Goal: Task Accomplishment & Management: Use online tool/utility

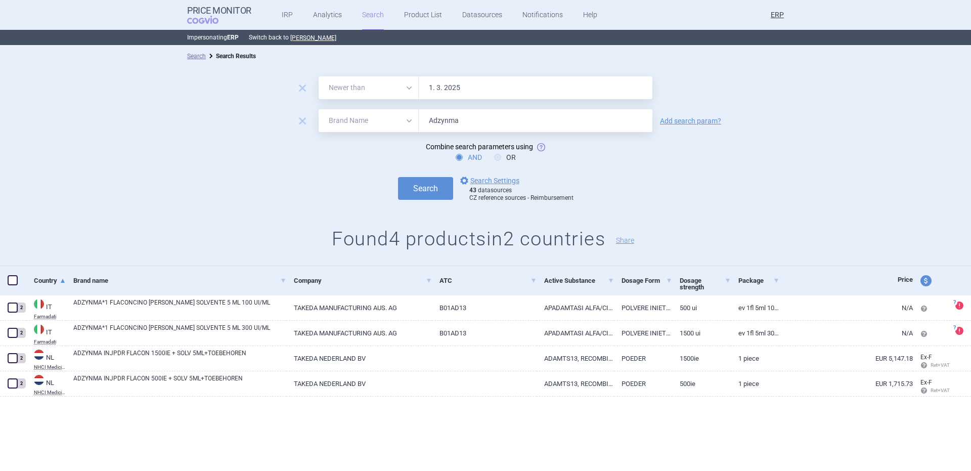
select select "newerThan"
select select "brandName"
click at [421, 194] on button "Search" at bounding box center [425, 188] width 55 height 23
click at [474, 116] on input "Adzynma" at bounding box center [536, 120] width 234 height 23
click at [473, 116] on input "Adzynma" at bounding box center [536, 120] width 234 height 23
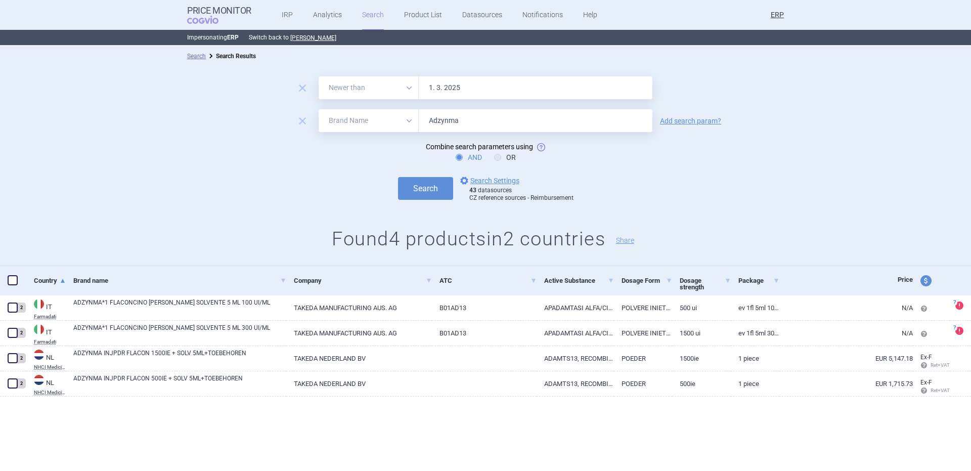
click at [473, 116] on input "Adzynma" at bounding box center [536, 120] width 234 height 23
drag, startPoint x: 464, startPoint y: 117, endPoint x: 381, endPoint y: 124, distance: 83.2
click at [383, 123] on div "All Brand Name ATC Company Active Substance Country Newer than Adzynma" at bounding box center [486, 120] width 334 height 23
paste input "lunbrig"
click at [398, 177] on button "Search" at bounding box center [425, 188] width 55 height 23
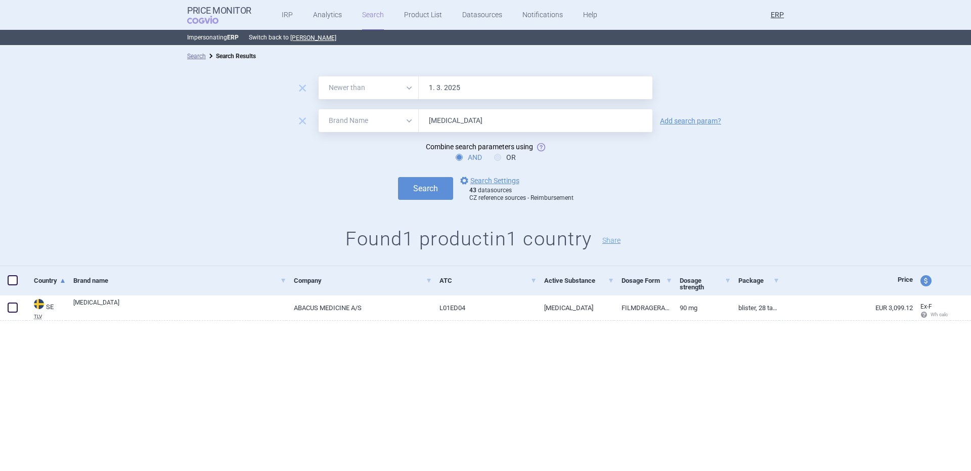
click at [463, 118] on input "Alunbrig" at bounding box center [536, 120] width 234 height 23
click at [462, 118] on input "Alunbrig" at bounding box center [536, 120] width 234 height 23
click at [461, 118] on input "Alunbrig" at bounding box center [536, 120] width 234 height 23
paste input "Cuvitru"
click at [398, 177] on button "Search" at bounding box center [425, 188] width 55 height 23
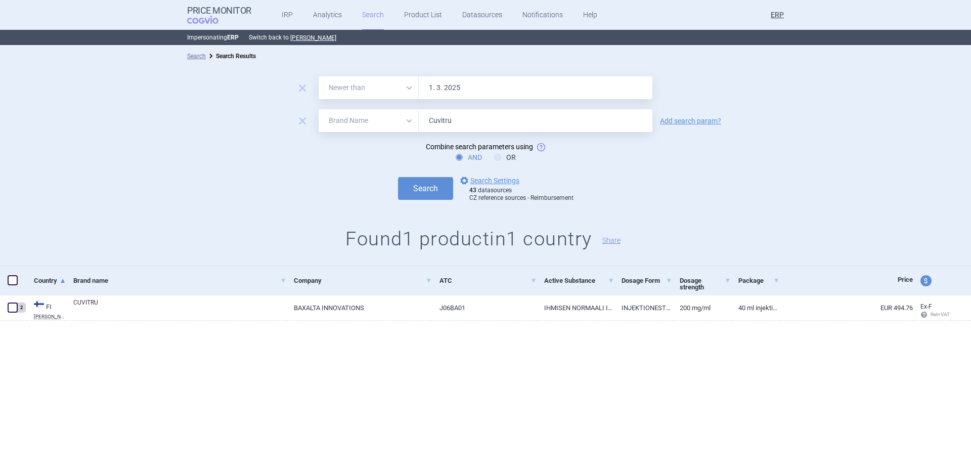
click at [483, 128] on input "Cuvitru" at bounding box center [536, 120] width 234 height 23
paste input "Elaprase"
click at [398, 177] on button "Search" at bounding box center [425, 188] width 55 height 23
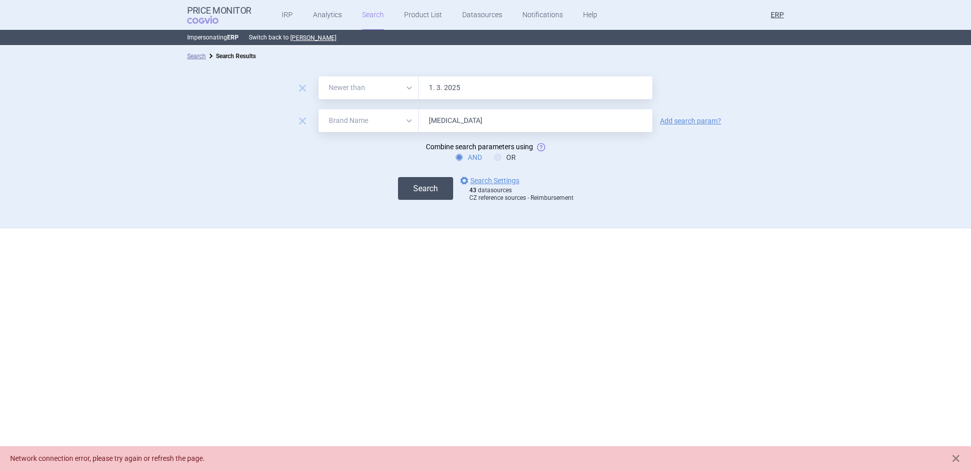
click at [413, 193] on button "Search" at bounding box center [425, 188] width 55 height 23
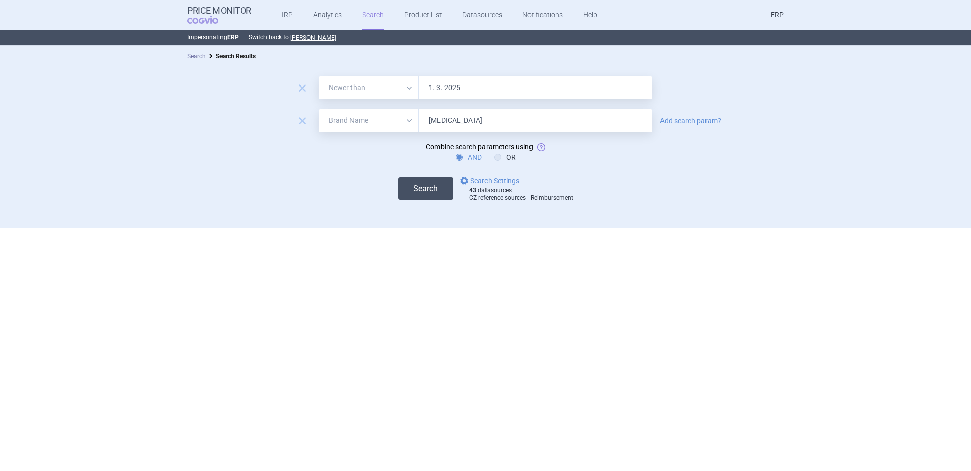
click at [435, 187] on button "Search" at bounding box center [425, 188] width 55 height 23
click at [407, 192] on button "Search" at bounding box center [425, 188] width 55 height 23
click at [504, 139] on form "remove All Brand Name ATC Company Active Substance Country Newer than 1. 3. 202…" at bounding box center [485, 139] width 971 height 126
click at [503, 132] on form "remove All Brand Name ATC Company Active Substance Country Newer than 1. 3. 202…" at bounding box center [485, 139] width 971 height 126
drag, startPoint x: 503, startPoint y: 130, endPoint x: 503, endPoint y: 121, distance: 9.1
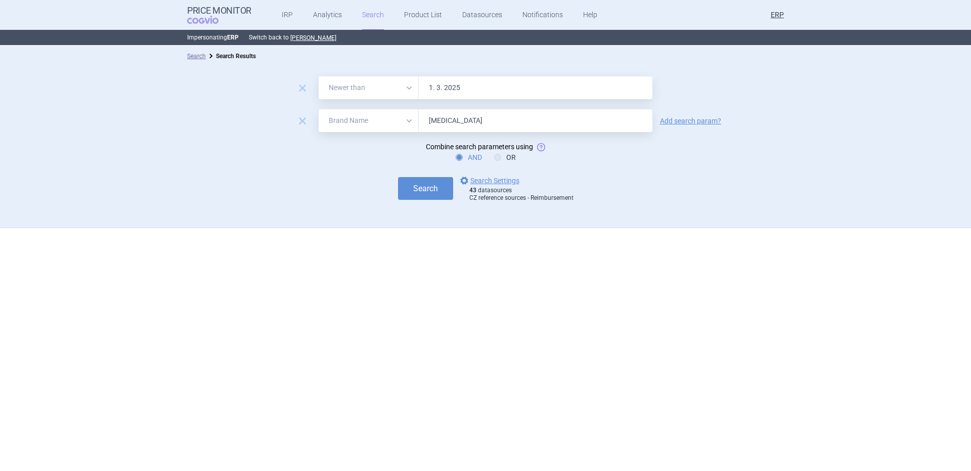
click at [503, 129] on input "Elaprase" at bounding box center [536, 120] width 234 height 23
click at [503, 121] on input "Elaprase" at bounding box center [536, 120] width 234 height 23
paste input "ntyvio"
click at [398, 177] on button "Search" at bounding box center [425, 188] width 55 height 23
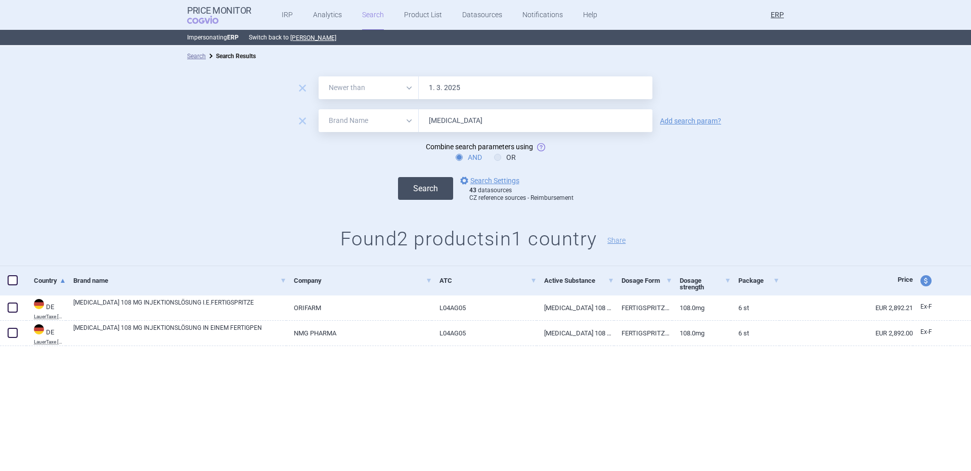
click at [418, 184] on button "Search" at bounding box center [425, 188] width 55 height 23
click at [552, 131] on input "Entyvio" at bounding box center [536, 120] width 234 height 23
click at [551, 130] on input "Entyvio" at bounding box center [536, 120] width 234 height 23
click at [549, 125] on input "Entyvio" at bounding box center [536, 120] width 234 height 23
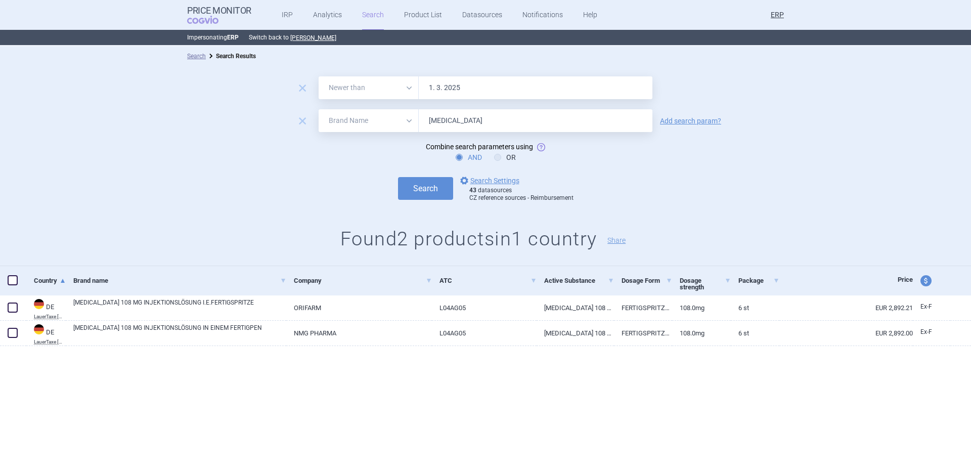
paste input "Feiba"
type input "Feiba"
click at [398, 177] on button "Search" at bounding box center [425, 188] width 55 height 23
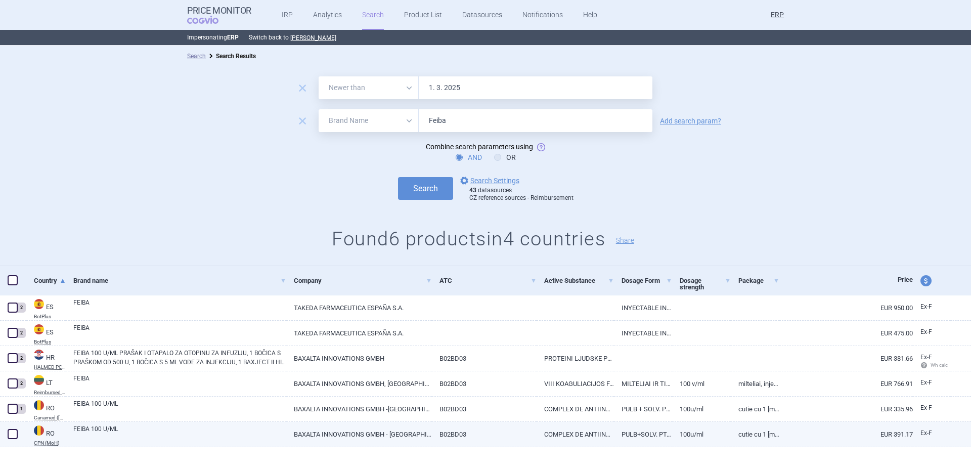
click at [388, 424] on link "BAXALTA INNOVATIONS GMBH - AUSTRIA" at bounding box center [359, 434] width 146 height 25
select select "EUR"
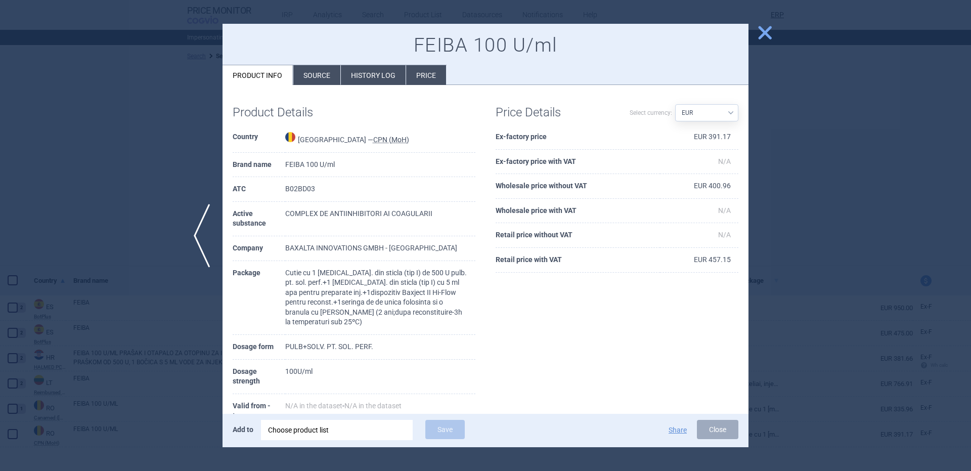
scroll to position [128, 0]
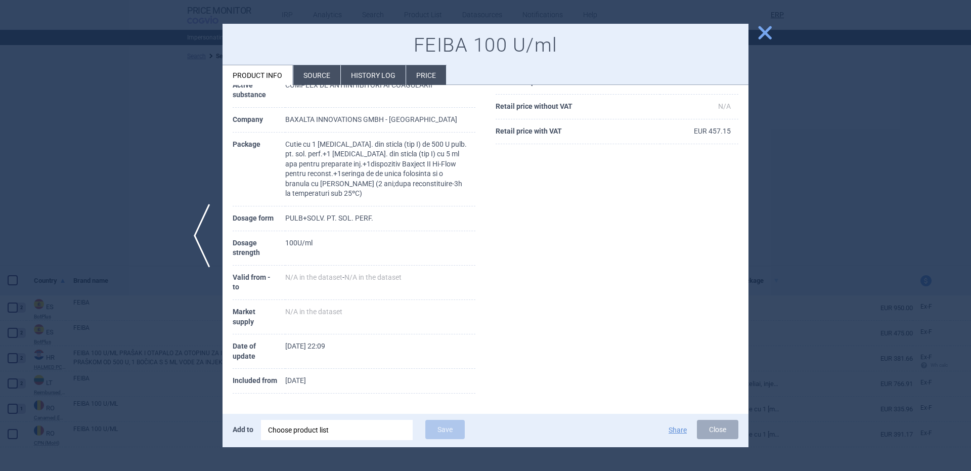
click at [144, 198] on div at bounding box center [485, 235] width 971 height 471
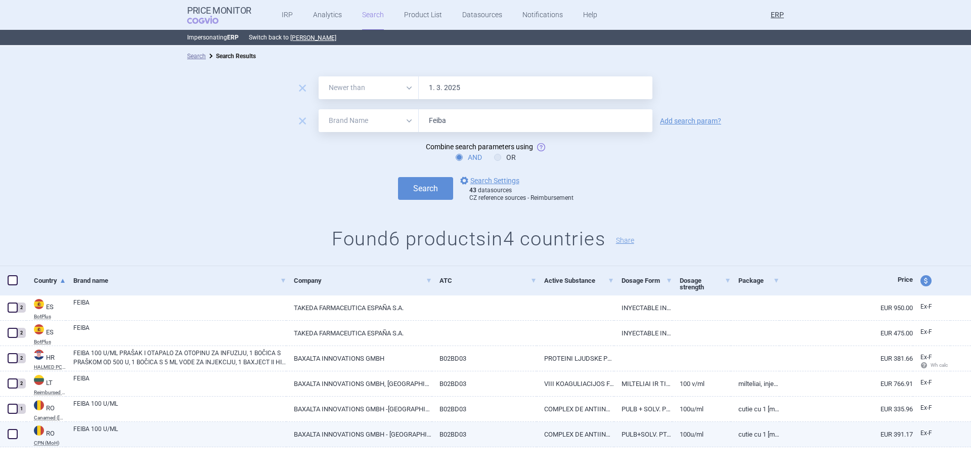
click at [224, 437] on link "FEIBA 100 U/ML" at bounding box center [179, 433] width 213 height 18
select select "EUR"
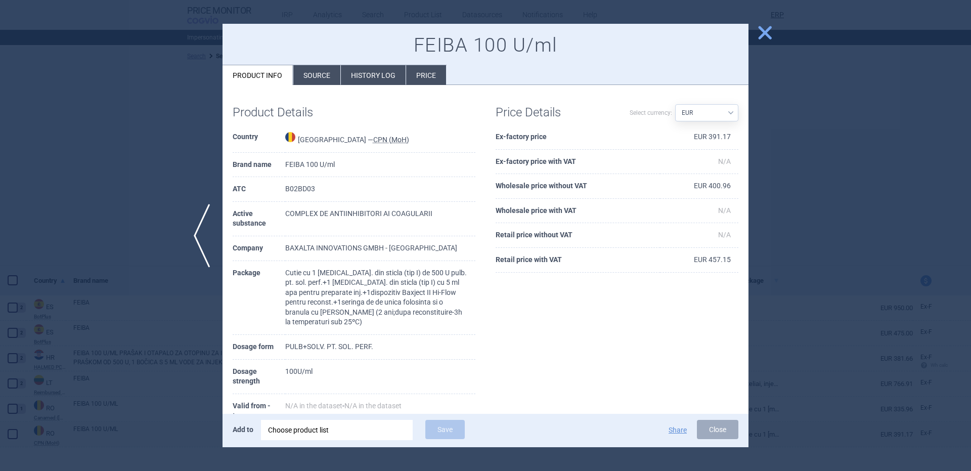
click at [334, 428] on div "Choose product list" at bounding box center [337, 430] width 138 height 20
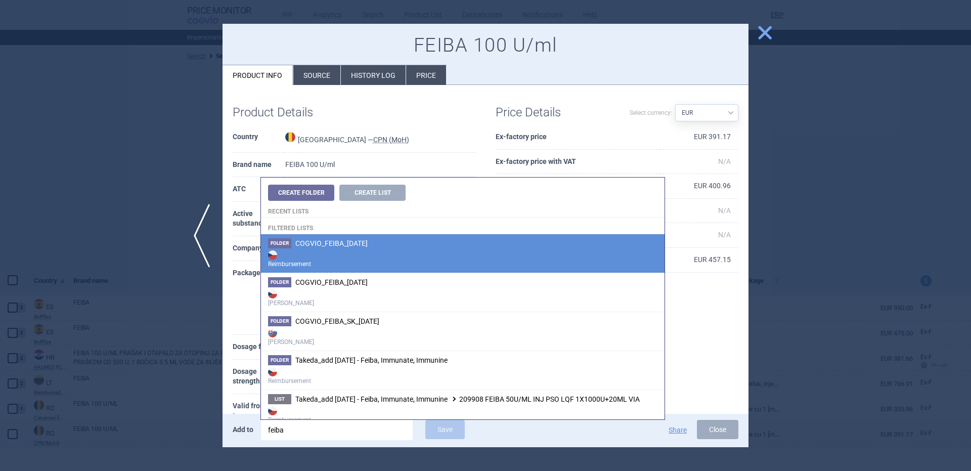
type input "feiba"
click at [358, 239] on span "COGVIO_FEIBA_[DATE]" at bounding box center [331, 243] width 72 height 8
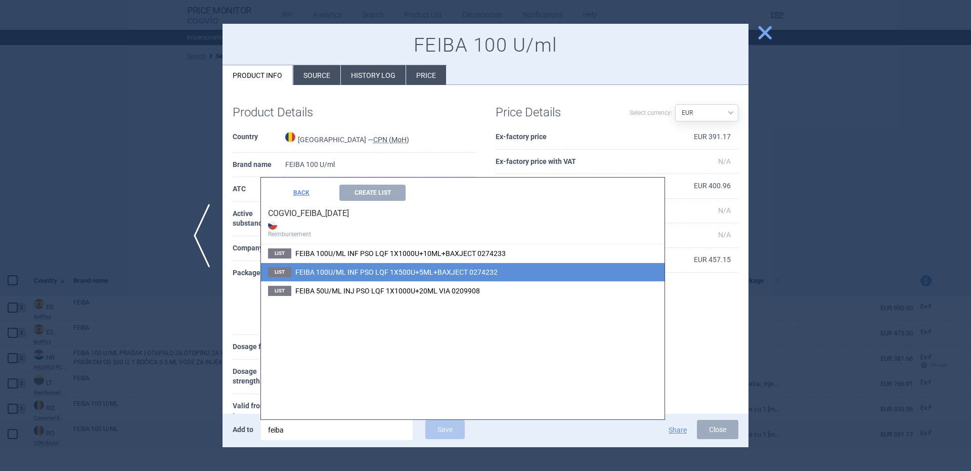
click at [420, 273] on span "FEIBA 100U/ML INF PSO LQF 1X500U+5ML+BAXJECT 0274232" at bounding box center [396, 272] width 202 height 8
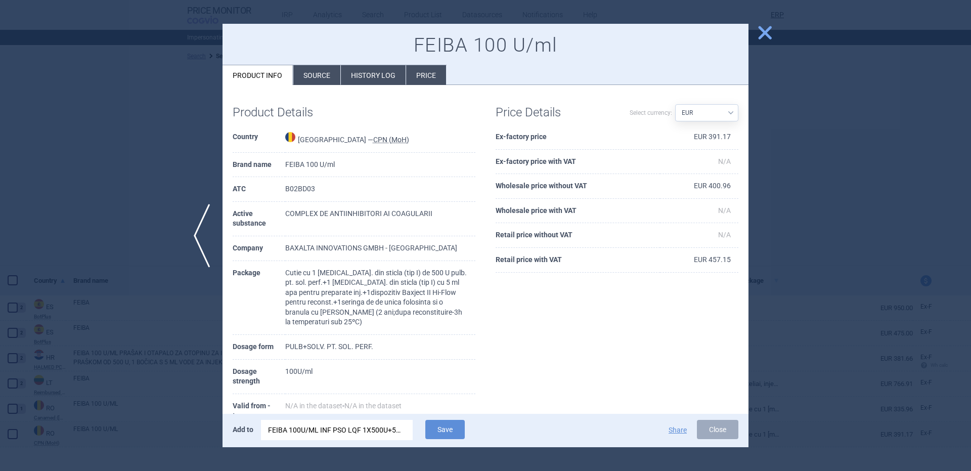
click at [452, 442] on div "Add to FEIBA 100U/ML INF PSO LQF 1X500U+5ML+BAXJECT 0274232 Save Share Close" at bounding box center [485, 430] width 526 height 33
click at [448, 437] on button "Save" at bounding box center [444, 429] width 39 height 19
click at [762, 31] on span "close" at bounding box center [765, 33] width 18 height 18
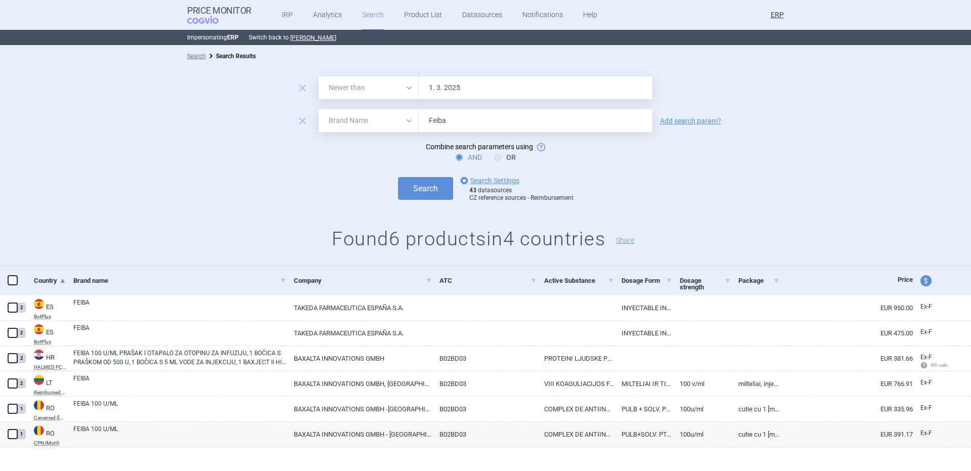
click at [479, 115] on input "Feiba" at bounding box center [536, 120] width 234 height 23
paste input "ruzaql"
type input "Fruzaqla"
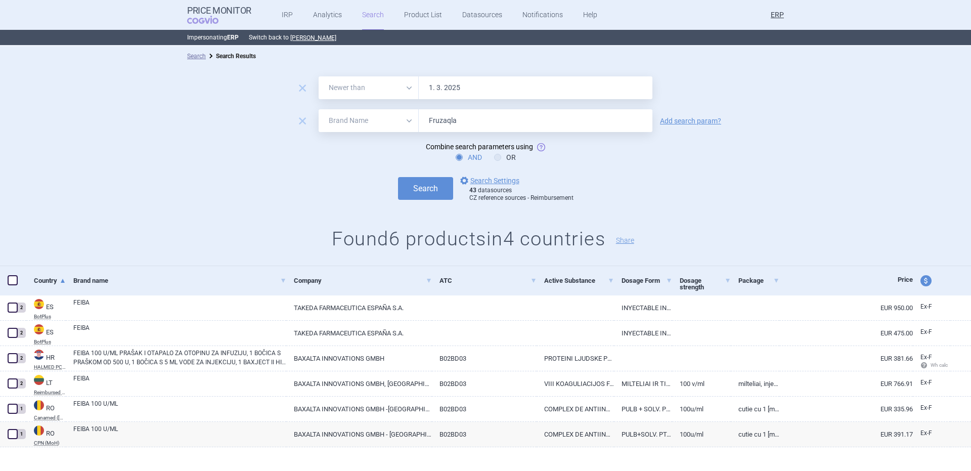
click at [398, 177] on button "Search" at bounding box center [425, 188] width 55 height 23
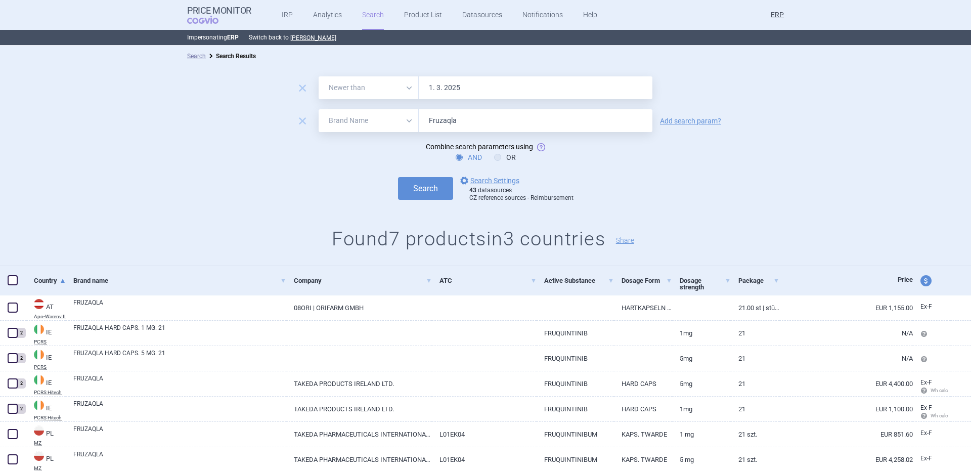
scroll to position [34, 0]
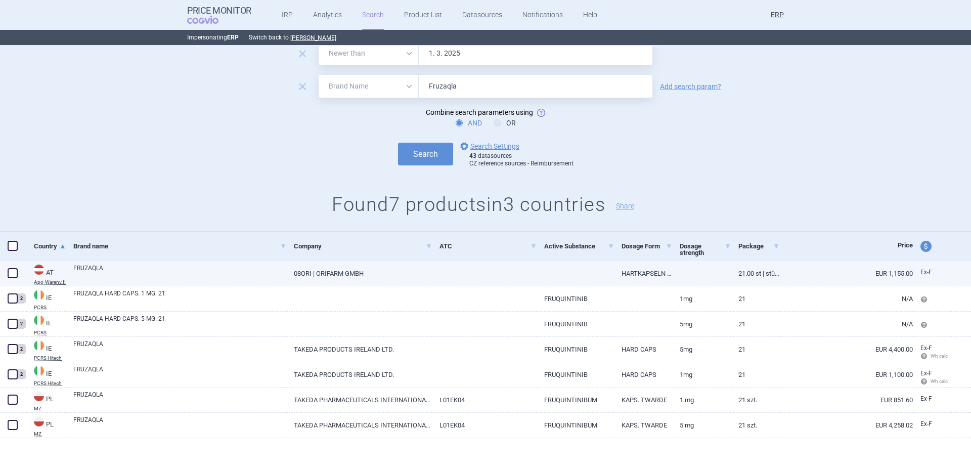
click at [155, 278] on link "FRUZAQLA" at bounding box center [179, 272] width 213 height 18
select select "EUR"
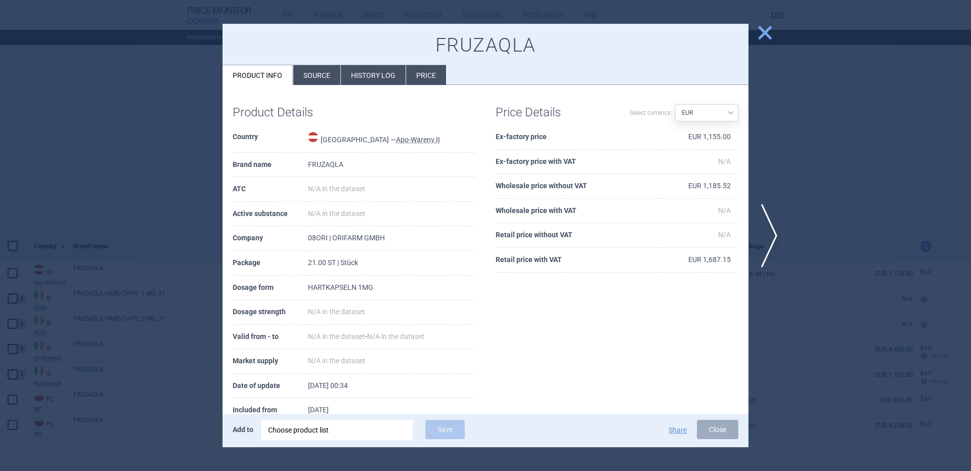
click at [335, 430] on div "Choose product list" at bounding box center [337, 430] width 138 height 20
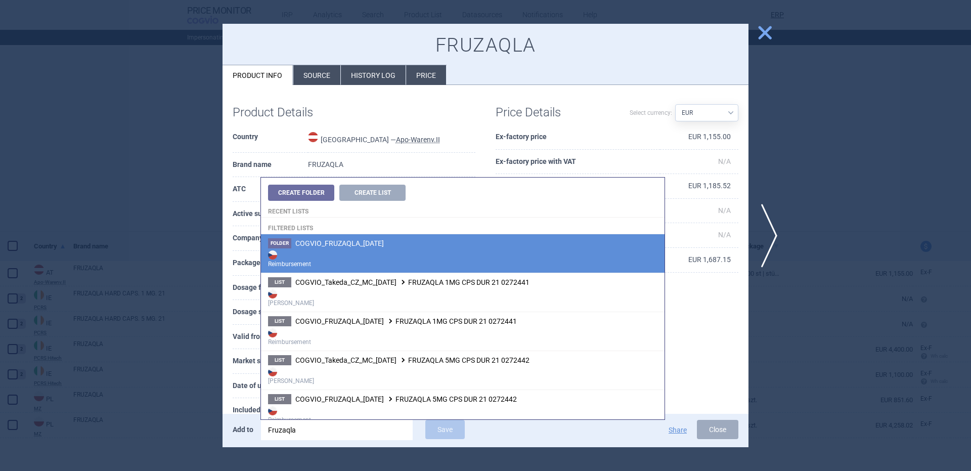
type input "Fruzaqla"
click at [376, 251] on strong "Reimbursement" at bounding box center [462, 258] width 389 height 20
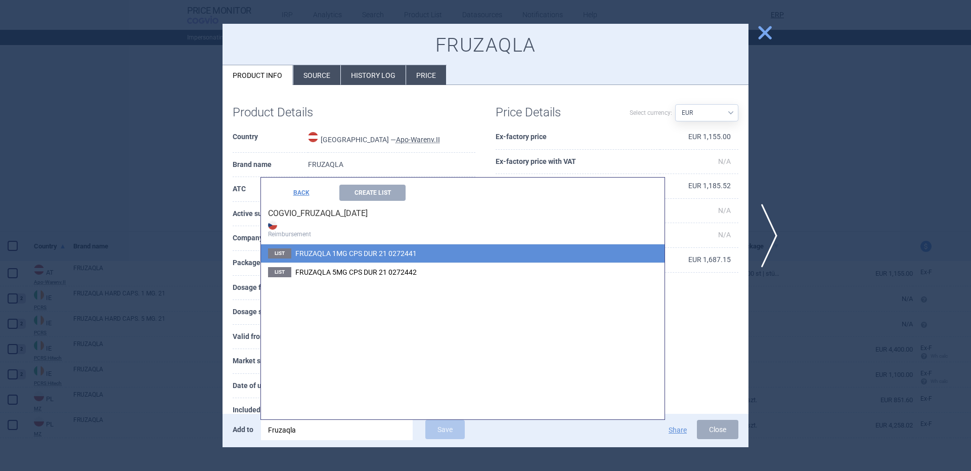
click at [392, 258] on li "List FRUZAQLA 1MG CPS DUR 21 0272441" at bounding box center [463, 253] width 404 height 18
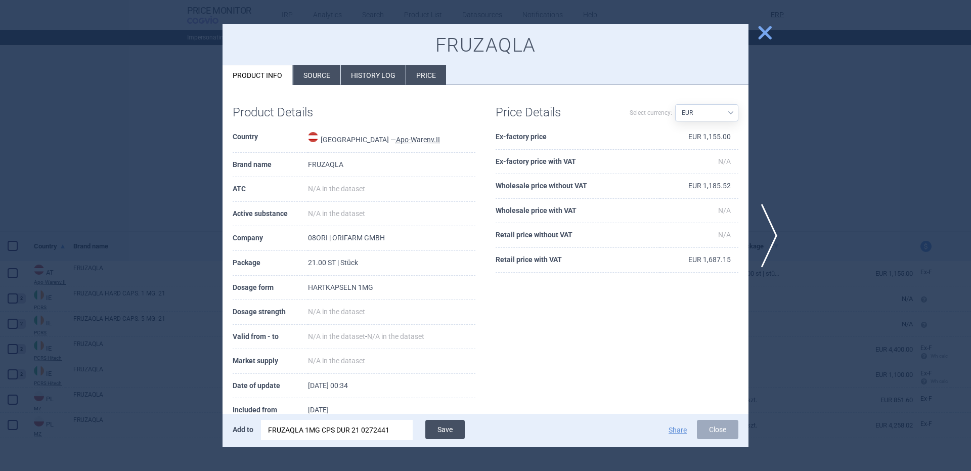
click at [452, 430] on button "Save" at bounding box center [444, 429] width 39 height 19
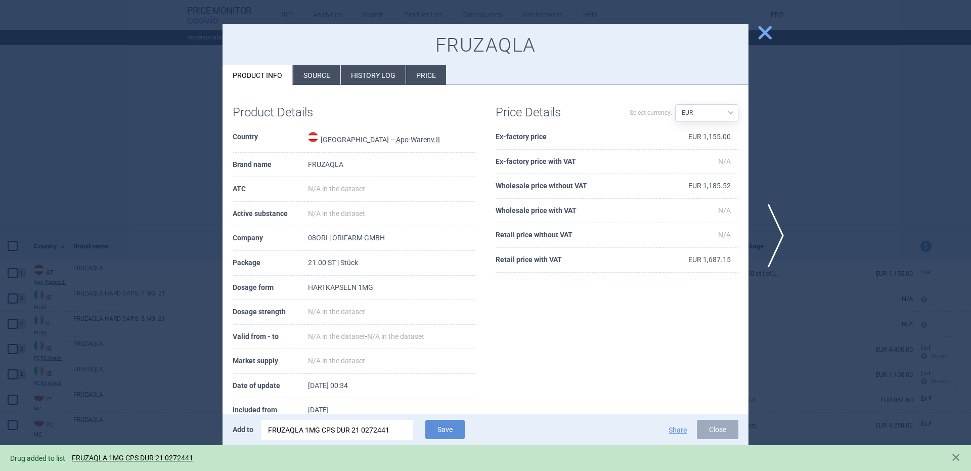
click at [774, 233] on span "next" at bounding box center [772, 236] width 23 height 64
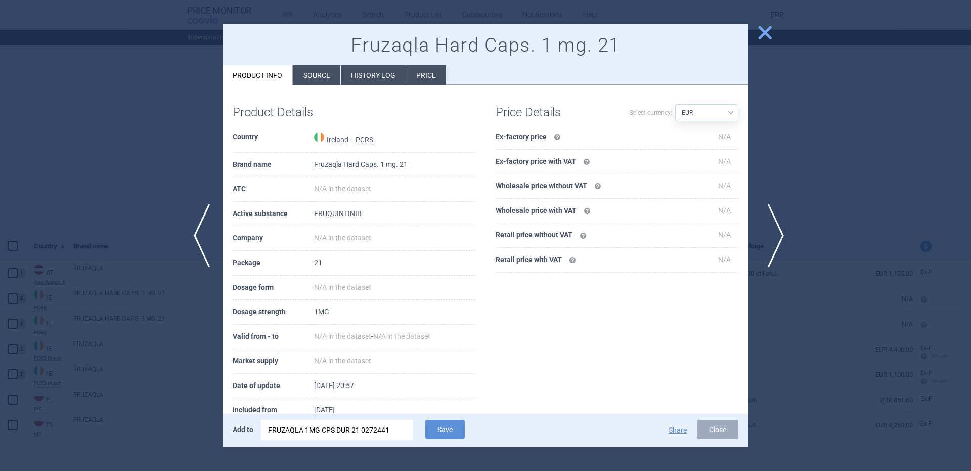
click at [774, 233] on span "next" at bounding box center [772, 236] width 23 height 64
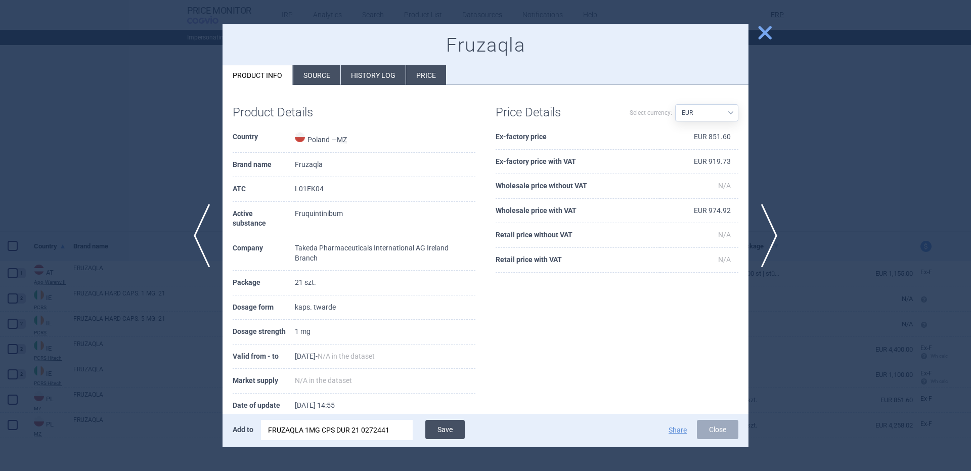
click at [435, 429] on button "Save" at bounding box center [444, 429] width 39 height 19
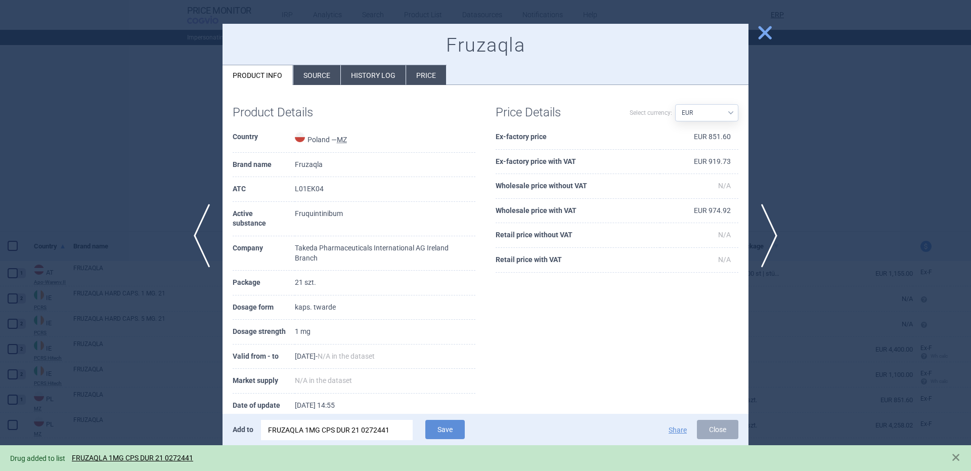
drag, startPoint x: 769, startPoint y: 243, endPoint x: 744, endPoint y: 257, distance: 28.1
click at [769, 243] on span "next" at bounding box center [772, 236] width 23 height 64
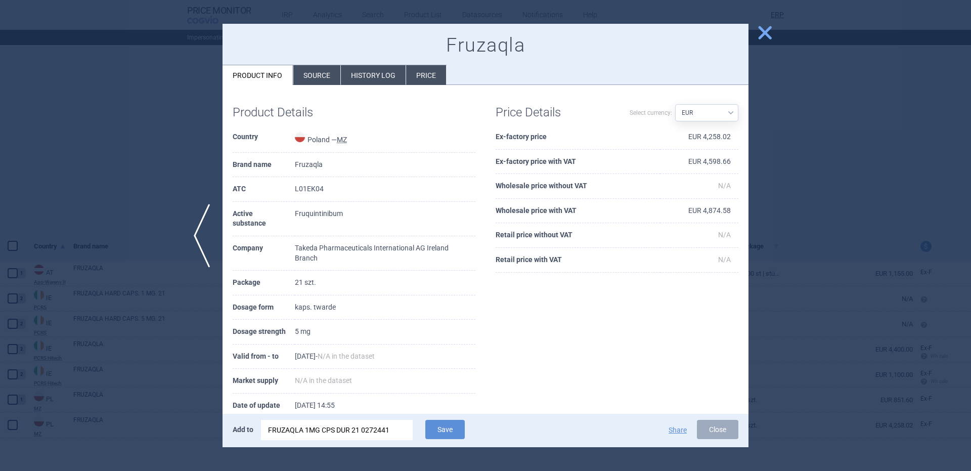
click at [396, 431] on div "FRUZAQLA 1MG CPS DUR 21 0272441" at bounding box center [337, 430] width 138 height 20
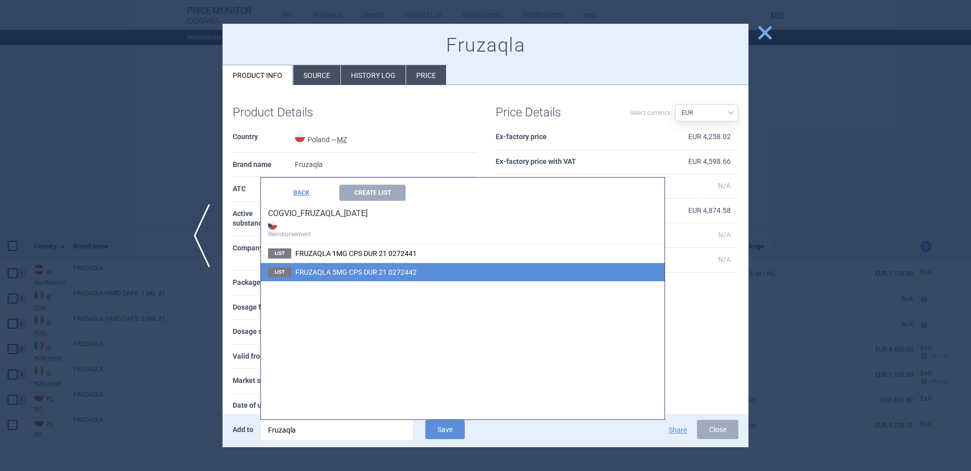
click at [379, 271] on span "FRUZAQLA 5MG CPS DUR 21 0272442" at bounding box center [355, 272] width 121 height 8
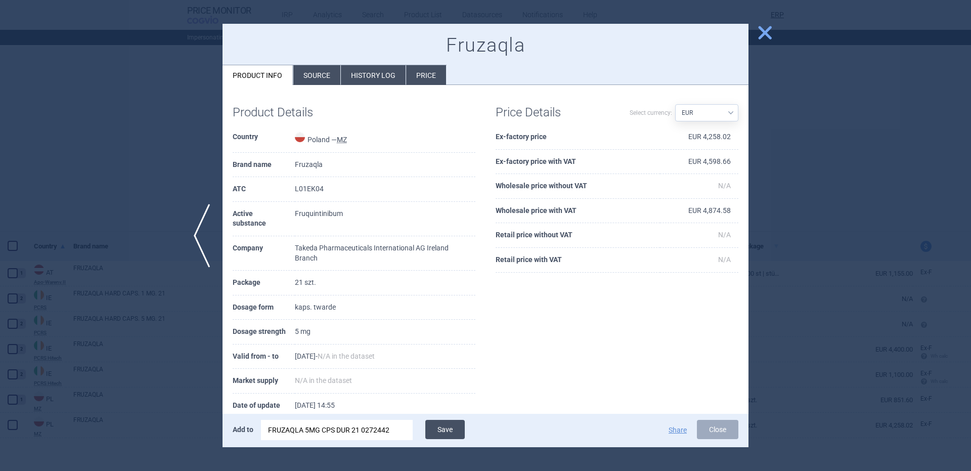
click at [439, 430] on button "Save" at bounding box center [444, 429] width 39 height 19
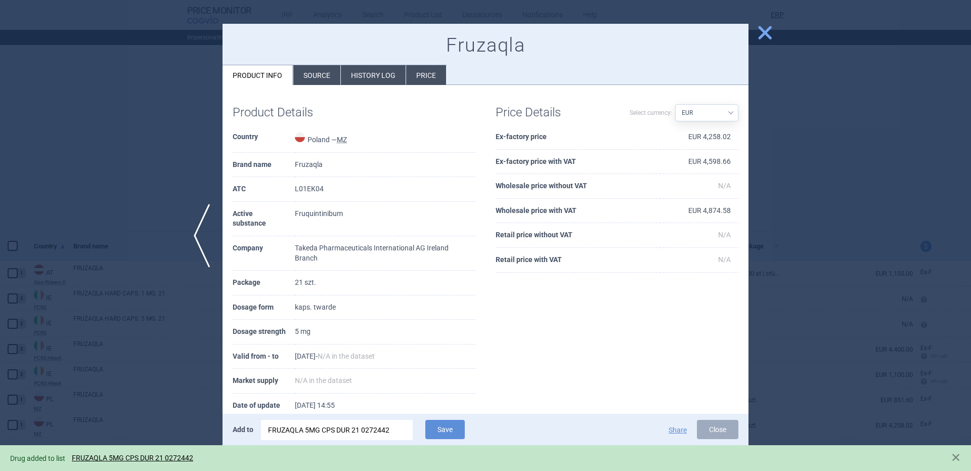
click at [887, 177] on div at bounding box center [485, 235] width 971 height 471
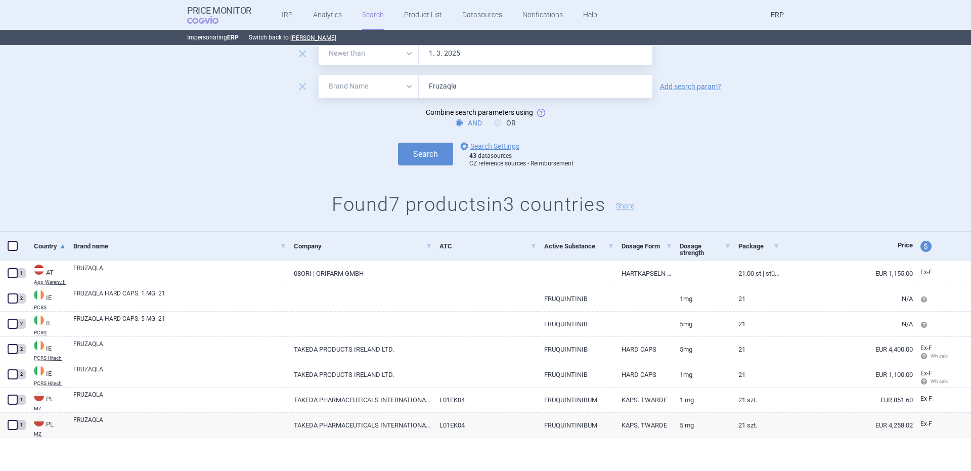
click at [514, 73] on form "remove All Brand Name ATC Company Active Substance Country Newer than 1. 3. 202…" at bounding box center [485, 105] width 971 height 126
click at [509, 85] on input "Fruzaqla" at bounding box center [536, 86] width 234 height 23
paste input "Hyqvi"
click at [398, 143] on button "Search" at bounding box center [425, 154] width 55 height 23
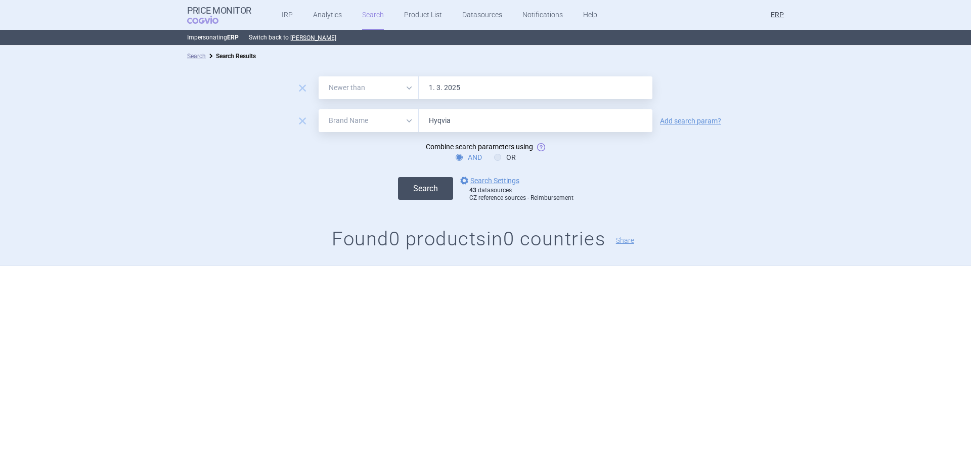
click at [434, 190] on button "Search" at bounding box center [425, 188] width 55 height 23
click at [451, 117] on input "Hyqvia" at bounding box center [536, 120] width 234 height 23
paste input "Kiovig"
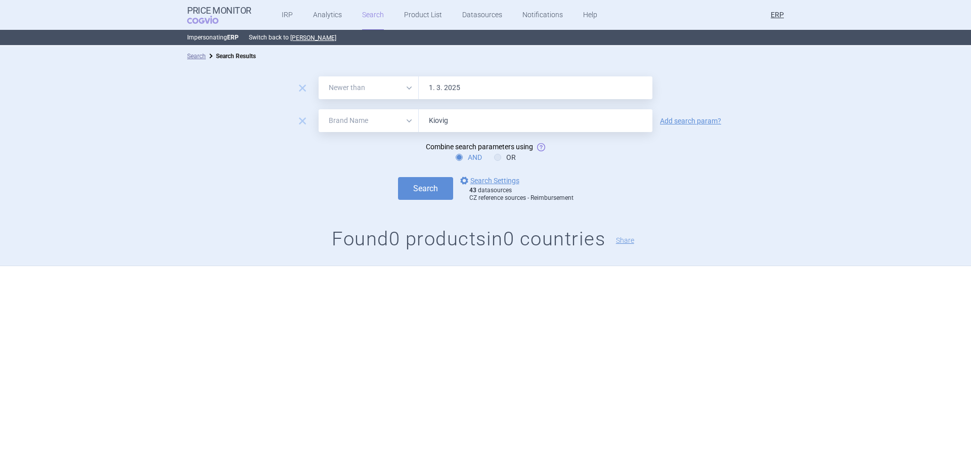
type input "Kiovig"
click at [398, 177] on button "Search" at bounding box center [425, 188] width 55 height 23
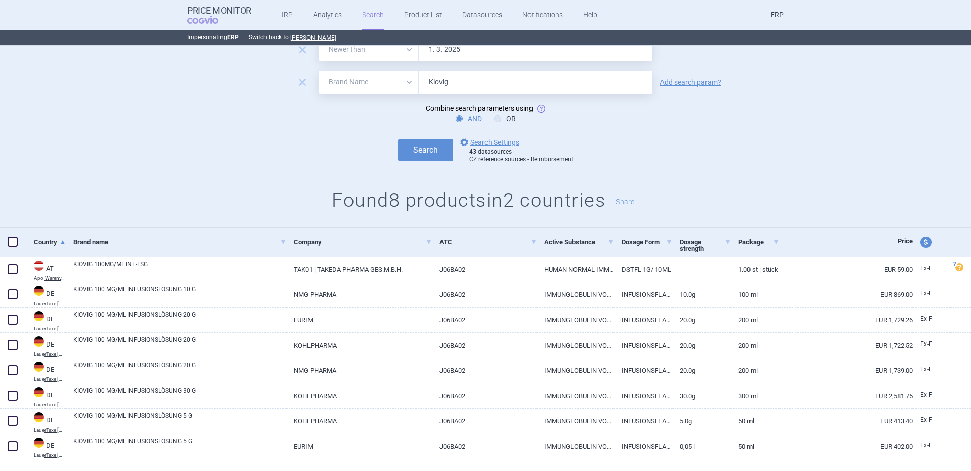
scroll to position [60, 0]
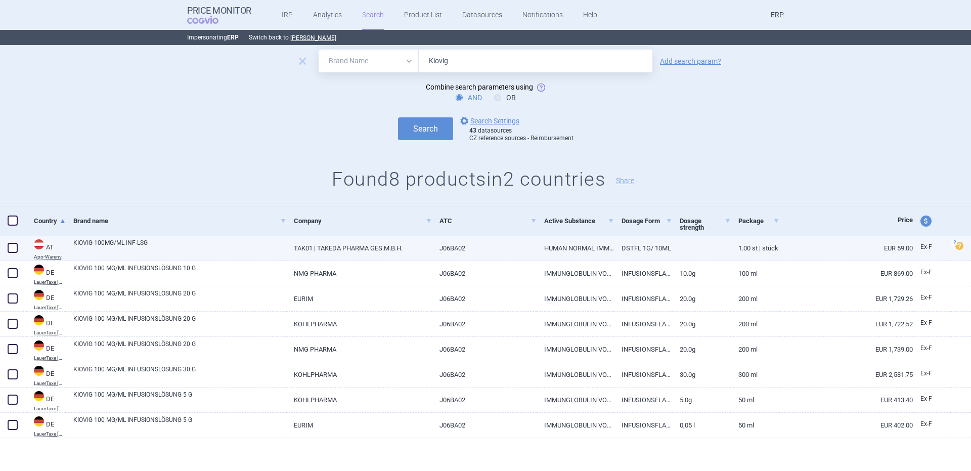
click at [212, 249] on link "KIOVIG 100MG/ML INF-LSG" at bounding box center [179, 247] width 213 height 18
select select "EUR"
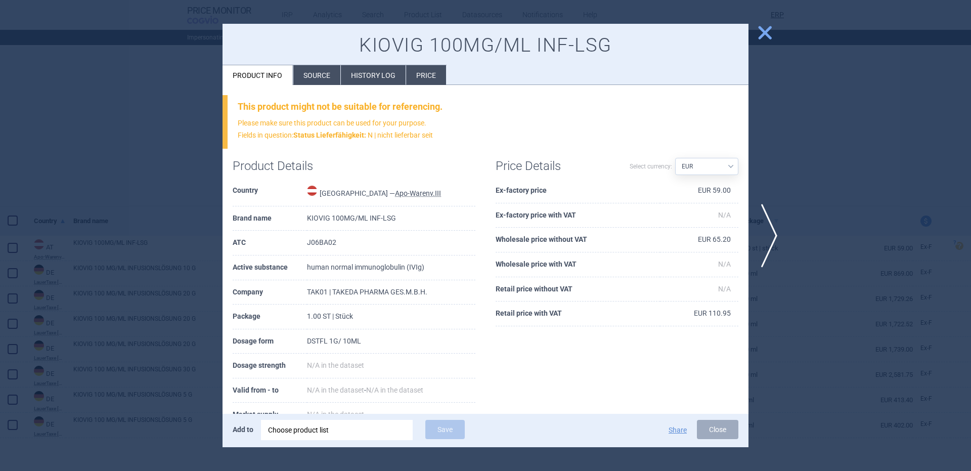
click at [315, 434] on div "Choose product list" at bounding box center [337, 430] width 138 height 20
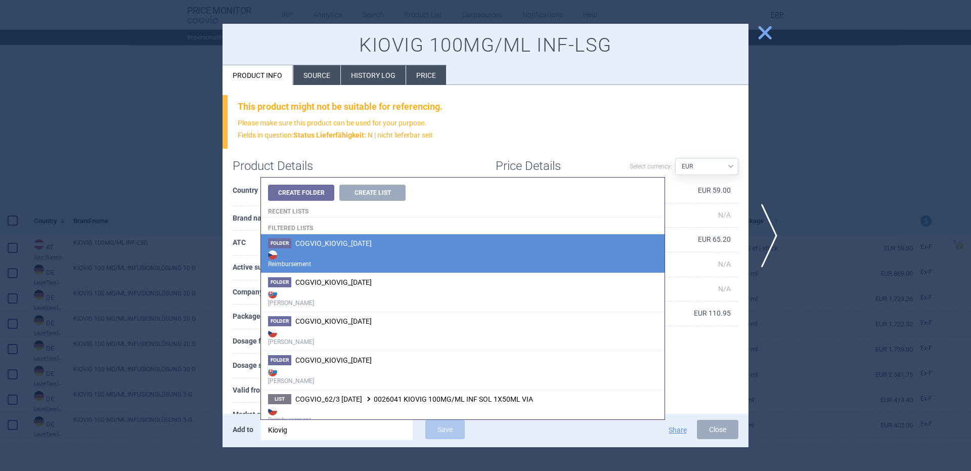
type input "Kiovig"
click at [361, 265] on strong "Reimbursement" at bounding box center [462, 258] width 389 height 20
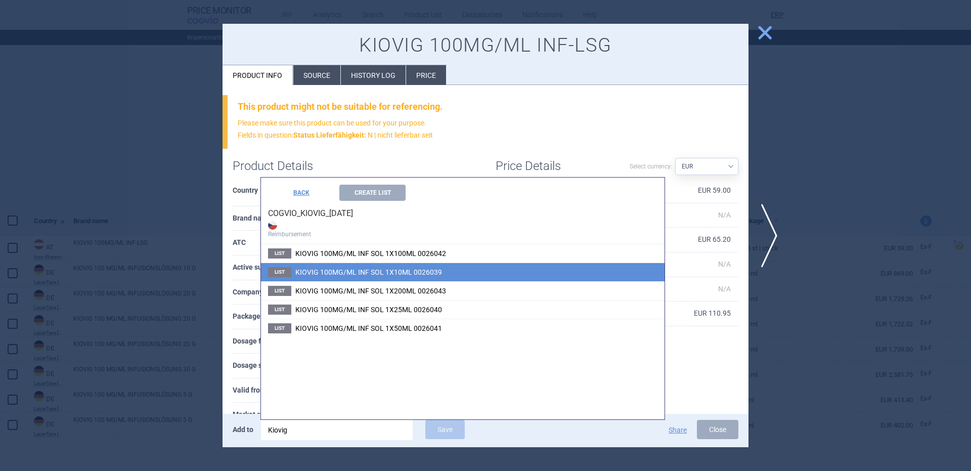
click at [418, 271] on span "KIOVIG 100MG/ML INF SOL 1X10ML 0026039" at bounding box center [368, 272] width 147 height 8
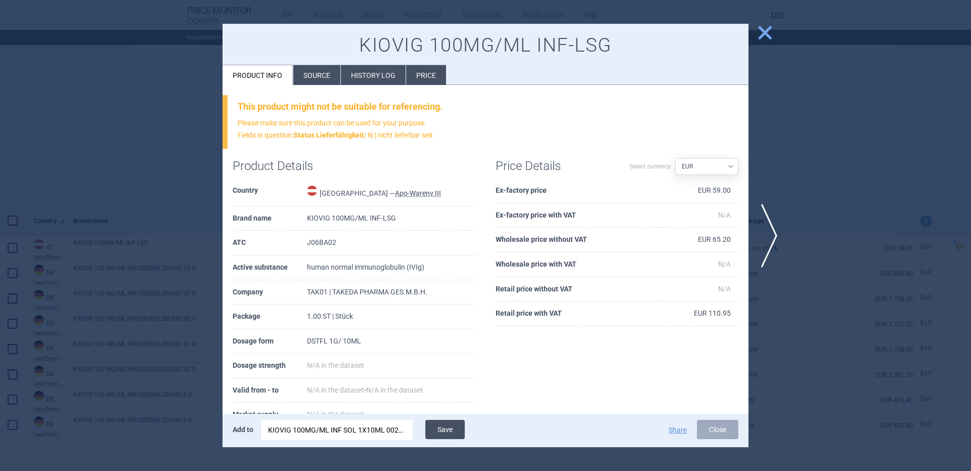
click at [441, 435] on button "Save" at bounding box center [444, 429] width 39 height 19
click at [169, 207] on div at bounding box center [485, 235] width 971 height 471
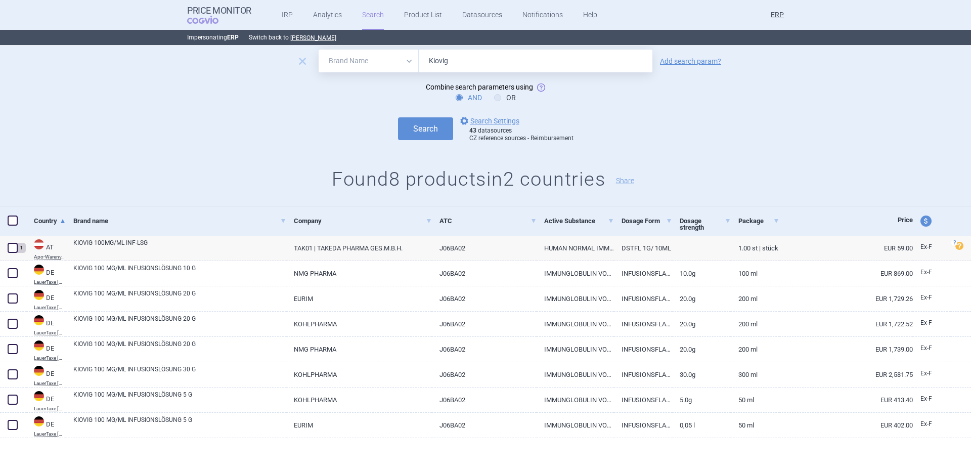
click at [489, 62] on input "Kiovig" at bounding box center [536, 61] width 234 height 23
paste input "Livtencity"
type input "Livtencity"
click at [398, 117] on button "Search" at bounding box center [425, 128] width 55 height 23
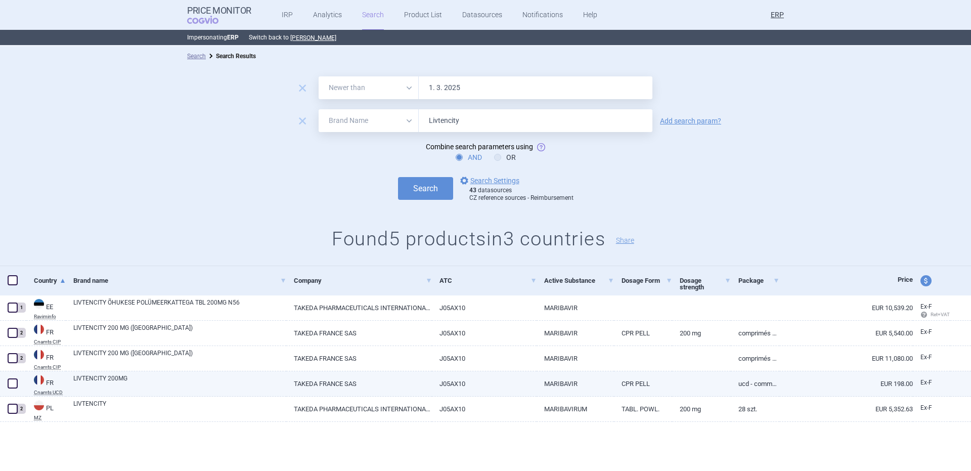
click at [69, 385] on div "LIVTENCITY 200MG" at bounding box center [176, 383] width 220 height 25
click at [164, 386] on link "LIVTENCITY 200MG" at bounding box center [179, 383] width 213 height 18
select select "EUR"
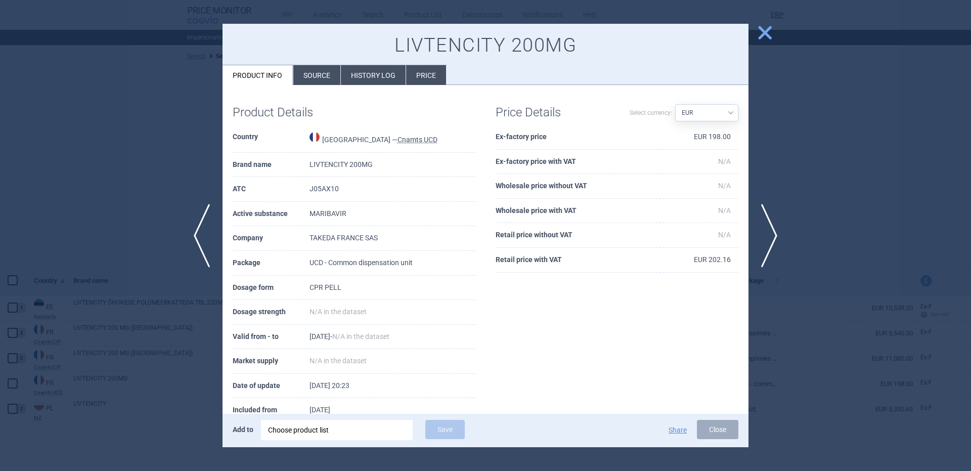
click at [327, 66] on li "Source" at bounding box center [316, 75] width 47 height 20
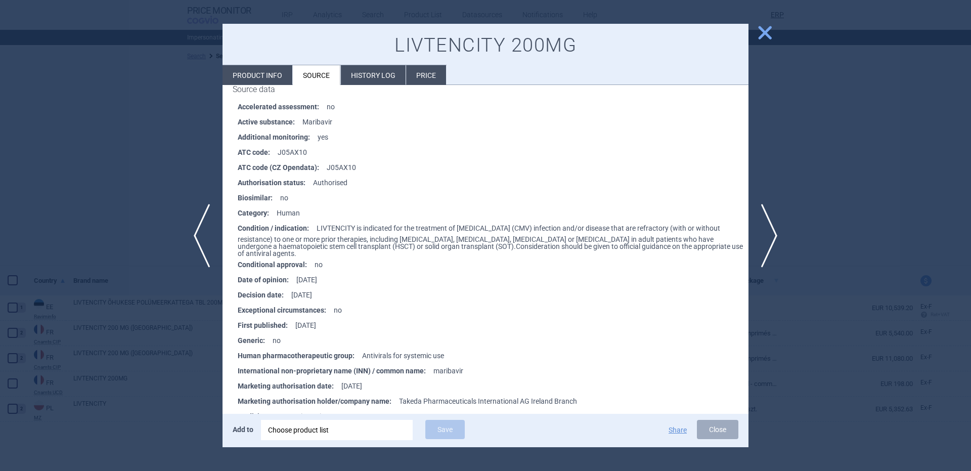
scroll to position [2014, 0]
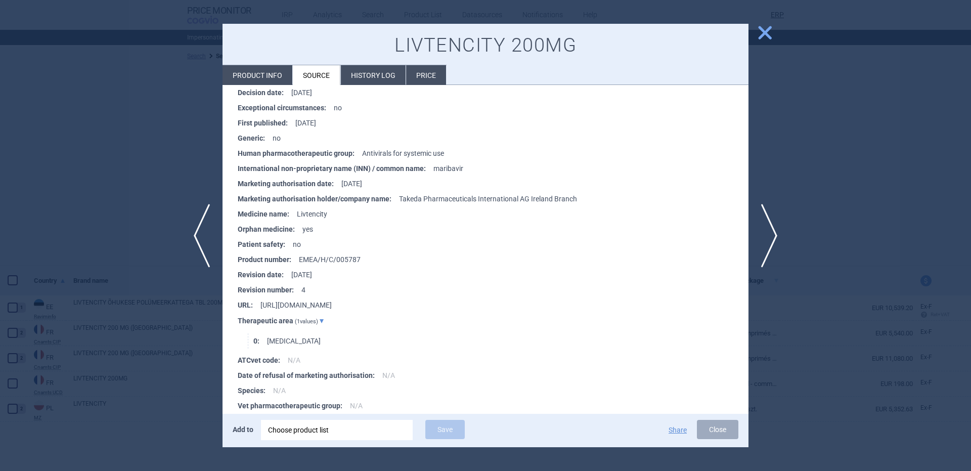
click at [246, 73] on li "Product info" at bounding box center [257, 75] width 70 height 20
select select "EUR"
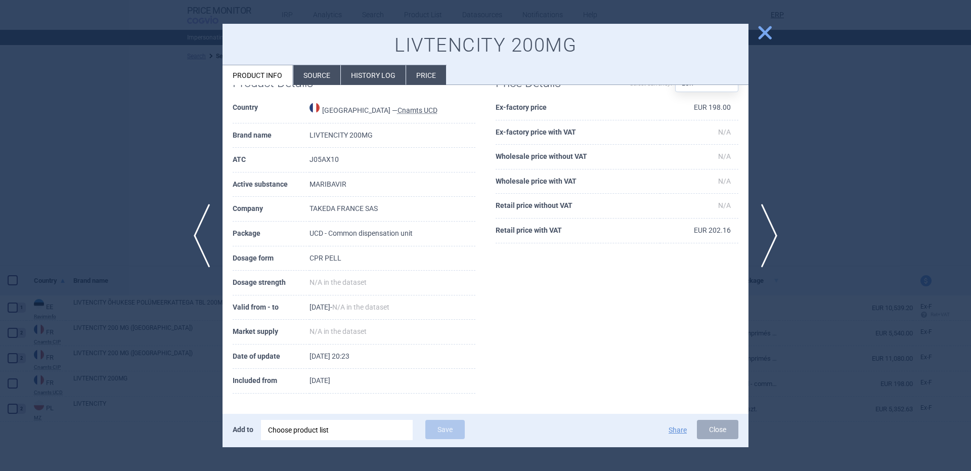
scroll to position [29, 0]
click at [97, 191] on div at bounding box center [485, 235] width 971 height 471
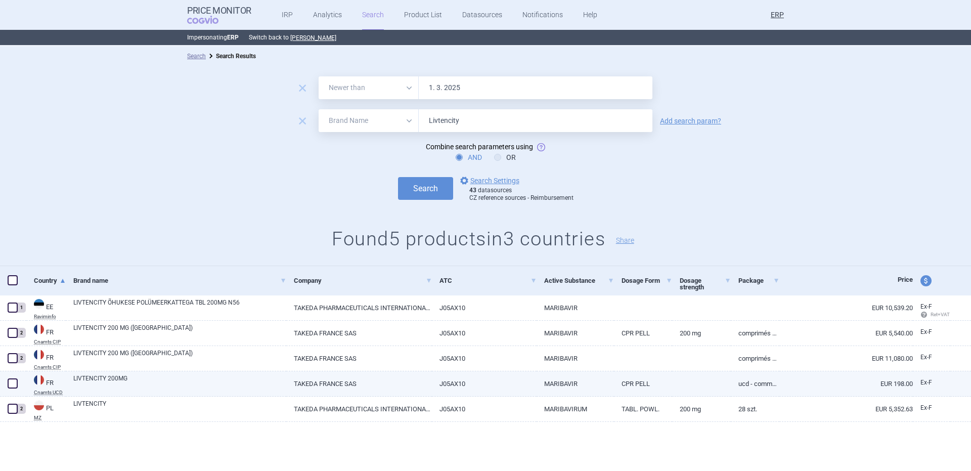
click at [162, 383] on link "LIVTENCITY 200MG" at bounding box center [179, 383] width 213 height 18
select select "EUR"
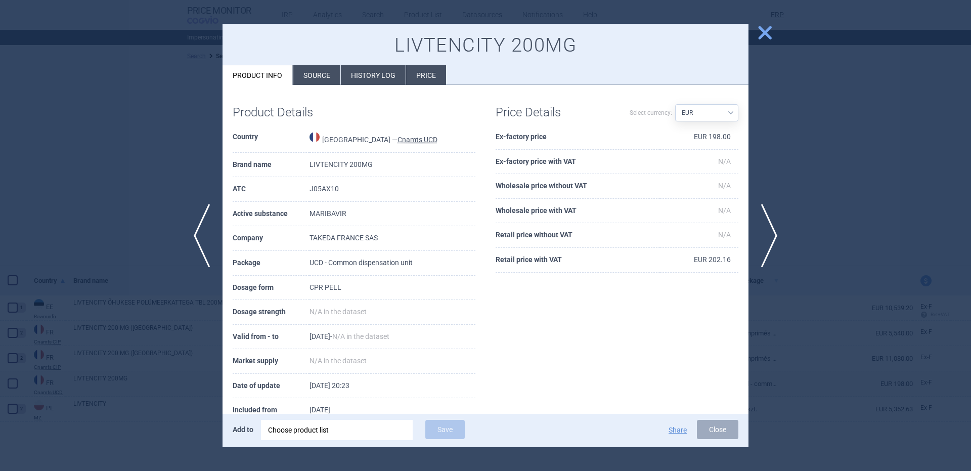
click at [315, 436] on div "Choose product list" at bounding box center [337, 430] width 138 height 20
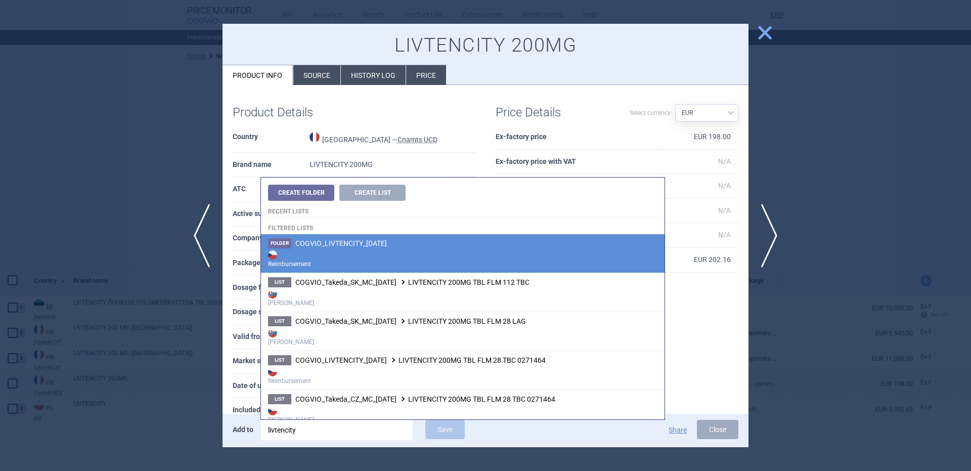
type input "livtencity"
click at [370, 242] on span "COGVIO_LIVTENCITY_05.09.2025" at bounding box center [341, 243] width 92 height 8
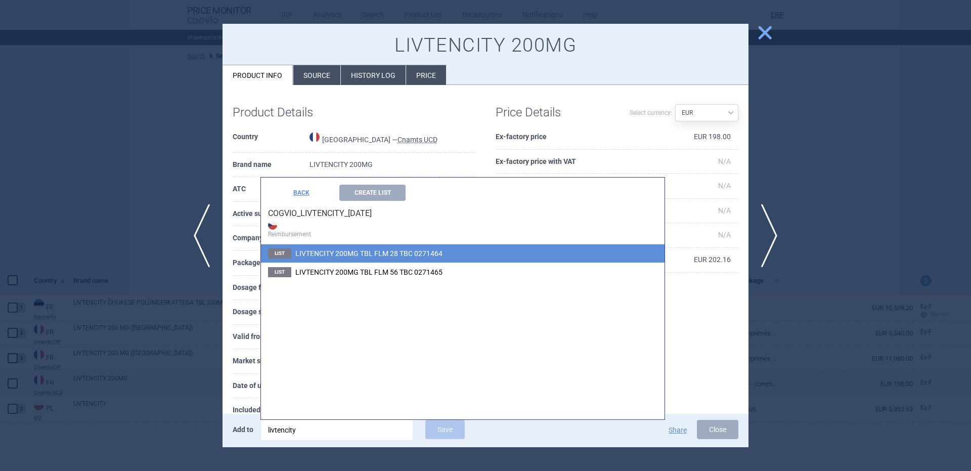
click at [391, 257] on li "List LIVTENCITY 200MG TBL FLM 28 TBC 0271464" at bounding box center [463, 253] width 404 height 18
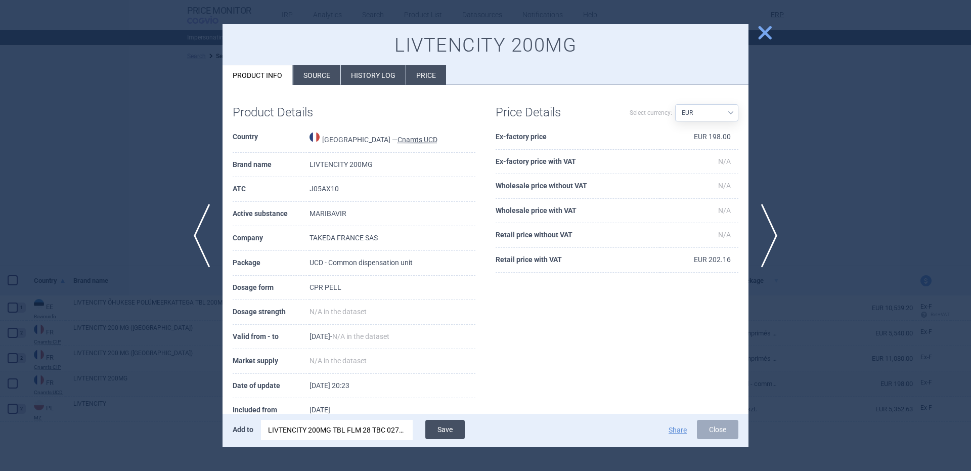
click at [439, 427] on button "Save" at bounding box center [444, 429] width 39 height 19
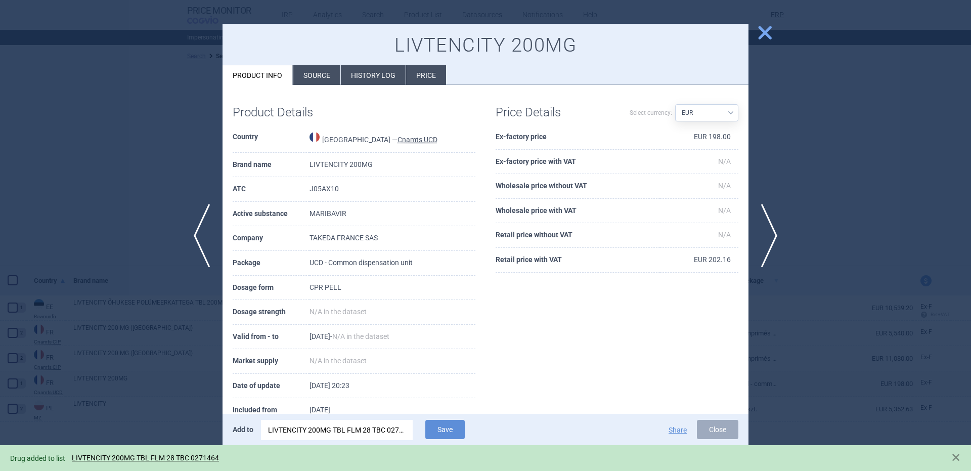
click at [366, 441] on div "Add to LIVTENCITY 200MG TBL FLM 28 TBC 0271464 Save Share Close" at bounding box center [485, 430] width 526 height 33
click at [362, 430] on div "LIVTENCITY 200MG TBL FLM 28 TBC 0271464" at bounding box center [337, 430] width 138 height 20
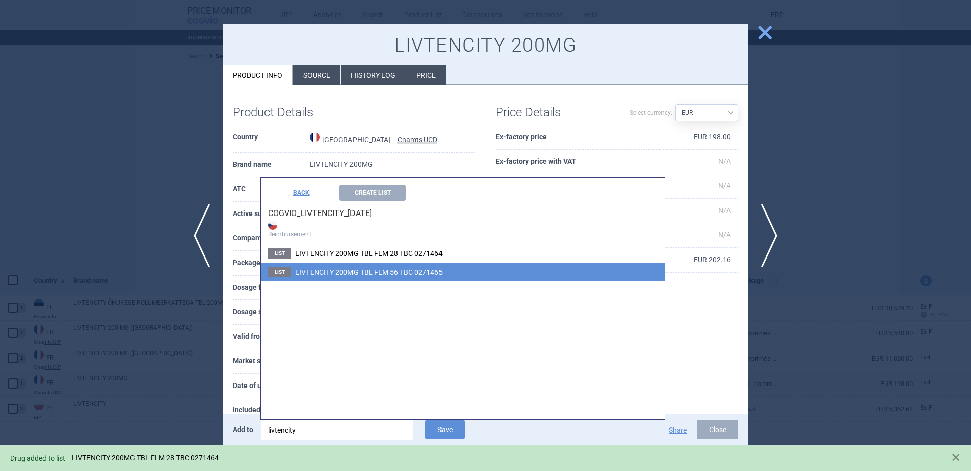
click at [404, 276] on li "List LIVTENCITY 200MG TBL FLM 56 TBC 0271465" at bounding box center [463, 271] width 404 height 19
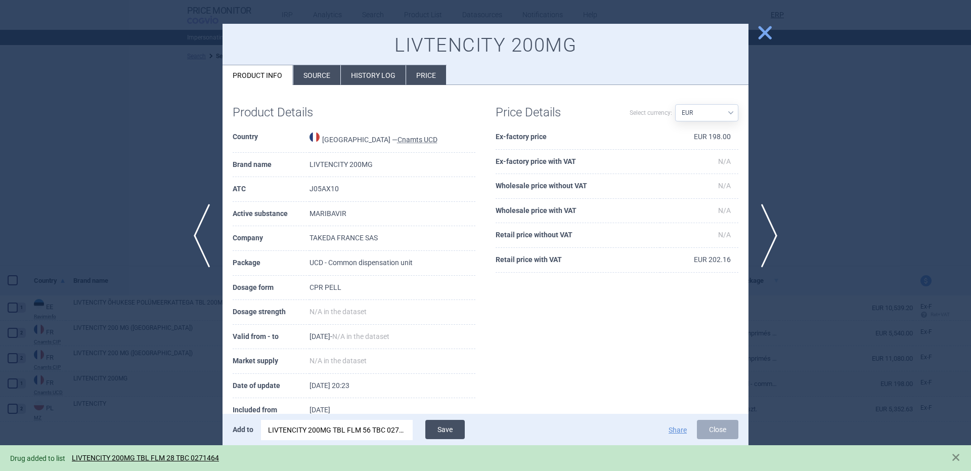
click at [432, 426] on button "Save" at bounding box center [444, 429] width 39 height 19
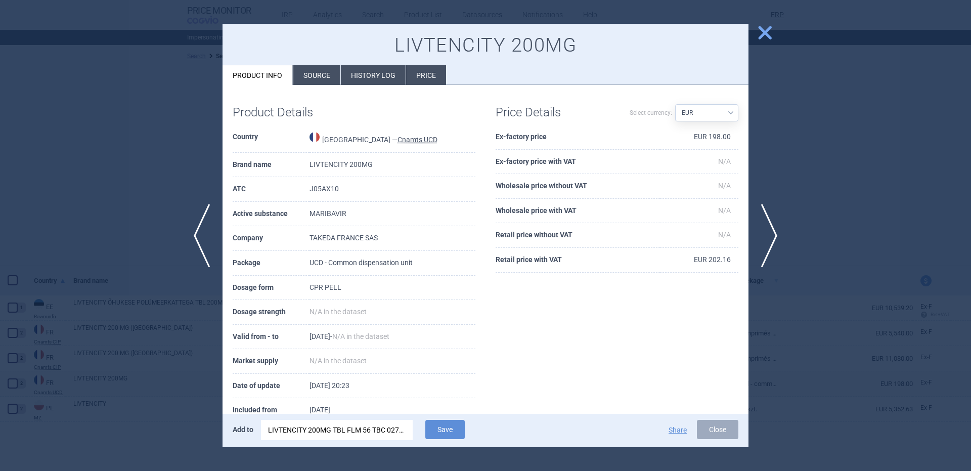
drag, startPoint x: 117, startPoint y: 195, endPoint x: 130, endPoint y: 192, distance: 13.0
click at [117, 195] on div at bounding box center [485, 235] width 971 height 471
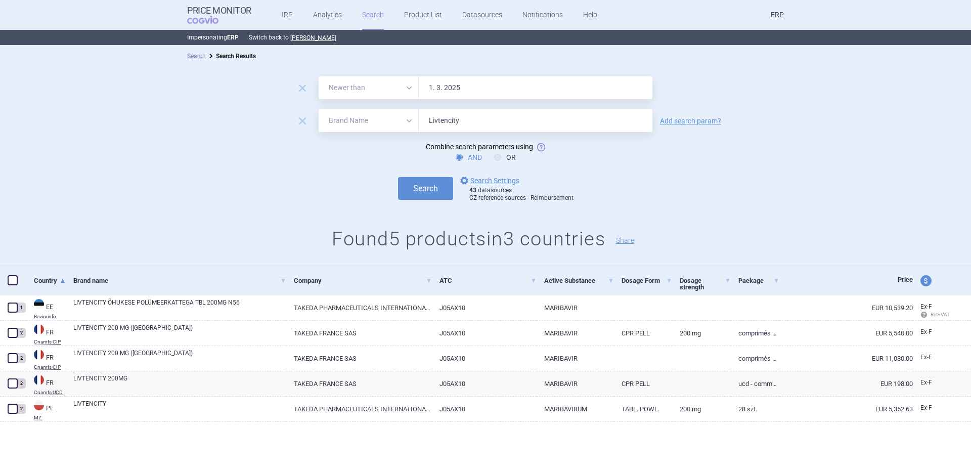
click at [476, 125] on input "Livtencity" at bounding box center [536, 120] width 234 height 23
paste input "Ninlaro"
click at [398, 177] on button "Search" at bounding box center [425, 188] width 55 height 23
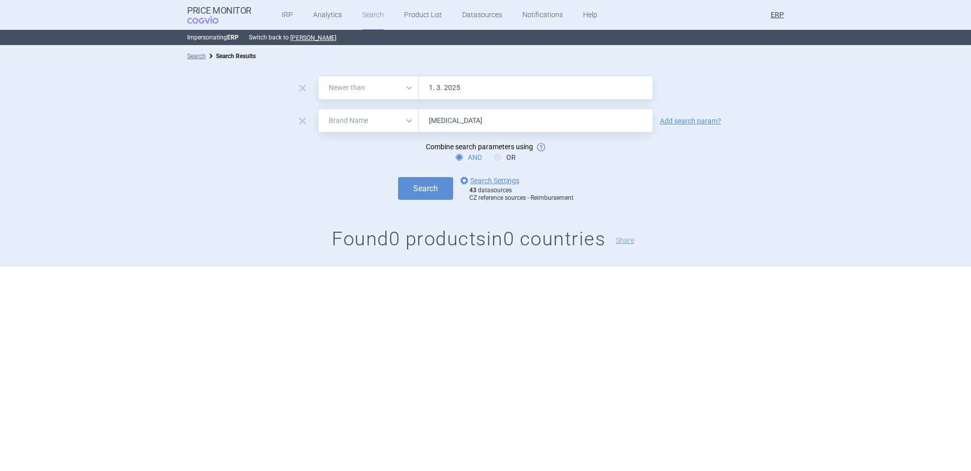
drag, startPoint x: 462, startPoint y: 115, endPoint x: 345, endPoint y: 131, distance: 117.9
click at [354, 127] on div "All Brand Name ATC Company Active Substance Country Newer than Ninlaro" at bounding box center [486, 120] width 334 height 23
paste input "Prothromplex"
click at [398, 177] on button "Search" at bounding box center [425, 188] width 55 height 23
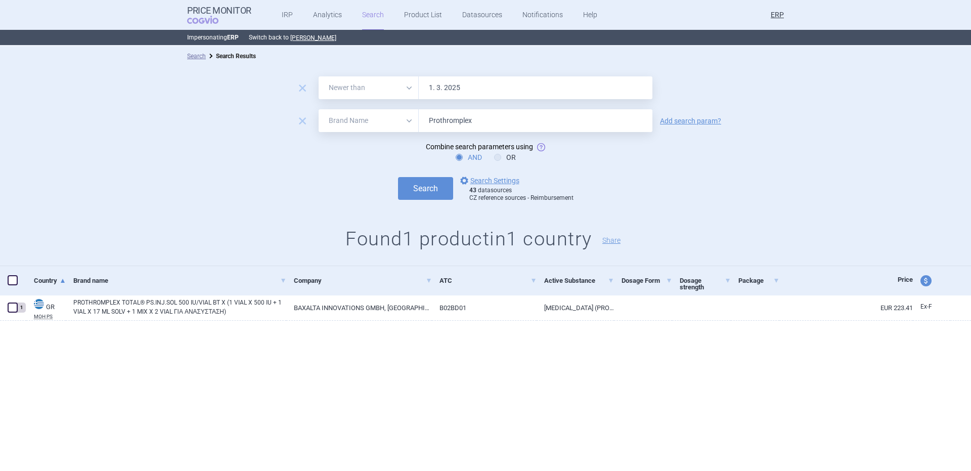
click at [453, 127] on input "Prothromplex" at bounding box center [536, 120] width 234 height 23
click at [452, 127] on input "Prothromplex" at bounding box center [536, 120] width 234 height 23
paste input "Replagal"
click at [398, 177] on button "Search" at bounding box center [425, 188] width 55 height 23
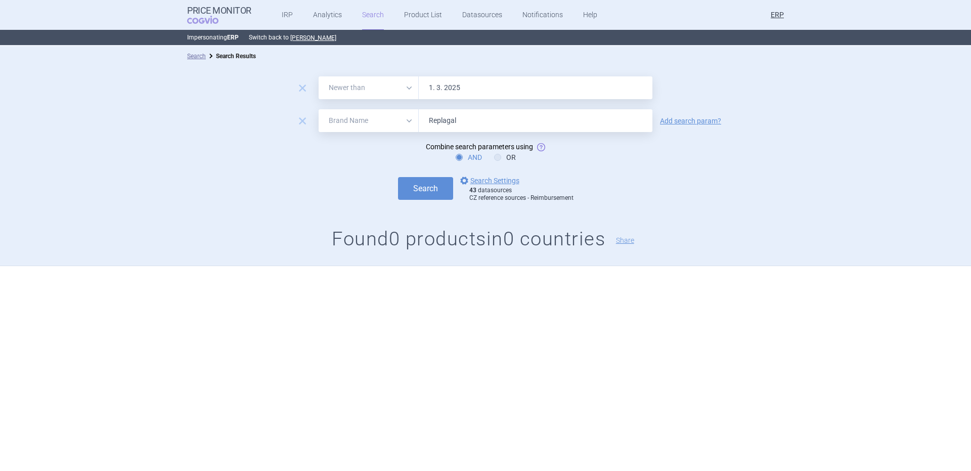
click at [474, 113] on input "Replagal" at bounding box center [536, 120] width 234 height 23
paste input "vestive"
type input "Revestive"
click at [398, 177] on button "Search" at bounding box center [425, 188] width 55 height 23
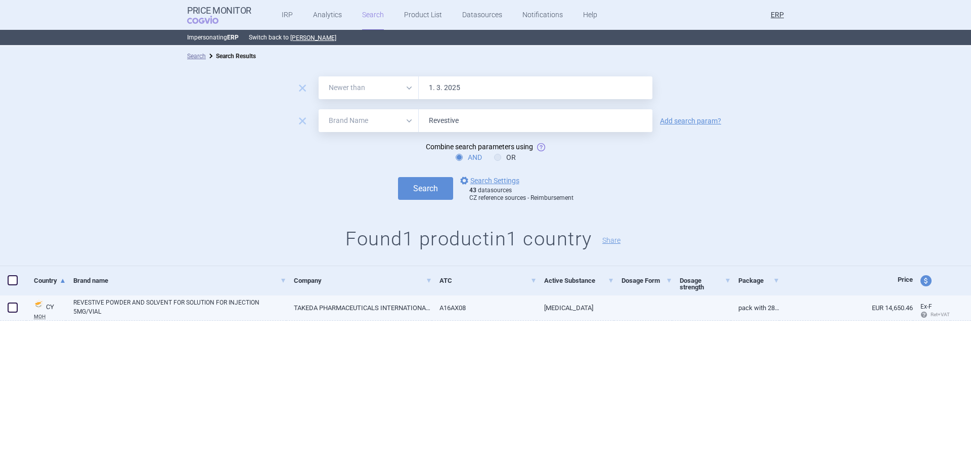
click at [214, 310] on link "REVESTIVE POWDER AND SOLVENT FOR SOLUTION FOR INJECTION 5MG/VIAL" at bounding box center [179, 307] width 213 height 18
select select "EUR"
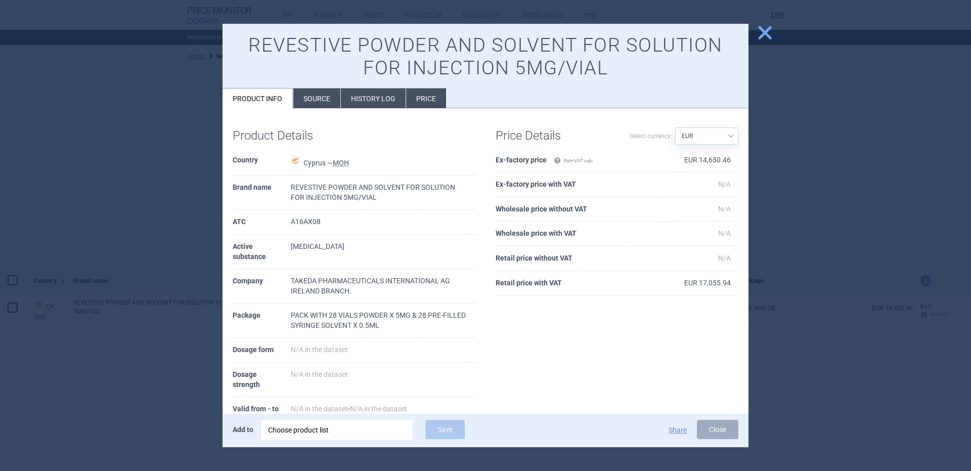
click at [295, 432] on div "Choose product list" at bounding box center [337, 430] width 138 height 20
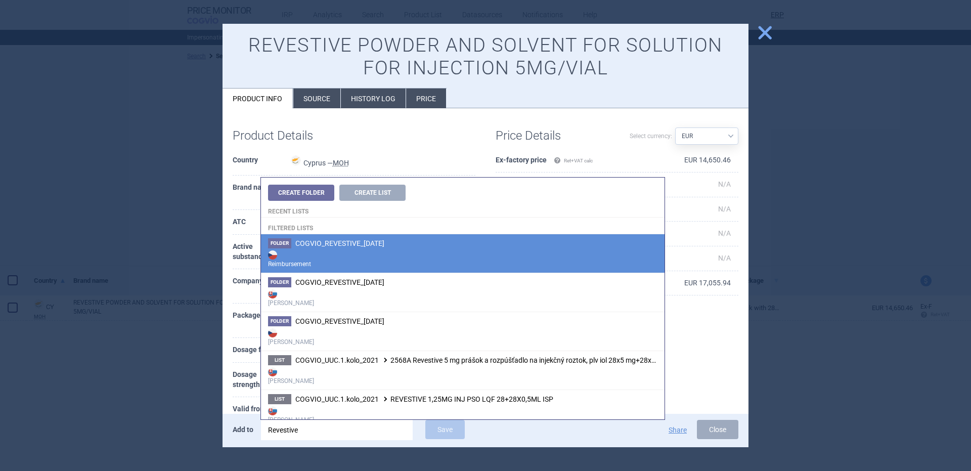
type input "Revestive"
click at [364, 255] on strong "Reimbursement" at bounding box center [462, 258] width 389 height 20
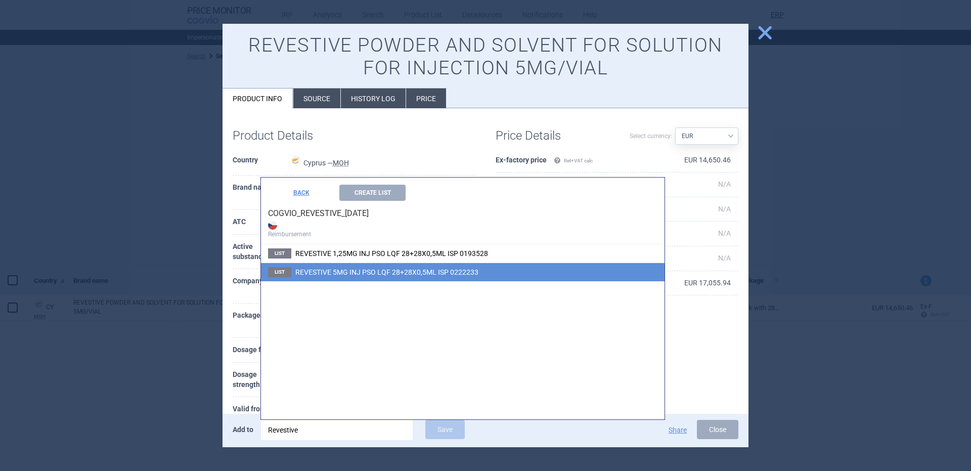
click at [385, 277] on li "List REVESTIVE 5MG INJ PSO LQF 28+28X0,5ML ISP 0222233" at bounding box center [463, 271] width 404 height 19
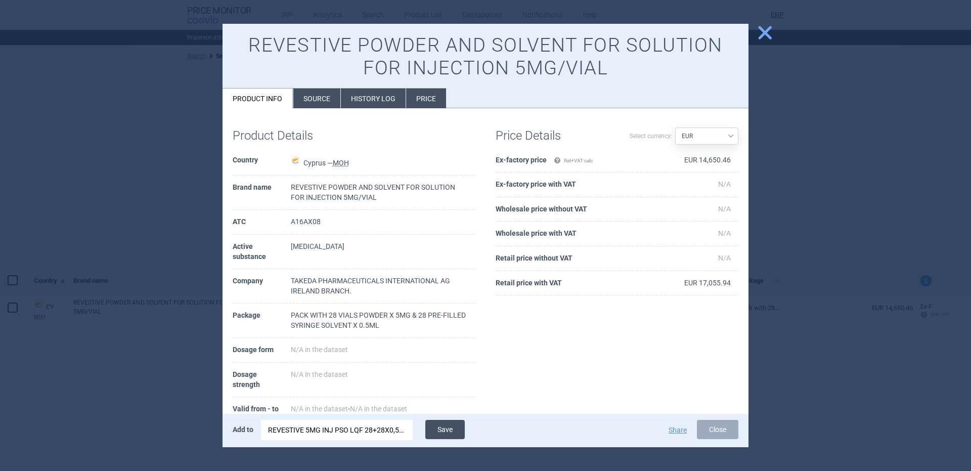
click at [439, 432] on button "Save" at bounding box center [444, 429] width 39 height 19
click at [763, 36] on span "close" at bounding box center [765, 33] width 18 height 18
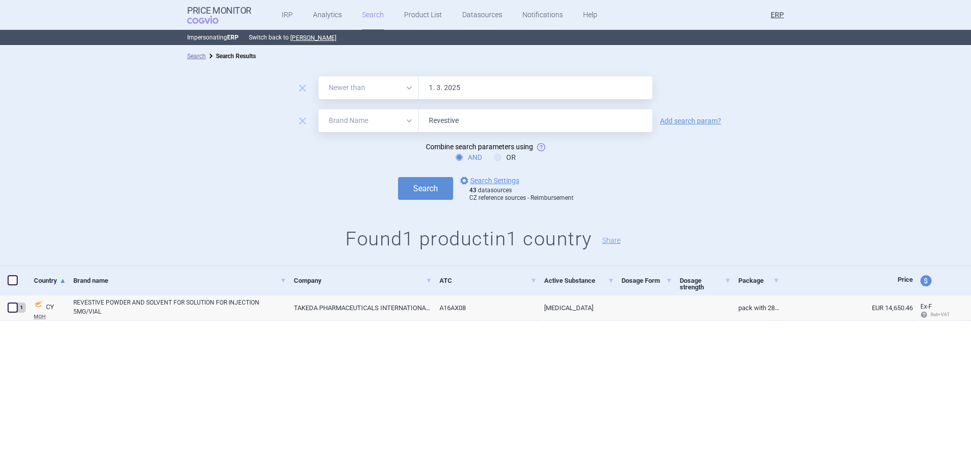
click at [496, 117] on input "Revestive" at bounding box center [536, 120] width 234 height 23
paste input "Takhzyro"
type input "Takhzyro"
click at [398, 177] on button "Search" at bounding box center [425, 188] width 55 height 23
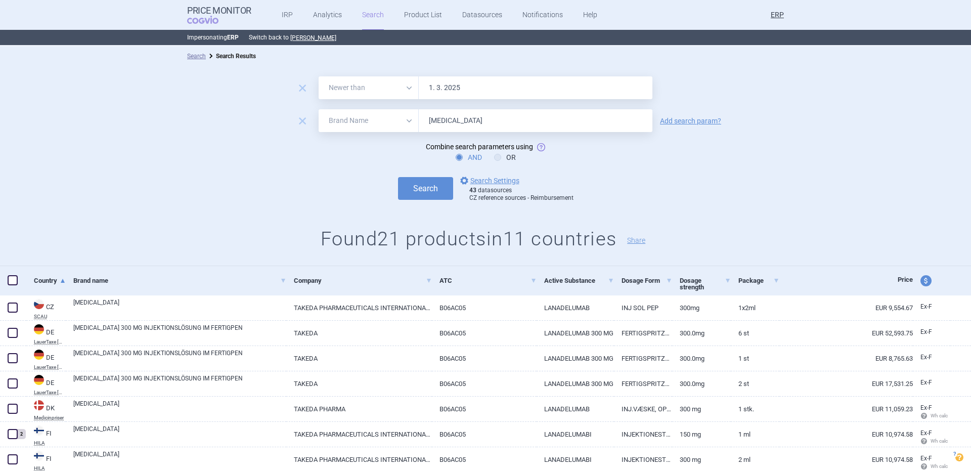
scroll to position [202, 0]
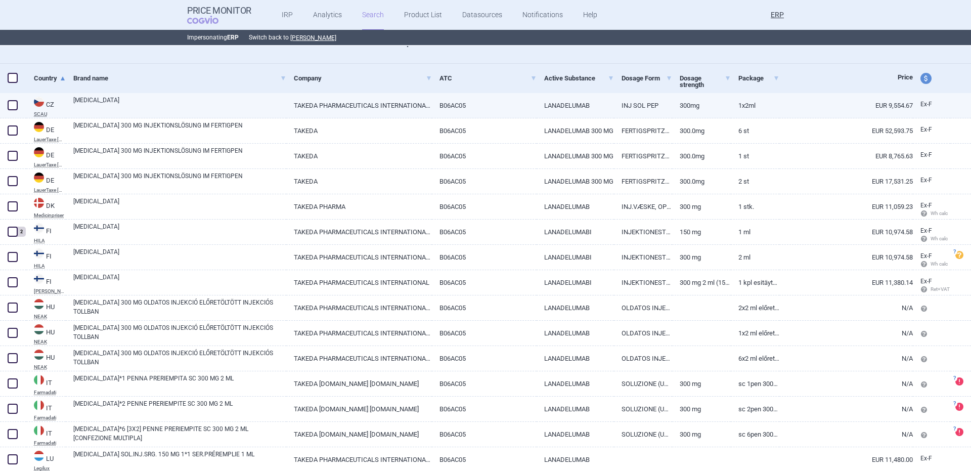
click at [230, 106] on link "TAKHZYRO" at bounding box center [179, 105] width 213 height 18
select select "EUR"
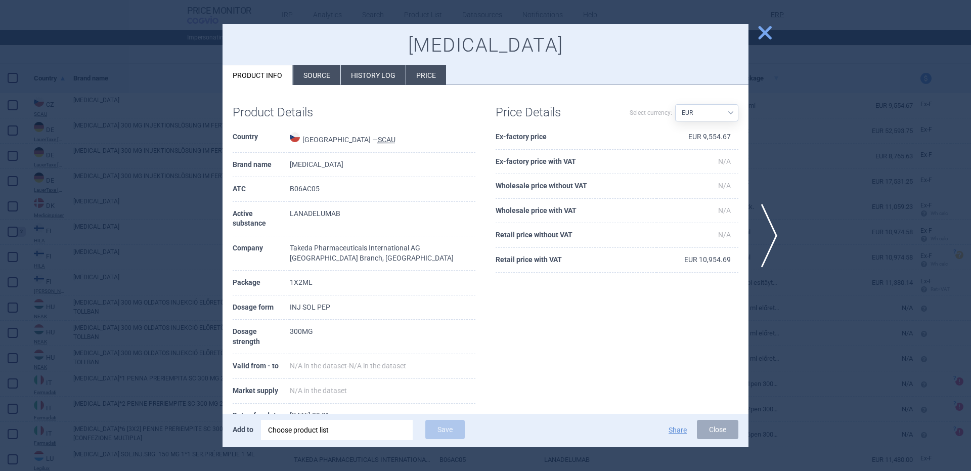
click at [153, 161] on div at bounding box center [485, 235] width 971 height 471
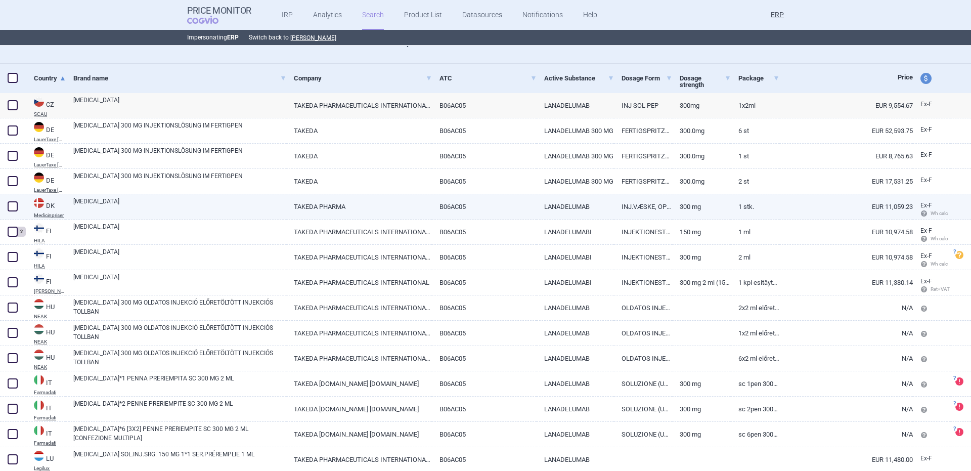
click at [220, 202] on link "TAKHZYRO" at bounding box center [179, 206] width 213 height 18
select select "EUR"
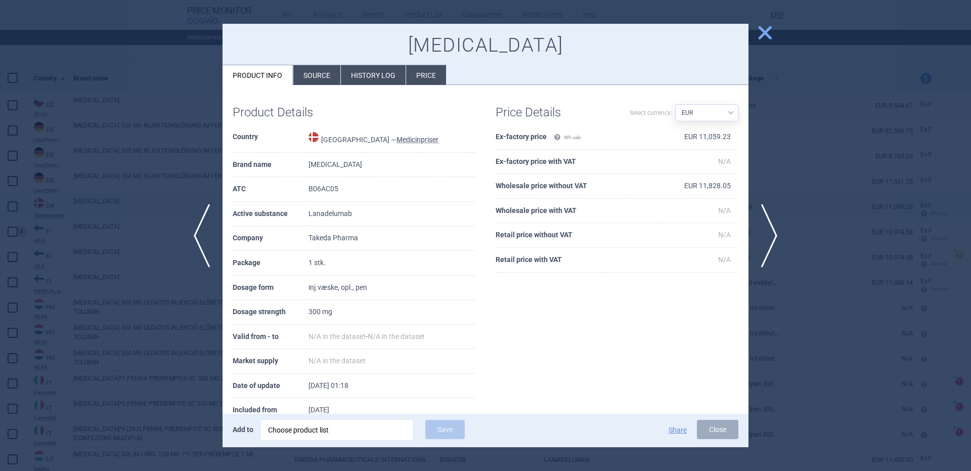
click at [110, 207] on div at bounding box center [485, 235] width 971 height 471
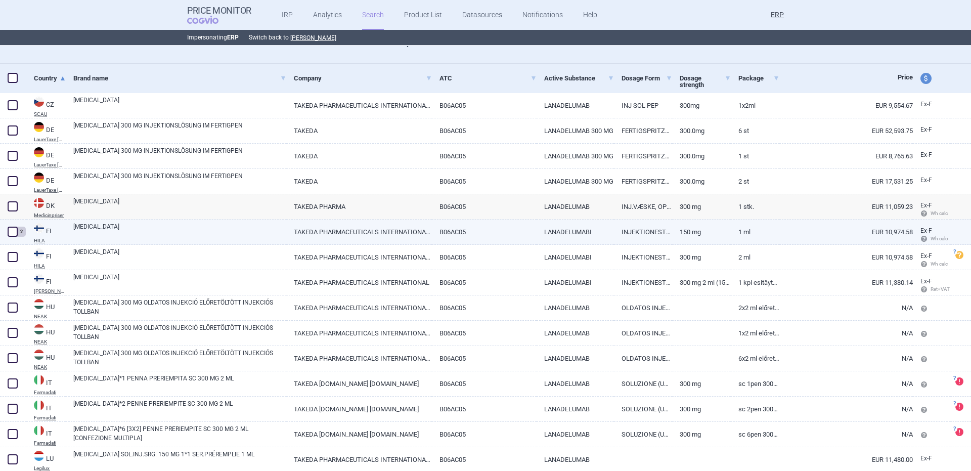
click at [100, 232] on link "TAKHZYRO" at bounding box center [179, 231] width 213 height 18
select select "EUR"
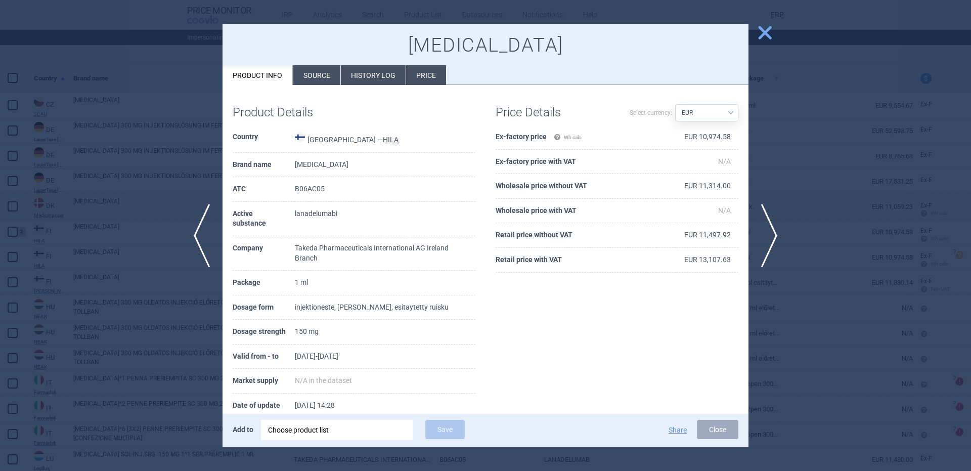
click at [120, 251] on div at bounding box center [485, 235] width 971 height 471
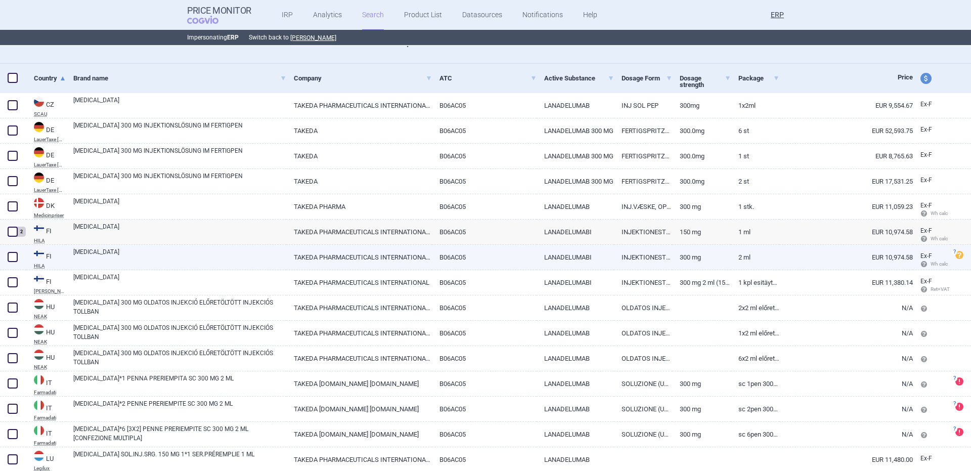
click at [116, 251] on link "TAKHZYRO" at bounding box center [179, 256] width 213 height 18
select select "EUR"
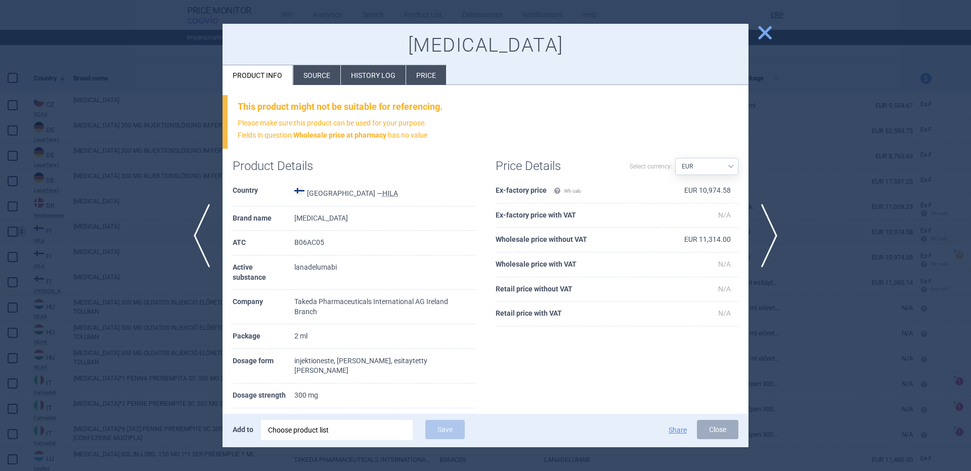
click at [119, 266] on div at bounding box center [485, 235] width 971 height 471
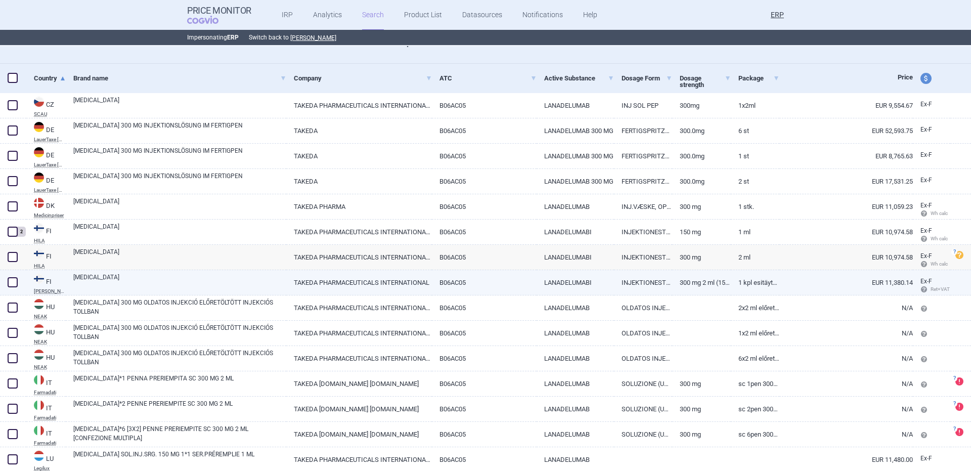
click at [115, 277] on link "TAKHZYRO" at bounding box center [179, 282] width 213 height 18
select select "EUR"
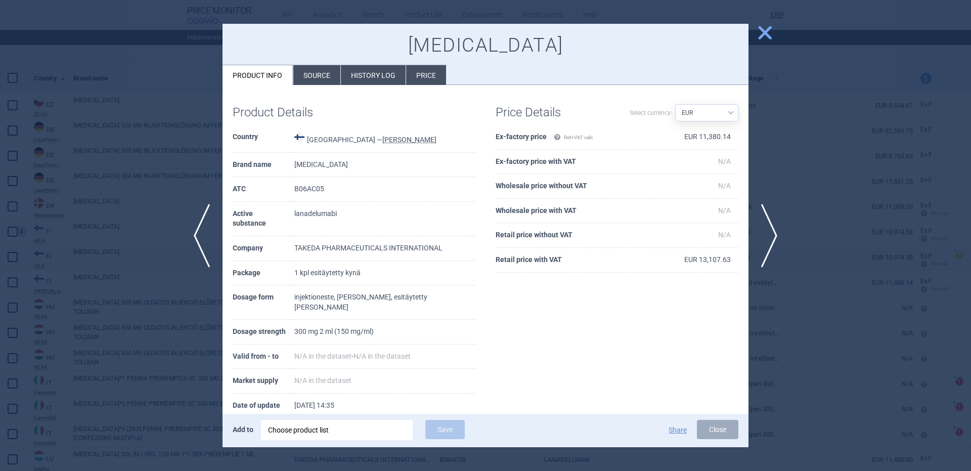
click at [130, 291] on div at bounding box center [485, 235] width 971 height 471
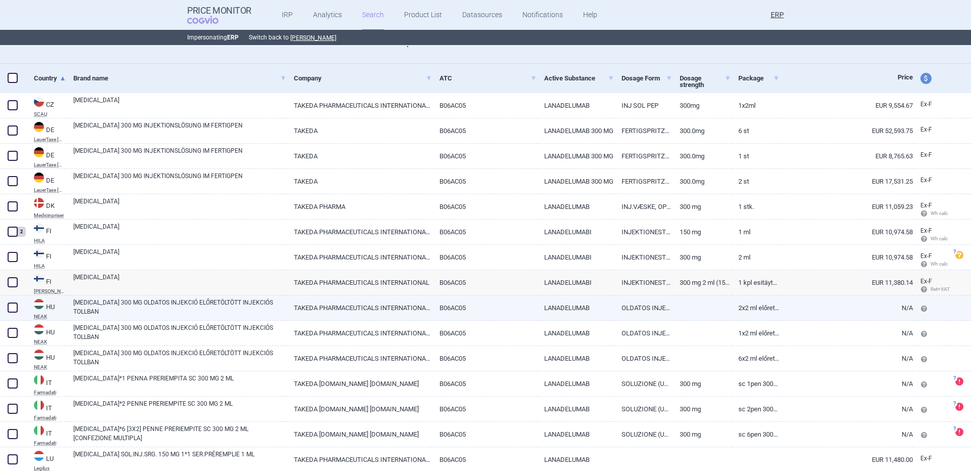
click at [127, 308] on link "TAKHZYRO 300 MG OLDATOS INJEKCIÓ ELŐRETÖLTÖTT INJEKCIÓS TOLLBAN" at bounding box center [179, 307] width 213 height 18
select select "EUR"
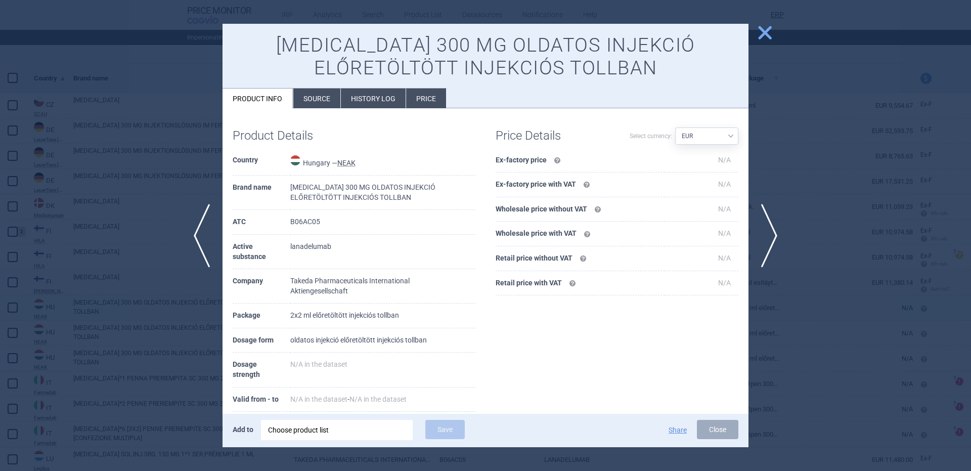
click at [127, 308] on div at bounding box center [485, 235] width 971 height 471
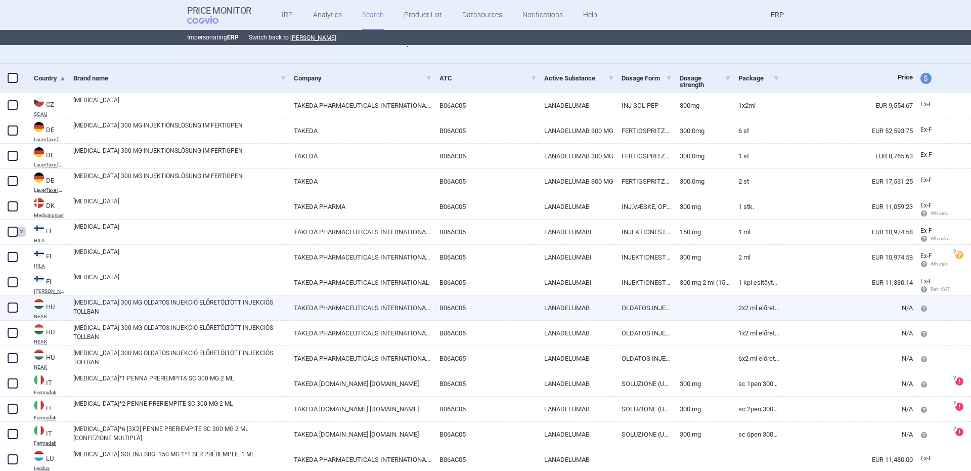
click at [101, 305] on link "TAKHZYRO 300 MG OLDATOS INJEKCIÓ ELŐRETÖLTÖTT INJEKCIÓS TOLLBAN" at bounding box center [179, 307] width 213 height 18
select select "EUR"
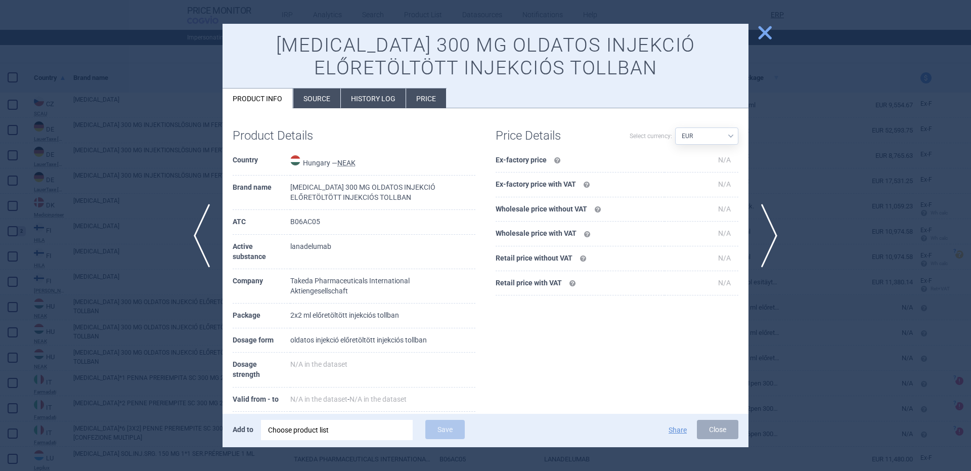
scroll to position [202, 0]
click at [807, 154] on div at bounding box center [485, 235] width 971 height 471
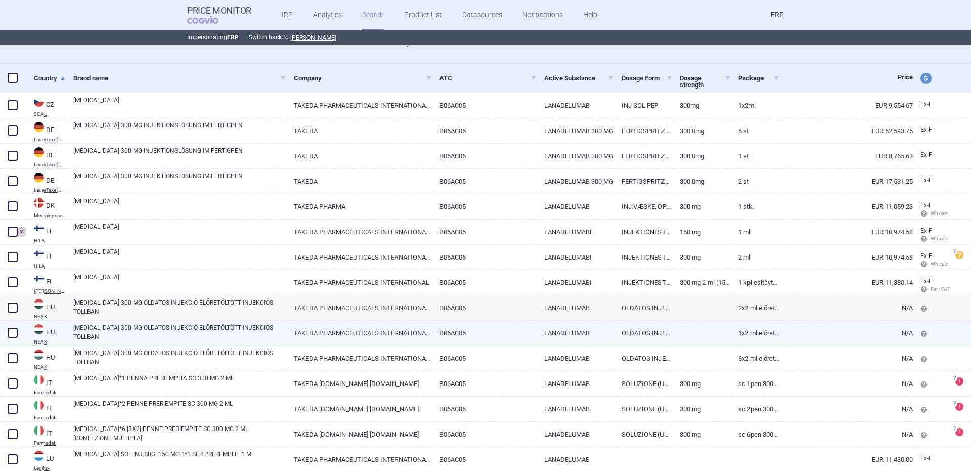
scroll to position [381, 0]
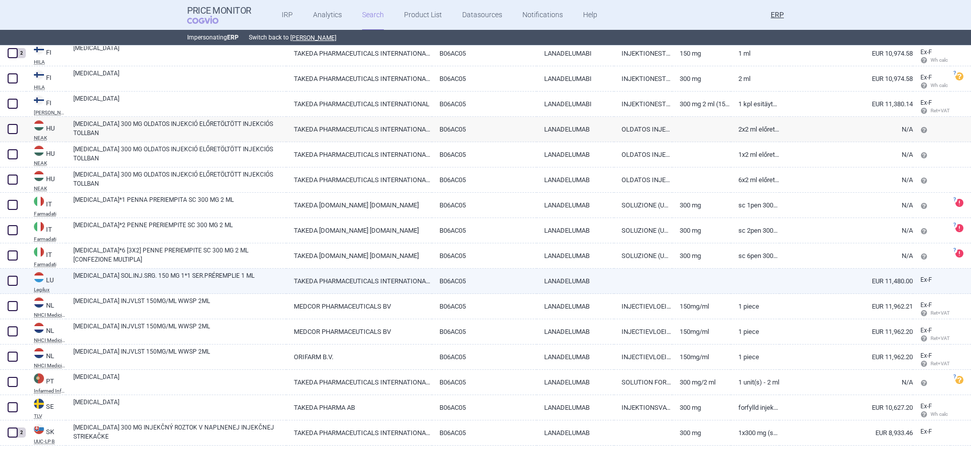
click at [164, 283] on link "TAKHZYRO SOL.INJ.SRG. 150 MG 1*1 SER.PRÉREMPLIE 1 ML" at bounding box center [179, 280] width 213 height 18
select select "EUR"
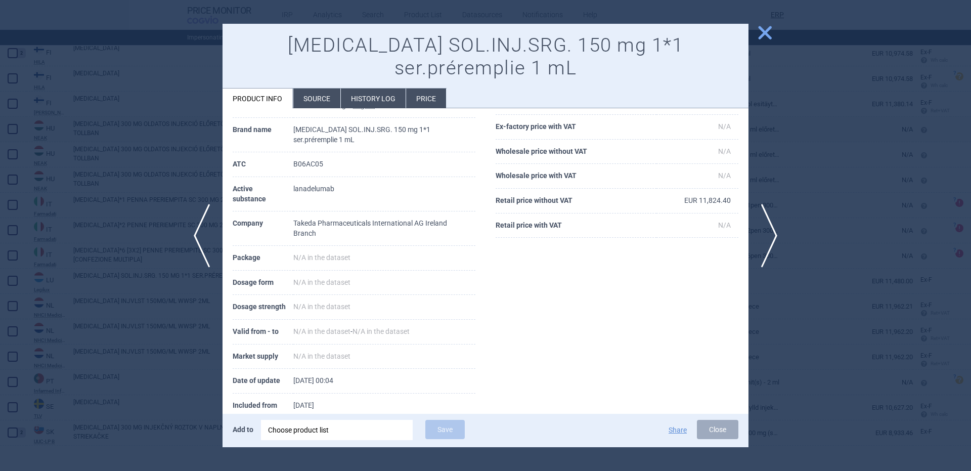
scroll to position [82, 0]
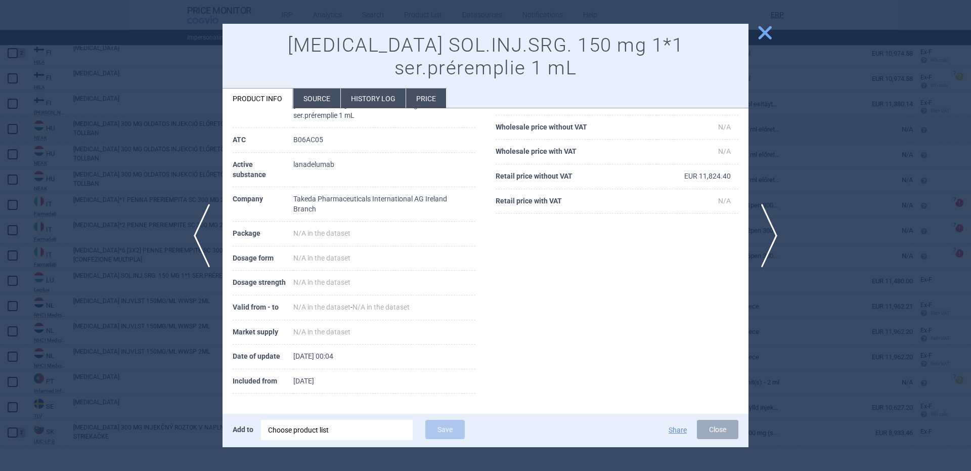
click at [343, 427] on div "Choose product list" at bounding box center [337, 430] width 138 height 20
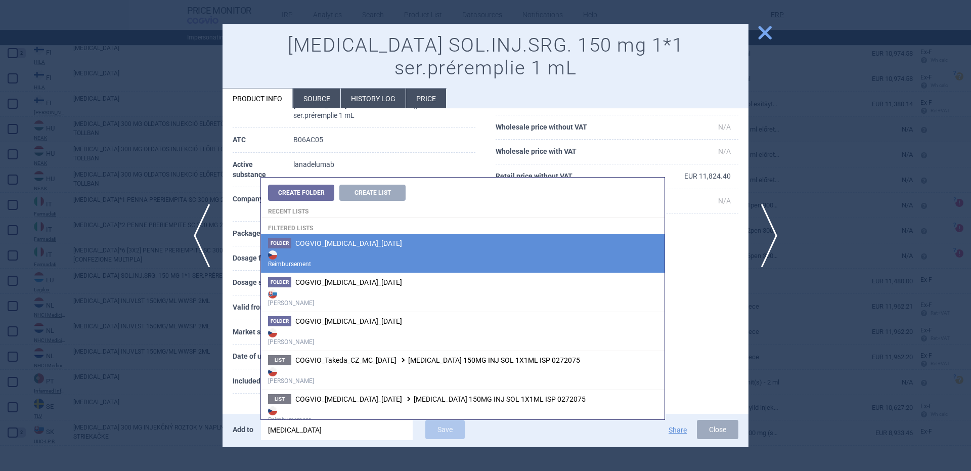
type input "Takhzyro"
click at [385, 246] on span "COGVIO_TAKHZYRO_05.09.2025" at bounding box center [348, 243] width 107 height 8
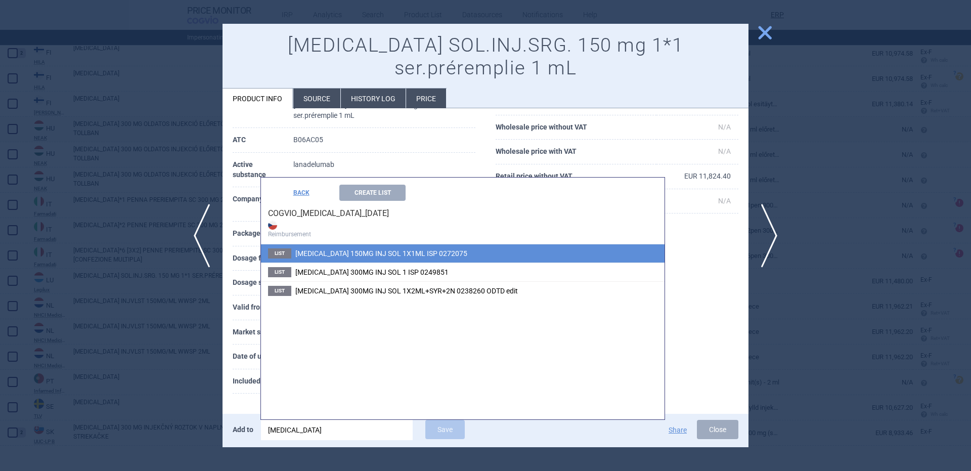
click at [404, 255] on span "TAKHZYRO 150MG INJ SOL 1X1ML ISP 0272075" at bounding box center [381, 253] width 172 height 8
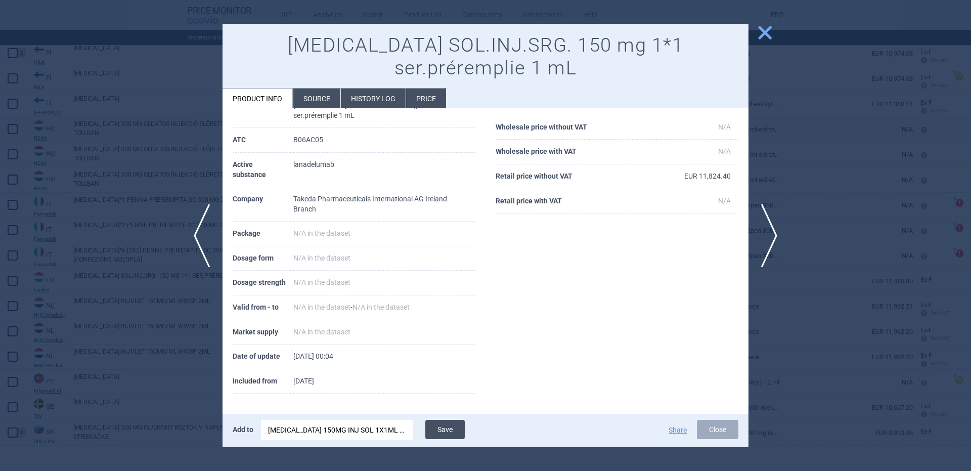
click at [445, 425] on button "Save" at bounding box center [444, 429] width 39 height 19
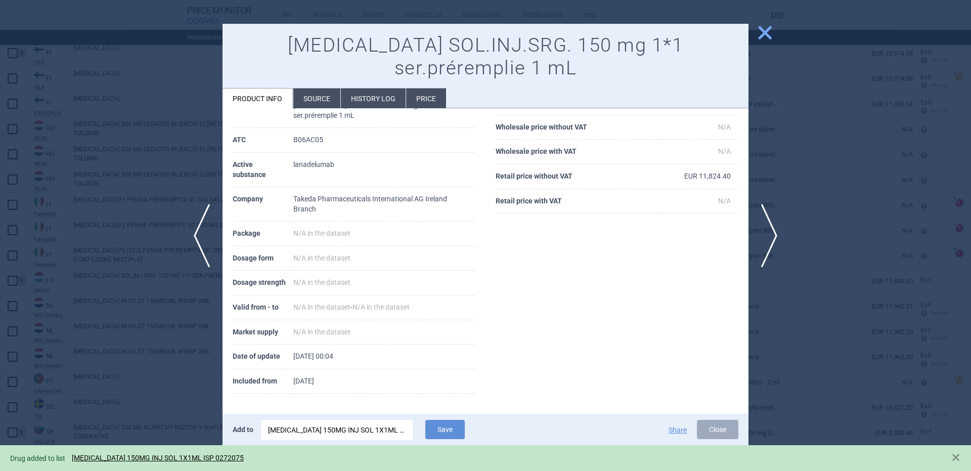
click at [179, 365] on div at bounding box center [485, 235] width 971 height 471
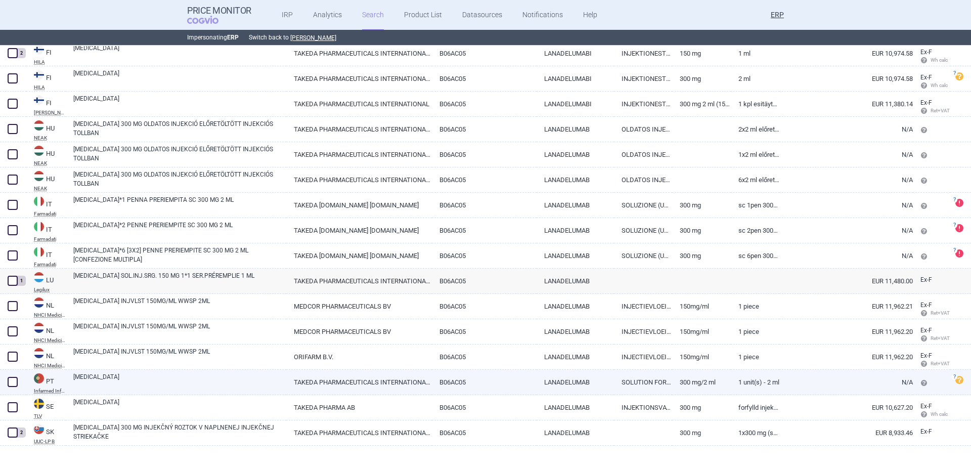
click at [199, 394] on div "TAKHZYRO" at bounding box center [176, 382] width 220 height 25
click at [190, 379] on link "TAKHZYRO" at bounding box center [179, 381] width 213 height 18
select select "EUR"
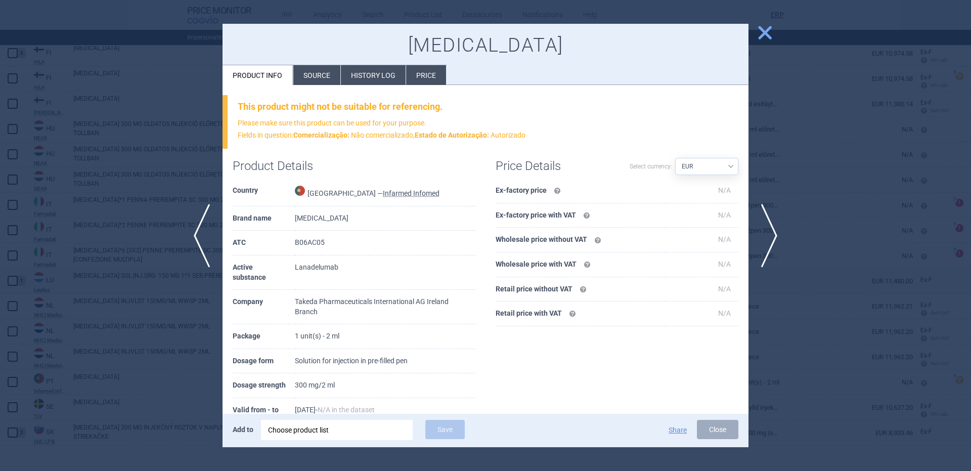
click at [185, 403] on div at bounding box center [485, 235] width 971 height 471
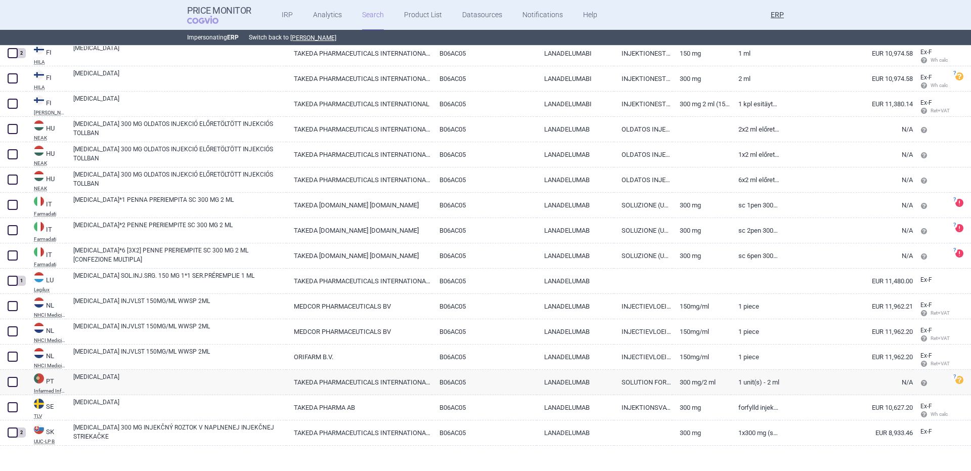
click at [185, 403] on link "TAKHZYRO" at bounding box center [179, 406] width 213 height 18
select select "EUR"
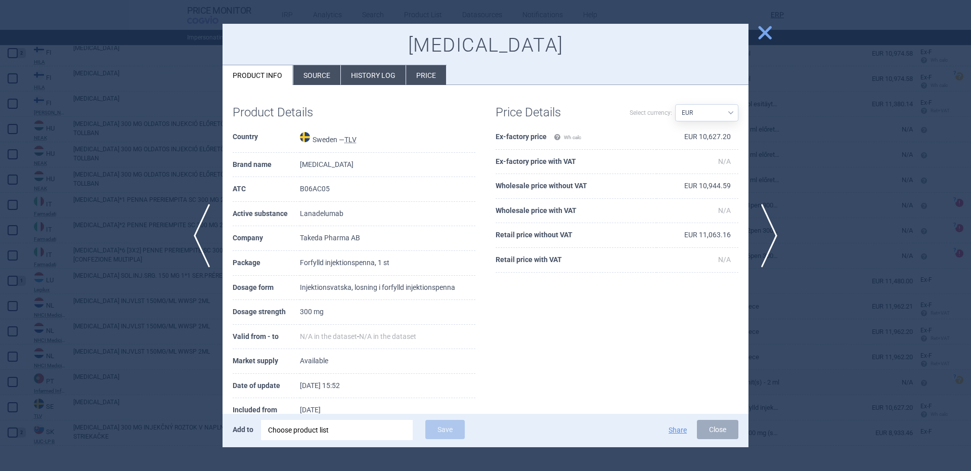
click at [131, 339] on div at bounding box center [485, 235] width 971 height 471
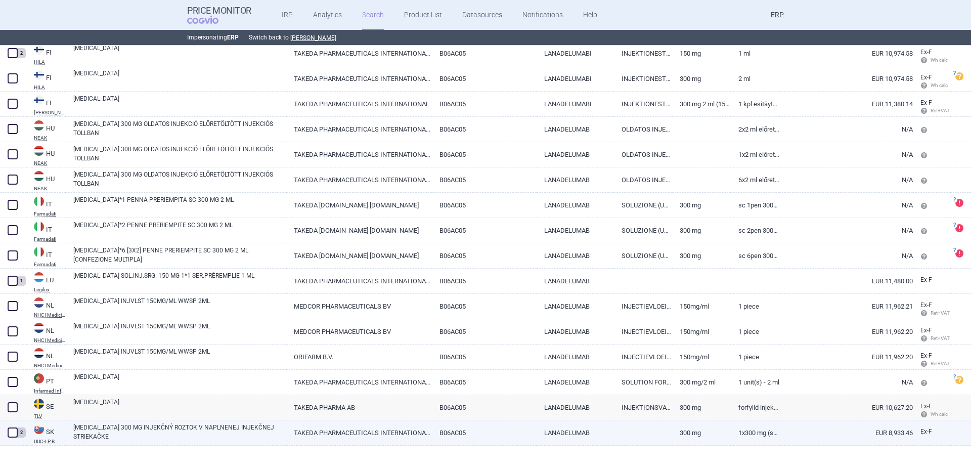
click at [151, 428] on link "TAKHZYRO 300 MG INJEKČNÝ ROZTOK V NAPLNENEJ INJEKČNEJ STRIEKAČKE" at bounding box center [179, 432] width 213 height 18
select select "EUR"
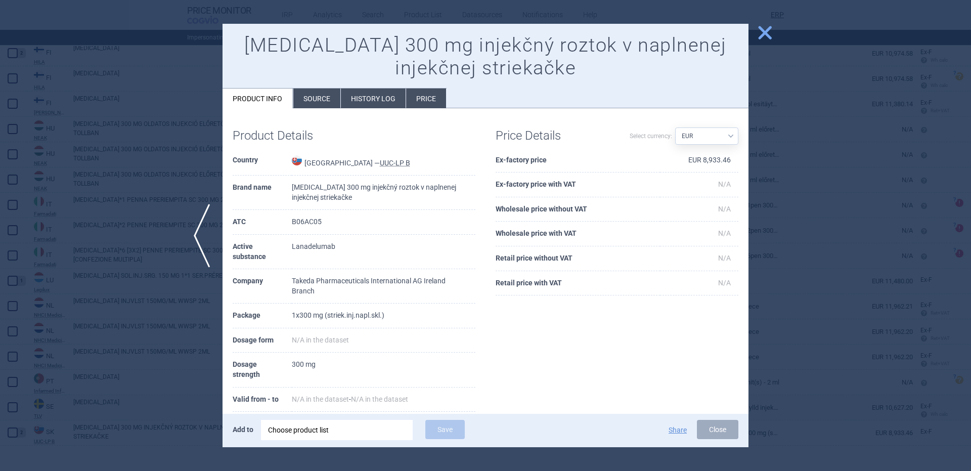
click at [122, 359] on div at bounding box center [485, 235] width 971 height 471
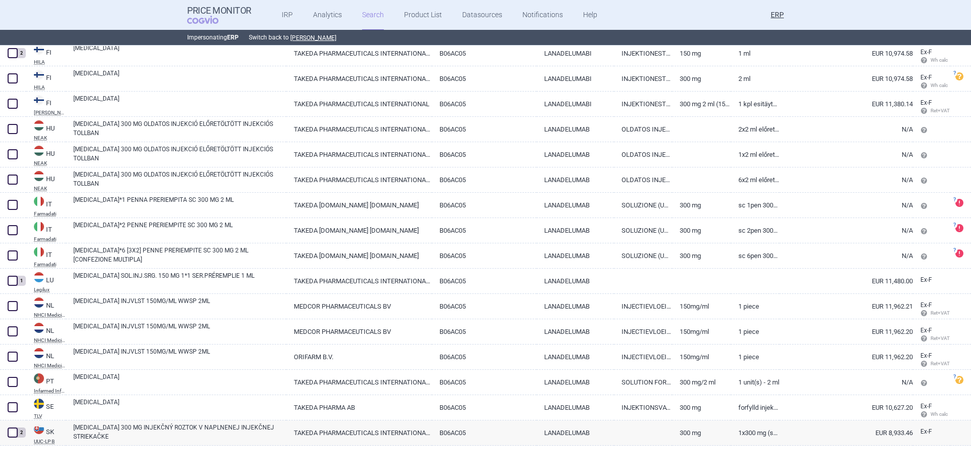
select select "newerThan"
select select "brandName"
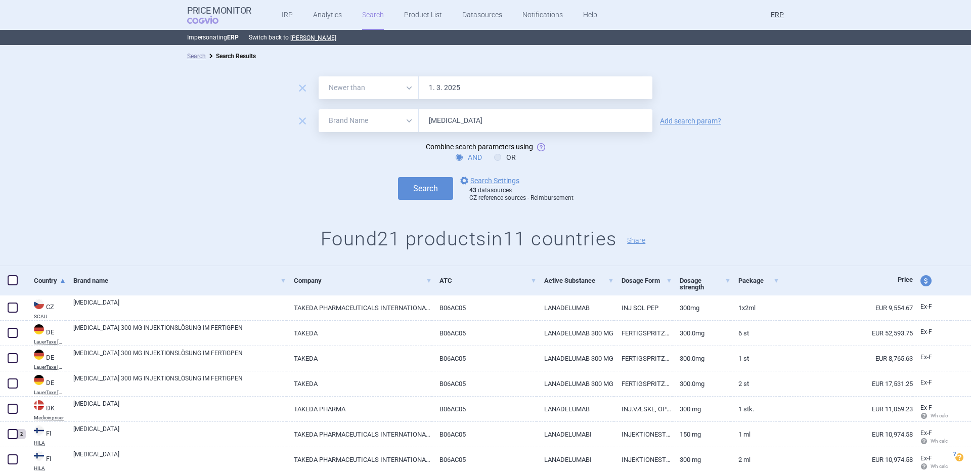
click at [506, 125] on input "Takhzyro" at bounding box center [536, 120] width 234 height 23
paste input "Veyvondi"
click at [398, 177] on button "Search" at bounding box center [425, 188] width 55 height 23
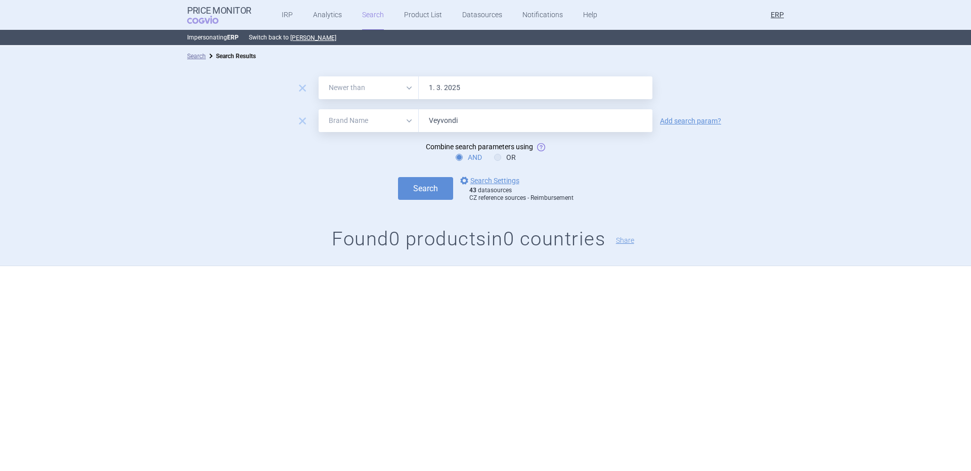
click at [453, 123] on input "Veyvondi" at bounding box center [536, 120] width 234 height 23
paste input "ipdomet"
click at [398, 177] on button "Search" at bounding box center [425, 188] width 55 height 23
click at [464, 126] on input "Vipdomet" at bounding box center [536, 120] width 234 height 23
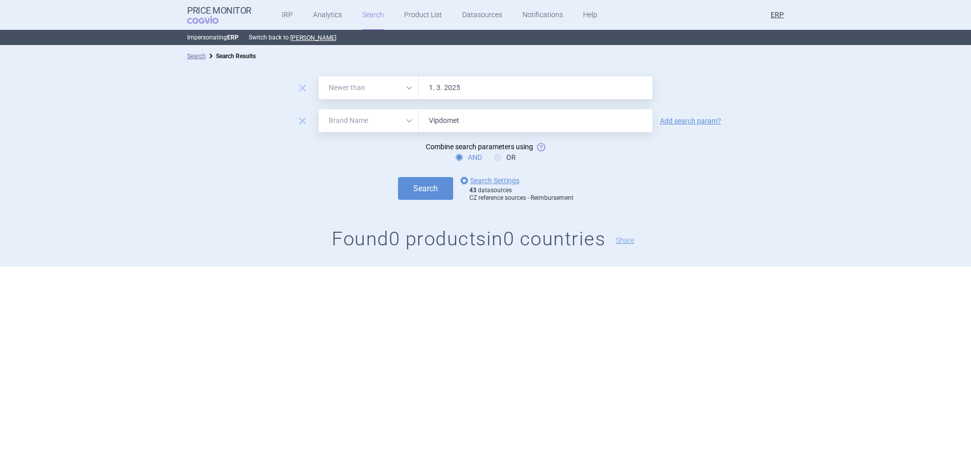
click at [464, 126] on input "Vipdomet" at bounding box center [536, 120] width 234 height 23
paste input "idia"
click at [398, 177] on button "Search" at bounding box center [425, 188] width 55 height 23
click at [475, 125] on input "Vipidia" at bounding box center [536, 120] width 234 height 23
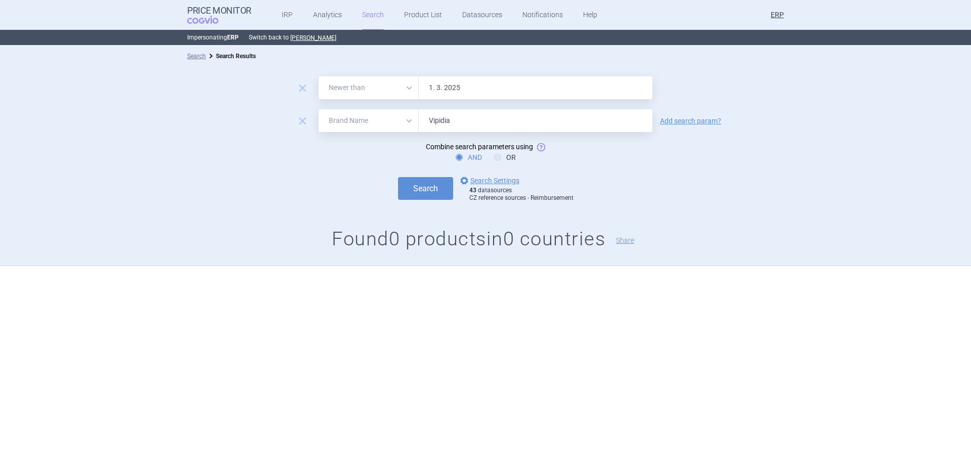
click at [475, 125] on input "Vipidia" at bounding box center [536, 120] width 234 height 23
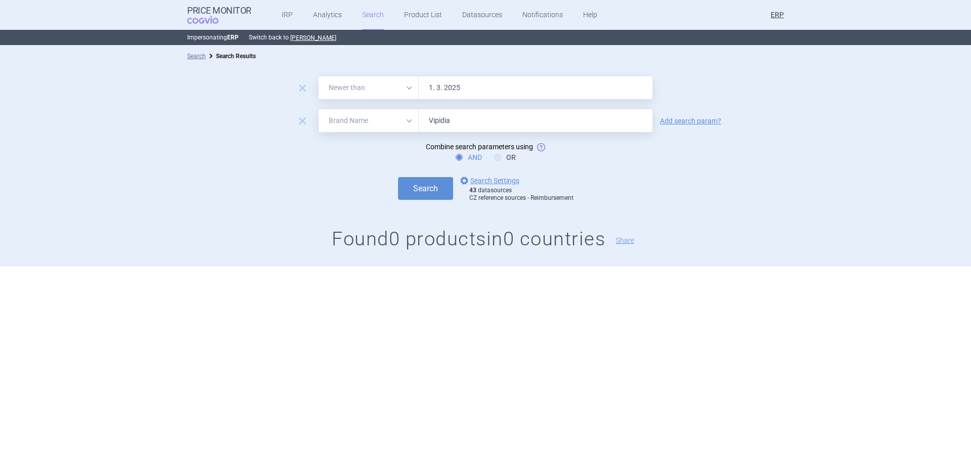
paste input "priv"
type input "Vpriv"
click at [398, 177] on button "Search" at bounding box center [425, 188] width 55 height 23
click at [473, 181] on link "options Search Settings" at bounding box center [488, 180] width 61 height 12
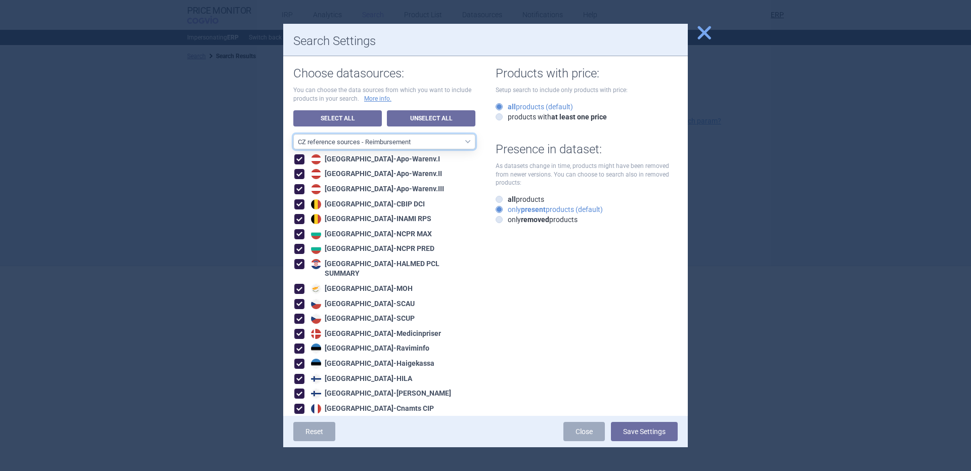
click at [413, 144] on select "All data sources CZ reference sources - Reimbursement SK reference sources - Of…" at bounding box center [384, 141] width 182 height 15
select select "6cb7ebdd-8316-4592-b8fd-6e46f801a11b"
click at [293, 134] on select "All data sources CZ reference sources - Reimbursement SK reference sources - Of…" at bounding box center [384, 141] width 182 height 15
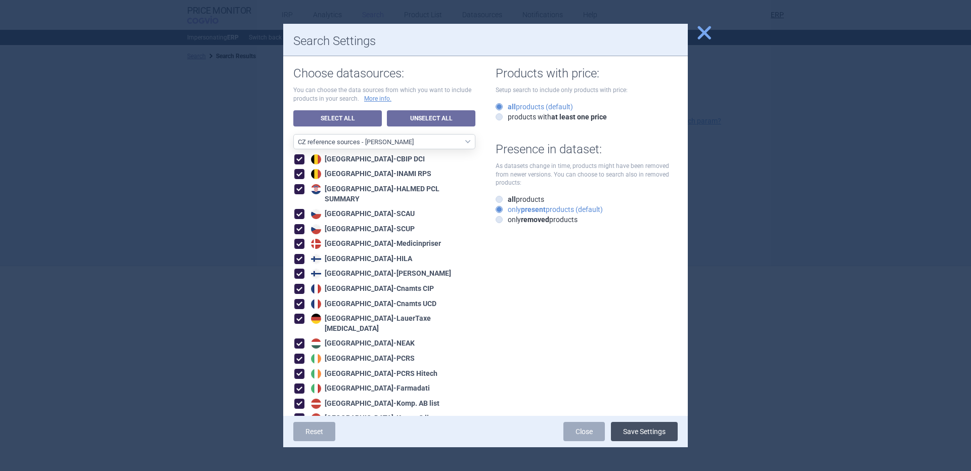
click at [620, 427] on button "Save Settings" at bounding box center [644, 431] width 67 height 19
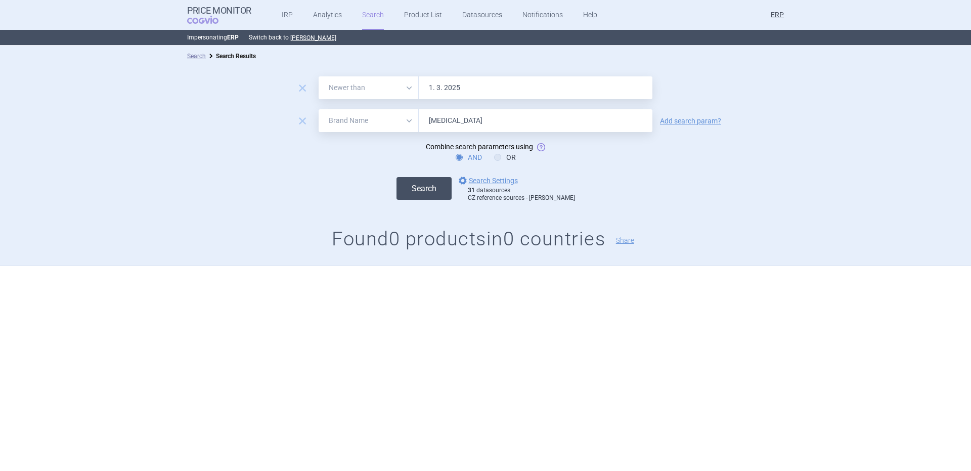
click at [443, 183] on button "Search" at bounding box center [423, 188] width 55 height 23
click at [474, 126] on input "Vpriv" at bounding box center [536, 120] width 234 height 23
click at [474, 125] on input "Vpriv" at bounding box center [536, 120] width 234 height 23
click at [472, 121] on input "Vpriv" at bounding box center [536, 120] width 234 height 23
click at [472, 120] on input "Vpriv" at bounding box center [536, 120] width 234 height 23
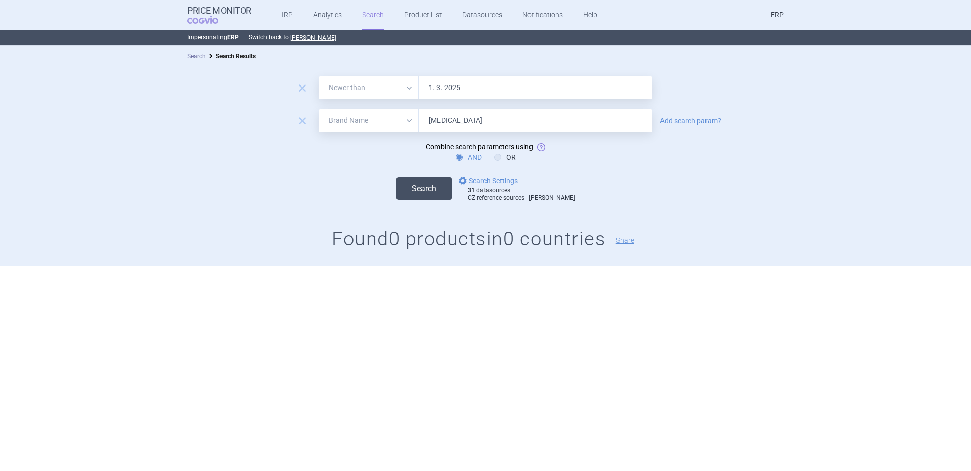
click at [447, 185] on button "Search" at bounding box center [423, 188] width 55 height 23
click at [504, 119] on input "Vpriv" at bounding box center [536, 120] width 234 height 23
paste input "ipidia"
click at [396, 177] on button "Search" at bounding box center [423, 188] width 55 height 23
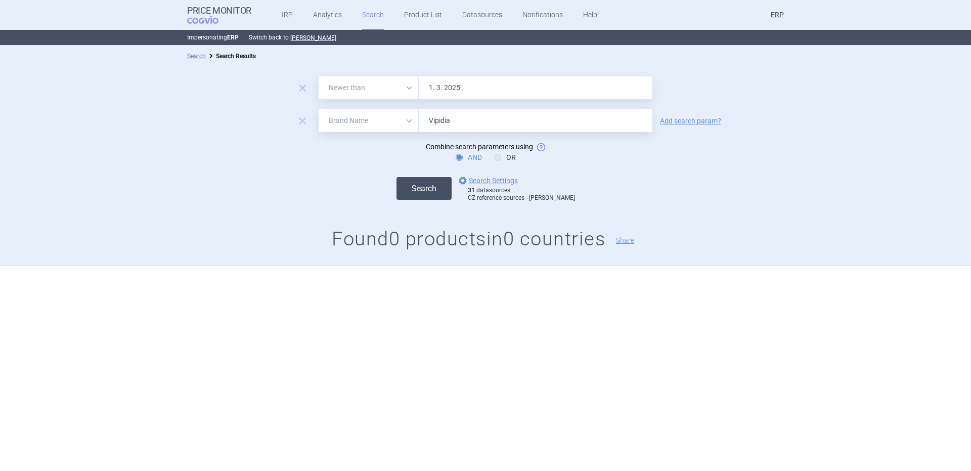
click at [445, 180] on button "Search" at bounding box center [423, 188] width 55 height 23
click at [514, 130] on input "Vipidia" at bounding box center [536, 120] width 234 height 23
paste input "Vipdomet"
click at [514, 130] on input "VipidiaVipdomet" at bounding box center [536, 120] width 234 height 23
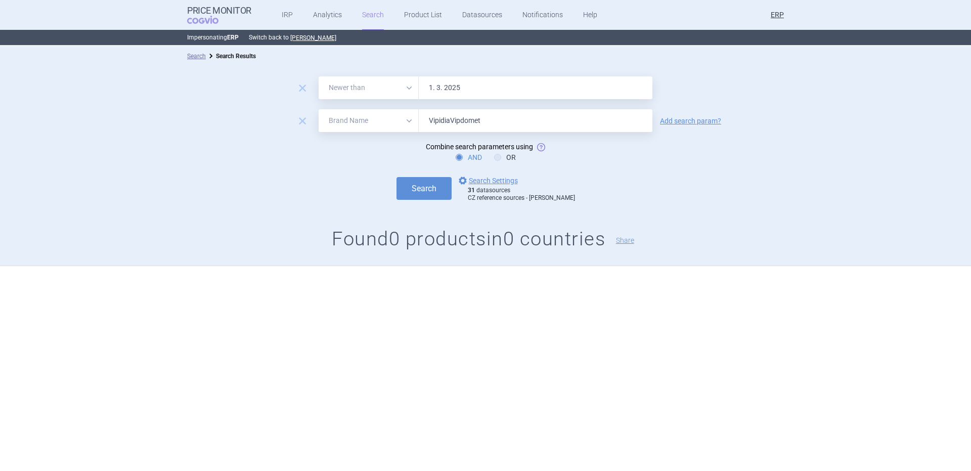
click at [514, 130] on input "VipidiaVipdomet" at bounding box center [536, 120] width 234 height 23
paste input "text"
click at [396, 177] on button "Search" at bounding box center [423, 188] width 55 height 23
click at [472, 116] on input "Vipdomet" at bounding box center [536, 120] width 234 height 23
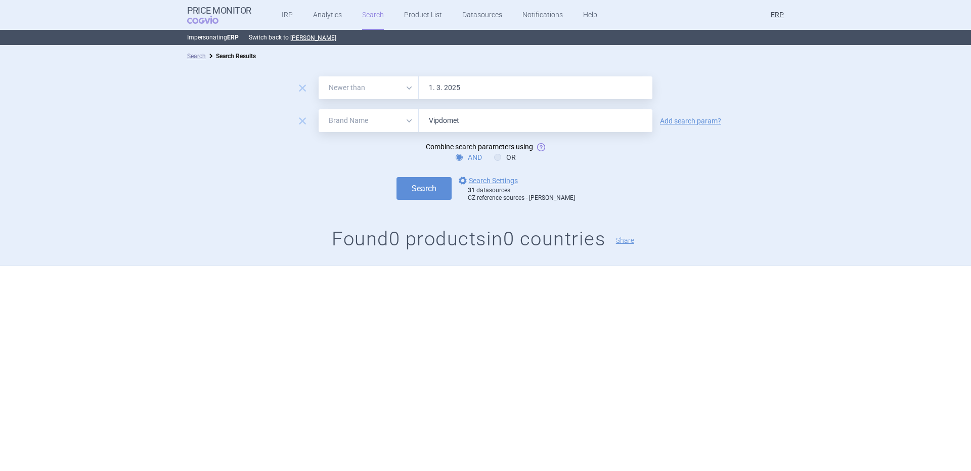
paste input "eyvondi"
click at [396, 177] on button "Search" at bounding box center [423, 188] width 55 height 23
click at [478, 114] on input "Veyvondi" at bounding box center [536, 120] width 234 height 23
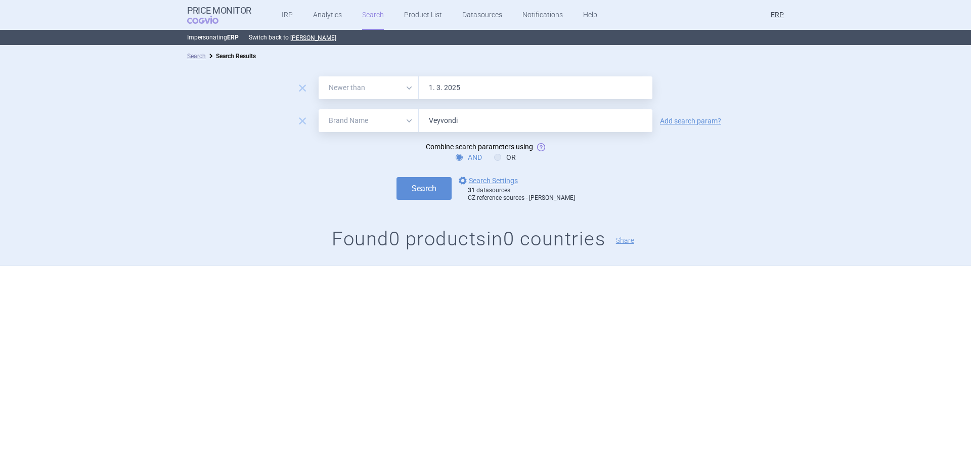
paste input "Takhzyro"
type input "Takhzyro"
click at [396, 177] on button "Search" at bounding box center [423, 188] width 55 height 23
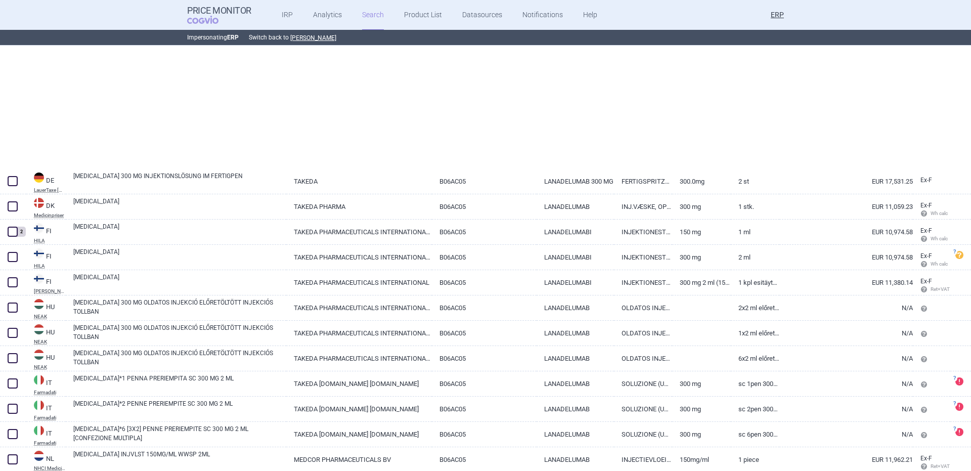
scroll to position [355, 0]
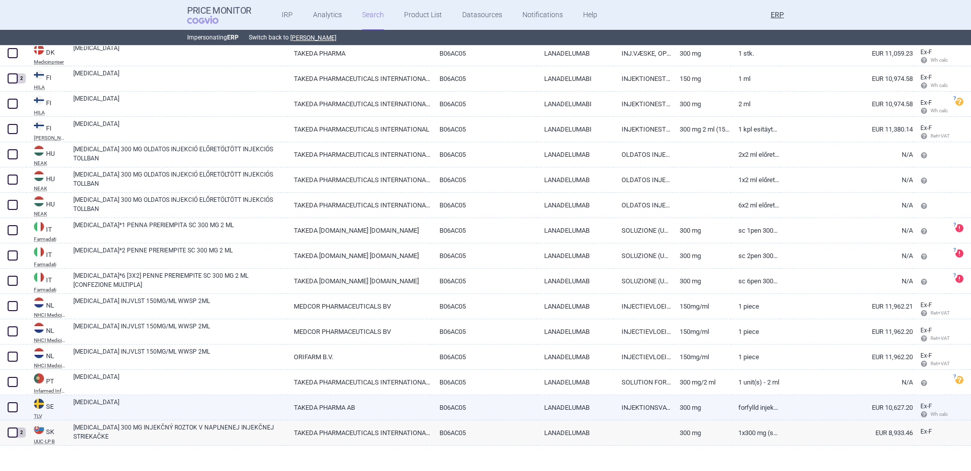
click at [203, 399] on link "TAKHZYRO" at bounding box center [179, 406] width 213 height 18
select select "EUR"
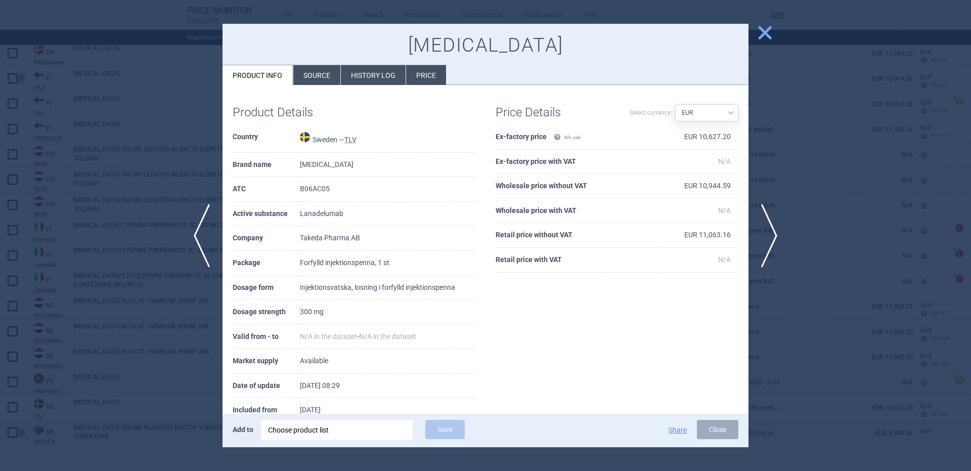
drag, startPoint x: 440, startPoint y: 323, endPoint x: 137, endPoint y: 373, distance: 307.0
click at [137, 373] on div at bounding box center [485, 235] width 971 height 471
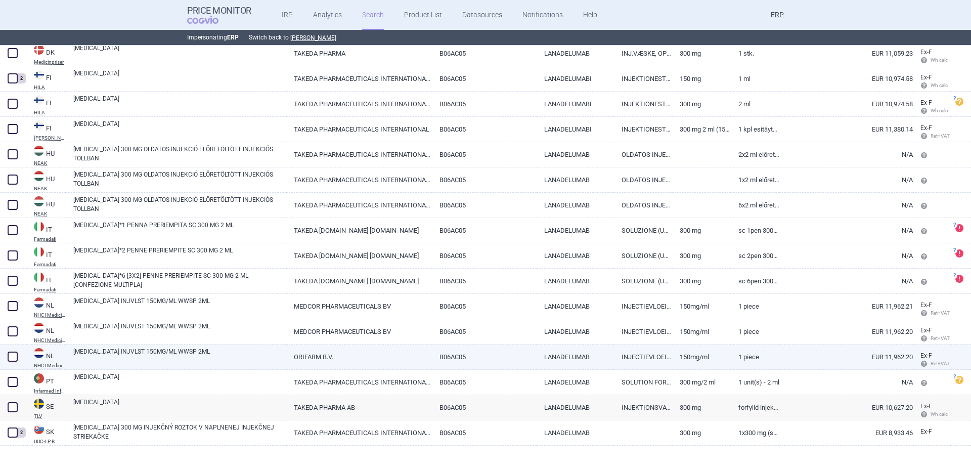
click at [124, 365] on link "TAKHZYRO INJVLST 150MG/ML WWSP 2ML" at bounding box center [179, 356] width 213 height 18
select select "EUR"
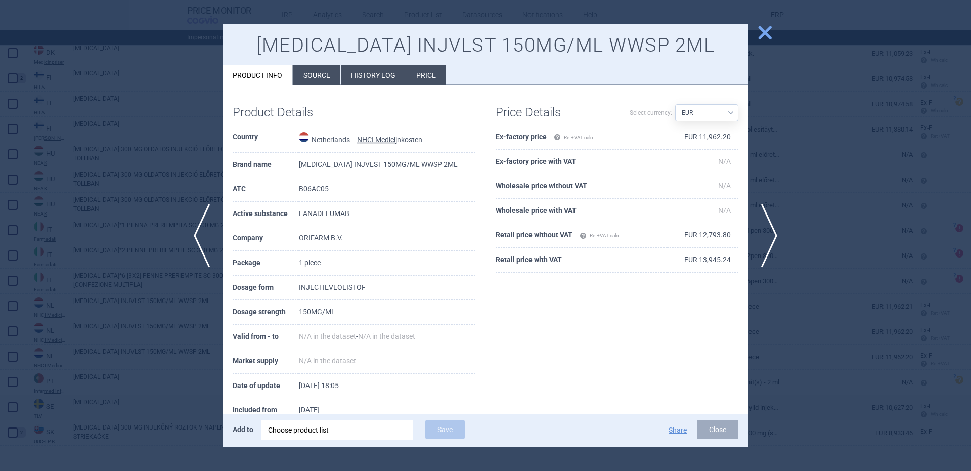
click at [120, 377] on div at bounding box center [485, 235] width 971 height 471
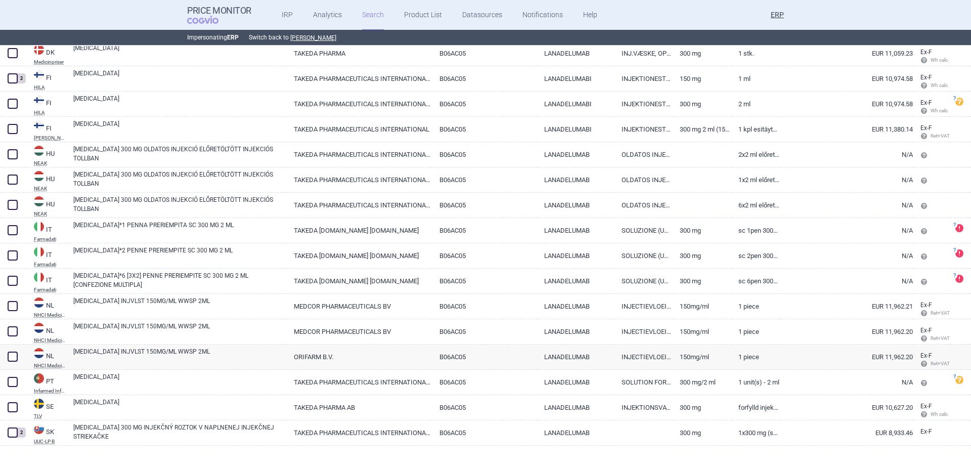
click at [120, 377] on link "TAKHZYRO" at bounding box center [179, 381] width 213 height 18
select select "EUR"
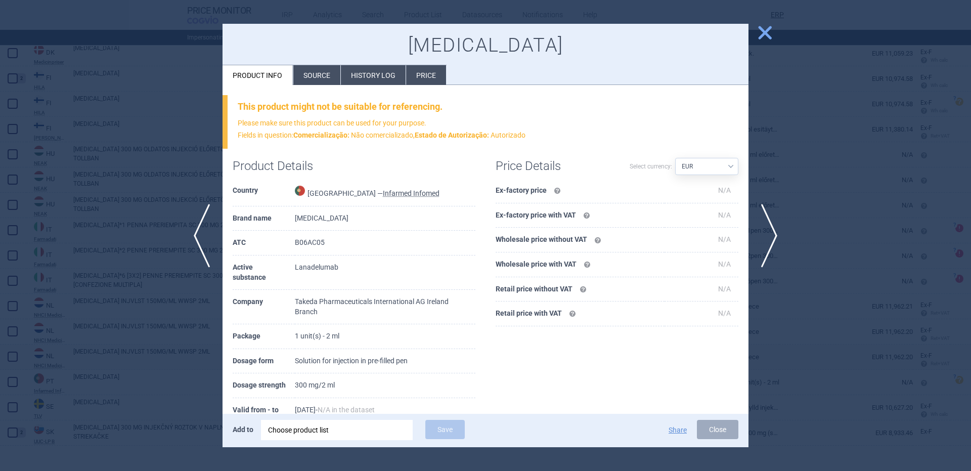
click at [128, 363] on div at bounding box center [485, 235] width 971 height 471
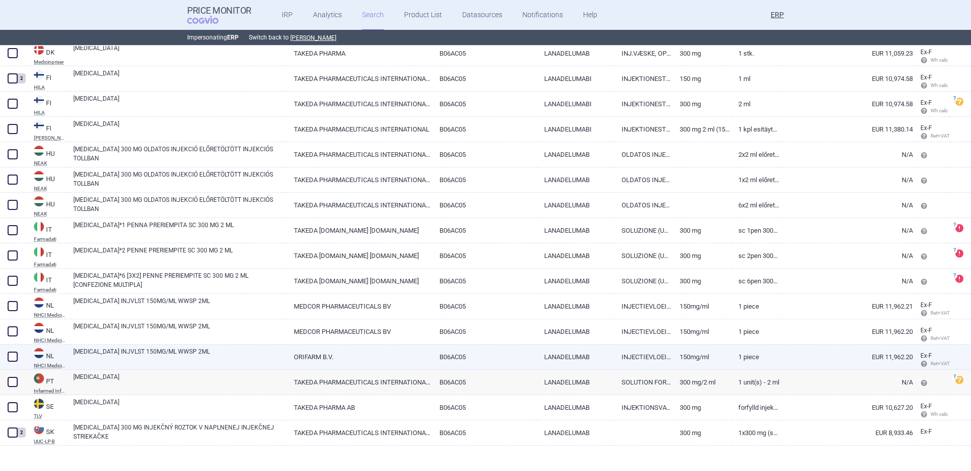
click at [127, 357] on link "TAKHZYRO INJVLST 150MG/ML WWSP 2ML" at bounding box center [179, 356] width 213 height 18
select select "EUR"
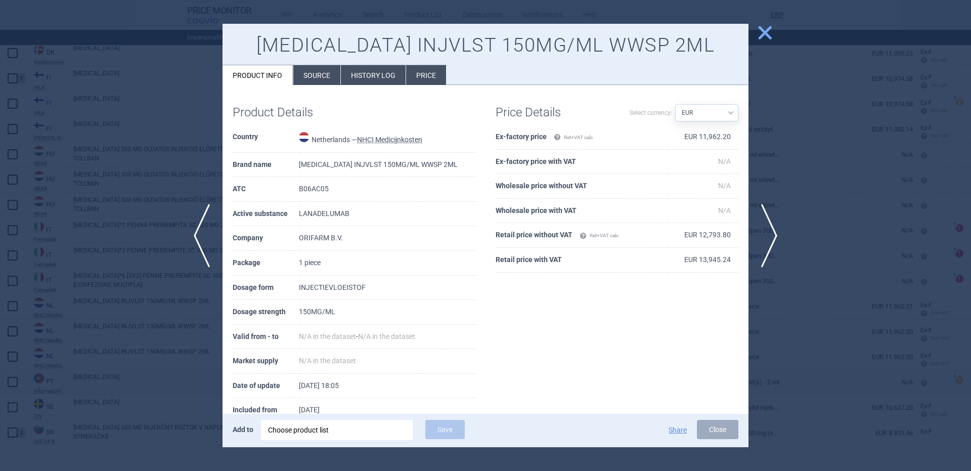
click at [152, 410] on div at bounding box center [485, 235] width 971 height 471
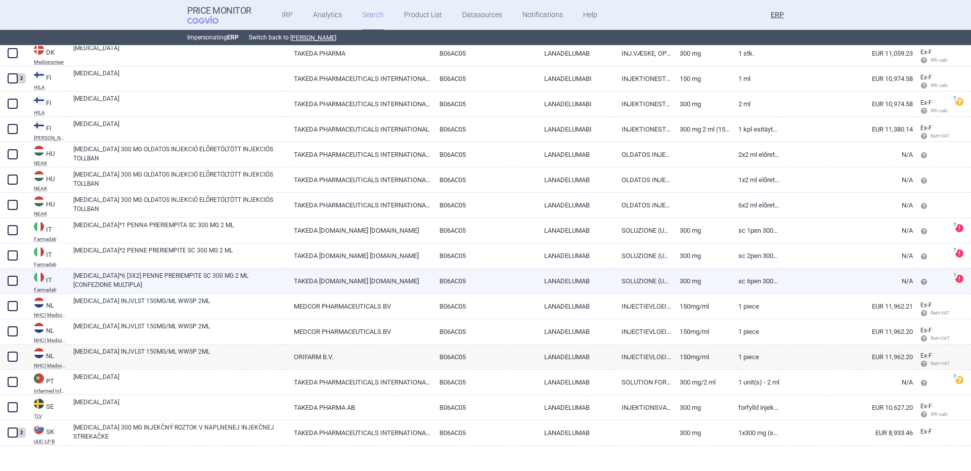
click at [197, 281] on link "TAKHZYRO*6 [3X2] PENNE PRERIEMPITE SC 300 MG 2 ML [CONFEZIONE MULTIPLA]" at bounding box center [179, 280] width 213 height 18
select select "EUR"
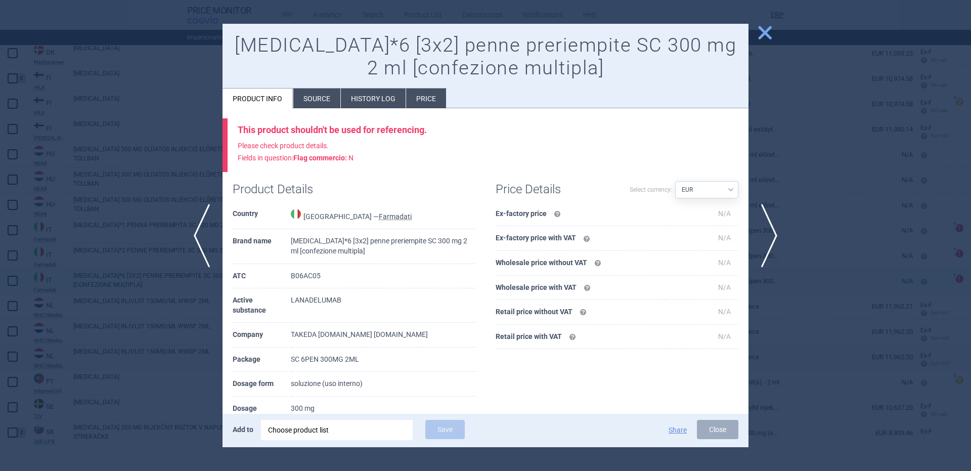
drag, startPoint x: 183, startPoint y: 290, endPoint x: 171, endPoint y: 290, distance: 11.6
click at [182, 290] on div at bounding box center [485, 235] width 971 height 471
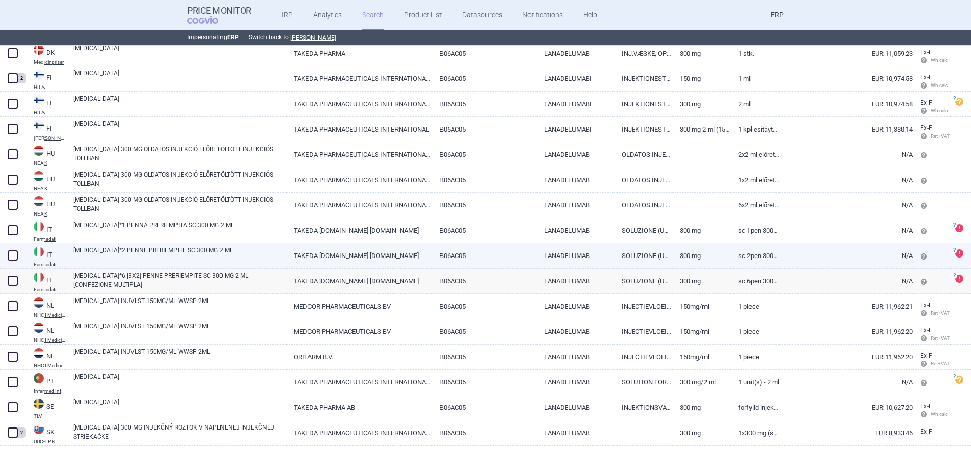
click at [175, 259] on link "TAKHZYRO*2 PENNE PRERIEMPITE SC 300 MG 2 ML" at bounding box center [179, 255] width 213 height 18
select select "EUR"
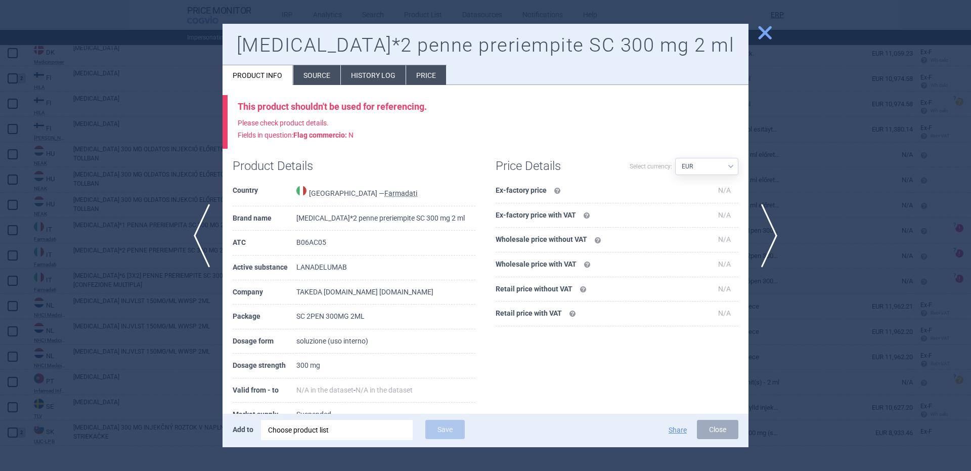
click at [172, 261] on div at bounding box center [485, 235] width 971 height 471
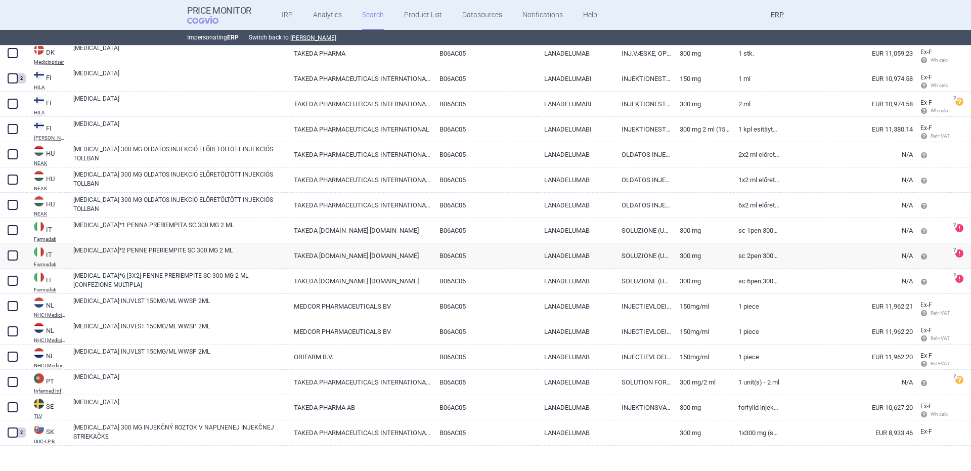
scroll to position [153, 0]
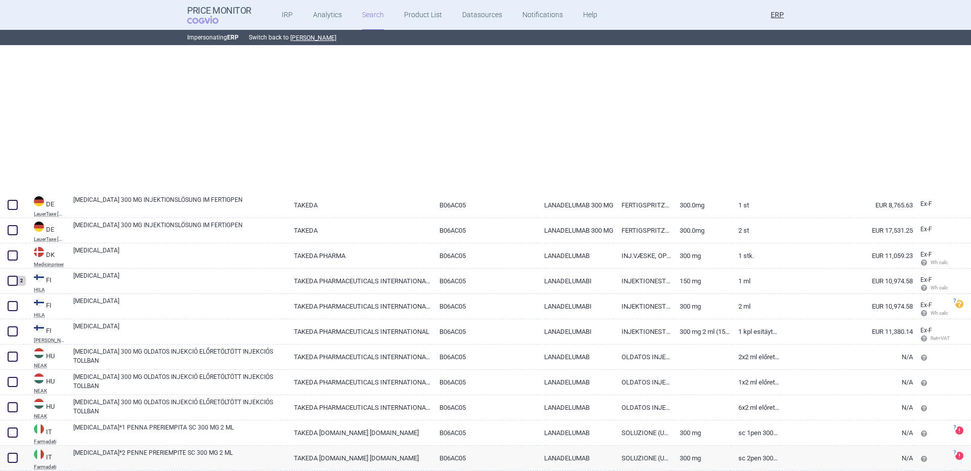
select select "newerThan"
select select "brandName"
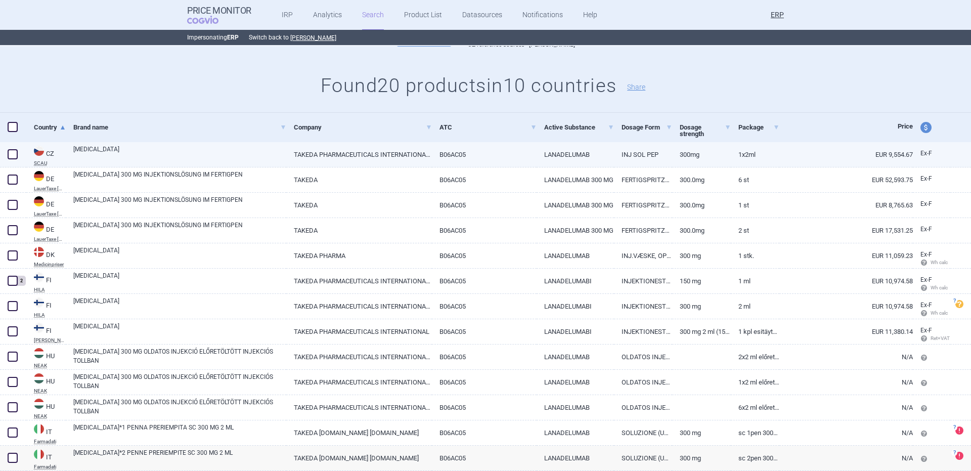
click at [286, 154] on link "TAKEDA PHARMACEUTICALS INTERNATIONAL AG [GEOGRAPHIC_DATA] BRANCH, [GEOGRAPHIC_D…" at bounding box center [359, 154] width 146 height 25
select select "EUR"
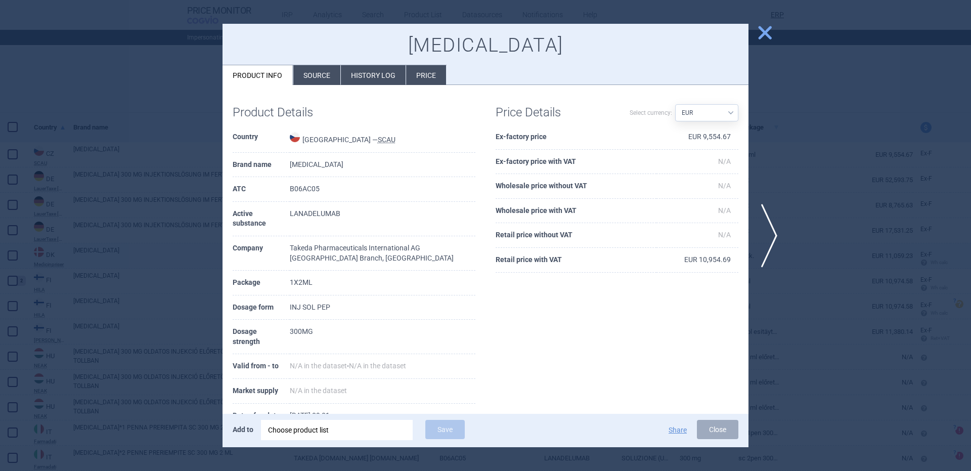
drag, startPoint x: 102, startPoint y: 232, endPoint x: 102, endPoint y: 262, distance: 30.3
click at [102, 232] on div at bounding box center [485, 235] width 971 height 471
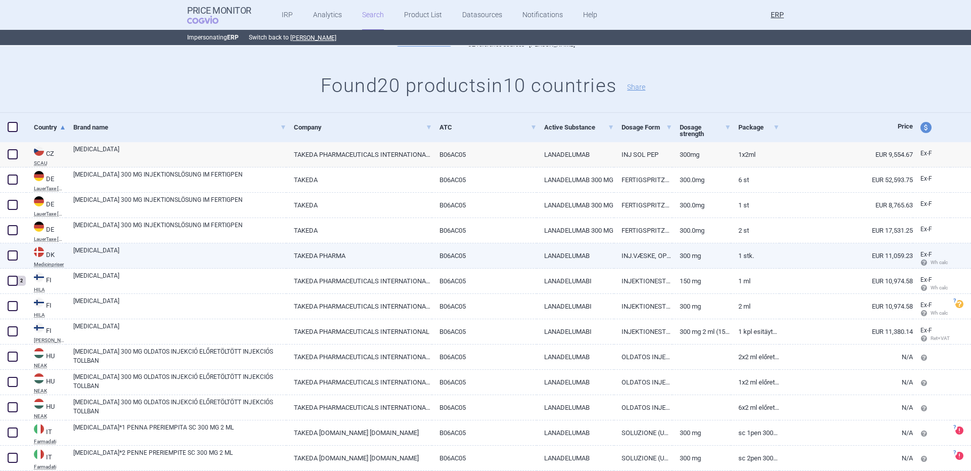
click at [132, 257] on link "TAKHZYRO" at bounding box center [179, 255] width 213 height 18
select select "EUR"
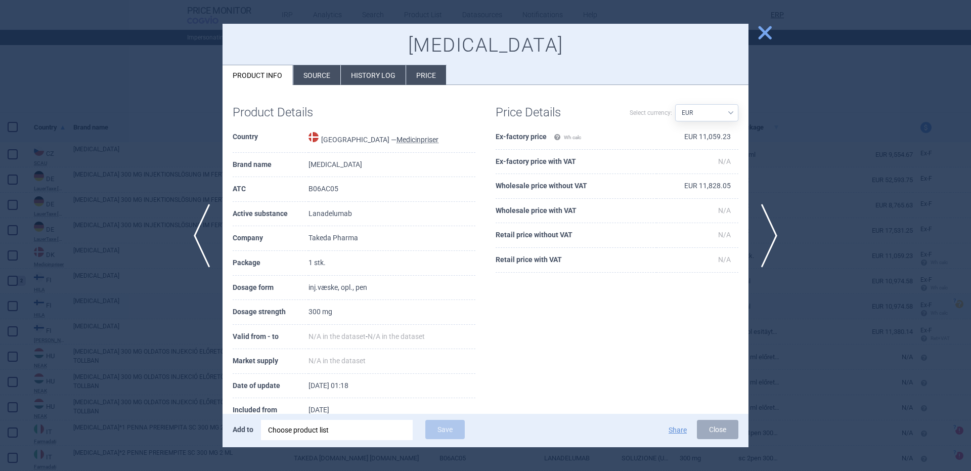
click at [122, 309] on div at bounding box center [485, 235] width 971 height 471
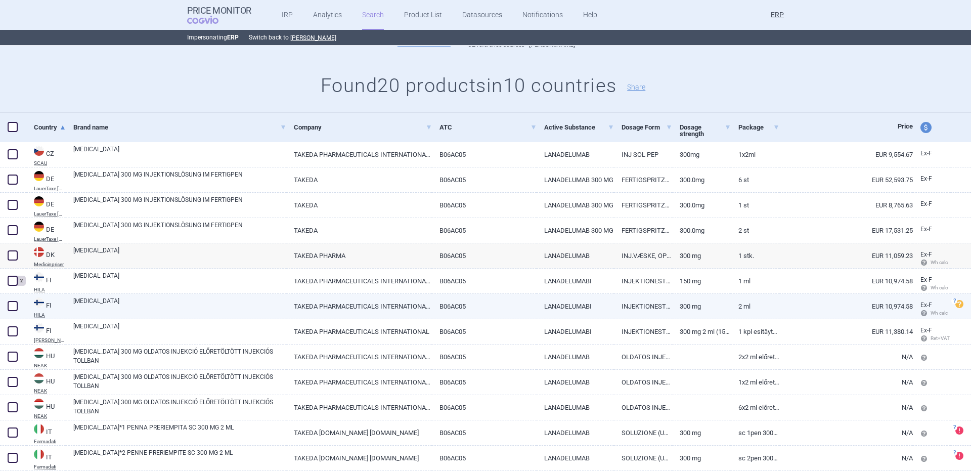
click at [128, 303] on link "TAKHZYRO" at bounding box center [179, 305] width 213 height 18
select select "EUR"
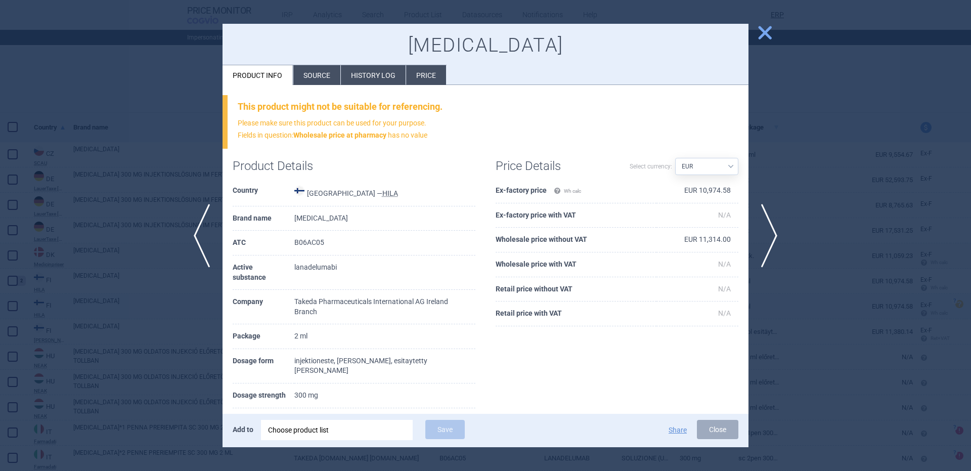
click at [128, 303] on div at bounding box center [485, 235] width 971 height 471
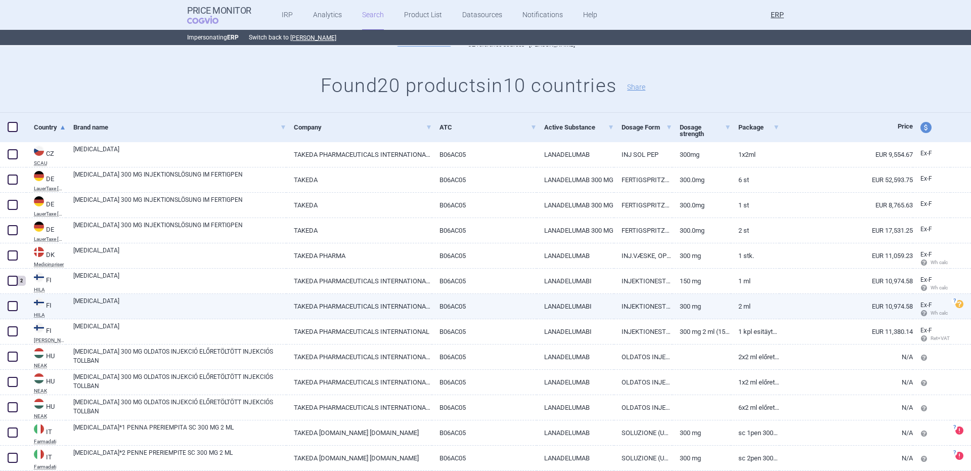
click at [127, 315] on link "TAKHZYRO" at bounding box center [179, 305] width 213 height 18
select select "EUR"
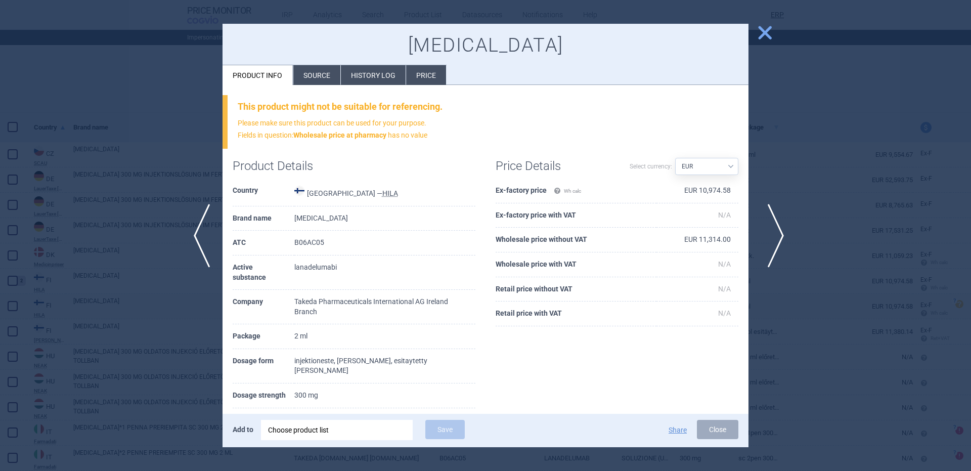
click at [775, 227] on span "next" at bounding box center [772, 236] width 23 height 64
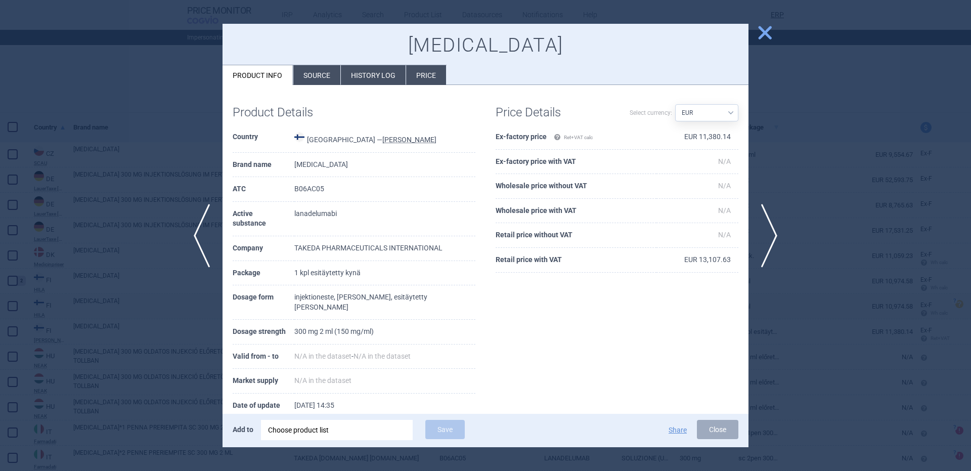
click at [132, 345] on div at bounding box center [485, 235] width 971 height 471
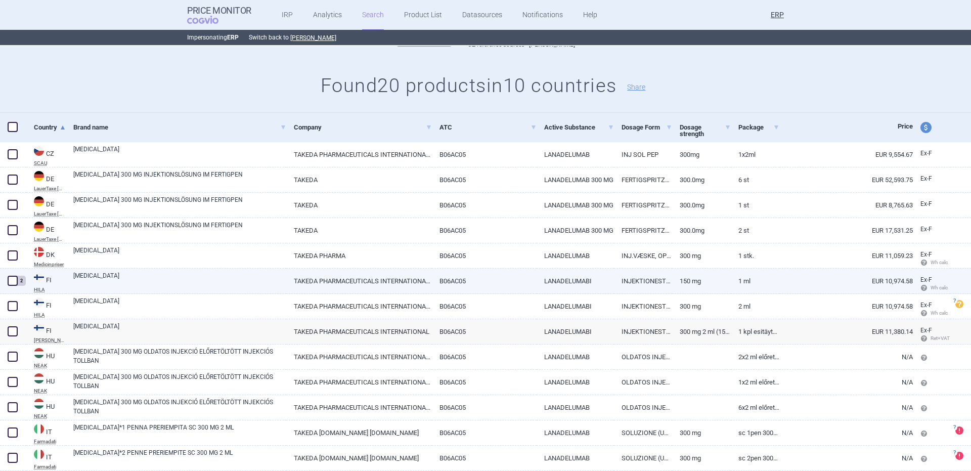
click at [138, 282] on link "TAKHZYRO" at bounding box center [179, 280] width 213 height 18
select select "EUR"
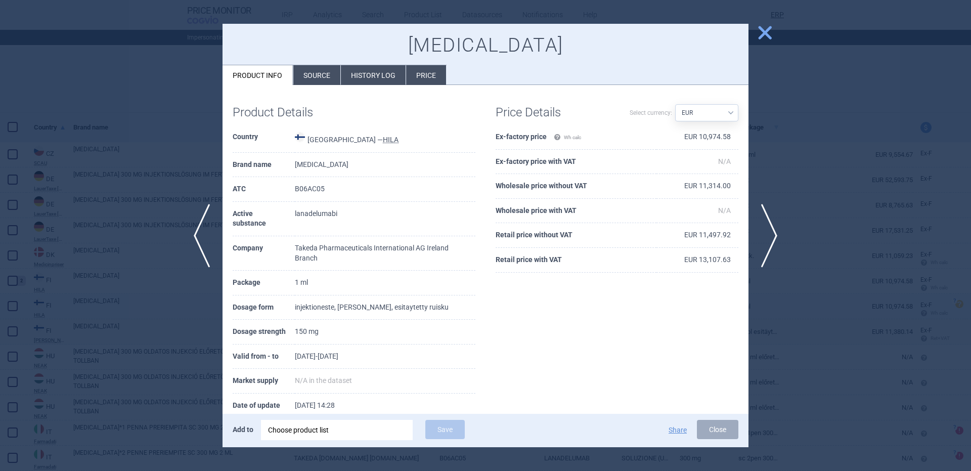
click at [124, 317] on div at bounding box center [485, 235] width 971 height 471
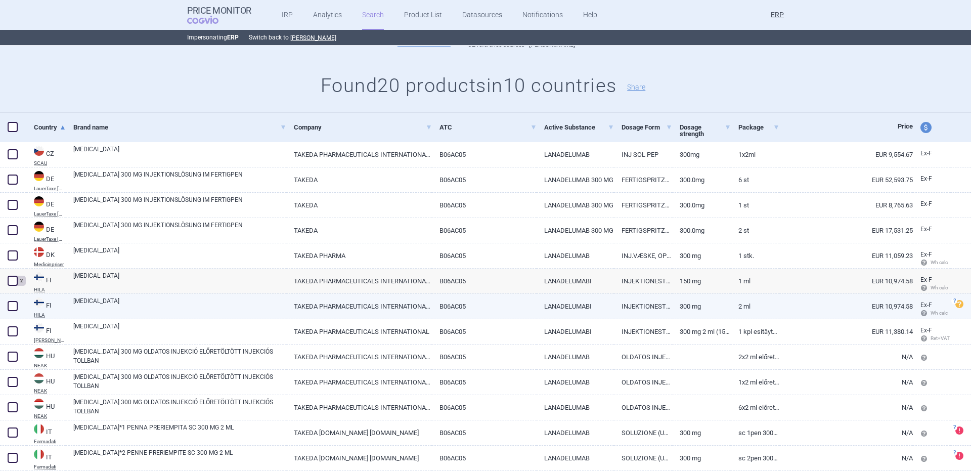
click at [170, 302] on link "TAKHZYRO" at bounding box center [179, 305] width 213 height 18
select select "EUR"
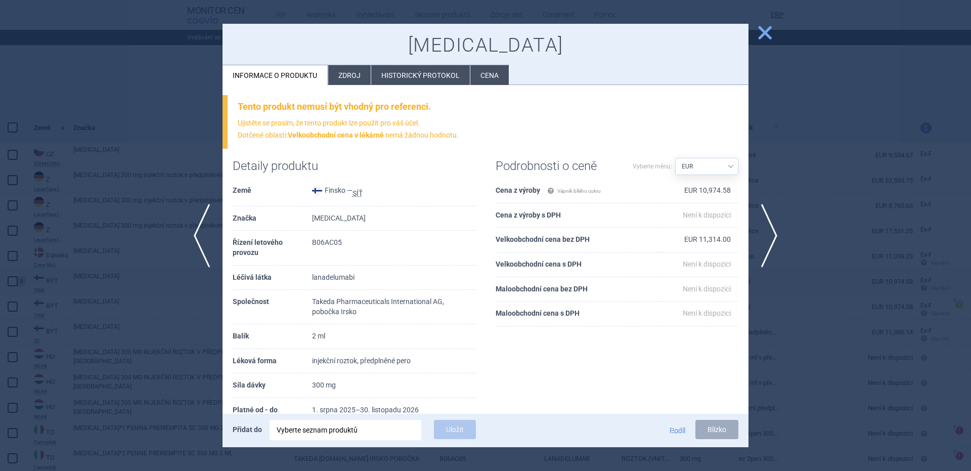
scroll to position [103, 0]
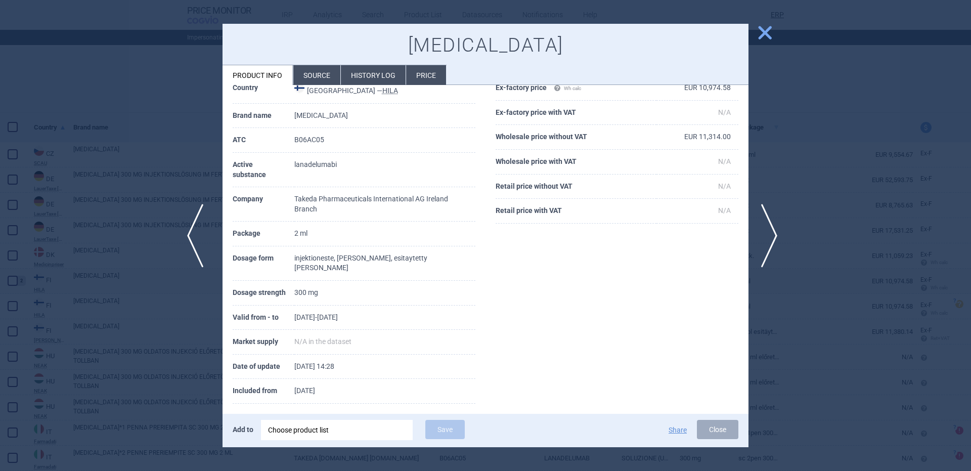
click at [198, 239] on span "previous" at bounding box center [198, 236] width 23 height 64
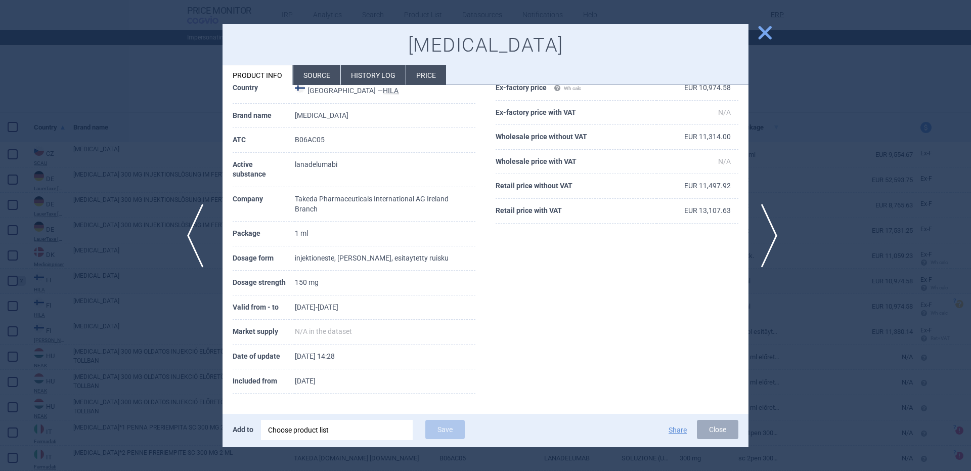
scroll to position [49, 0]
click at [148, 282] on div at bounding box center [485, 235] width 971 height 471
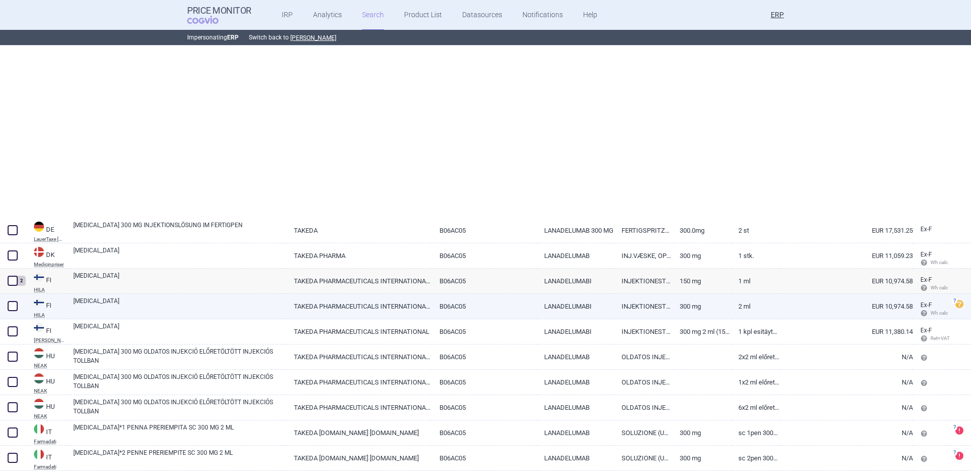
scroll to position [355, 0]
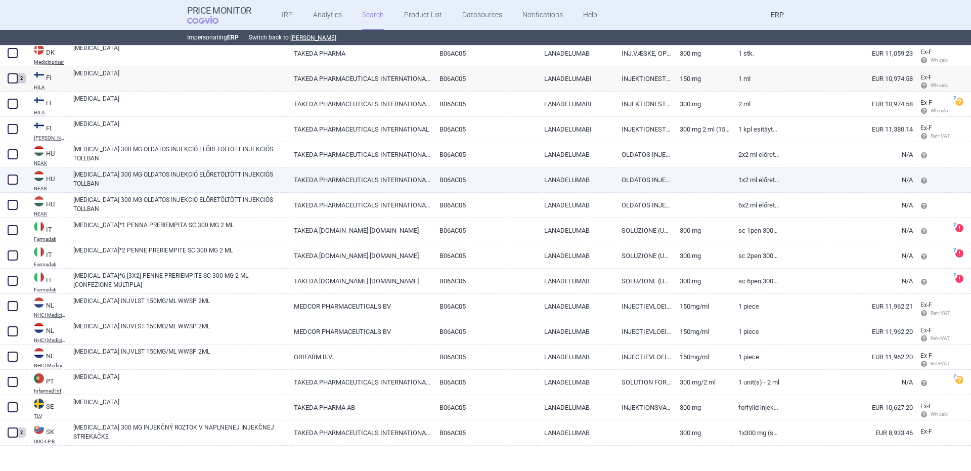
click at [197, 173] on link "TAKHZYRO 300 MG OLDATOS INJEKCIÓ ELŐRETÖLTÖTT INJEKCIÓS TOLLBAN" at bounding box center [179, 179] width 213 height 18
select select "EUR"
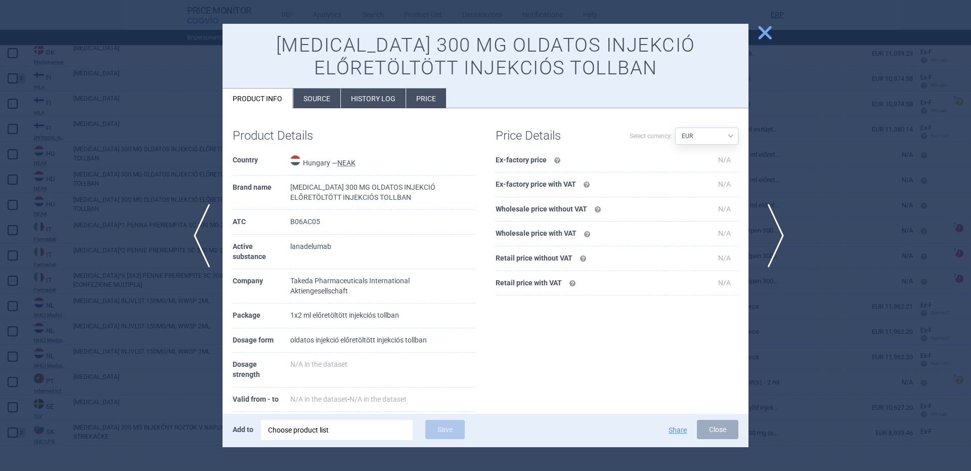
click at [772, 228] on span "next" at bounding box center [772, 236] width 23 height 64
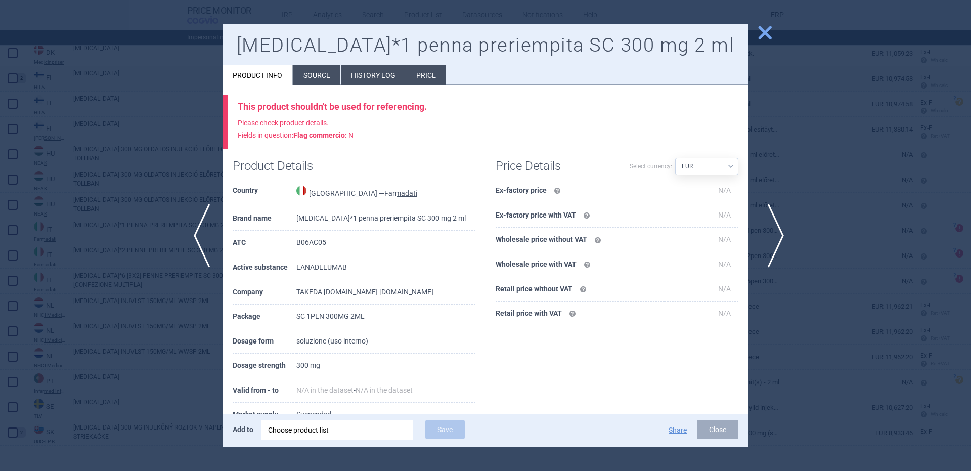
click at [768, 229] on span "next" at bounding box center [772, 236] width 23 height 64
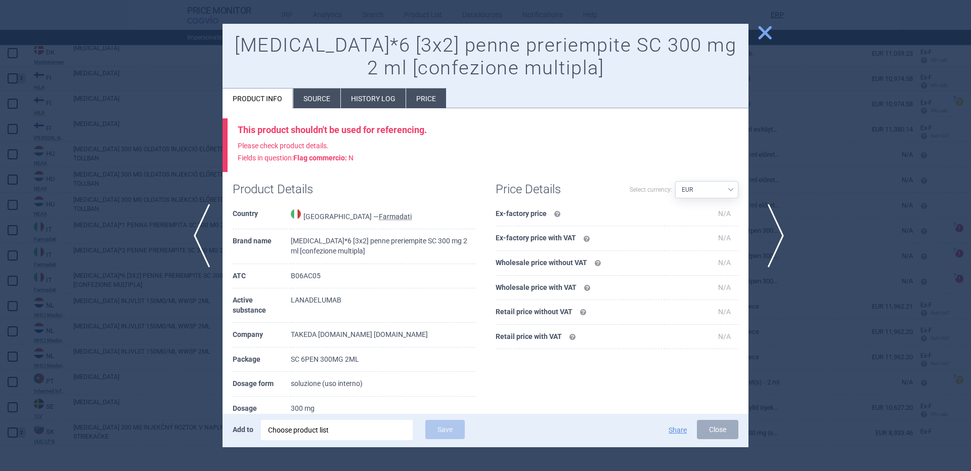
click at [768, 229] on span "next" at bounding box center [772, 236] width 23 height 64
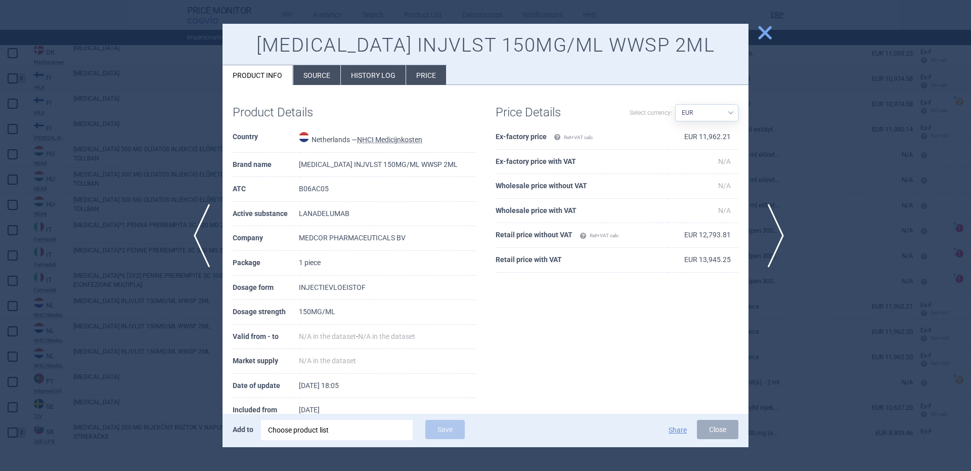
click at [768, 229] on span "next" at bounding box center [772, 236] width 23 height 64
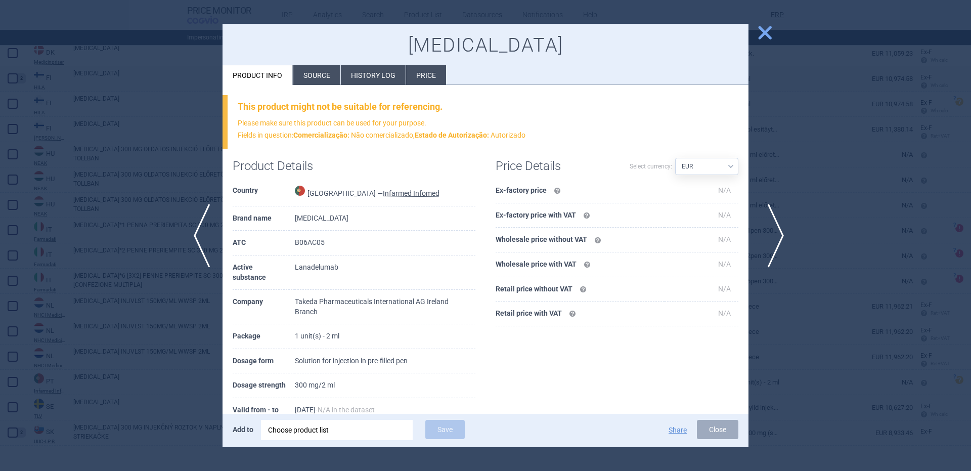
click at [768, 229] on span "next" at bounding box center [772, 236] width 23 height 64
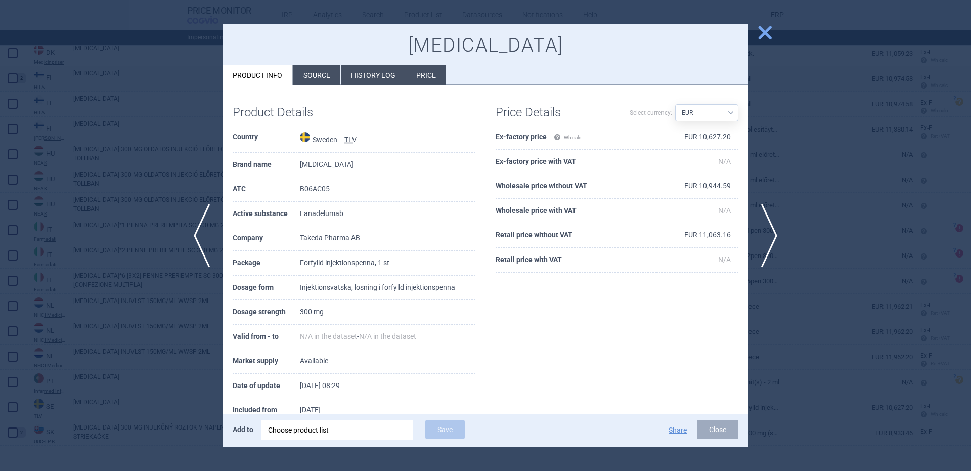
click at [807, 175] on div at bounding box center [485, 235] width 971 height 471
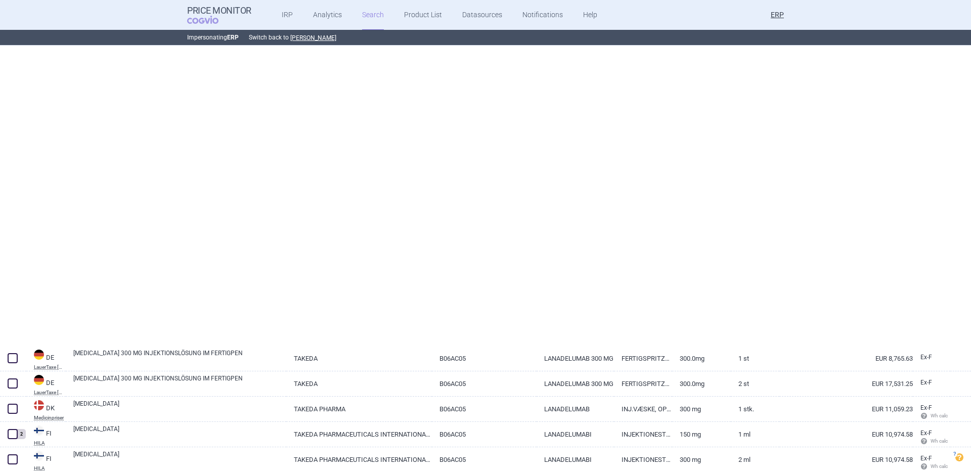
select select "newerThan"
select select "brandName"
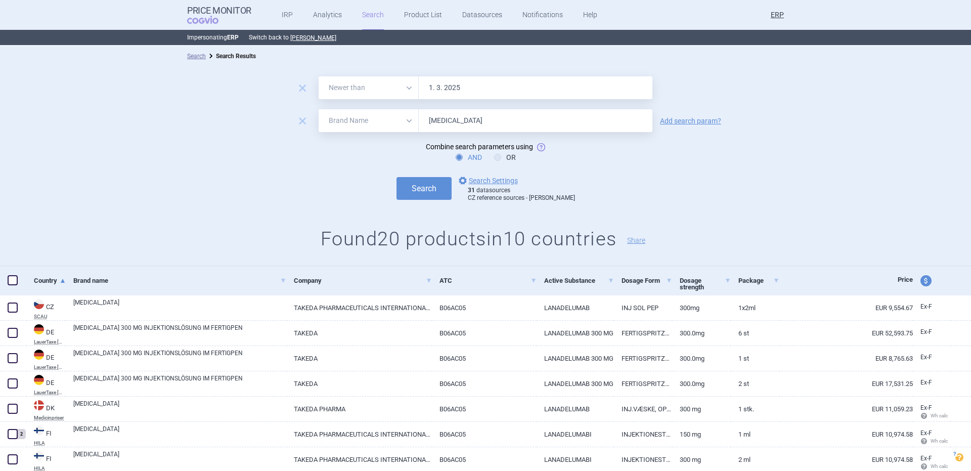
click at [483, 124] on input "Takhzyro" at bounding box center [536, 120] width 234 height 23
paste input "Revestive"
click at [396, 177] on button "Search" at bounding box center [423, 188] width 55 height 23
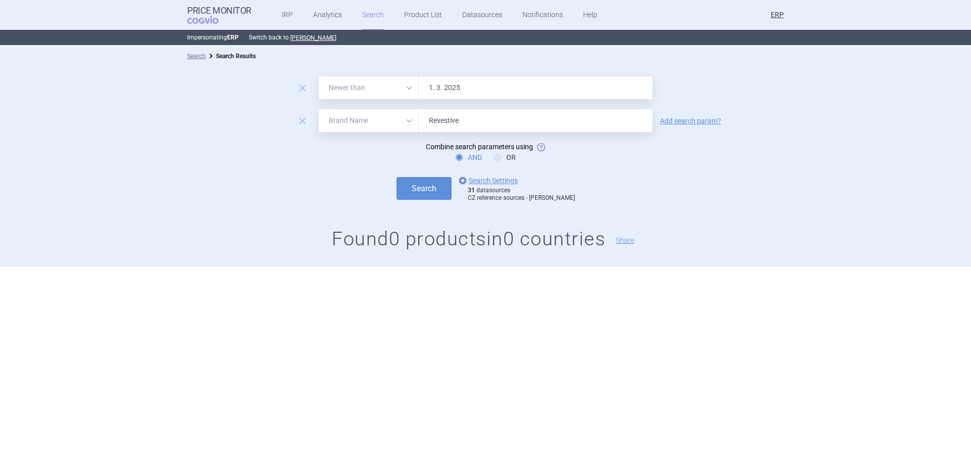
drag, startPoint x: 437, startPoint y: 127, endPoint x: 328, endPoint y: 147, distance: 111.4
click at [329, 145] on form "remove All Brand Name ATC Company Active Substance Country Newer than 1. 3. 202…" at bounding box center [485, 139] width 971 height 126
paste input "plagal"
click at [396, 177] on button "Search" at bounding box center [423, 188] width 55 height 23
drag, startPoint x: 424, startPoint y: 191, endPoint x: 518, endPoint y: 114, distance: 120.8
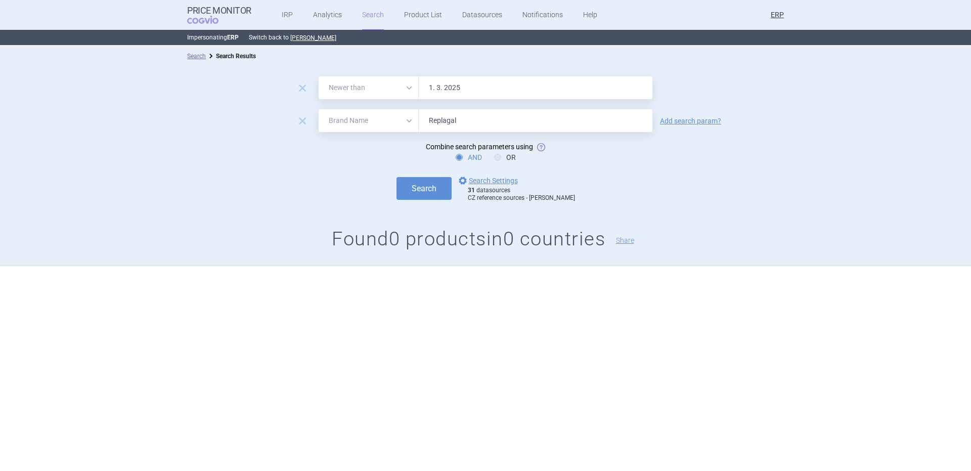
click at [427, 189] on button "Search" at bounding box center [423, 188] width 55 height 23
click at [516, 122] on input "Replagal" at bounding box center [536, 120] width 234 height 23
paste input "Prothromplex"
click at [396, 177] on button "Search" at bounding box center [423, 188] width 55 height 23
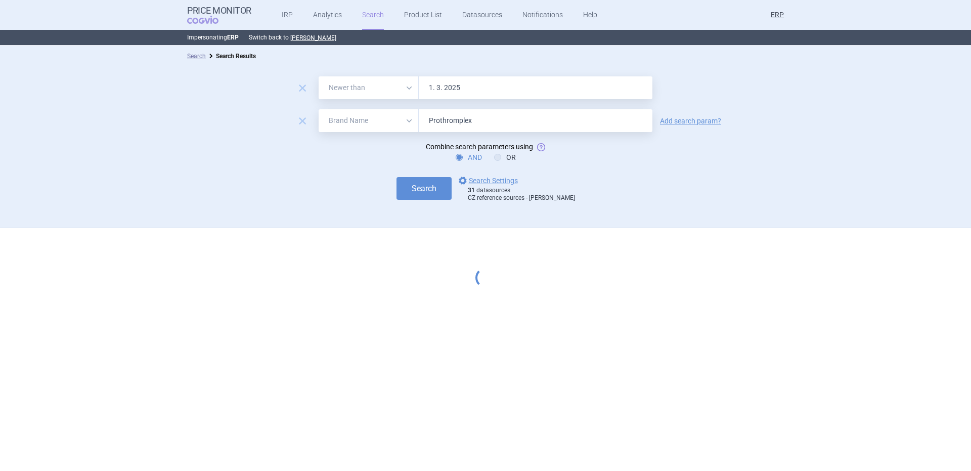
click at [396, 177] on button "Search" at bounding box center [423, 188] width 55 height 23
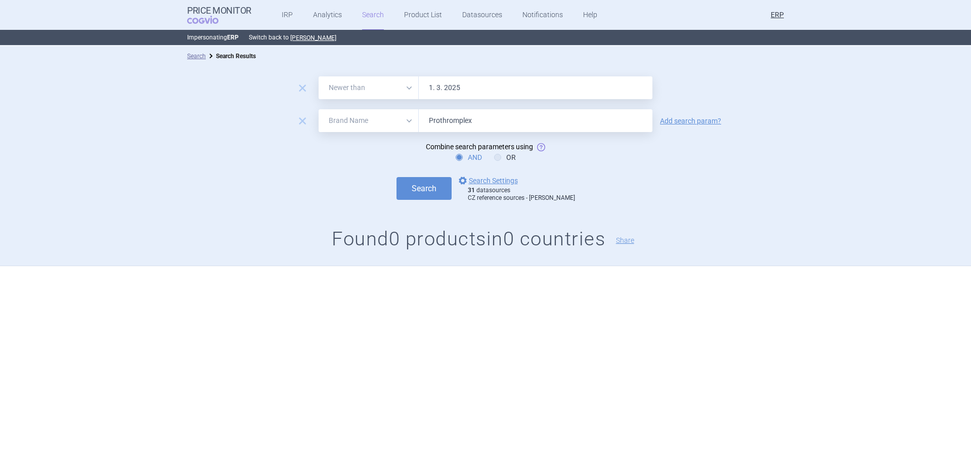
click at [513, 121] on input "Prothromplex" at bounding box center [536, 120] width 234 height 23
paste input "Ninlaro"
click at [396, 177] on button "Search" at bounding box center [423, 188] width 55 height 23
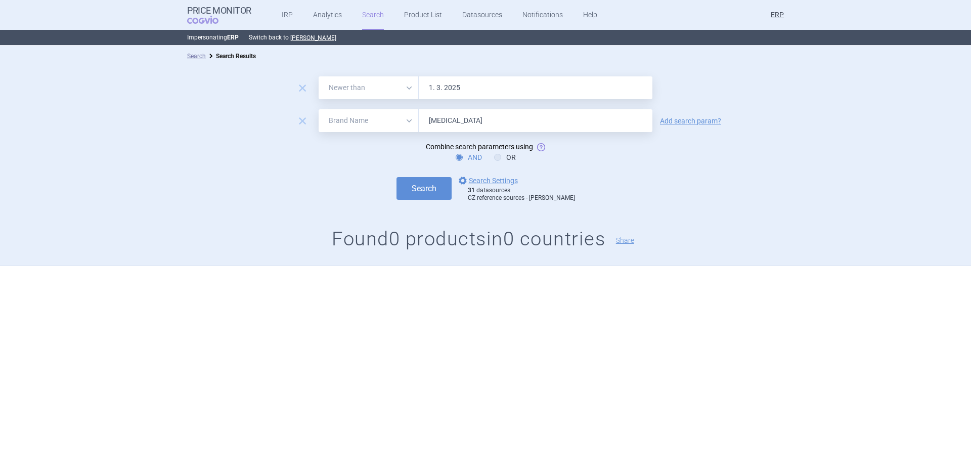
drag, startPoint x: 483, startPoint y: 108, endPoint x: 479, endPoint y: 113, distance: 6.2
click at [482, 109] on form "remove All Brand Name ATC Company Active Substance Country Newer than 1. 3. 202…" at bounding box center [485, 139] width 971 height 126
click at [480, 113] on input "Ninlaro" at bounding box center [536, 120] width 234 height 23
paste input "Livtencity"
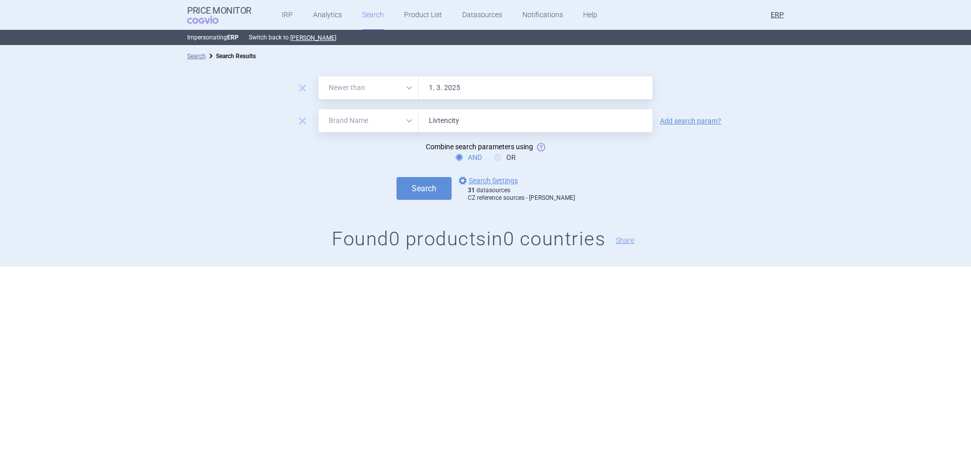
type input "Livtencity"
click at [396, 177] on button "Search" at bounding box center [423, 188] width 55 height 23
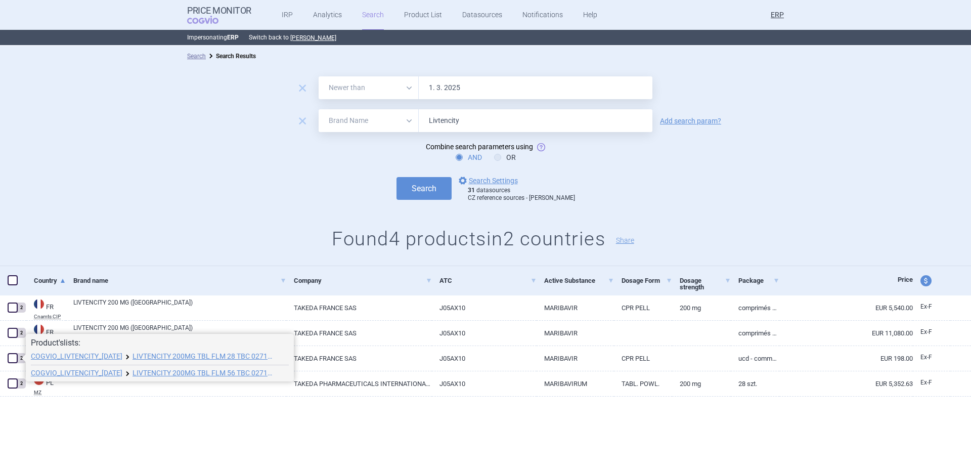
click at [19, 358] on span at bounding box center [22, 358] width 8 height 8
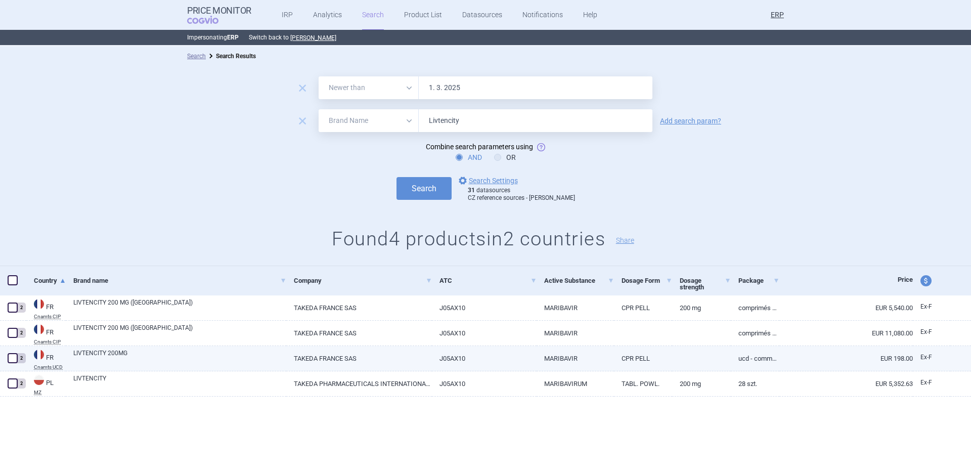
click at [13, 356] on span at bounding box center [13, 358] width 10 height 10
checkbox input "true"
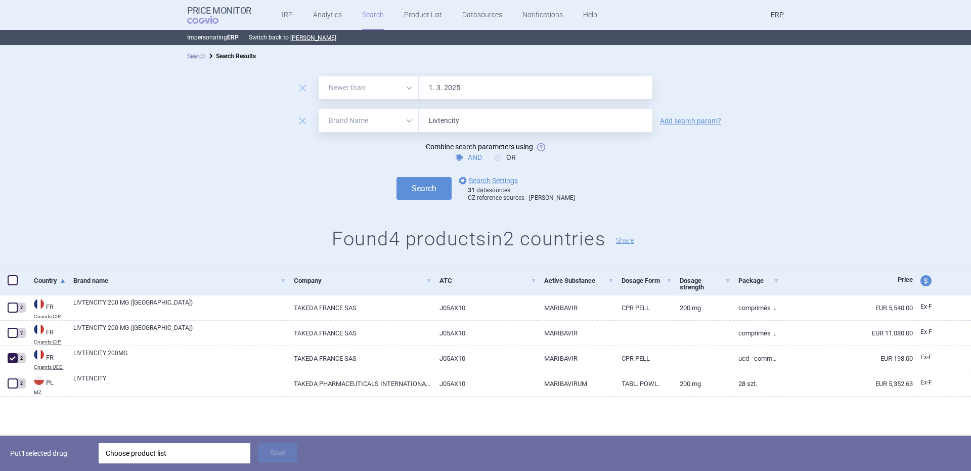
click at [133, 447] on div "Choose product list" at bounding box center [175, 453] width 138 height 20
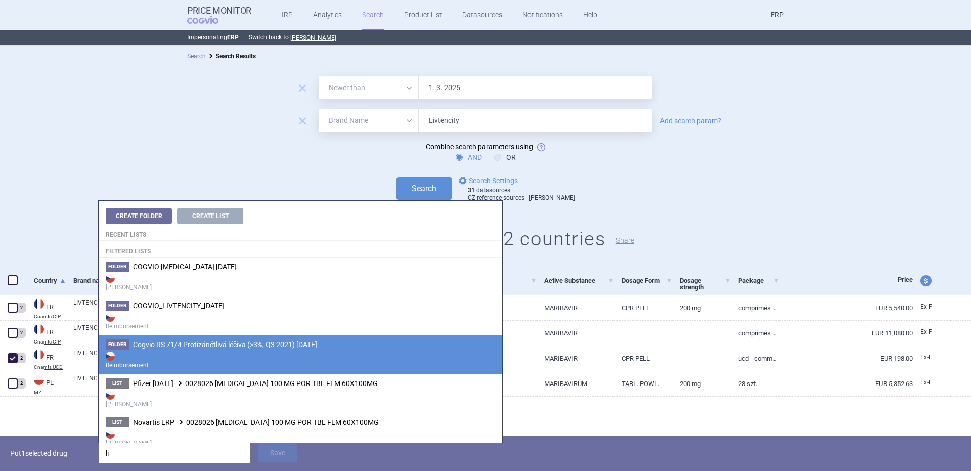
type input "l"
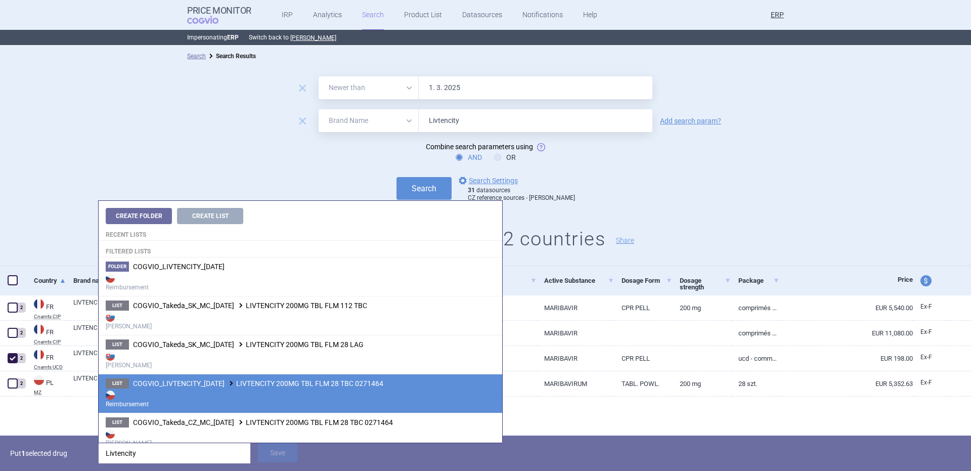
scroll to position [126, 0]
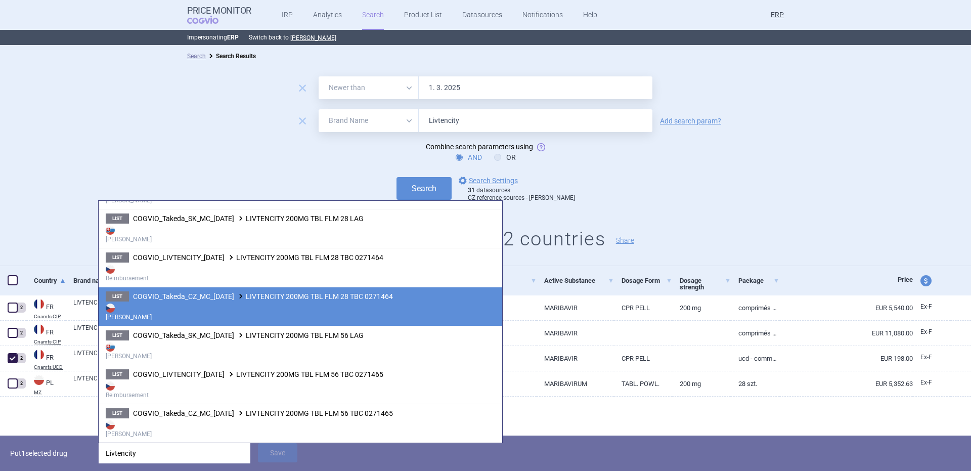
type input "Livtencity"
click at [269, 316] on strong "Max Price" at bounding box center [300, 311] width 389 height 20
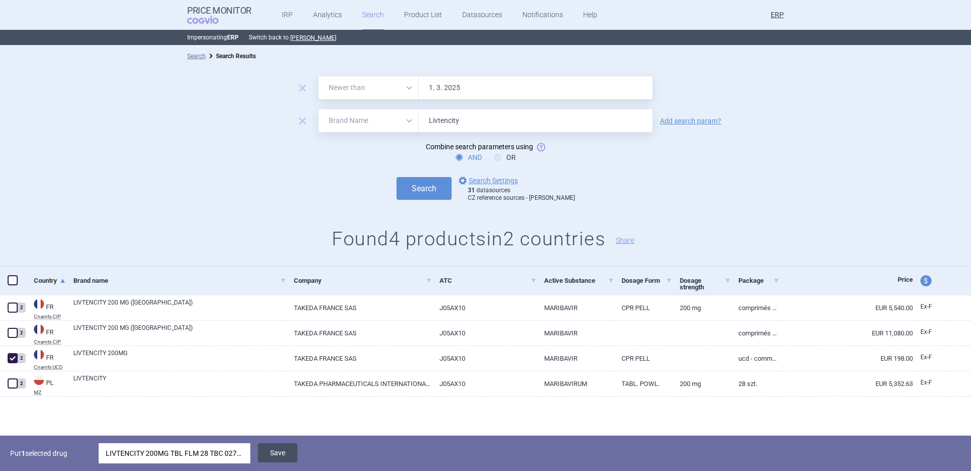
click at [277, 448] on button "Save" at bounding box center [277, 452] width 39 height 19
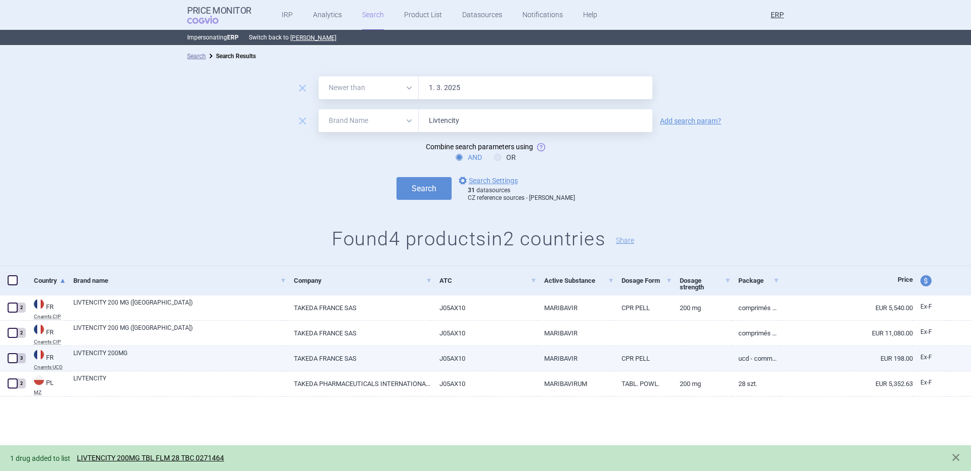
click at [14, 355] on span at bounding box center [13, 358] width 10 height 10
checkbox input "true"
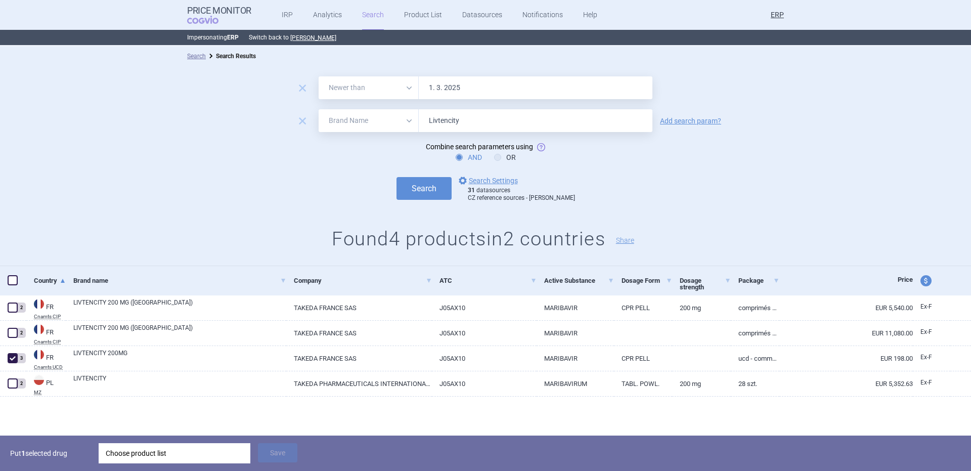
click at [104, 451] on div "Choose product list" at bounding box center [175, 453] width 152 height 20
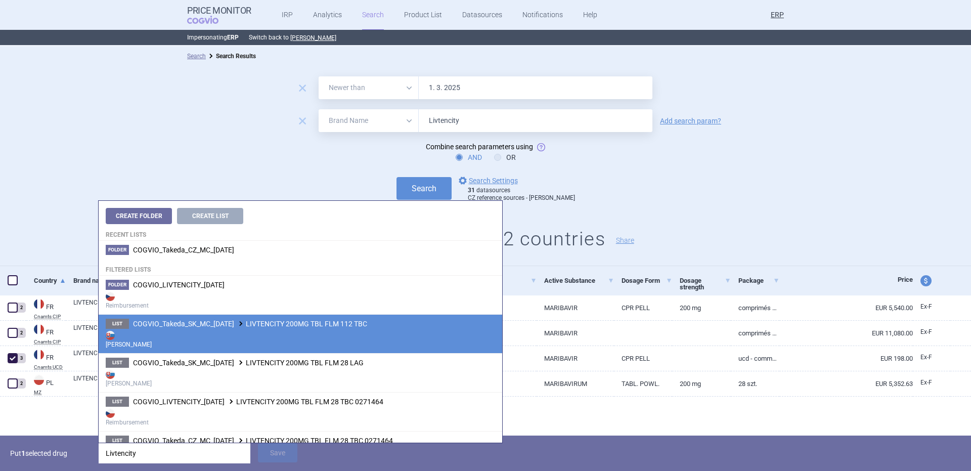
scroll to position [144, 0]
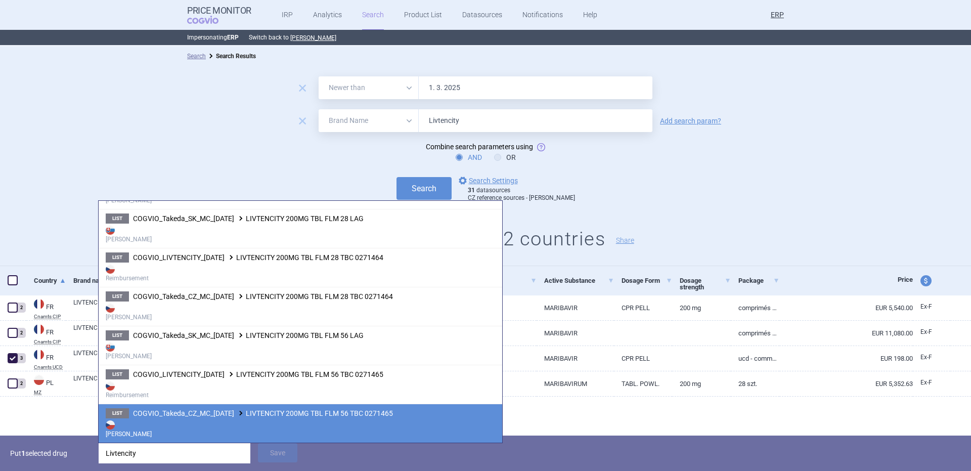
type input "Livtencity"
click at [305, 419] on strong "Max Price" at bounding box center [300, 428] width 389 height 20
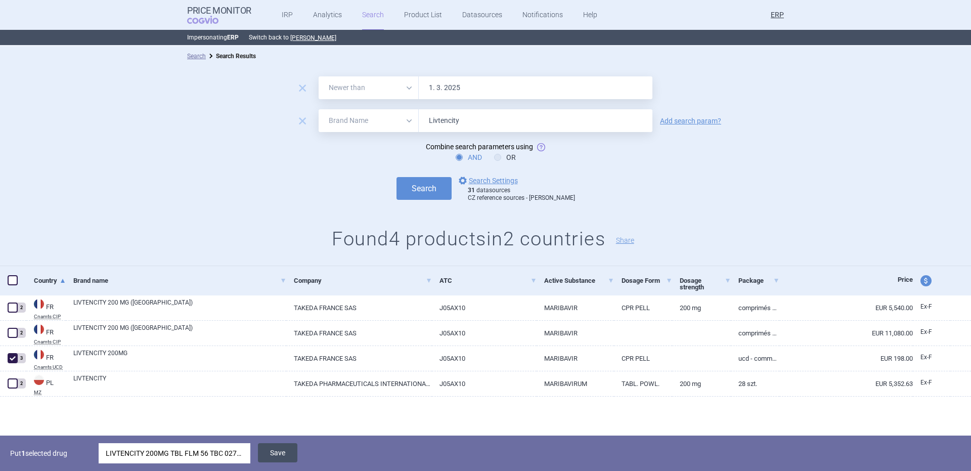
click at [265, 457] on button "Save" at bounding box center [277, 452] width 39 height 19
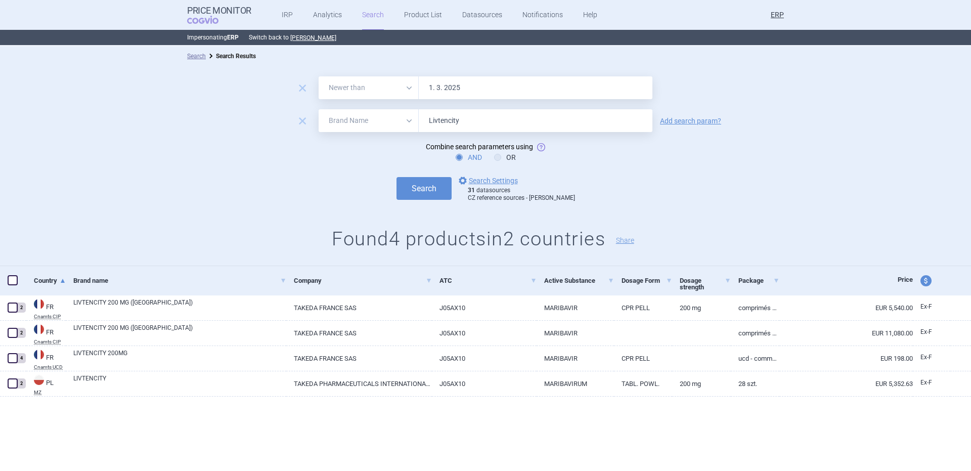
drag, startPoint x: 496, startPoint y: 112, endPoint x: 319, endPoint y: 158, distance: 183.0
click at [321, 157] on form "remove All Brand Name ATC Company Active Substance Country Newer than 1. 3. 202…" at bounding box center [485, 139] width 971 height 126
paste input "Kiovig"
click at [396, 177] on button "Search" at bounding box center [423, 188] width 55 height 23
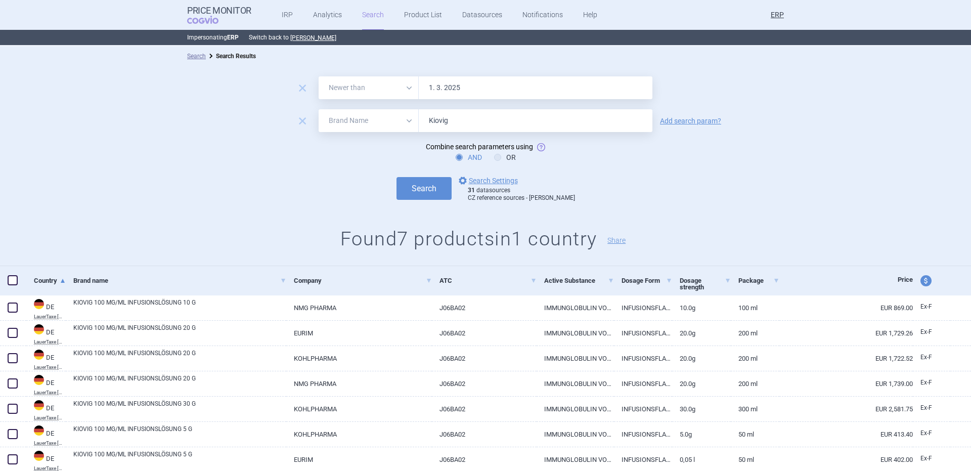
scroll to position [34, 0]
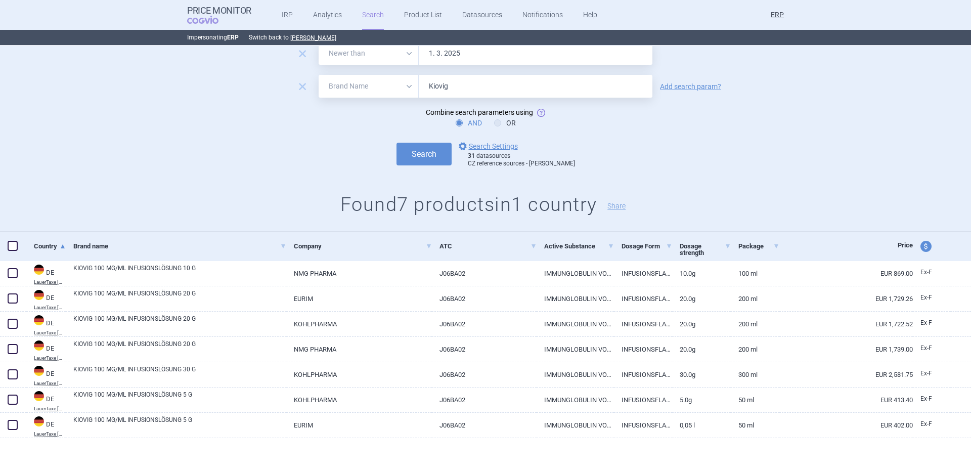
drag, startPoint x: 468, startPoint y: 80, endPoint x: 290, endPoint y: 119, distance: 182.1
click at [290, 119] on form "remove All Brand Name ATC Company Active Substance Country Newer than 1. 3. 202…" at bounding box center [485, 105] width 971 height 126
paste input "Hyqvia"
click at [396, 143] on button "Search" at bounding box center [423, 154] width 55 height 23
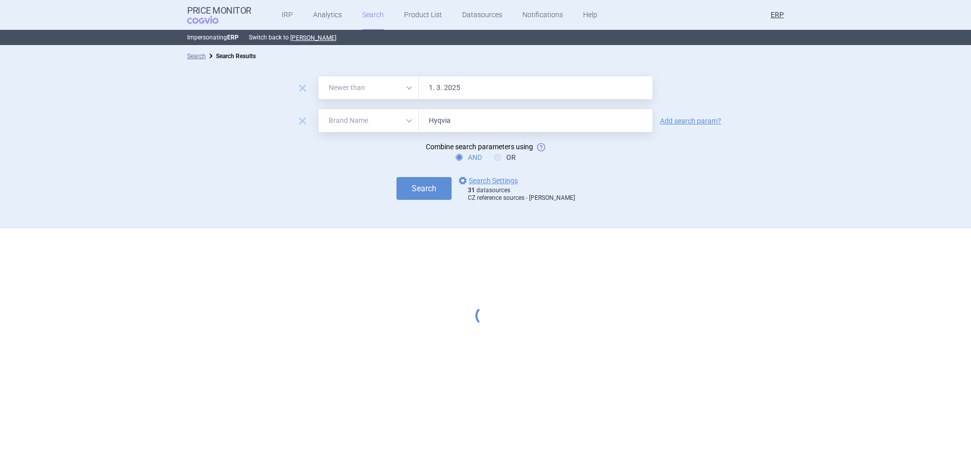
click at [396, 177] on button "Search" at bounding box center [423, 188] width 55 height 23
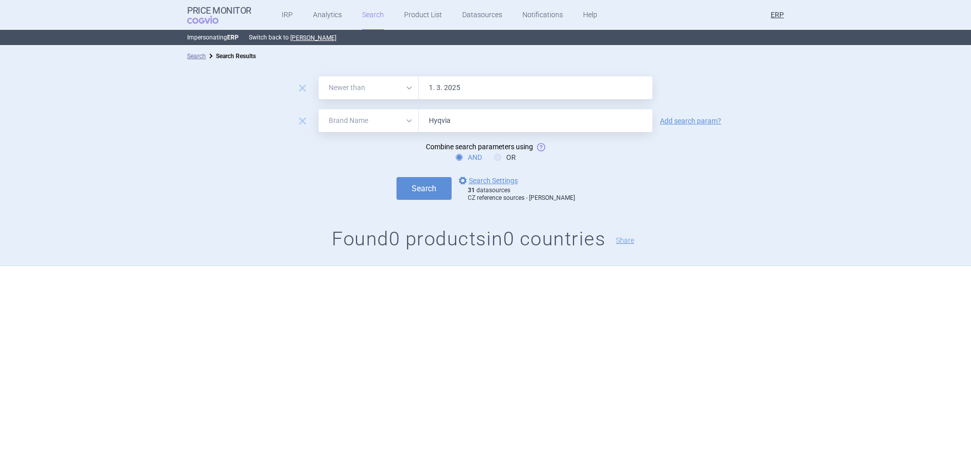
drag, startPoint x: 502, startPoint y: 127, endPoint x: 223, endPoint y: 145, distance: 279.7
click at [228, 143] on form "remove All Brand Name ATC Company Active Substance Country Newer than 1. 3. 202…" at bounding box center [485, 139] width 971 height 126
paste input "Fruzaql"
type input "Fruzaqla"
click at [396, 177] on button "Search" at bounding box center [423, 188] width 55 height 23
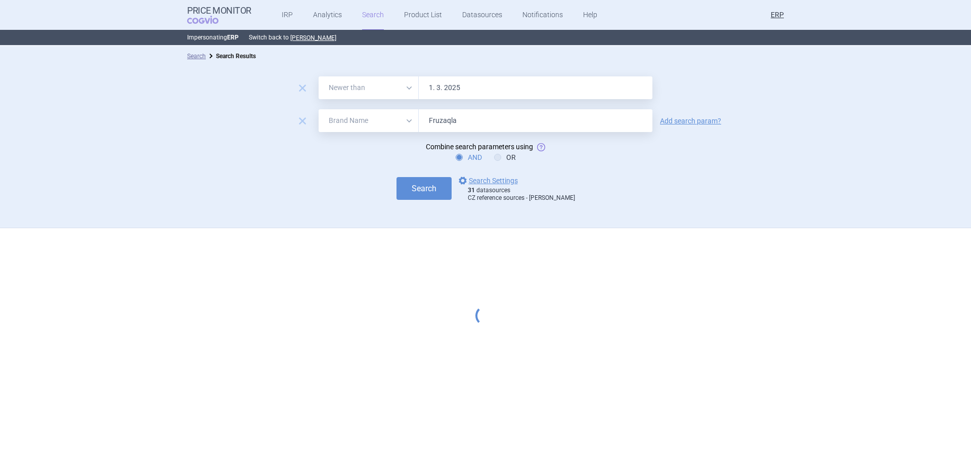
click at [396, 177] on button "Search" at bounding box center [423, 188] width 55 height 23
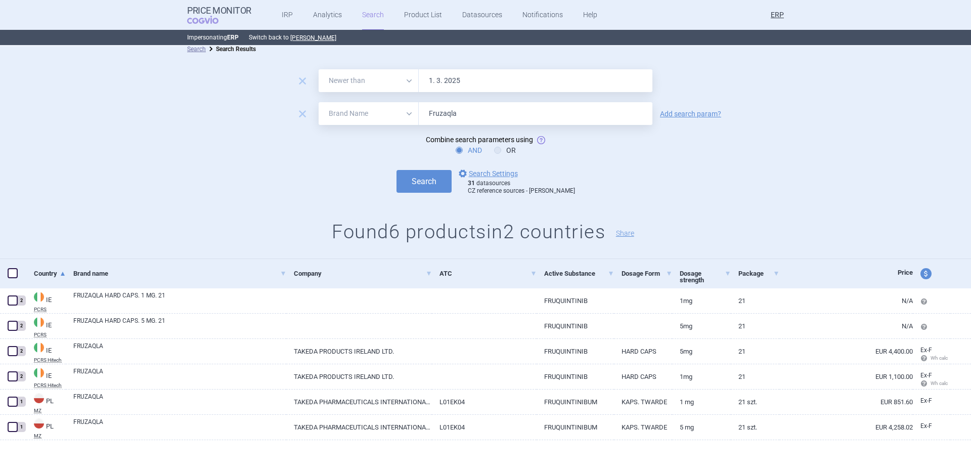
scroll to position [9, 0]
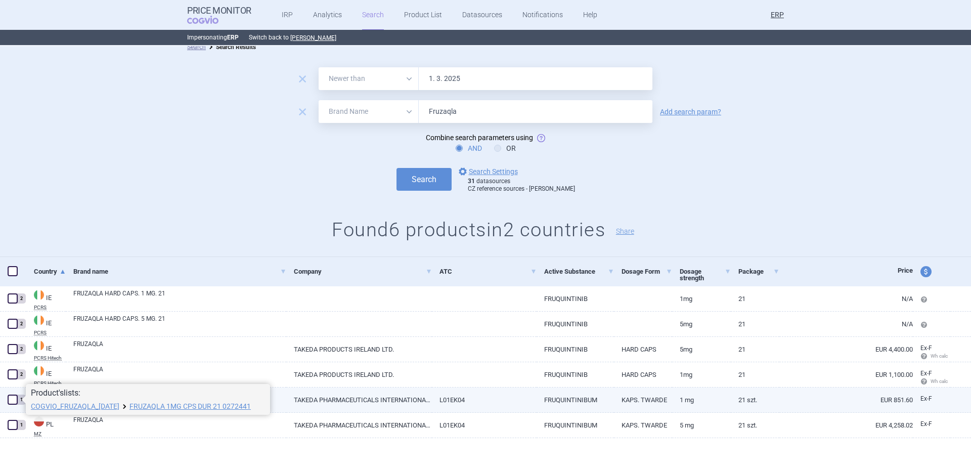
click at [15, 397] on span at bounding box center [13, 399] width 10 height 10
checkbox input "true"
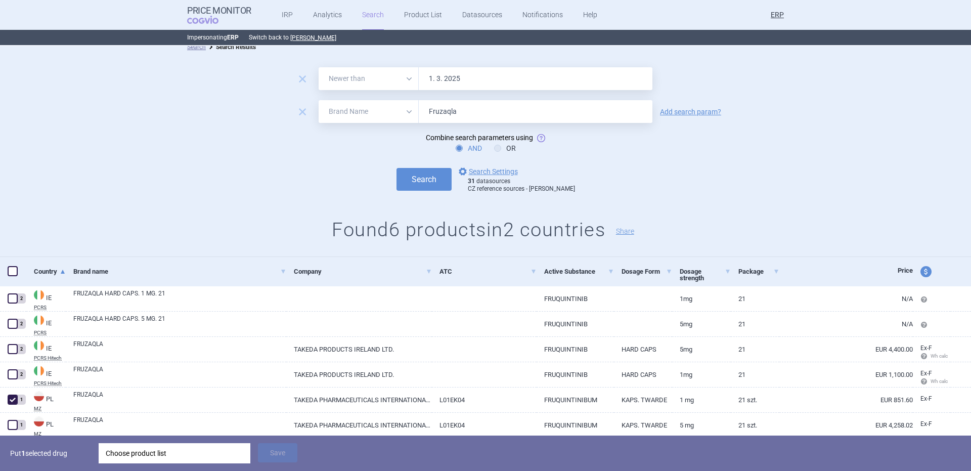
click at [137, 458] on div "Choose product list" at bounding box center [175, 453] width 138 height 20
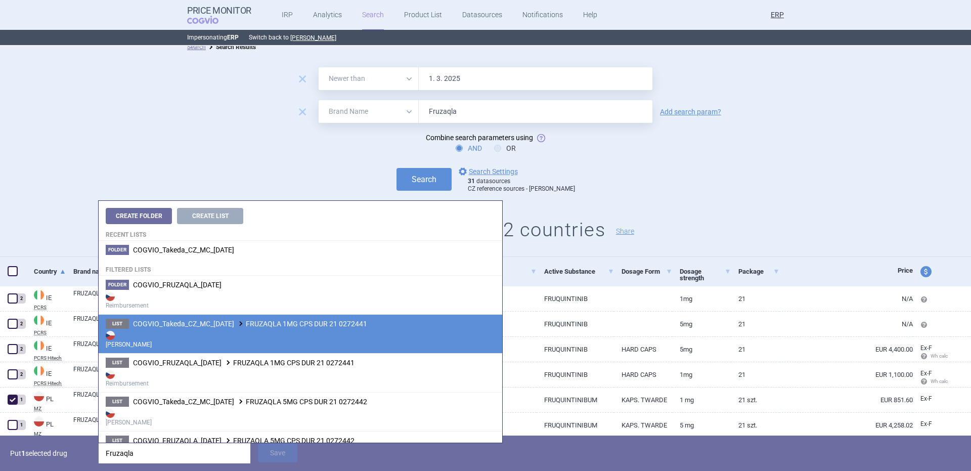
type input "Fruzaqla"
click at [292, 332] on strong "[PERSON_NAME]" at bounding box center [300, 339] width 389 height 20
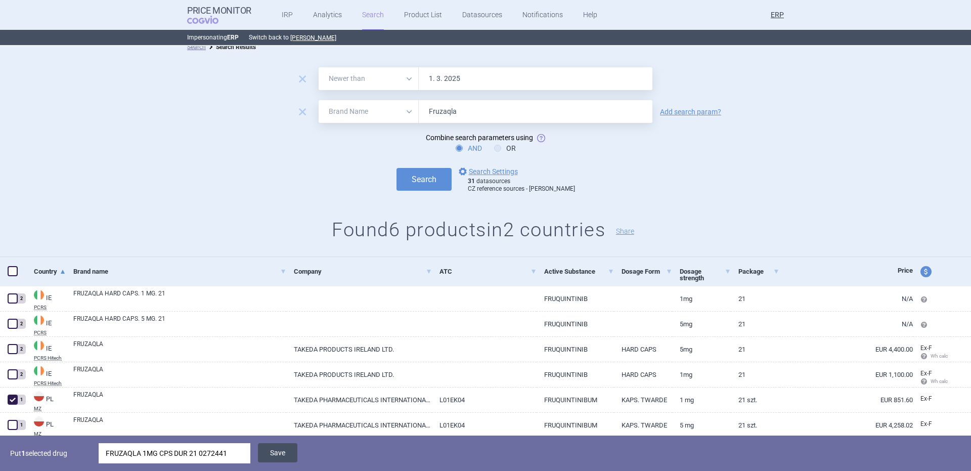
click at [290, 444] on button "Save" at bounding box center [277, 452] width 39 height 19
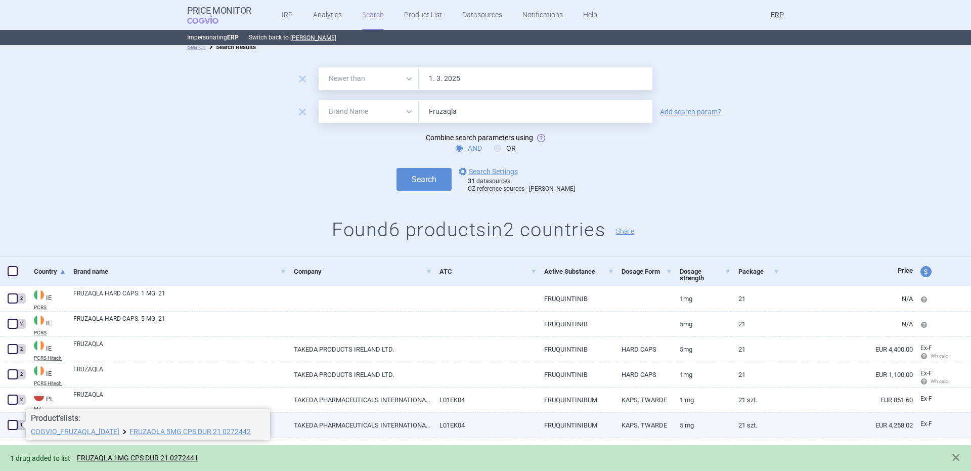
click at [0, 420] on div "1" at bounding box center [13, 425] width 26 height 25
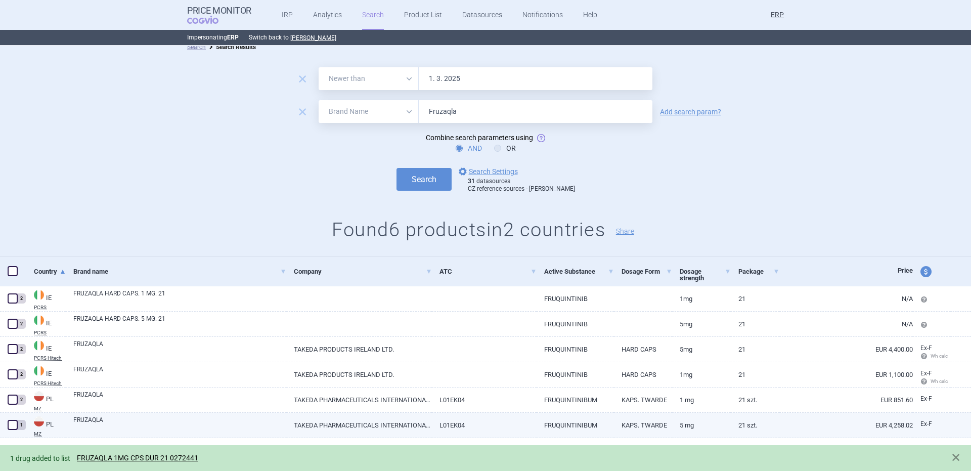
click at [14, 425] on span at bounding box center [13, 425] width 10 height 10
checkbox input "true"
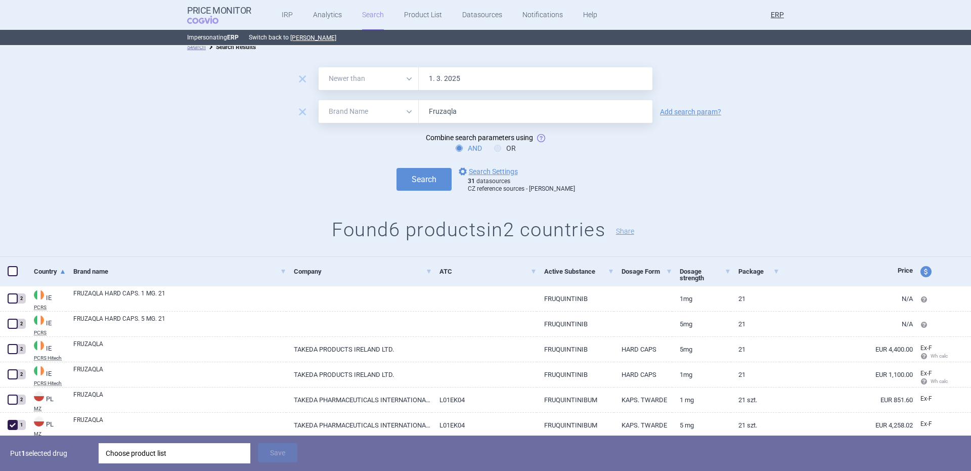
click at [138, 452] on div "Choose product list" at bounding box center [175, 453] width 138 height 20
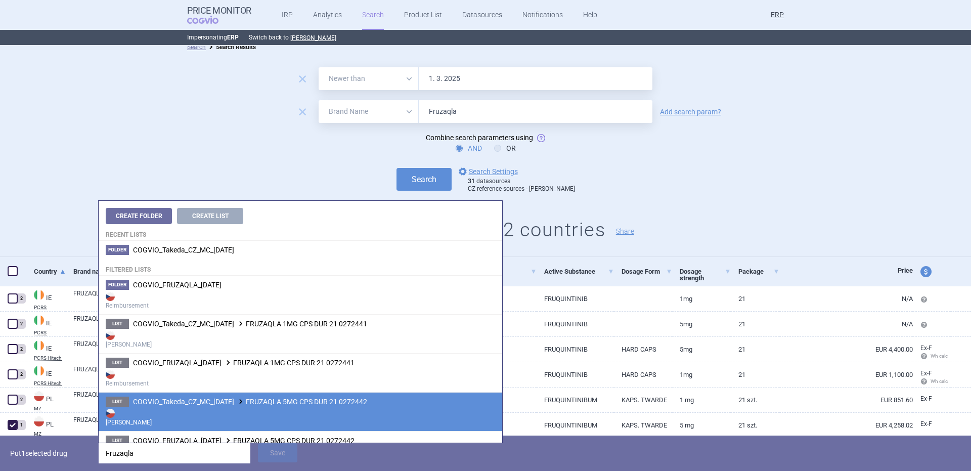
type input "Fruzaqla"
click at [267, 400] on span "COGVIO_Takeda_CZ_MC_05.09.2025 FRUZAQLA 5MG CPS DUR 21 0272442" at bounding box center [250, 401] width 234 height 8
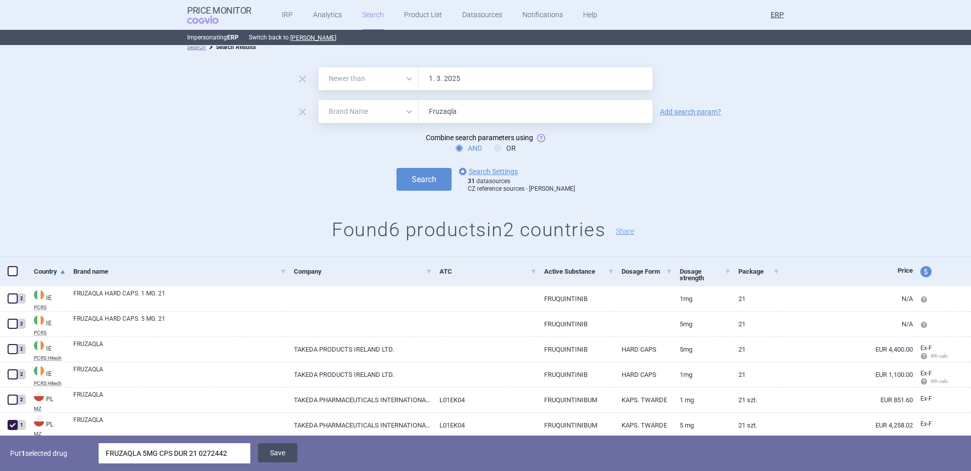
click at [265, 455] on button "Save" at bounding box center [277, 452] width 39 height 19
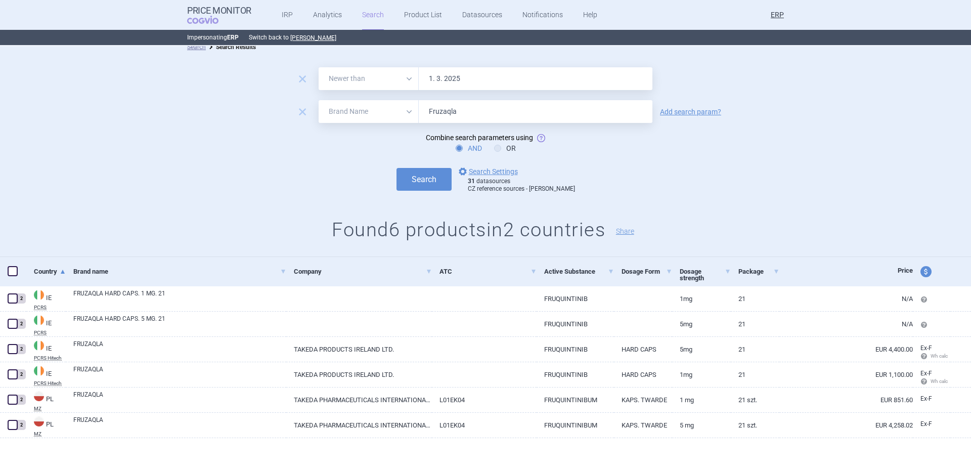
drag, startPoint x: 535, startPoint y: 111, endPoint x: 329, endPoint y: 134, distance: 207.6
click at [352, 129] on form "remove All Brand Name ATC Company Active Substance Country Newer than 1. 3. 202…" at bounding box center [485, 130] width 971 height 126
paste input "eib"
click at [396, 168] on button "Search" at bounding box center [423, 179] width 55 height 23
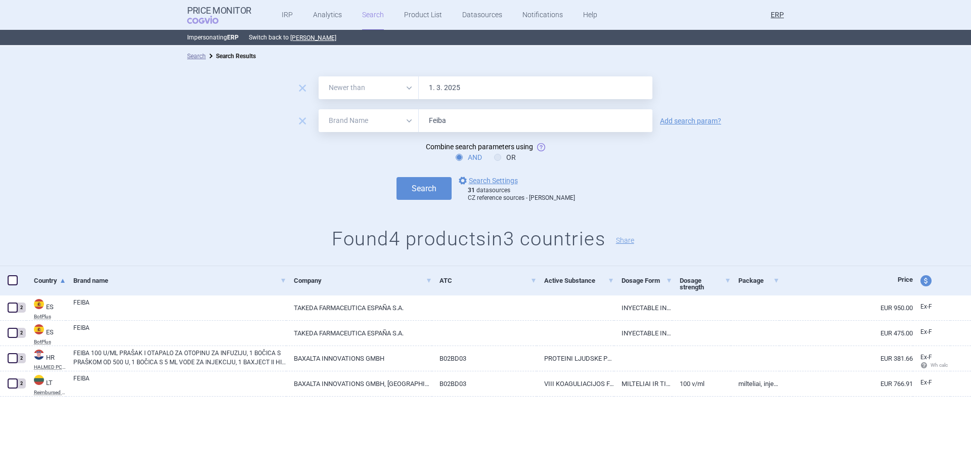
drag, startPoint x: 309, startPoint y: 178, endPoint x: 207, endPoint y: 218, distance: 109.9
click at [208, 218] on div "remove All Brand Name ATC Company Active Substance Country Newer than 1. 3. 202…" at bounding box center [485, 166] width 971 height 200
paste input "Entyvio"
click at [396, 177] on button "Search" at bounding box center [423, 188] width 55 height 23
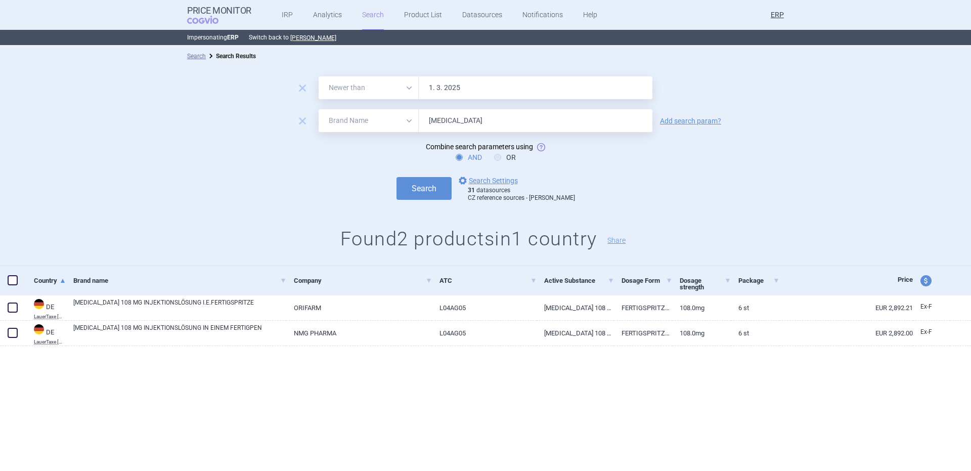
drag, startPoint x: 475, startPoint y: 124, endPoint x: 239, endPoint y: 202, distance: 248.7
click at [240, 201] on form "remove All Brand Name ATC Company Active Substance Country Newer than 1. 3. 202…" at bounding box center [485, 139] width 971 height 126
paste input "laprase"
click at [396, 177] on button "Search" at bounding box center [423, 188] width 55 height 23
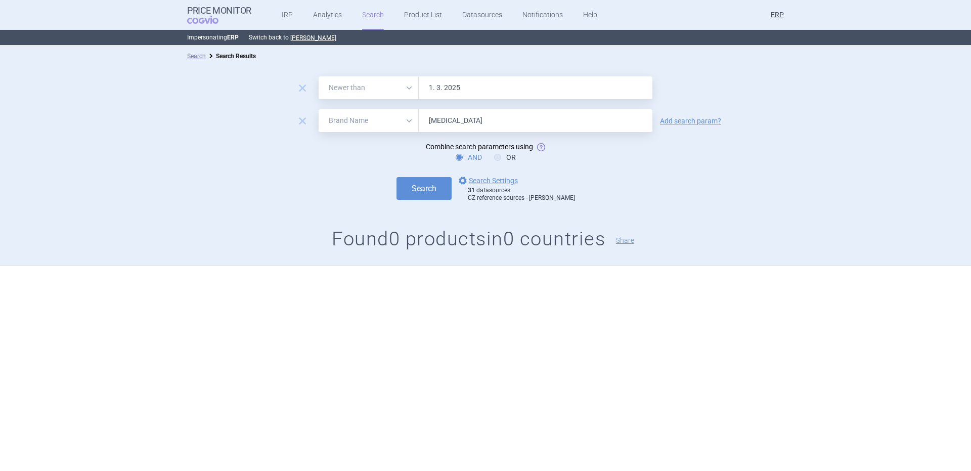
drag, startPoint x: 502, startPoint y: 130, endPoint x: 250, endPoint y: 177, distance: 256.2
click at [267, 168] on form "remove All Brand Name ATC Company Active Substance Country Newer than 1. 3. 202…" at bounding box center [485, 139] width 971 height 126
paste input "Cuvitru"
click at [396, 177] on button "Search" at bounding box center [423, 188] width 55 height 23
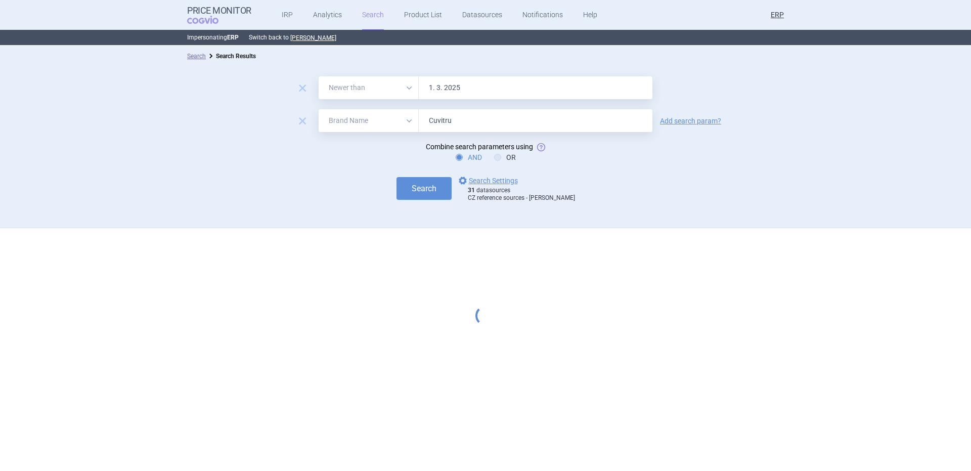
click at [396, 177] on button "Search" at bounding box center [423, 188] width 55 height 23
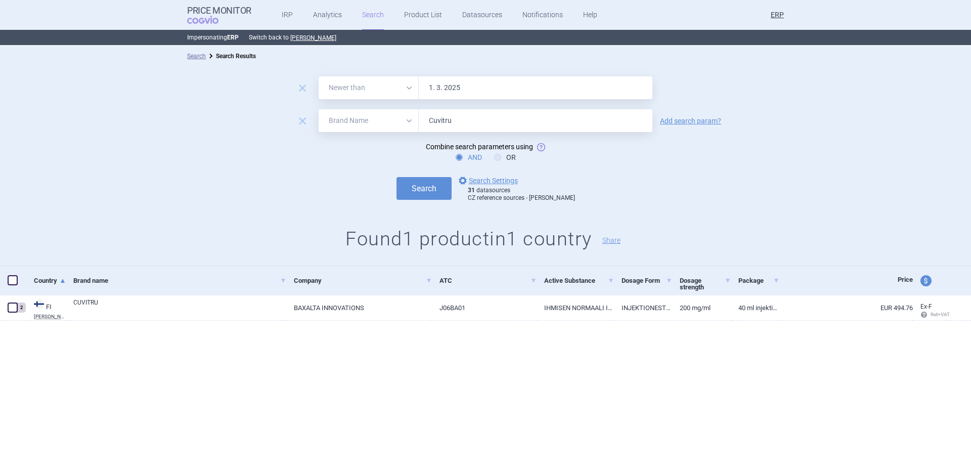
drag, startPoint x: 498, startPoint y: 117, endPoint x: 286, endPoint y: 147, distance: 213.5
click at [295, 145] on form "remove All Brand Name ATC Company Active Substance Country Newer than 1. 3. 202…" at bounding box center [485, 139] width 971 height 126
paste input "Alunbrig"
click at [396, 177] on button "Search" at bounding box center [423, 188] width 55 height 23
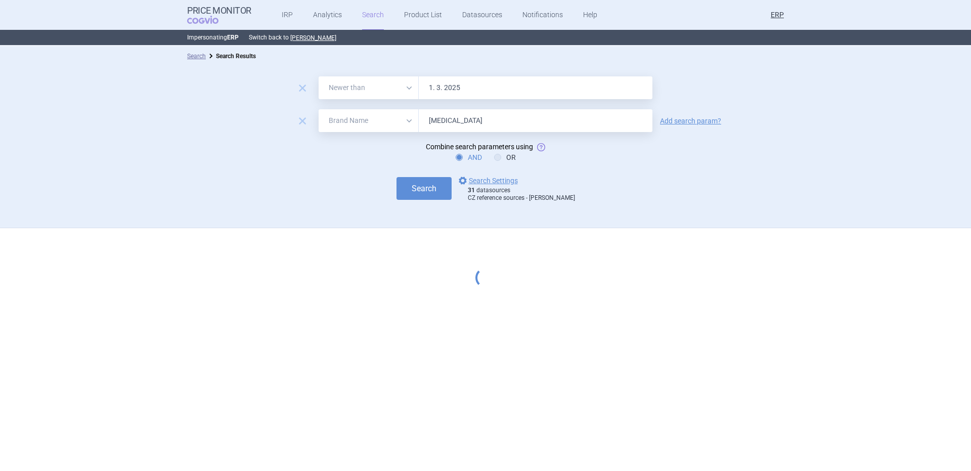
click at [396, 177] on button "Search" at bounding box center [423, 188] width 55 height 23
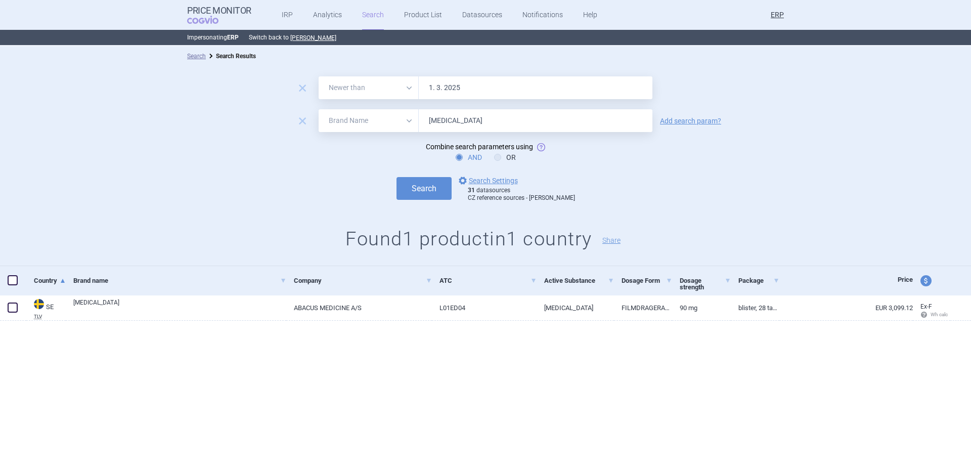
drag, startPoint x: 468, startPoint y: 129, endPoint x: 308, endPoint y: 155, distance: 161.9
click at [310, 152] on form "remove All Brand Name ATC Company Active Substance Country Newer than 1. 3. 202…" at bounding box center [485, 139] width 971 height 126
paste input "dzynma"
click at [396, 177] on button "Search" at bounding box center [423, 188] width 55 height 23
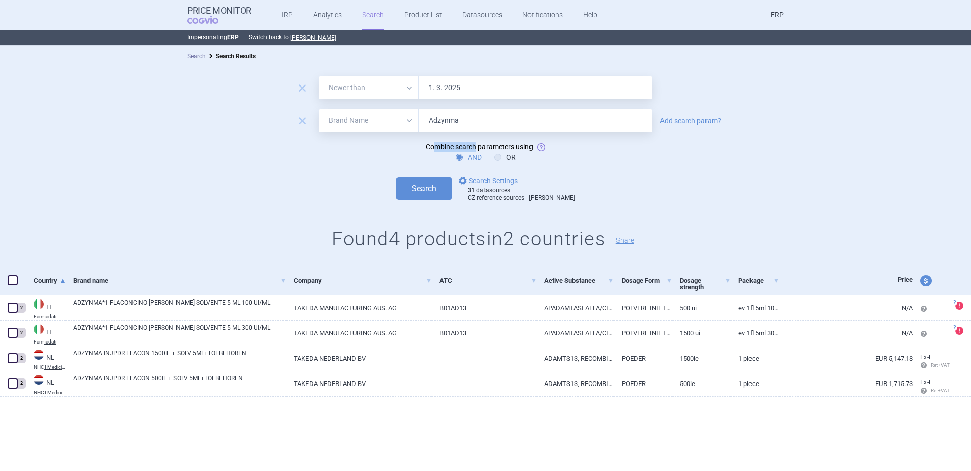
drag, startPoint x: 476, startPoint y: 132, endPoint x: 433, endPoint y: 144, distance: 44.0
click at [433, 144] on form "remove All Brand Name ATC Company Active Substance Country Newer than 1. 3. 202…" at bounding box center [485, 139] width 971 height 126
click at [482, 110] on input "Adzynma" at bounding box center [536, 120] width 234 height 23
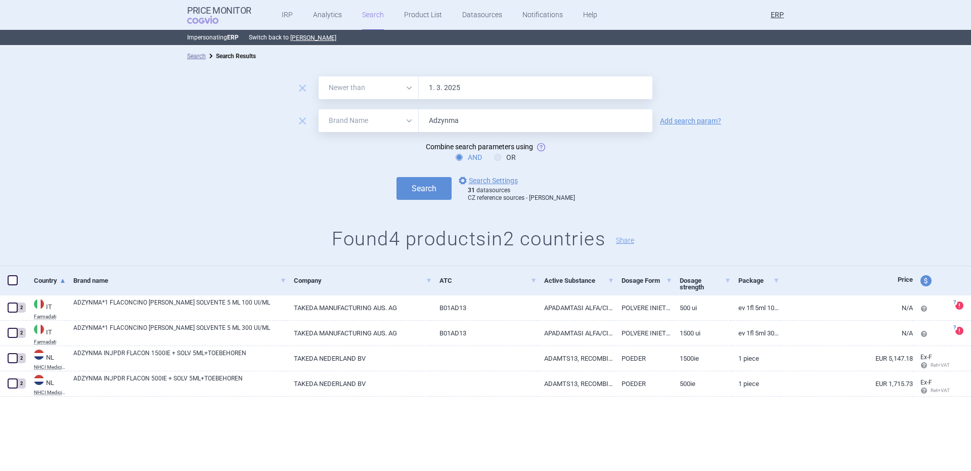
paste input "ynovi"
click at [396, 177] on button "Search" at bounding box center [423, 188] width 55 height 23
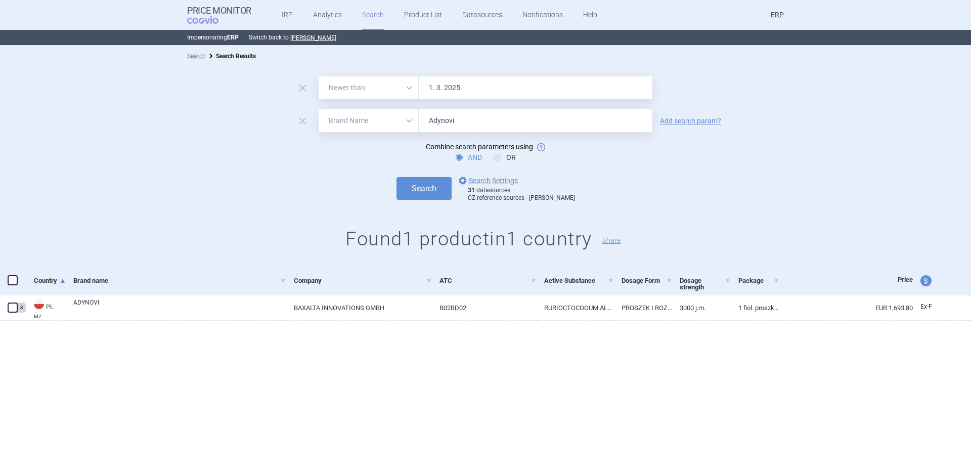
drag, startPoint x: 463, startPoint y: 117, endPoint x: 263, endPoint y: 155, distance: 202.7
click at [271, 153] on form "remove All Brand Name ATC Company Active Substance Country Newer than 1. 3. 202…" at bounding box center [485, 139] width 971 height 126
paste input "vate"
click at [396, 177] on button "Search" at bounding box center [423, 188] width 55 height 23
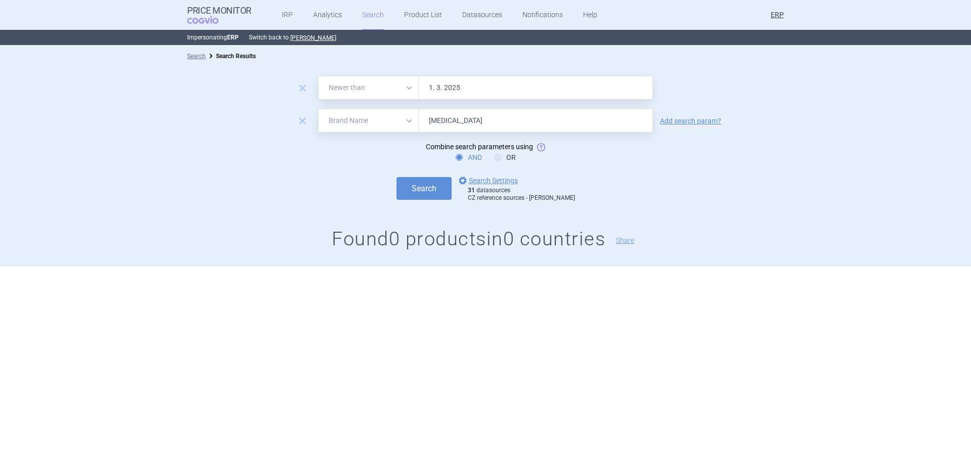
drag, startPoint x: 266, startPoint y: 175, endPoint x: 155, endPoint y: 239, distance: 128.2
click at [155, 239] on div "remove All Brand Name ATC Company Active Substance Country Newer than 1. 3. 202…" at bounding box center [485, 166] width 971 height 200
paste input "cetris"
type input "Adcetris"
click at [396, 177] on button "Search" at bounding box center [423, 188] width 55 height 23
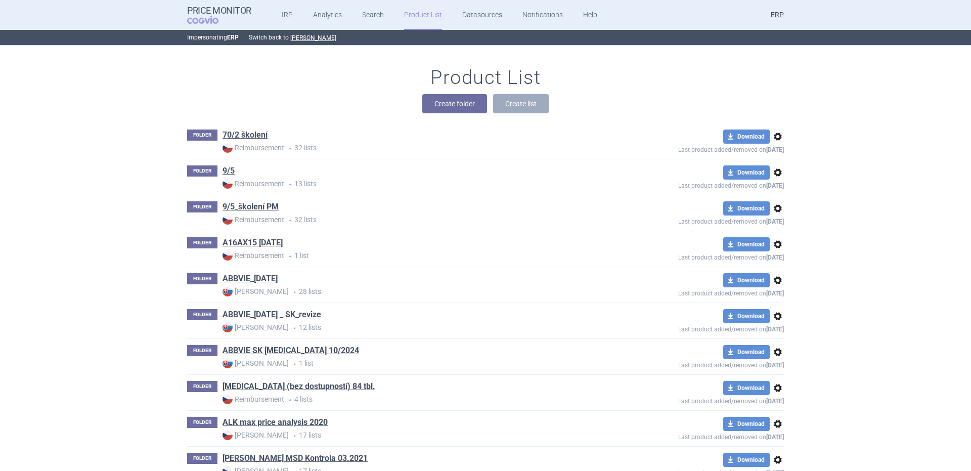
scroll to position [2842, 0]
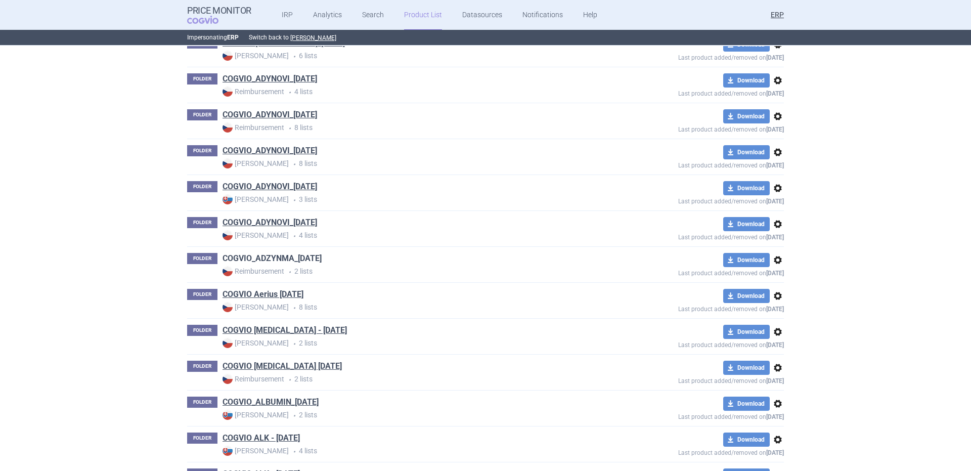
click at [302, 259] on link "COGVIO_ADZYNMA_05.09.2025" at bounding box center [271, 258] width 99 height 11
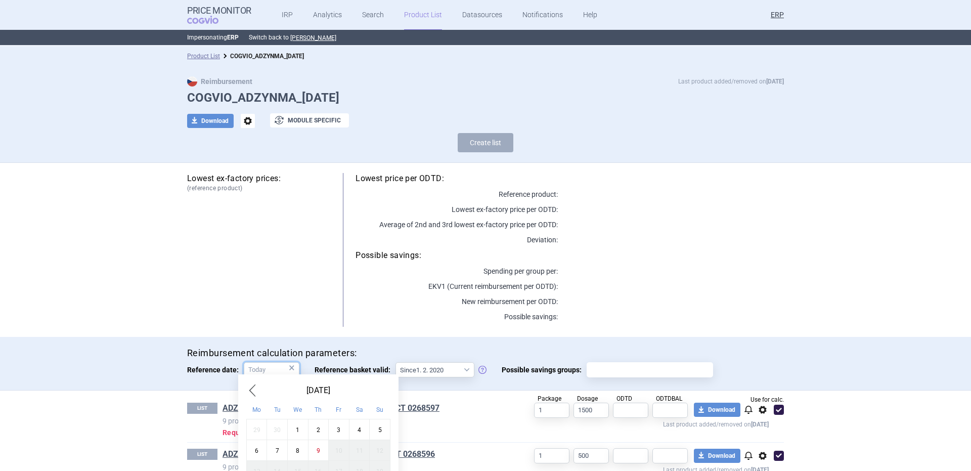
click at [267, 372] on input "Reference date: ×" at bounding box center [272, 369] width 56 height 15
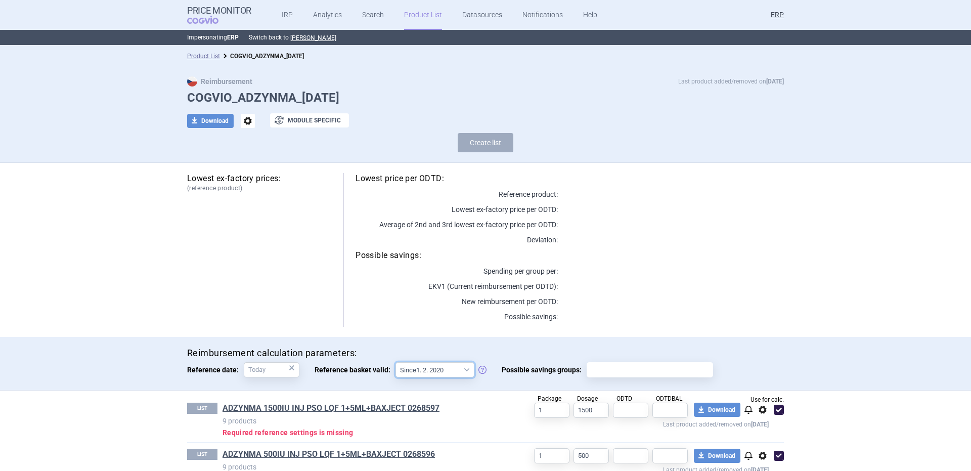
click at [448, 374] on select "Since 1. 2. 2020 Since 1. 7. 2013" at bounding box center [434, 369] width 79 height 15
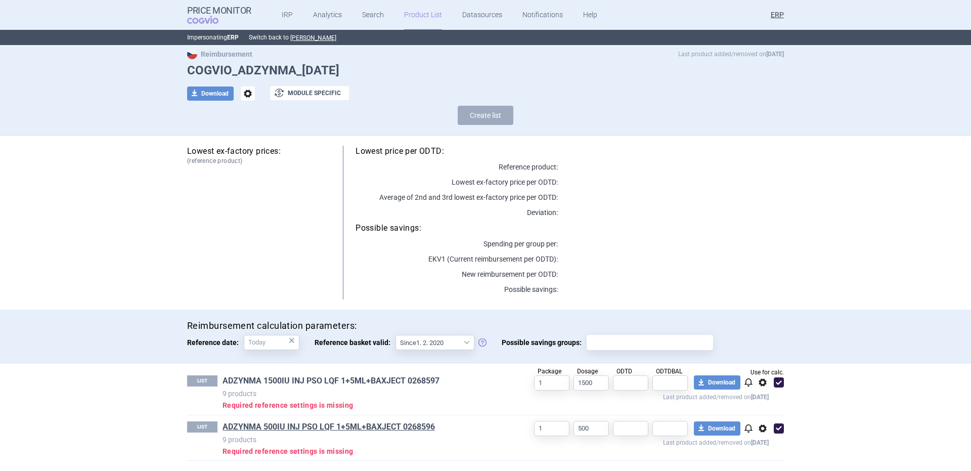
click at [413, 379] on link "ADZYNMA 1500IU INJ PSO LQF 1+5ML+BAXJECT 0268597" at bounding box center [330, 380] width 217 height 11
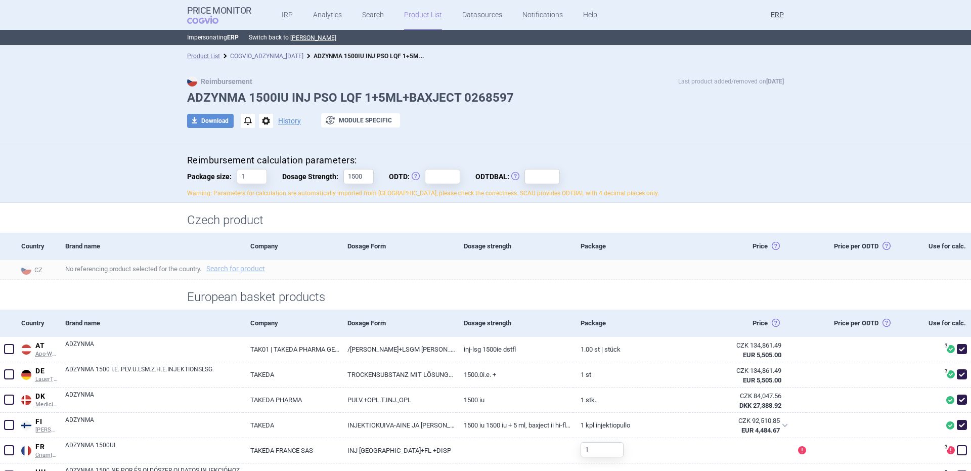
click at [292, 56] on link "COGVIO_ADZYNMA_05.09.2025" at bounding box center [266, 56] width 73 height 7
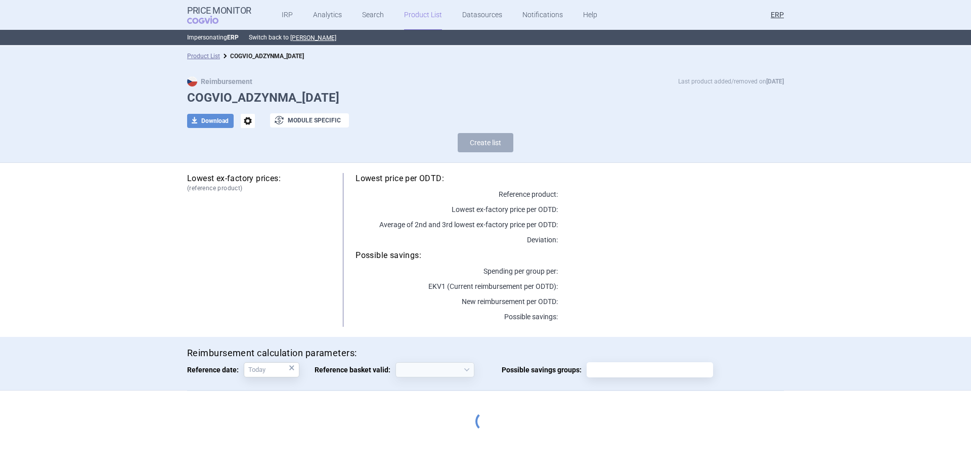
select select "2020-02-01"
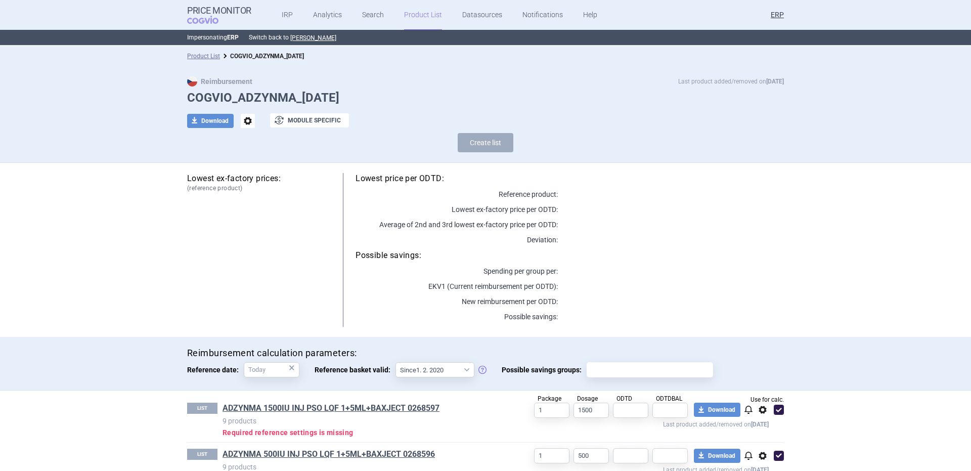
scroll to position [27, 0]
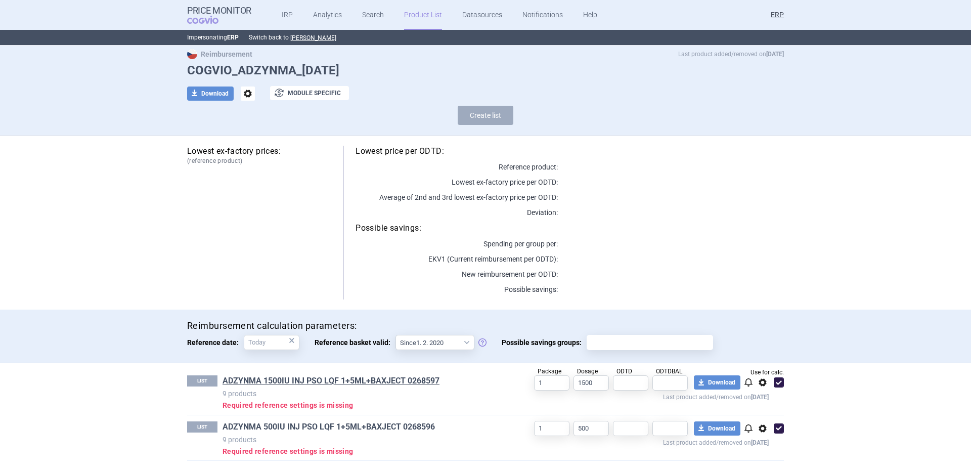
click at [338, 427] on link "ADZYNMA 500IU INJ PSO LQF 1+5ML+BAXJECT 0268596" at bounding box center [328, 426] width 212 height 11
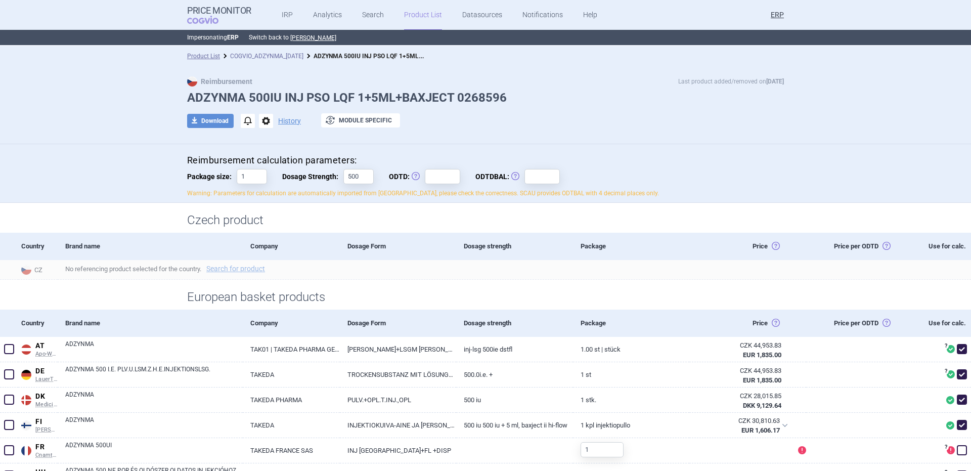
click at [288, 57] on link "COGVIO_ADZYNMA_05.09.2025" at bounding box center [266, 56] width 73 height 7
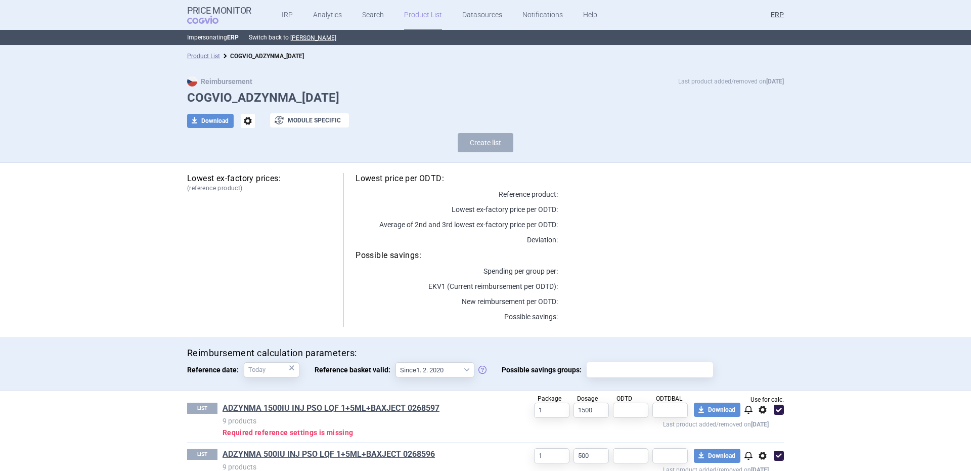
click at [245, 118] on span "options" at bounding box center [248, 121] width 14 height 14
click at [251, 163] on button "Rename" at bounding box center [243, 162] width 32 height 15
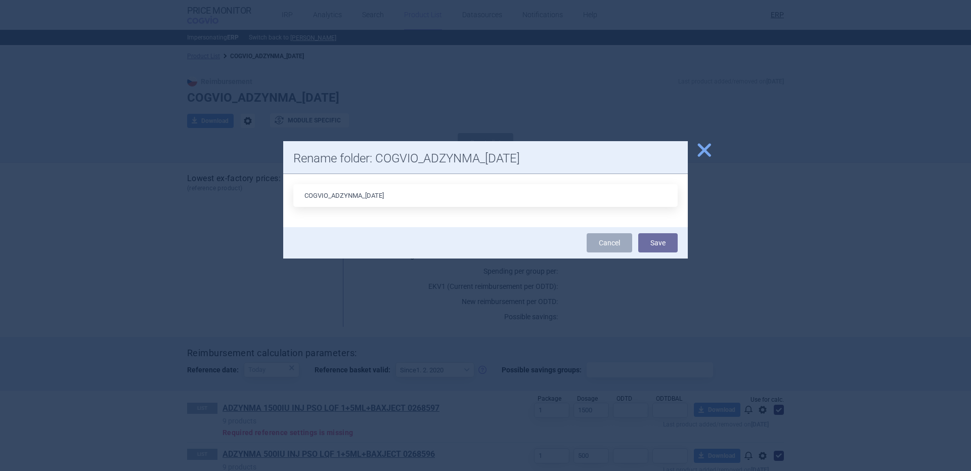
drag, startPoint x: 381, startPoint y: 194, endPoint x: 368, endPoint y: 194, distance: 13.1
click at [368, 194] on input "COGVIO_ADZYNMA_05.09.2025" at bounding box center [485, 195] width 384 height 23
type input "COGVIO_ADZYNMA_09.10.2025"
click at [638, 233] on button "Save" at bounding box center [657, 242] width 39 height 19
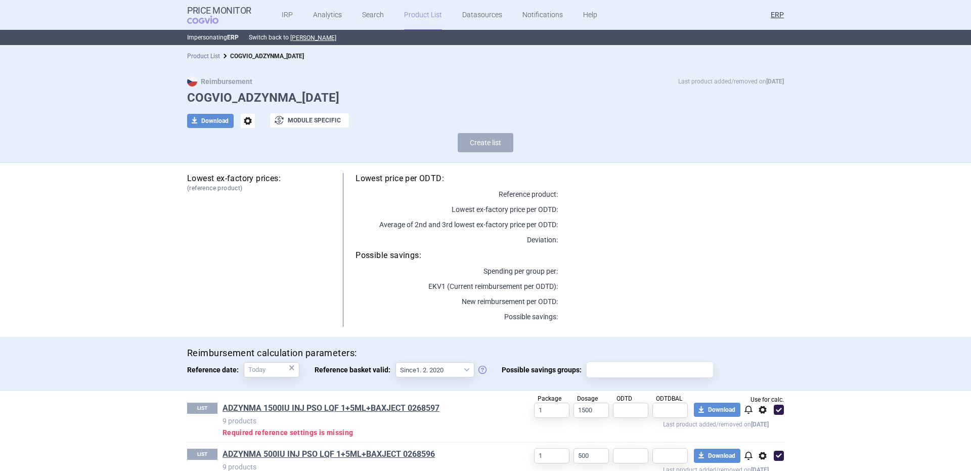
click at [203, 59] on link "Product List" at bounding box center [203, 56] width 33 height 7
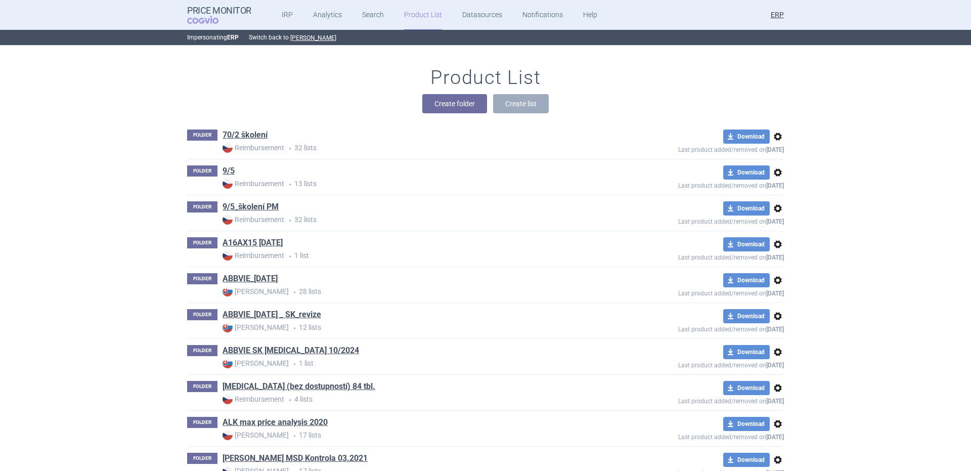
scroll to position [2662, 0]
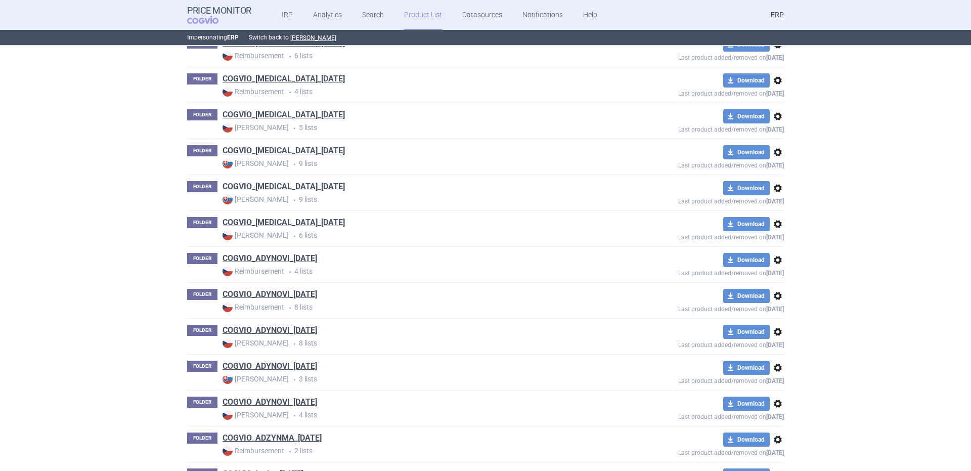
click at [774, 260] on span "options" at bounding box center [778, 260] width 12 height 12
click at [773, 298] on button "Rename" at bounding box center [773, 300] width 32 height 15
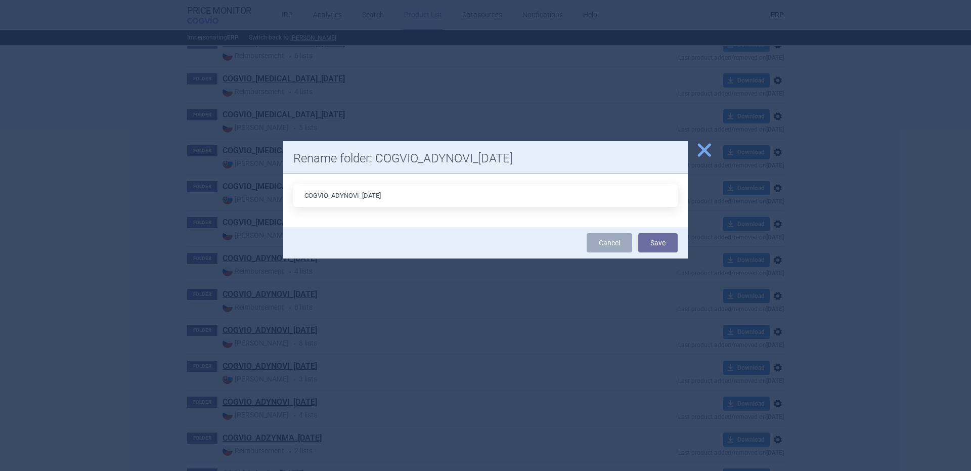
click at [368, 197] on input "COGVIO_ADYNOVI_08.10.2025" at bounding box center [485, 195] width 384 height 23
type input "COGVIO_ADYNOVI_09.10.2025"
click at [638, 233] on button "Save" at bounding box center [657, 242] width 39 height 19
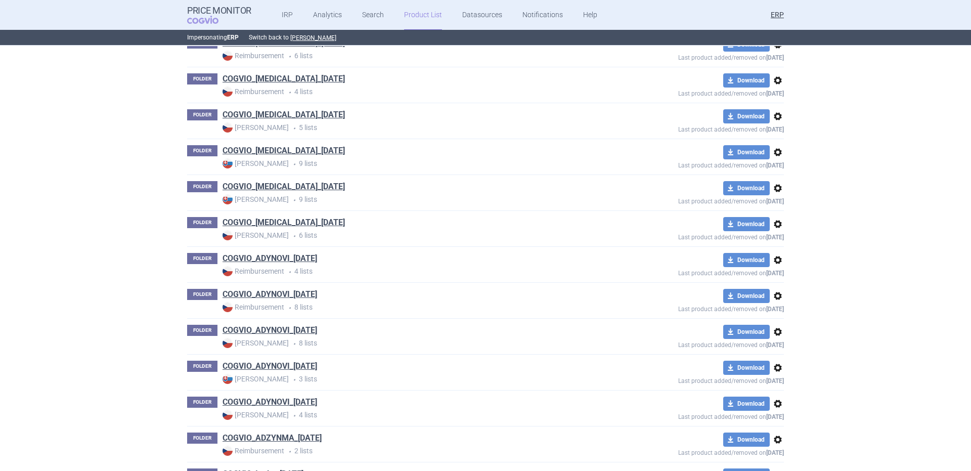
scroll to position [2460, 0]
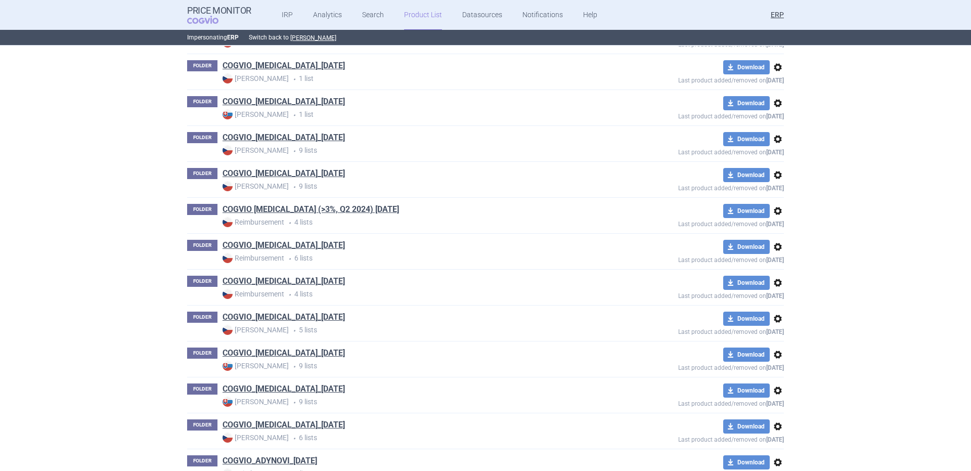
drag, startPoint x: 775, startPoint y: 246, endPoint x: 770, endPoint y: 287, distance: 41.8
click at [776, 246] on span "options" at bounding box center [778, 247] width 12 height 12
click at [766, 291] on button "Rename" at bounding box center [773, 287] width 32 height 15
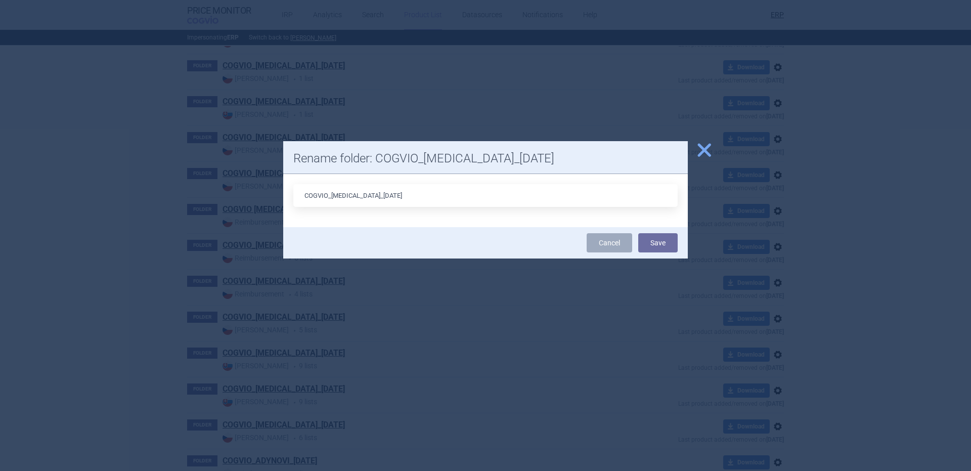
drag, startPoint x: 364, startPoint y: 194, endPoint x: 365, endPoint y: 206, distance: 12.7
click at [365, 206] on input "COGVIO_ADVATE_08.10.2025" at bounding box center [485, 195] width 384 height 23
type input "COGVIO_ADVATE_09.10.2025"
click at [667, 240] on button "Save" at bounding box center [657, 242] width 39 height 19
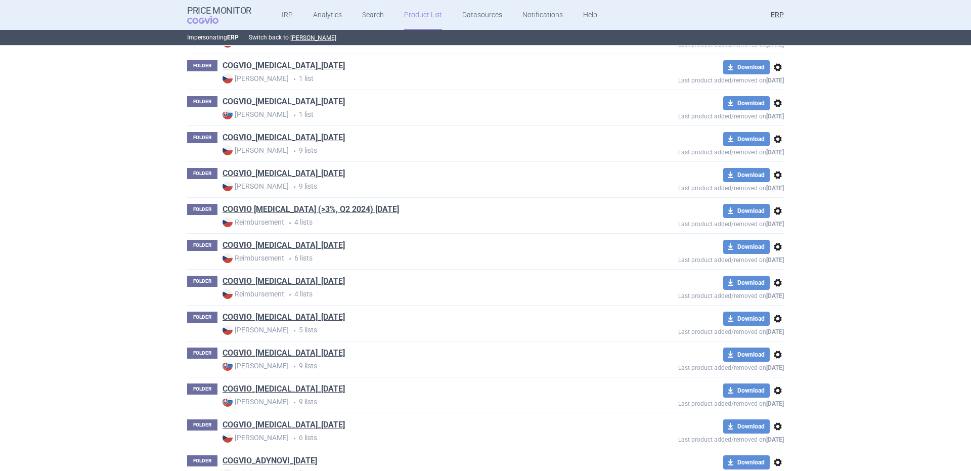
scroll to position [2258, 0]
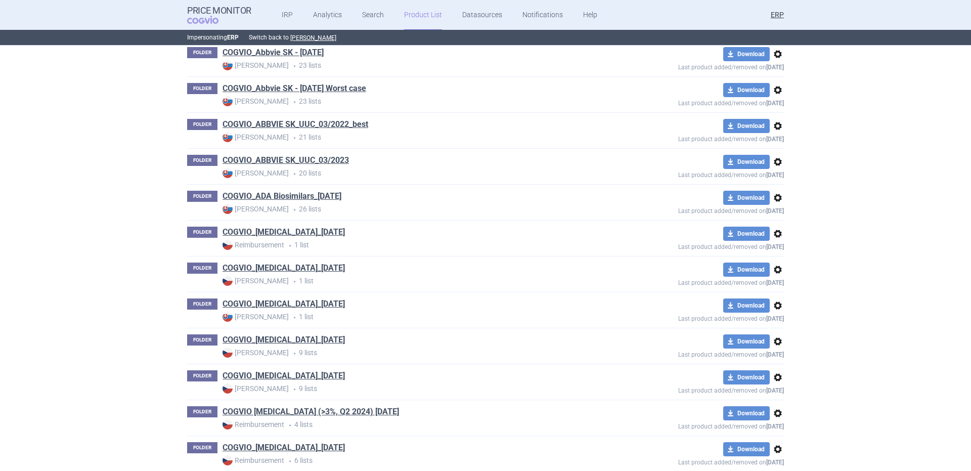
click at [772, 227] on div "download Download options Last product added/removed on 2 Aug 2022" at bounding box center [694, 239] width 179 height 24
click at [774, 234] on span "options" at bounding box center [778, 234] width 12 height 12
click at [767, 274] on button "Rename" at bounding box center [773, 274] width 32 height 15
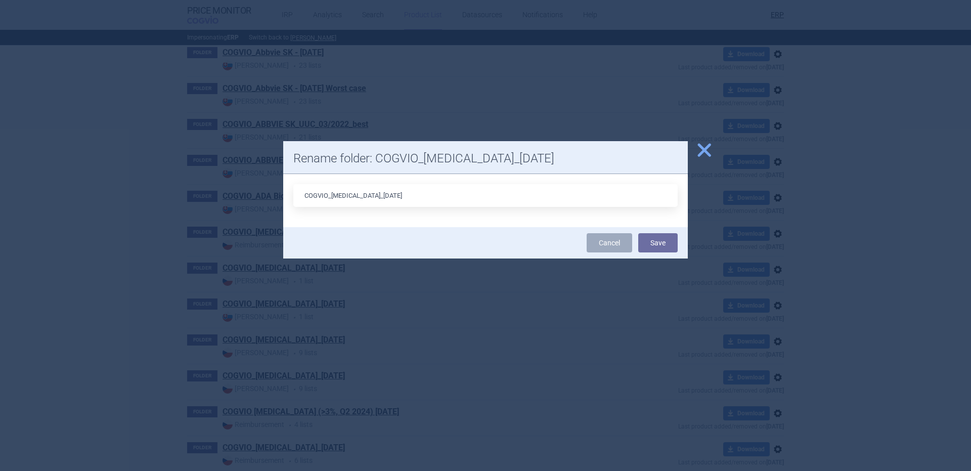
click at [368, 197] on input "COGVIO_ADCETRIS_08.10.2025" at bounding box center [485, 195] width 384 height 23
type input "COGVIO_ADCETRIS_09.10.2025"
click at [638, 233] on button "Save" at bounding box center [657, 242] width 39 height 19
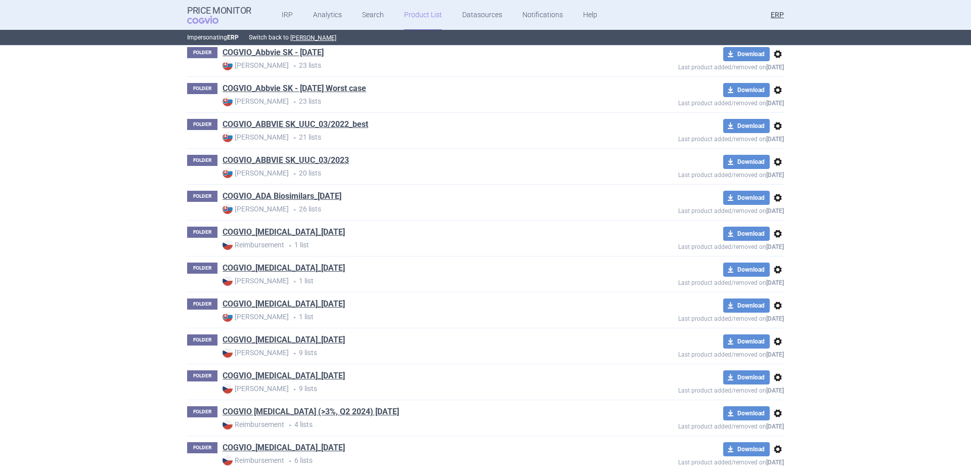
scroll to position [3919, 0]
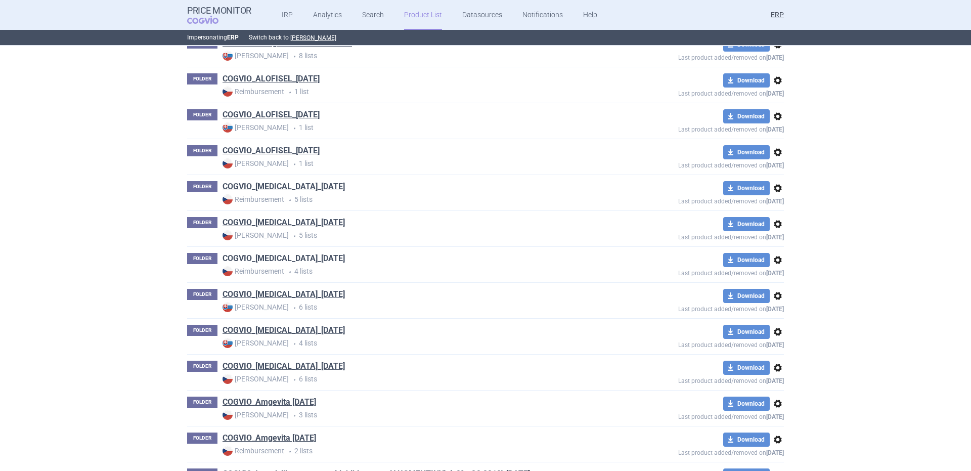
click at [305, 256] on link "COGVIO_ALUNBRIG_05.09.2025" at bounding box center [283, 258] width 122 height 11
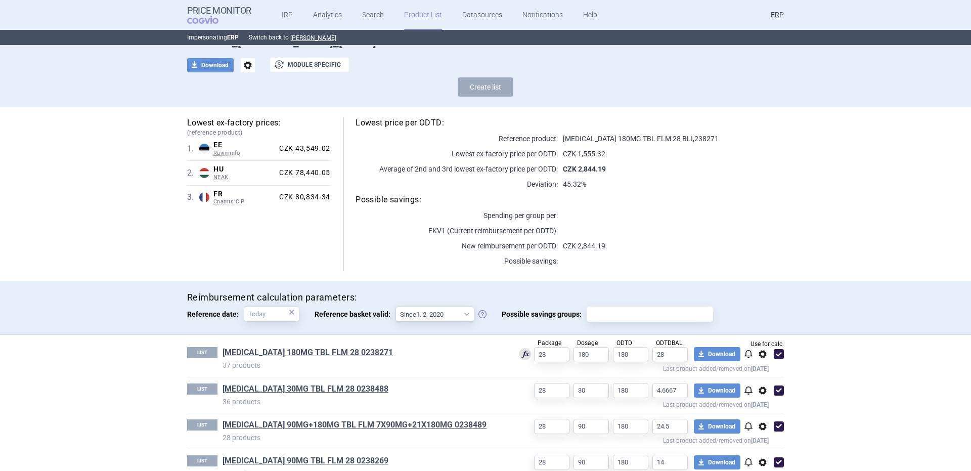
scroll to position [80, 0]
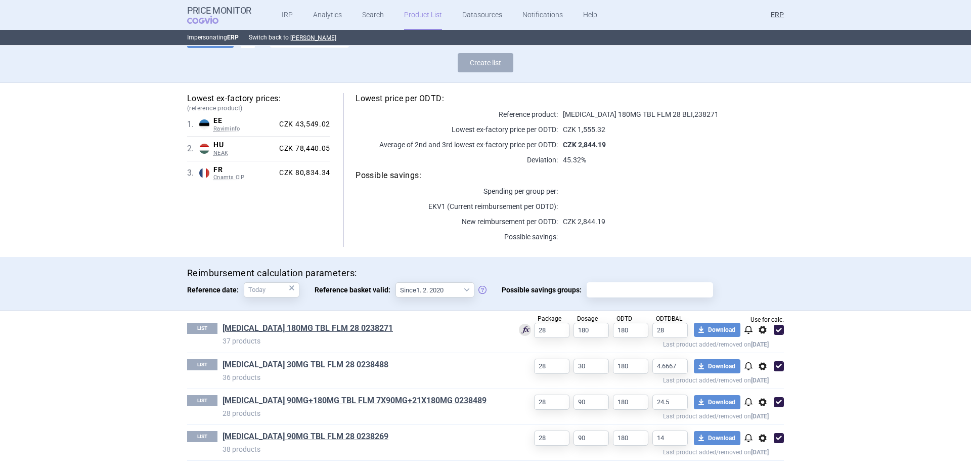
drag, startPoint x: 292, startPoint y: 359, endPoint x: 284, endPoint y: 364, distance: 9.8
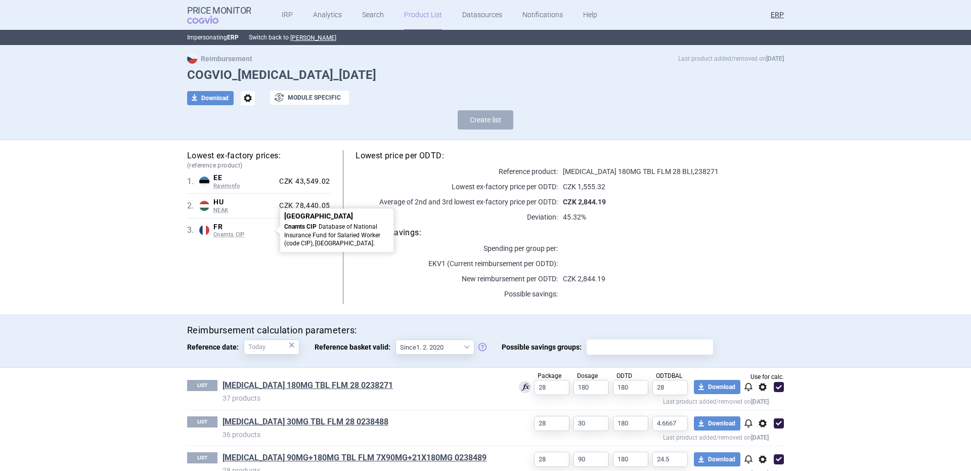
scroll to position [0, 0]
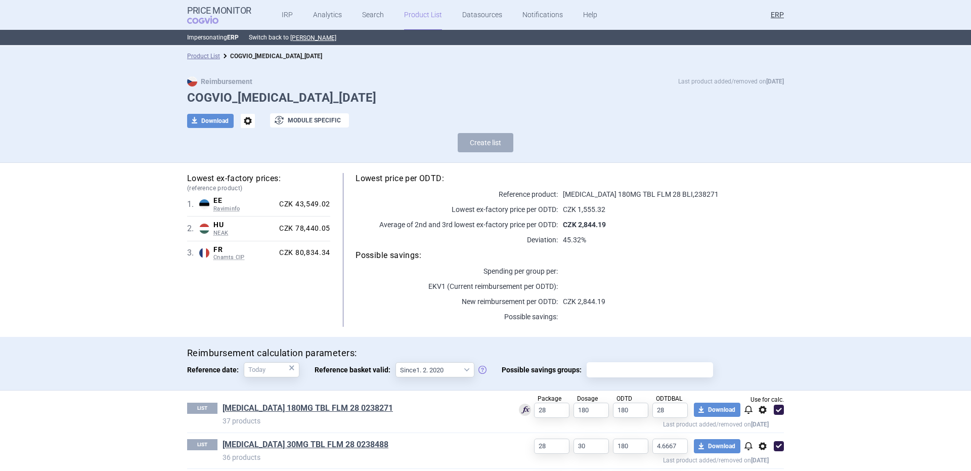
click at [242, 118] on span "options" at bounding box center [248, 121] width 14 height 14
click at [255, 166] on button "Rename" at bounding box center [243, 162] width 32 height 15
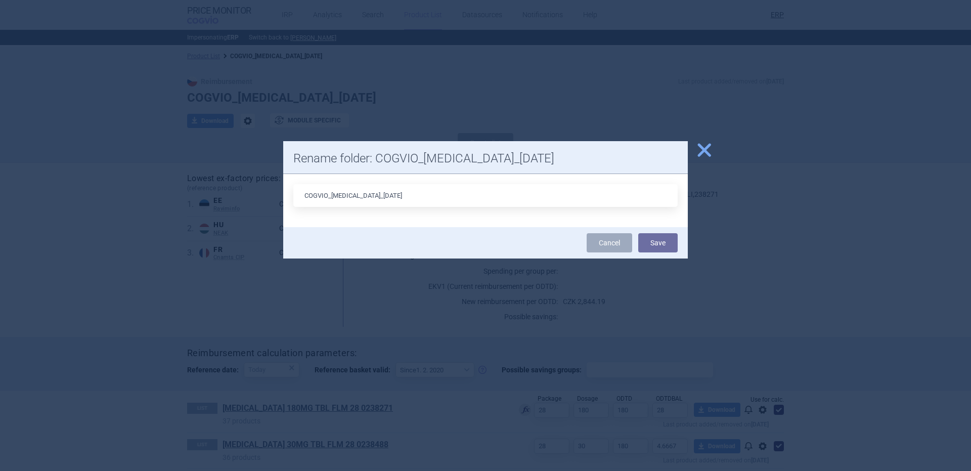
drag, startPoint x: 382, startPoint y: 194, endPoint x: 368, endPoint y: 194, distance: 14.7
click at [368, 194] on input "COGVIO_ALUNBRIG_05.09.2025" at bounding box center [485, 195] width 384 height 23
type input "COGVIO_ALUNBRIG_09.10.2025"
click at [638, 233] on button "Save" at bounding box center [657, 242] width 39 height 19
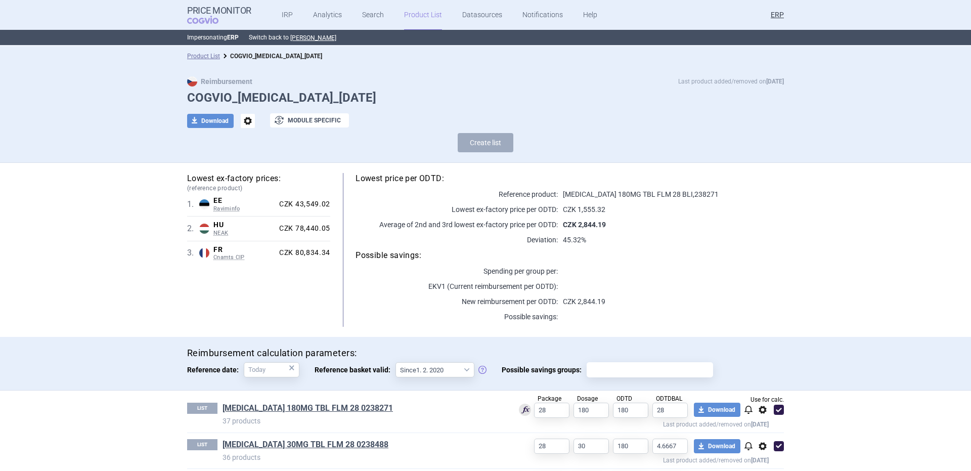
click at [198, 49] on div "Product List COGVIO_ALUNBRIG_09.10.2025" at bounding box center [485, 56] width 971 height 20
click at [192, 56] on link "Product List" at bounding box center [203, 56] width 33 height 7
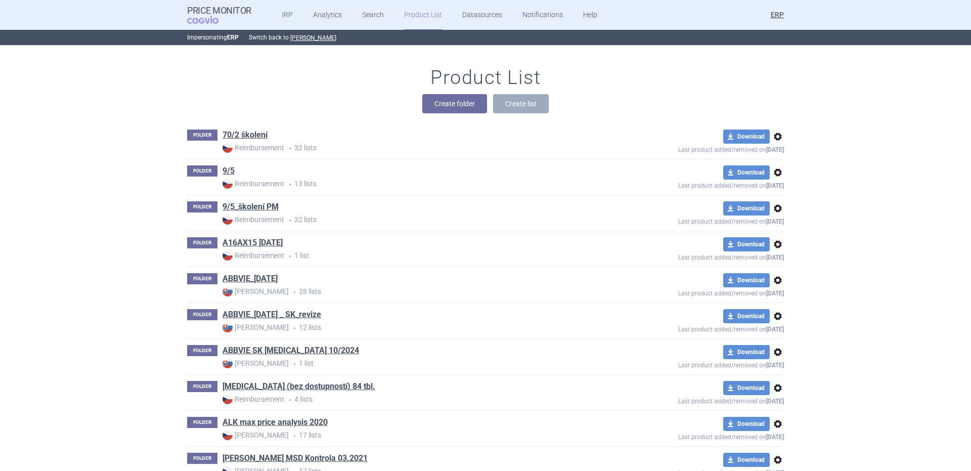
scroll to position [8371, 0]
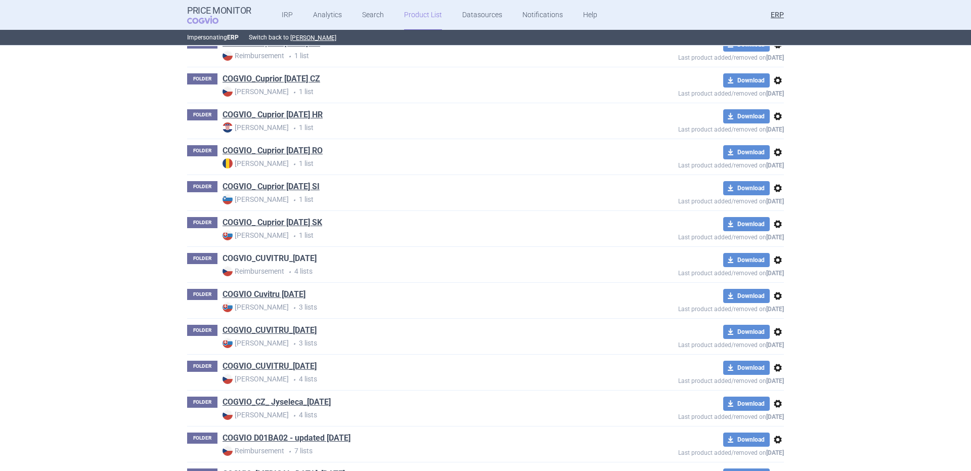
click at [255, 261] on link "COGVIO_CUVITRU_05.09.2025" at bounding box center [269, 258] width 94 height 11
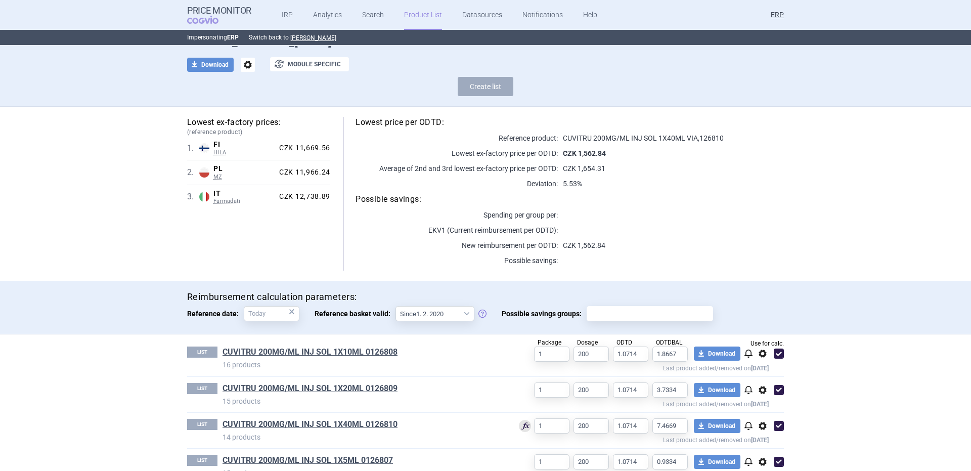
scroll to position [80, 0]
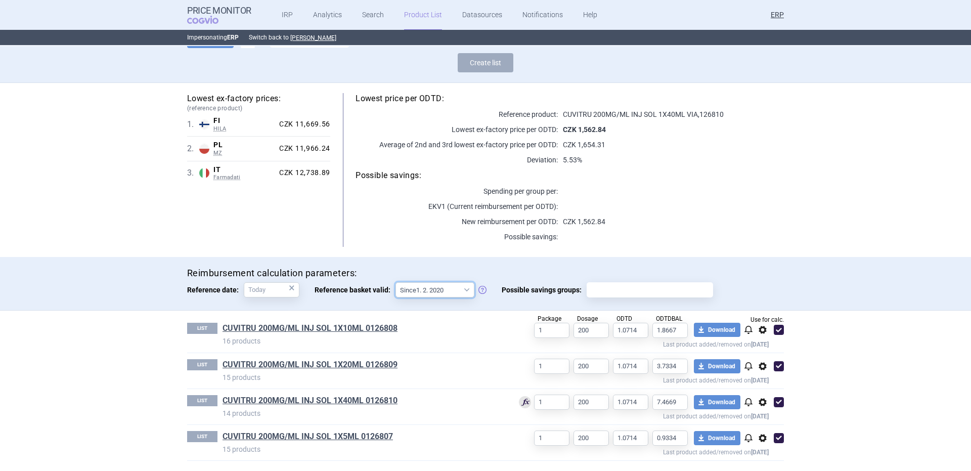
click at [428, 286] on select "Since 1. 2. 2020 Since 1. 7. 2013" at bounding box center [434, 289] width 79 height 15
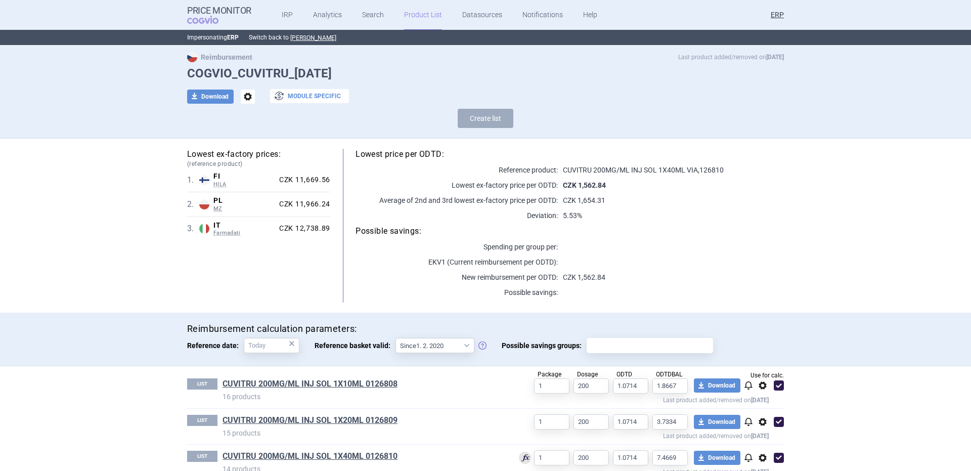
scroll to position [0, 0]
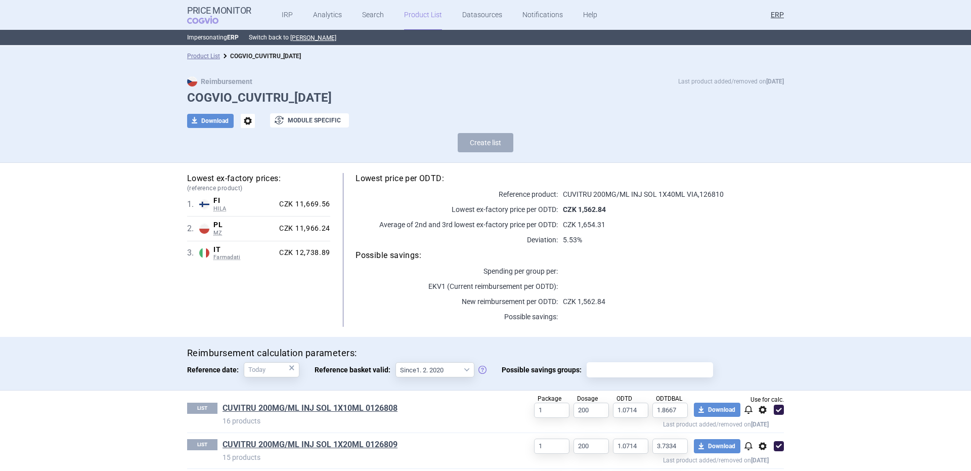
click at [241, 119] on span "options" at bounding box center [248, 121] width 14 height 14
click at [253, 161] on button "Rename" at bounding box center [243, 162] width 32 height 15
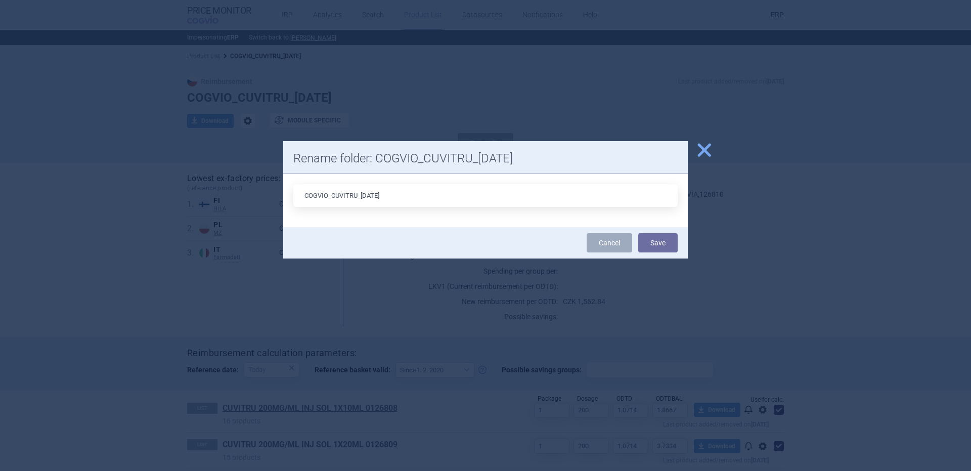
drag, startPoint x: 377, startPoint y: 195, endPoint x: 361, endPoint y: 195, distance: 15.7
click at [361, 195] on input "COGVIO_CUVITRU_05.09.2025" at bounding box center [485, 195] width 384 height 23
type input "COGVIO_CUVITRU_09.10.2025"
click at [638, 233] on button "Save" at bounding box center [657, 242] width 39 height 19
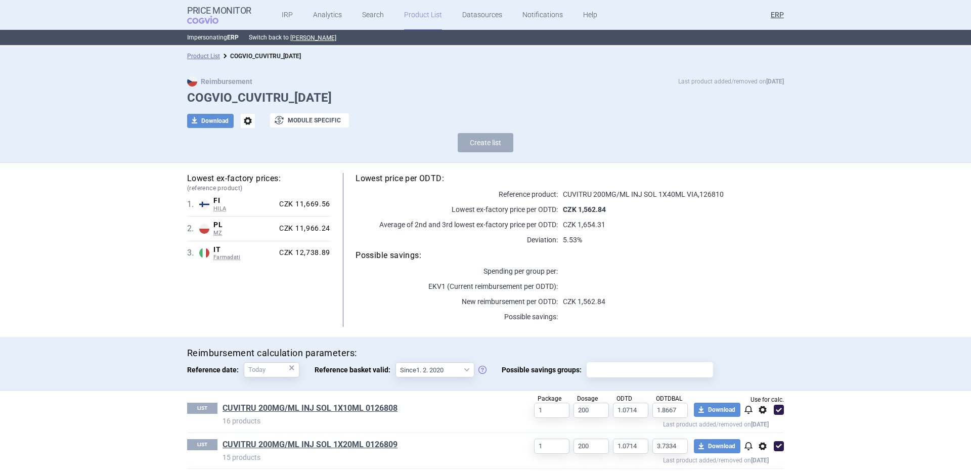
click at [189, 62] on div "Product List COGVIO_CUVITRU_09.10.2025" at bounding box center [485, 56] width 971 height 20
click at [189, 61] on li "Product List" at bounding box center [203, 56] width 33 height 10
click at [192, 57] on link "Product List" at bounding box center [203, 56] width 33 height 7
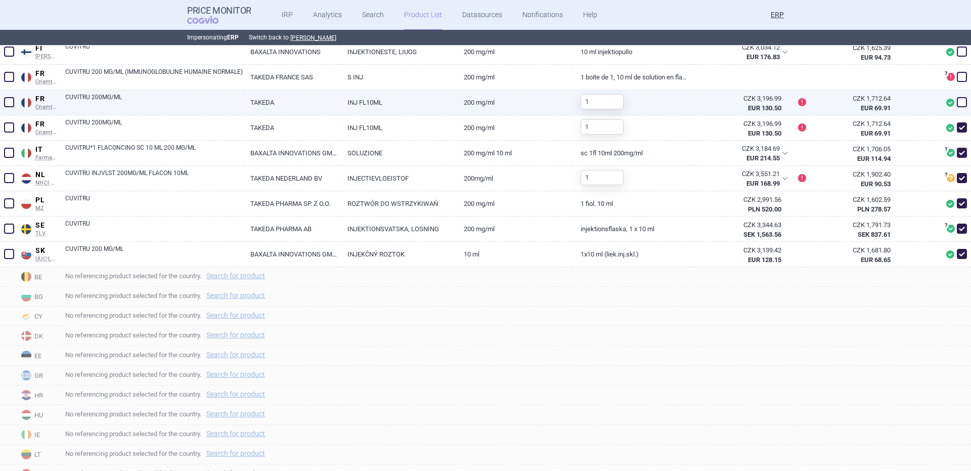
scroll to position [405, 0]
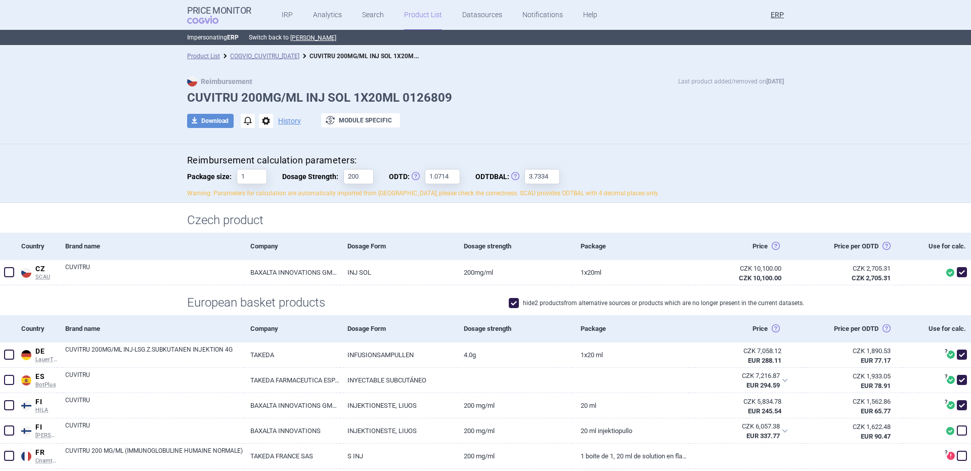
scroll to position [202, 0]
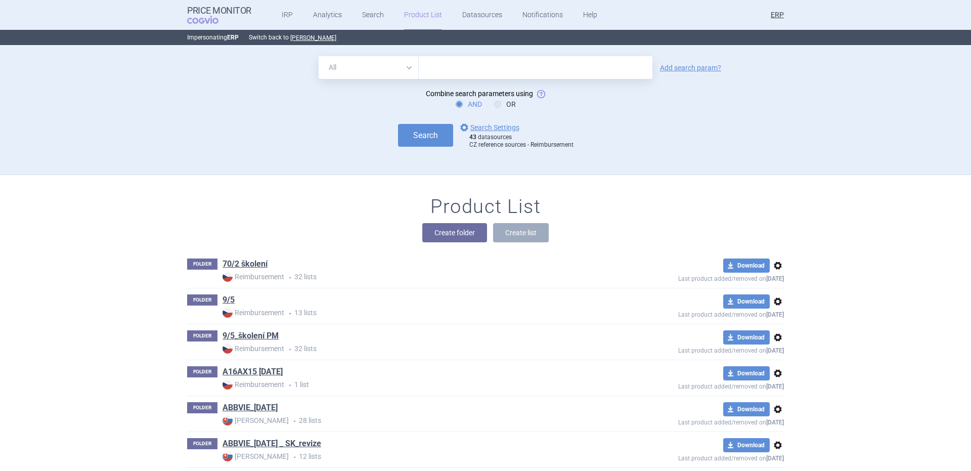
scroll to position [9268, 0]
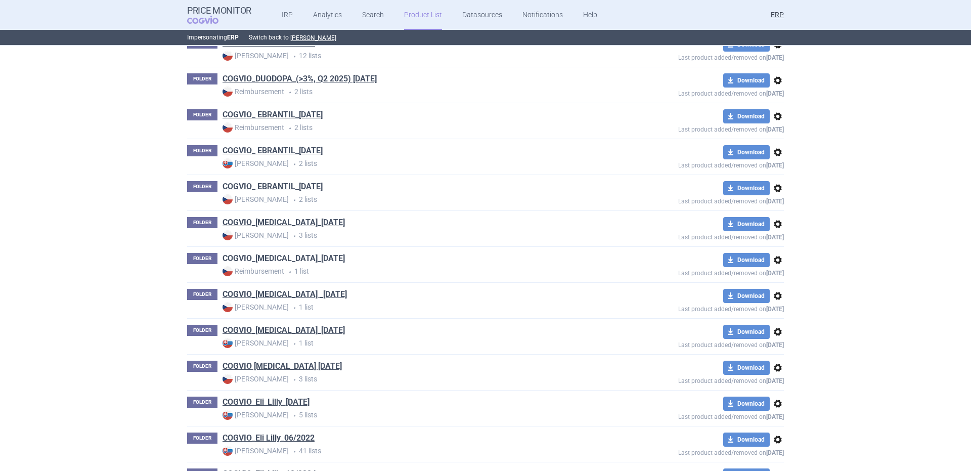
click at [267, 260] on link "COGVIO_ELAPRASE_05.09.2025" at bounding box center [283, 258] width 122 height 11
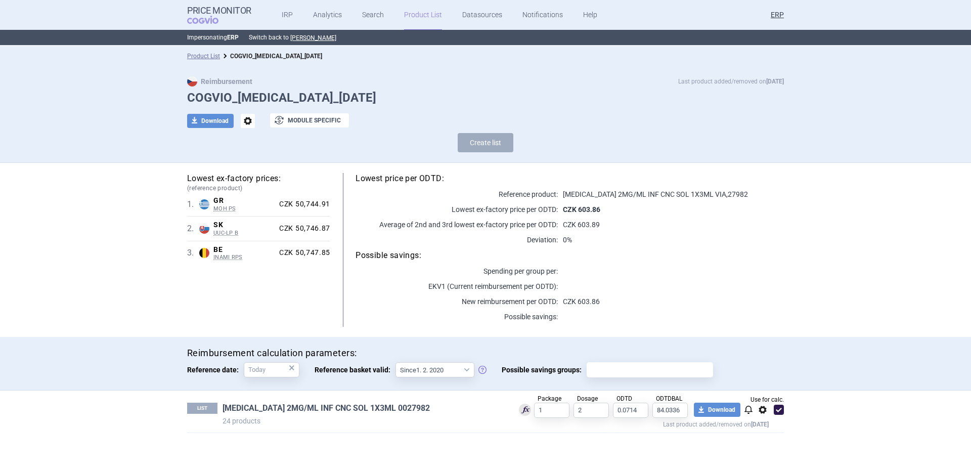
click at [334, 410] on link "ELAPRASE 2MG/ML INF CNC SOL 1X3ML 0027982" at bounding box center [325, 408] width 207 height 11
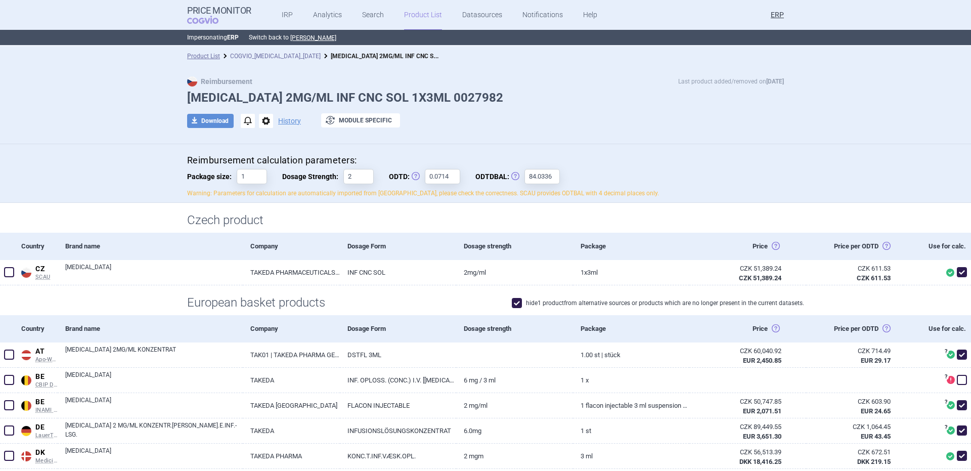
click at [285, 59] on link "COGVIO_ELAPRASE_05.09.2025" at bounding box center [275, 56] width 91 height 7
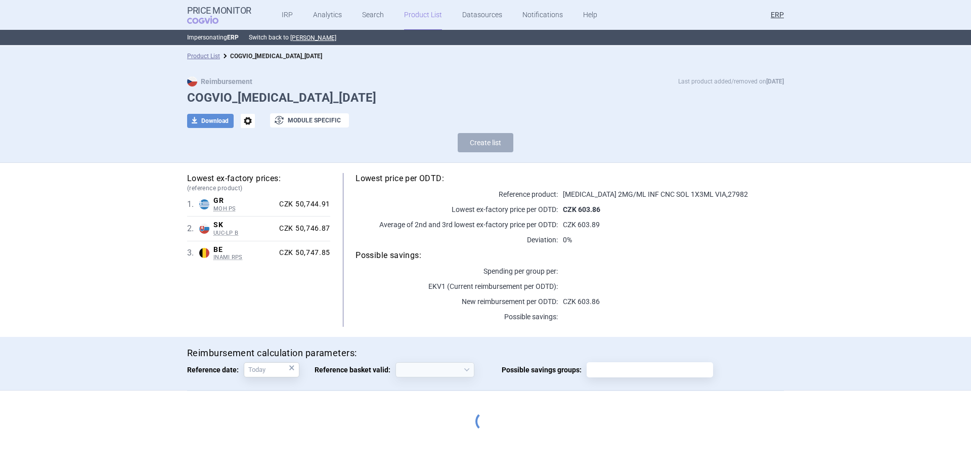
select select "2020-02-01"
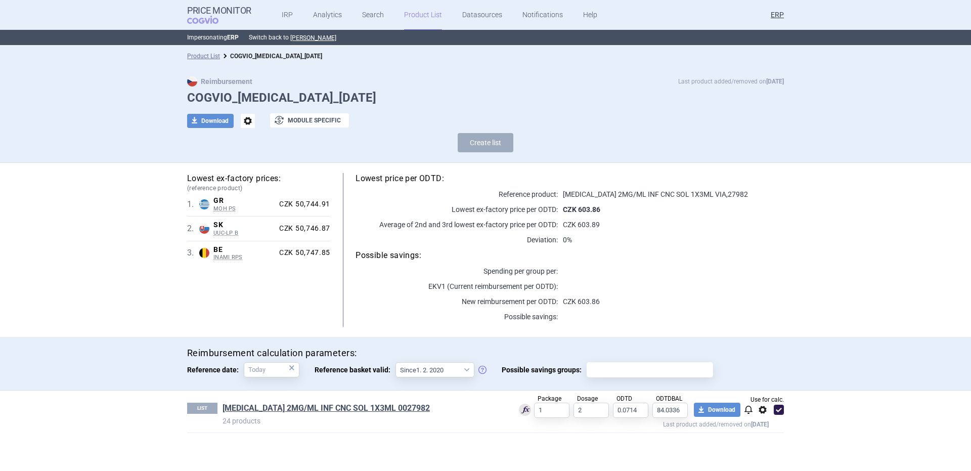
click at [244, 126] on span "options" at bounding box center [248, 121] width 14 height 14
click at [253, 161] on button "Rename" at bounding box center [247, 162] width 32 height 15
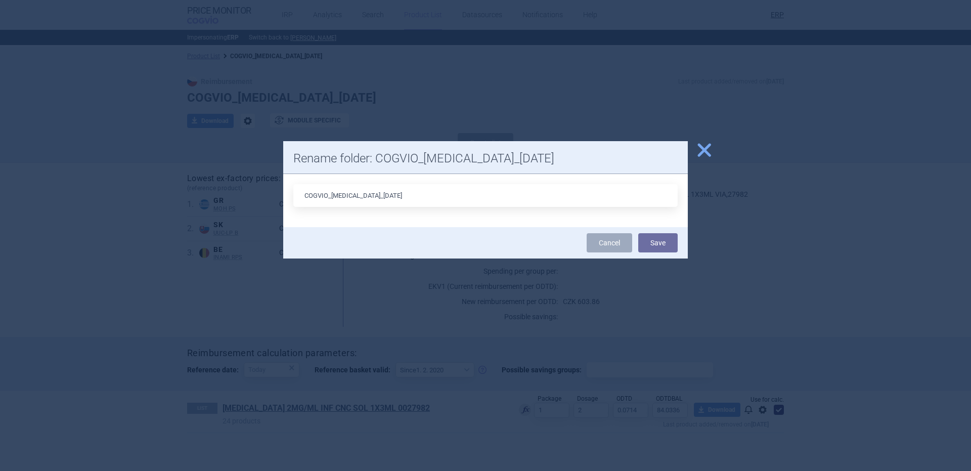
drag, startPoint x: 382, startPoint y: 195, endPoint x: 368, endPoint y: 195, distance: 14.2
click at [368, 195] on input "COGVIO_ELAPRASE_05.09.2025" at bounding box center [485, 195] width 384 height 23
type input "COGVIO_ELAPRASE_09.10.2025"
click at [638, 233] on button "Save" at bounding box center [657, 242] width 39 height 19
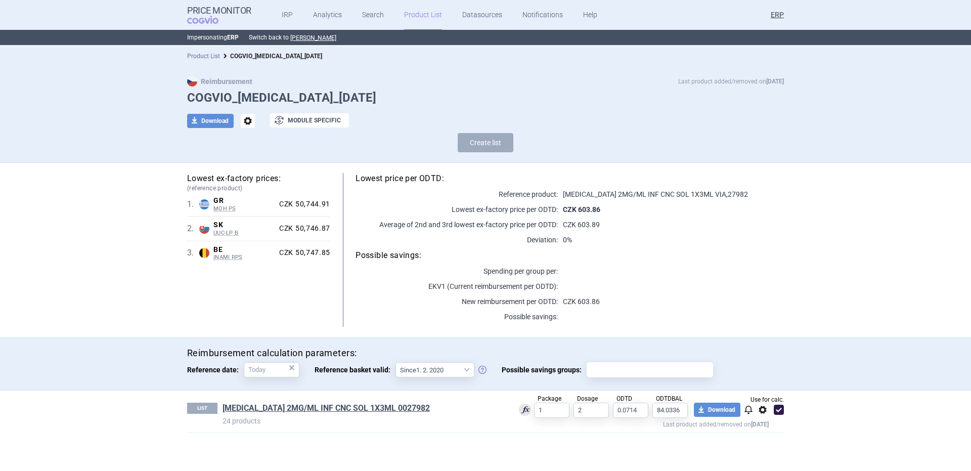
click at [199, 54] on link "Product List" at bounding box center [203, 56] width 33 height 7
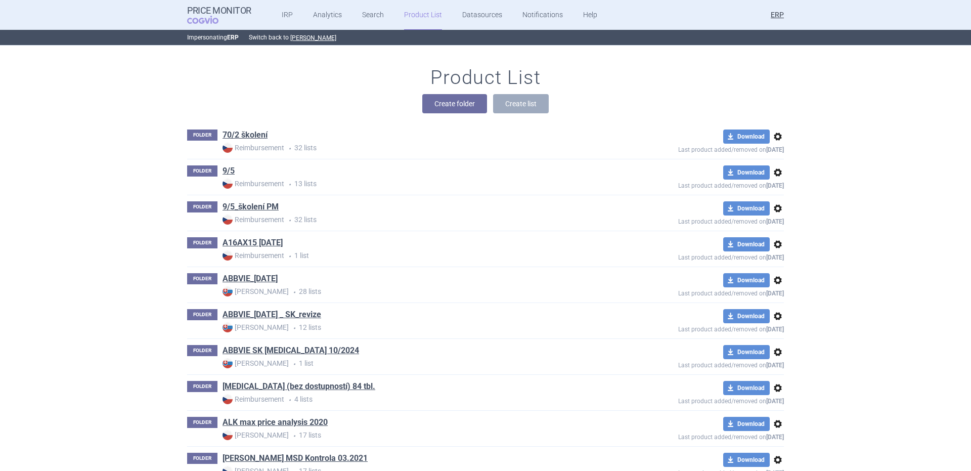
scroll to position [10166, 0]
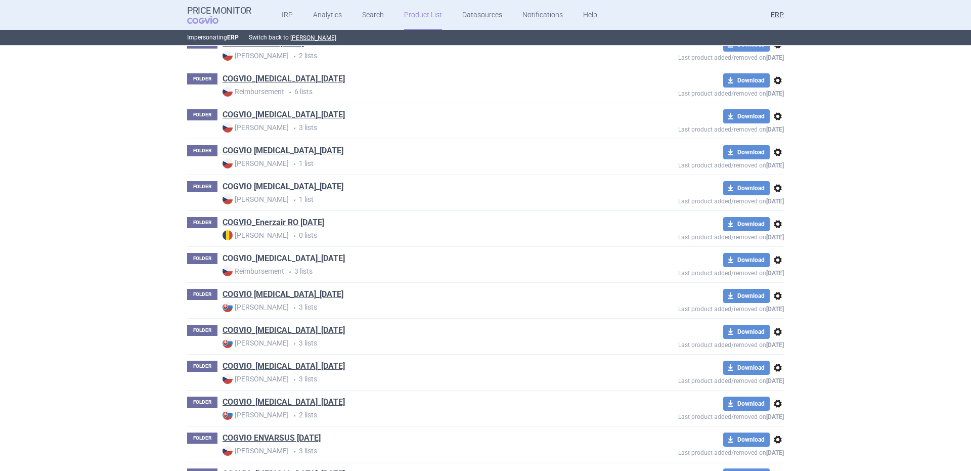
click at [293, 260] on link "COGVIO_ENTYVIO_05.09.2025" at bounding box center [283, 258] width 122 height 11
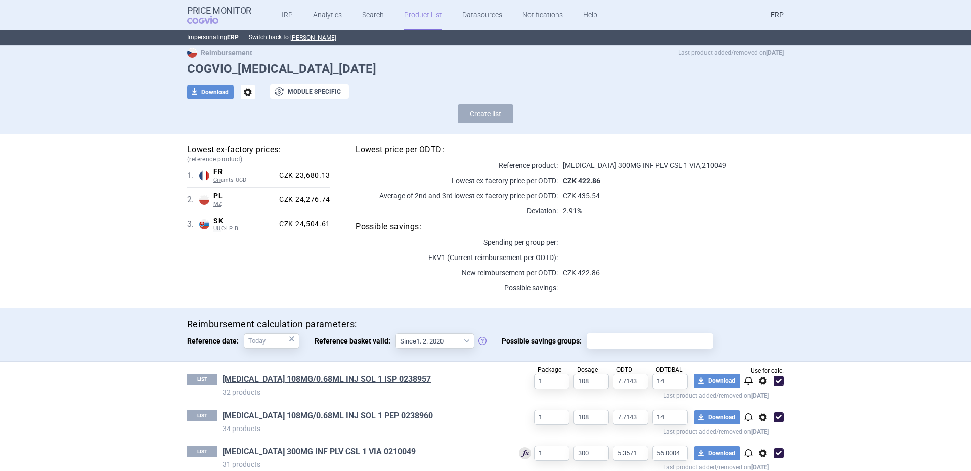
scroll to position [44, 0]
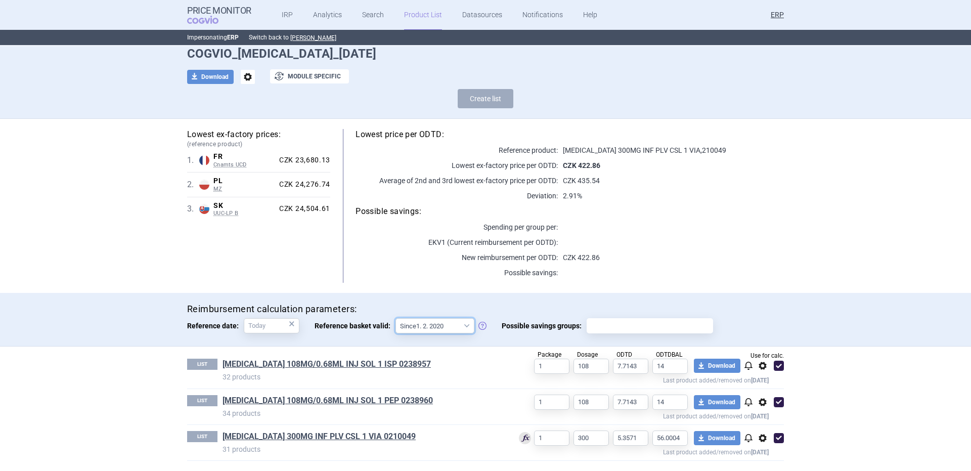
click at [420, 327] on select "Since 1. 2. 2020 Since 1. 7. 2013" at bounding box center [434, 325] width 79 height 15
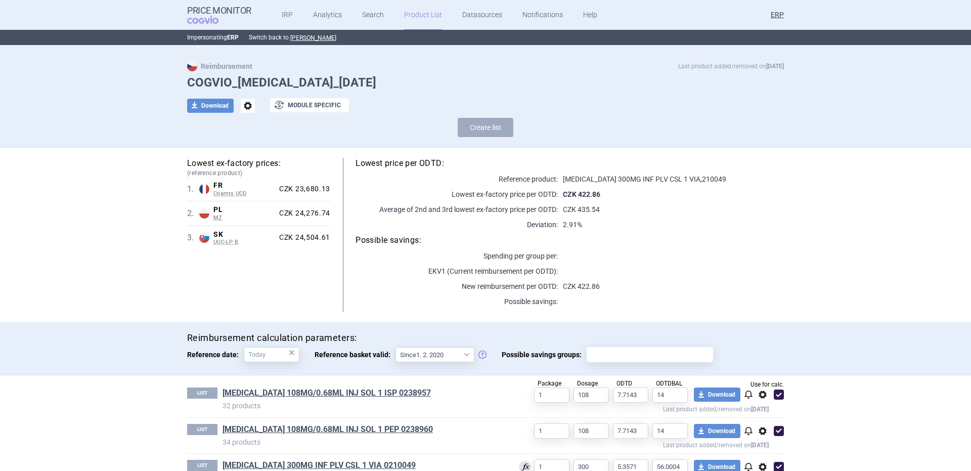
scroll to position [0, 0]
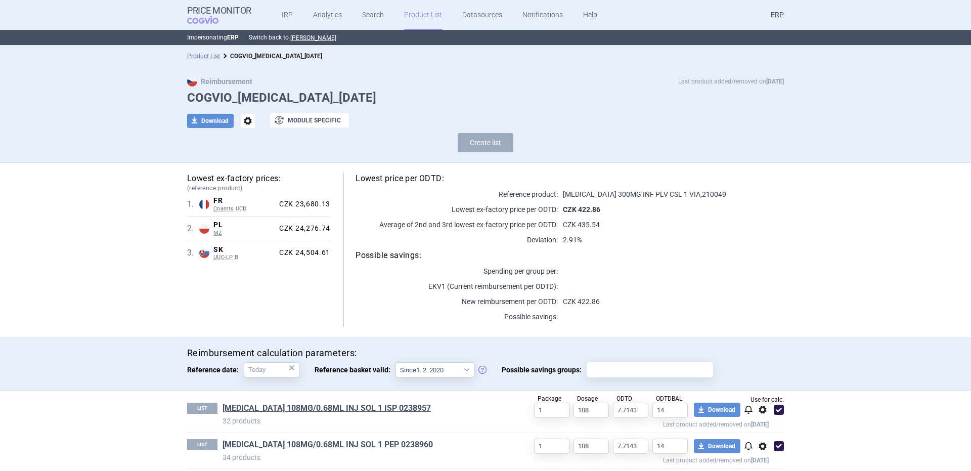
click at [241, 124] on span "options" at bounding box center [248, 121] width 14 height 14
click at [249, 163] on button "Rename" at bounding box center [243, 162] width 32 height 15
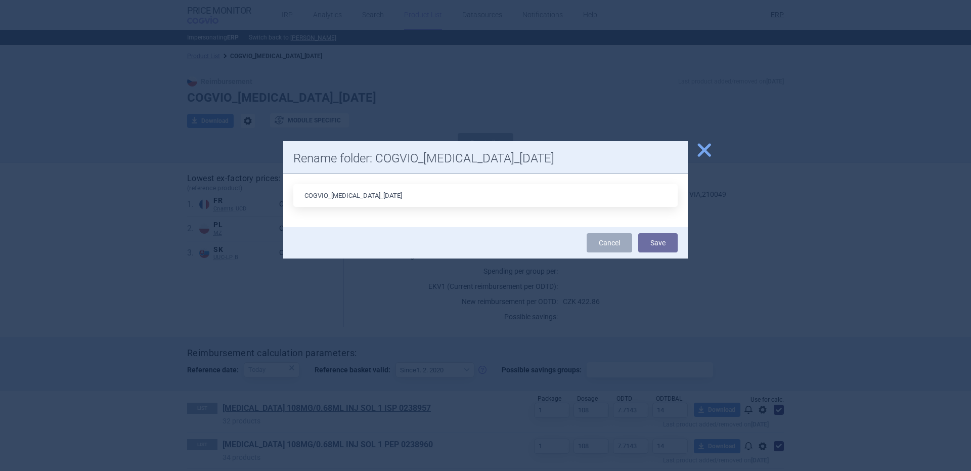
click at [375, 199] on input "COGVIO_ENTYVIO_05.09.2025" at bounding box center [485, 195] width 384 height 23
drag, startPoint x: 376, startPoint y: 199, endPoint x: 366, endPoint y: 197, distance: 10.7
click at [366, 197] on input "COGVIO_ENTYVIO_05.09.2025" at bounding box center [485, 195] width 384 height 23
type input "COGVIO_ENTYVIO_09.10.2025"
click at [638, 233] on button "Save" at bounding box center [657, 242] width 39 height 19
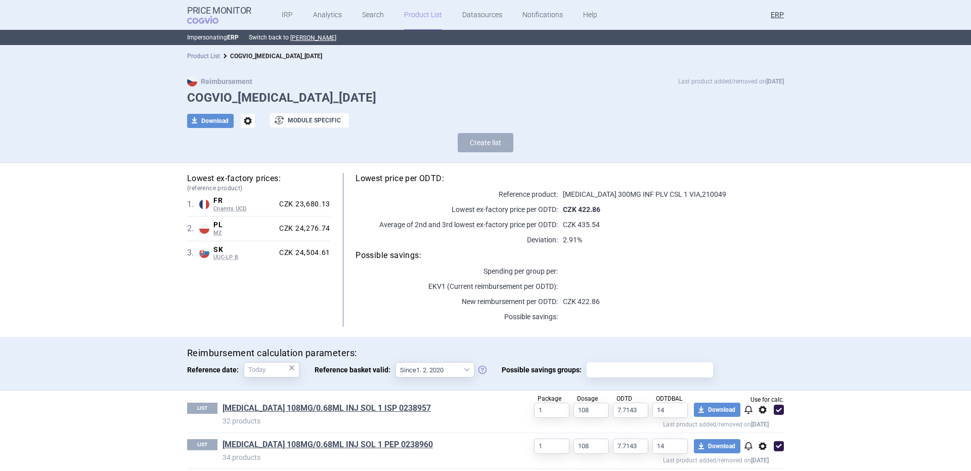
click at [206, 54] on link "Product List" at bounding box center [203, 56] width 33 height 7
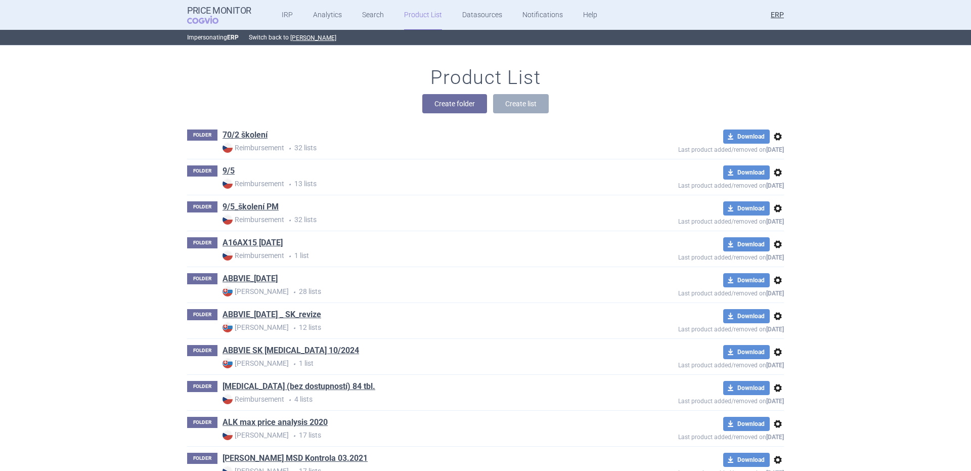
scroll to position [11638, 0]
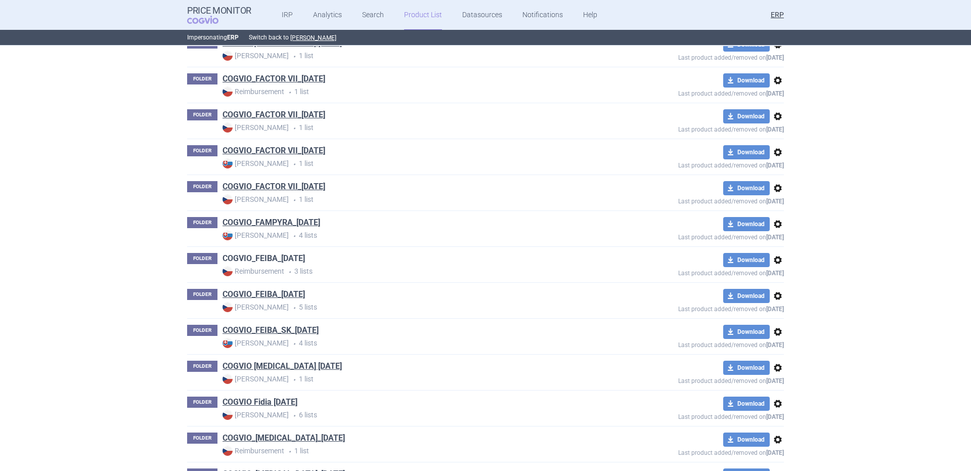
click at [265, 261] on link "COGVIO_FEIBA_[DATE]" at bounding box center [263, 258] width 82 height 11
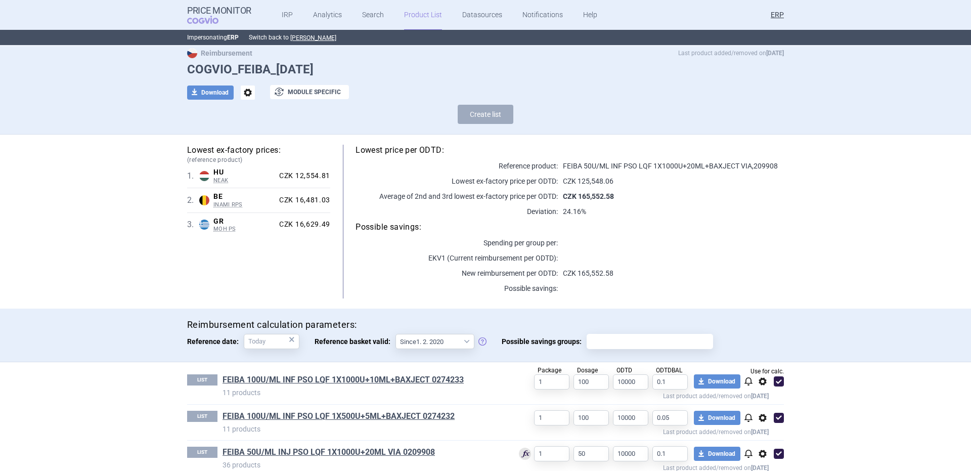
scroll to position [44, 0]
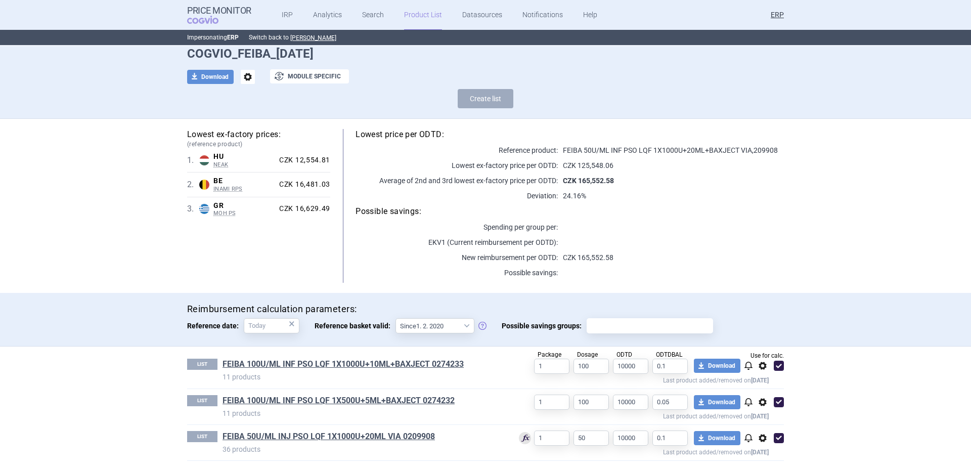
click at [244, 80] on span "options" at bounding box center [248, 77] width 14 height 14
click at [257, 115] on div "Copy Rename Delete" at bounding box center [243, 116] width 44 height 65
click at [252, 116] on button "Rename" at bounding box center [243, 118] width 32 height 15
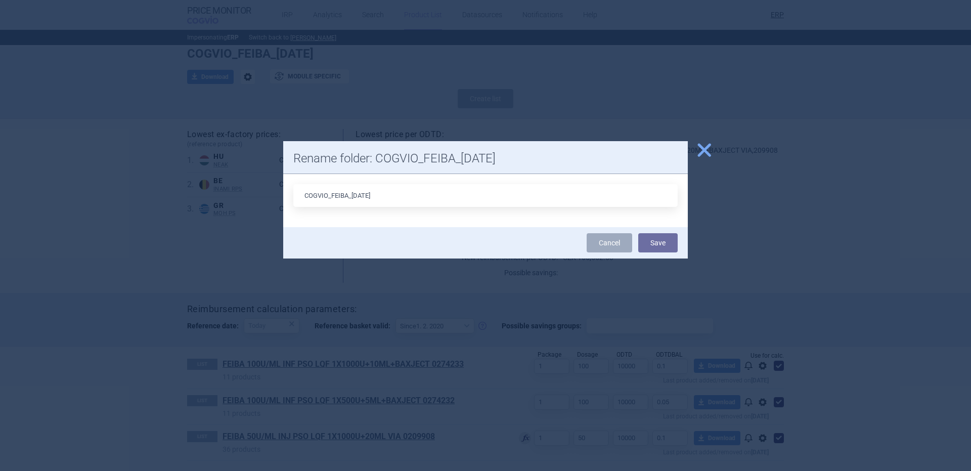
drag, startPoint x: 367, startPoint y: 195, endPoint x: 355, endPoint y: 194, distance: 11.6
click at [355, 194] on input "COGVIO_FEIBA_[DATE]" at bounding box center [485, 195] width 384 height 23
type input "COGVIO_FEIBA_09.10.2025"
click at [638, 233] on button "Save" at bounding box center [657, 242] width 39 height 19
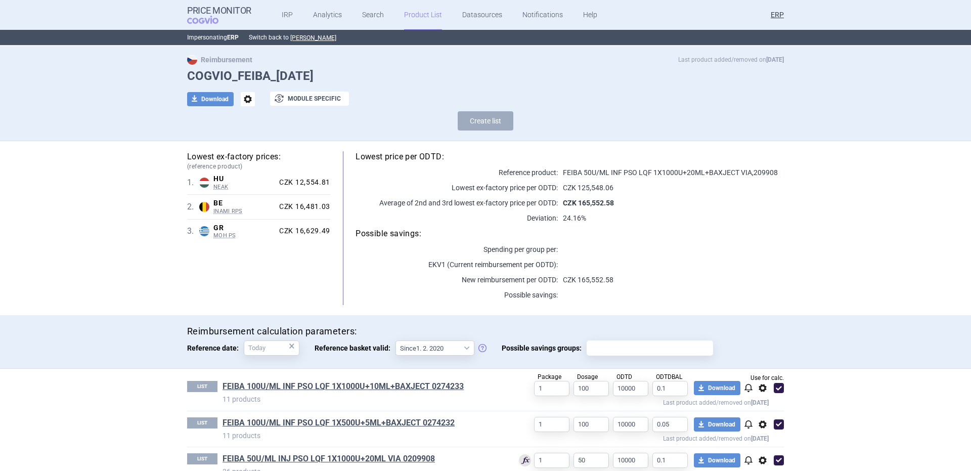
scroll to position [0, 0]
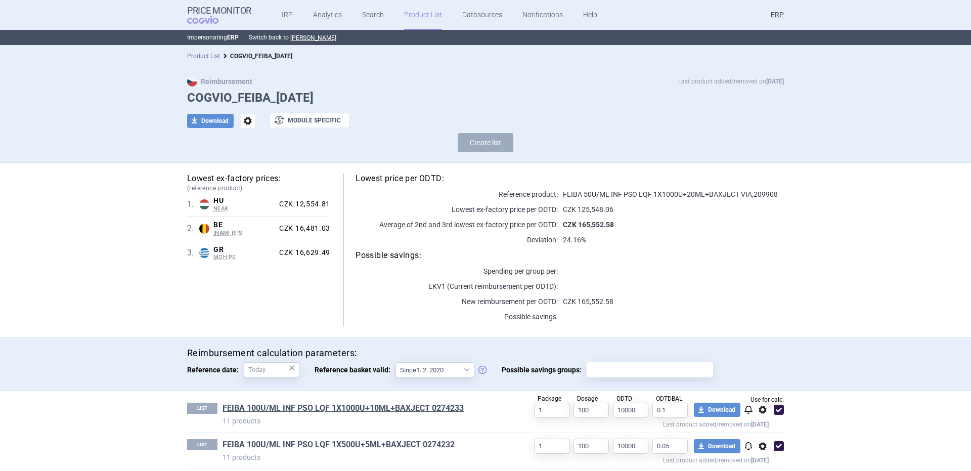
click at [205, 54] on link "Product List" at bounding box center [203, 56] width 33 height 7
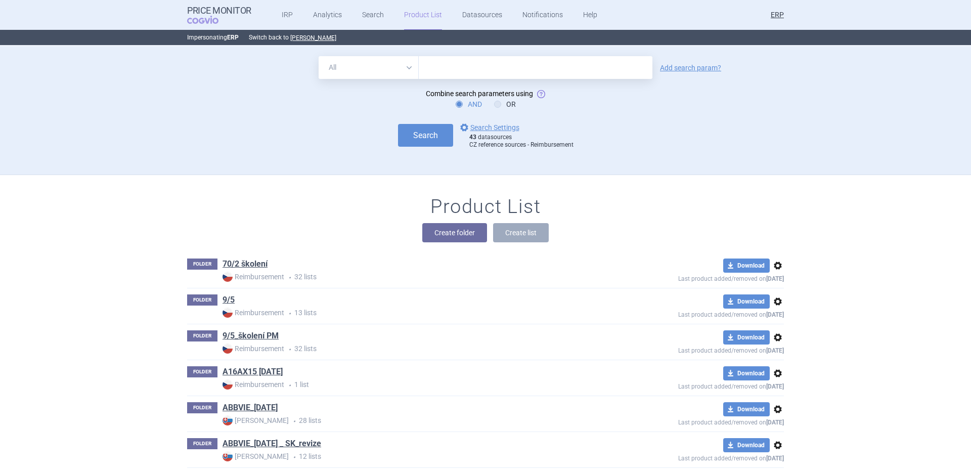
scroll to position [12392, 0]
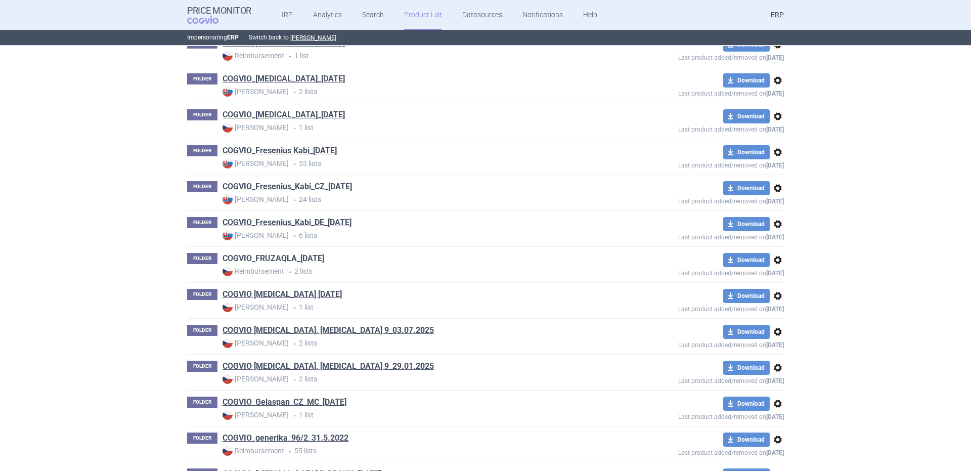
click at [315, 256] on link "COGVIO_FRUZAQLA_05.09.2025" at bounding box center [273, 258] width 102 height 11
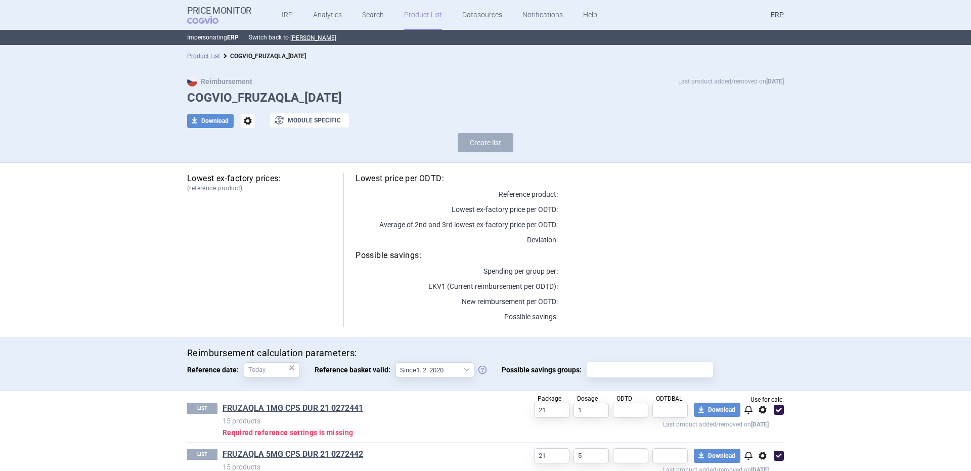
scroll to position [27, 0]
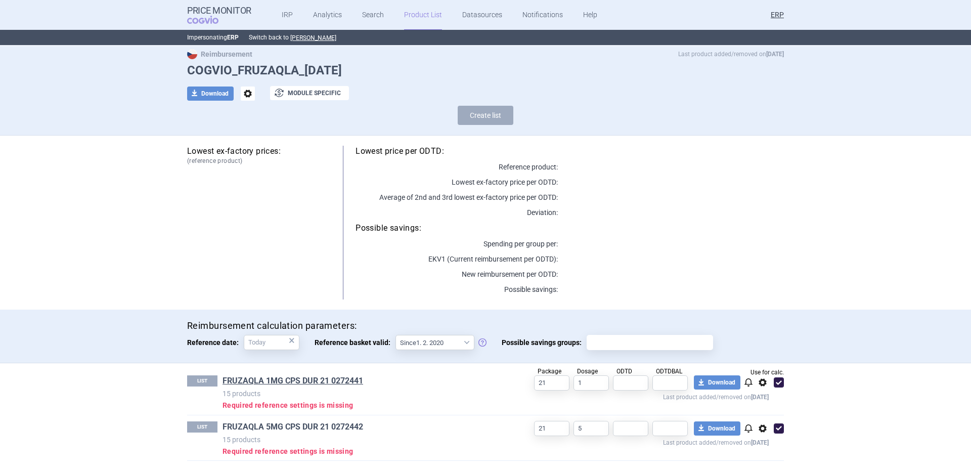
click at [345, 427] on link "FRUZAQLA 5MG CPS DUR 21 0272442" at bounding box center [292, 426] width 141 height 11
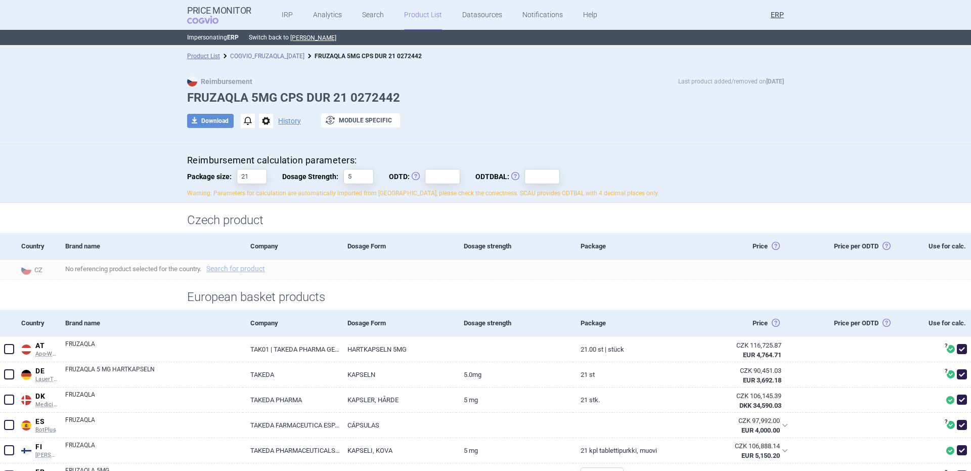
click at [301, 55] on link "COGVIO_FRUZAQLA_05.09.2025" at bounding box center [267, 56] width 74 height 7
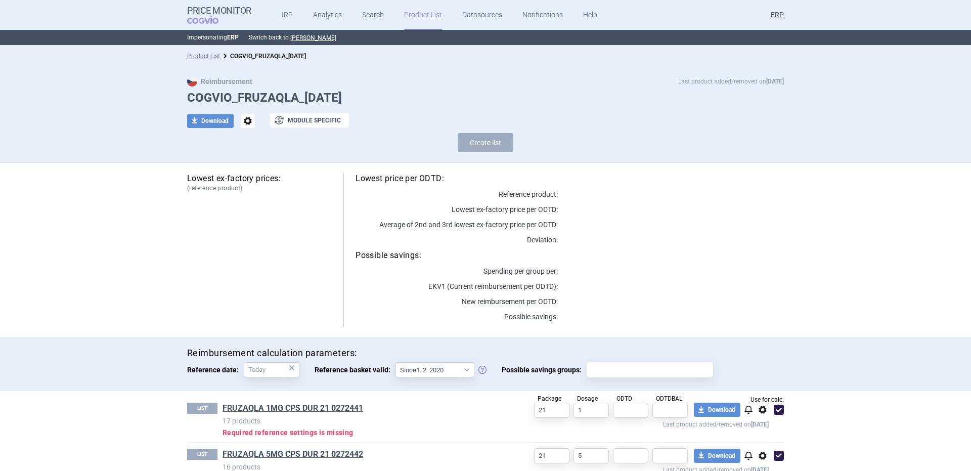
click at [241, 123] on span "options" at bounding box center [248, 121] width 14 height 14
click at [259, 162] on button "Rename" at bounding box center [243, 162] width 32 height 15
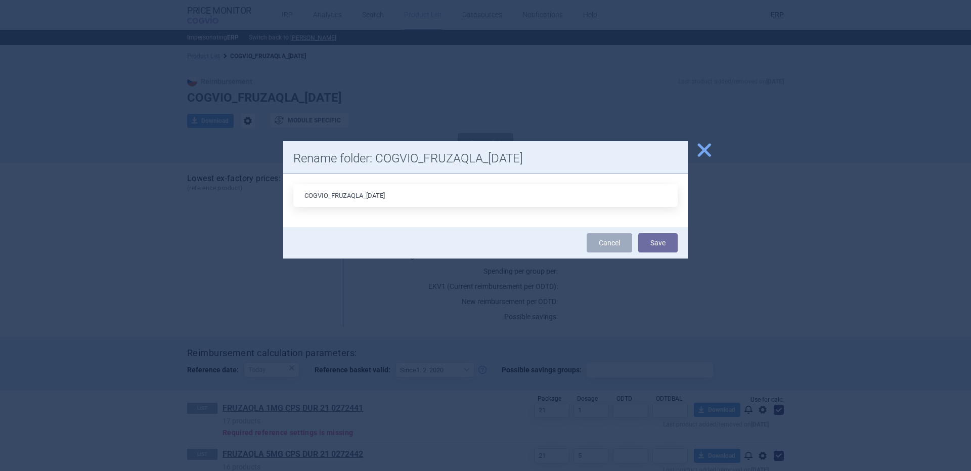
drag, startPoint x: 383, startPoint y: 194, endPoint x: 370, endPoint y: 194, distance: 13.2
click at [370, 194] on input "COGVIO_FRUZAQLA_05.09.2025" at bounding box center [485, 195] width 384 height 23
type input "COGVIO_FRUZAQLA_09.10.2025"
click at [638, 233] on button "Save" at bounding box center [657, 242] width 39 height 19
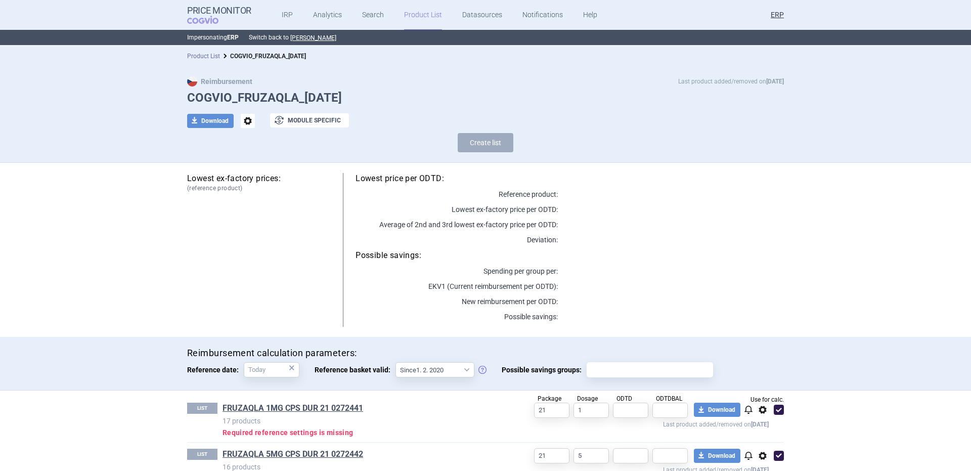
click at [206, 54] on link "Product List" at bounding box center [203, 56] width 33 height 7
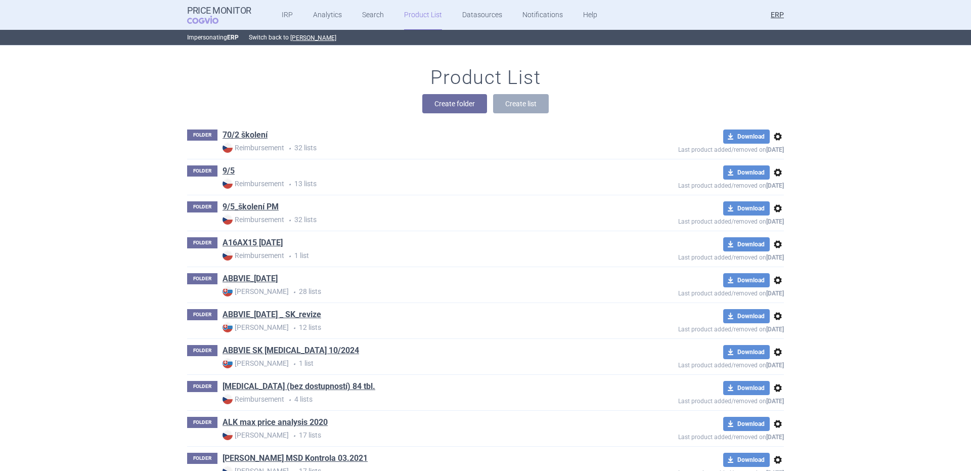
scroll to position [14510, 0]
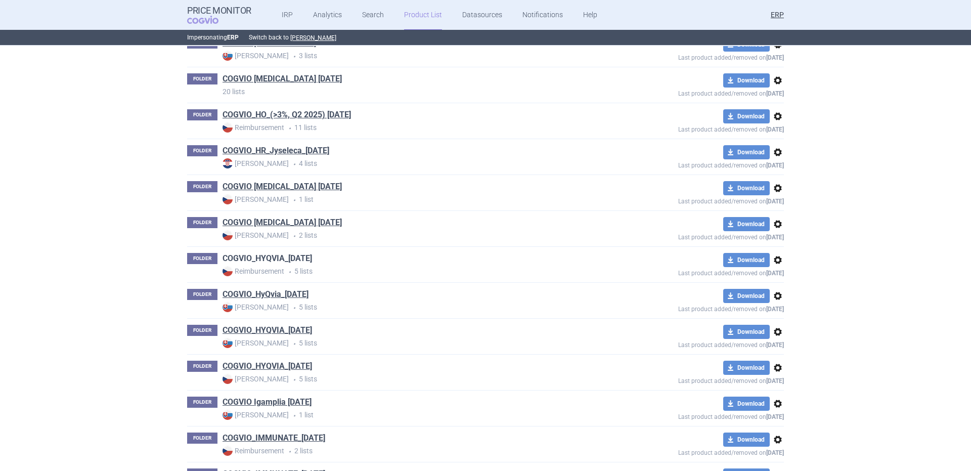
click at [292, 254] on link "COGVIO_HYQVIA_05.09.2025" at bounding box center [267, 258] width 90 height 11
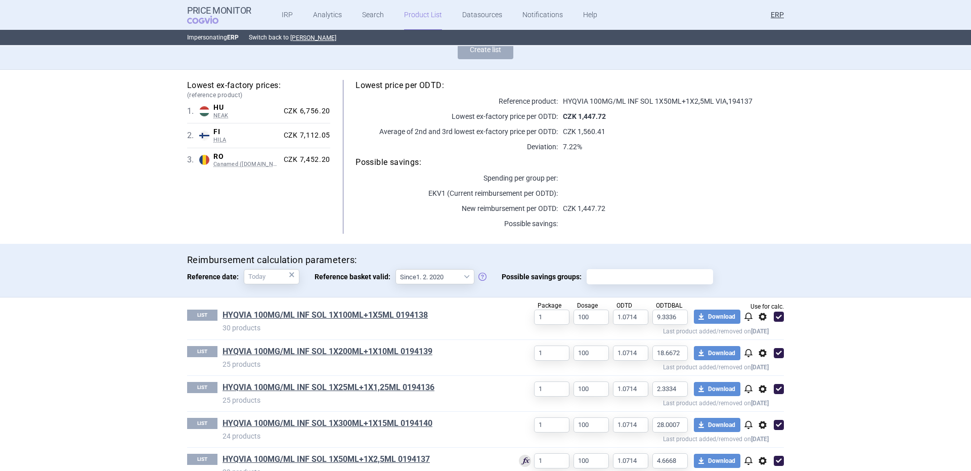
scroll to position [116, 0]
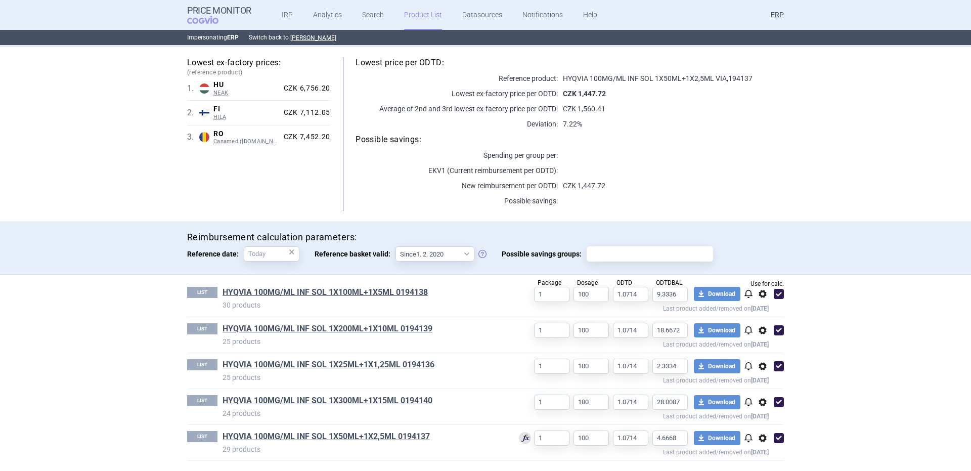
drag, startPoint x: 384, startPoint y: 398, endPoint x: 415, endPoint y: 297, distance: 106.2
click at [415, 297] on link "HYQVIA 100MG/ML INF SOL 1X100ML+1X5ML 0194138" at bounding box center [324, 292] width 205 height 11
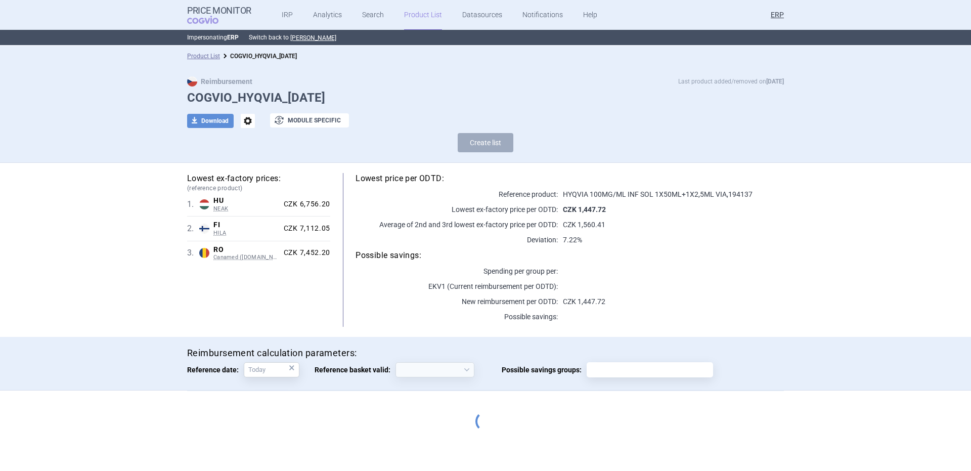
select select "2020-02-01"
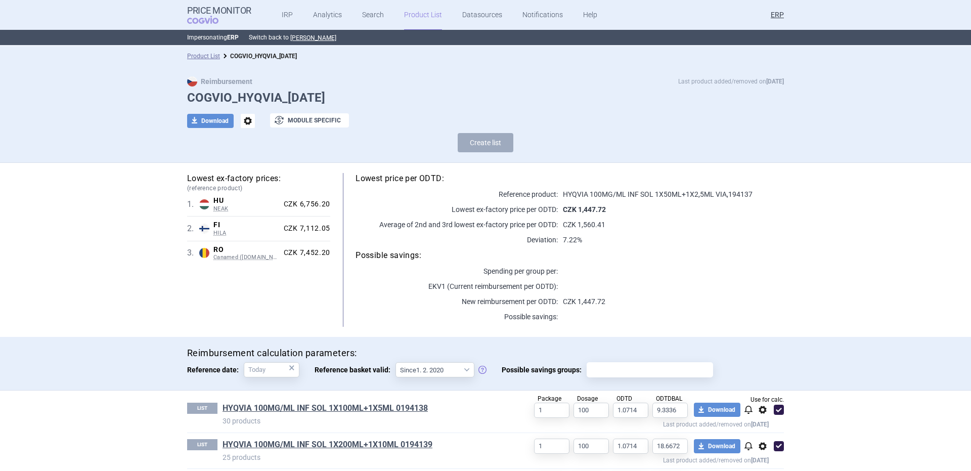
click at [243, 118] on span "options" at bounding box center [248, 121] width 14 height 14
click at [244, 159] on button "Rename" at bounding box center [243, 162] width 32 height 15
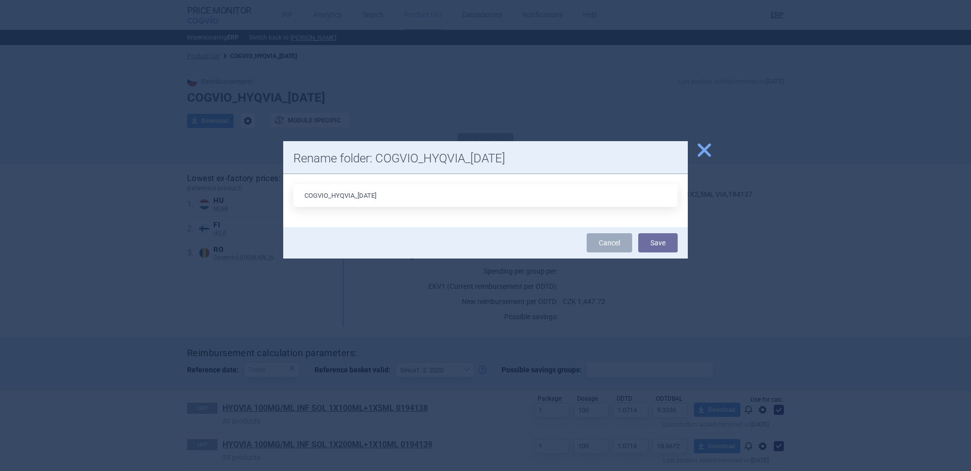
drag, startPoint x: 373, startPoint y: 199, endPoint x: 362, endPoint y: 200, distance: 11.1
click at [362, 200] on input "COGVIO_HYQVIA_05.09.2025" at bounding box center [485, 195] width 384 height 23
type input "COGVIO_HYQVIA_09.10.2025"
click at [638, 233] on button "Save" at bounding box center [657, 242] width 39 height 19
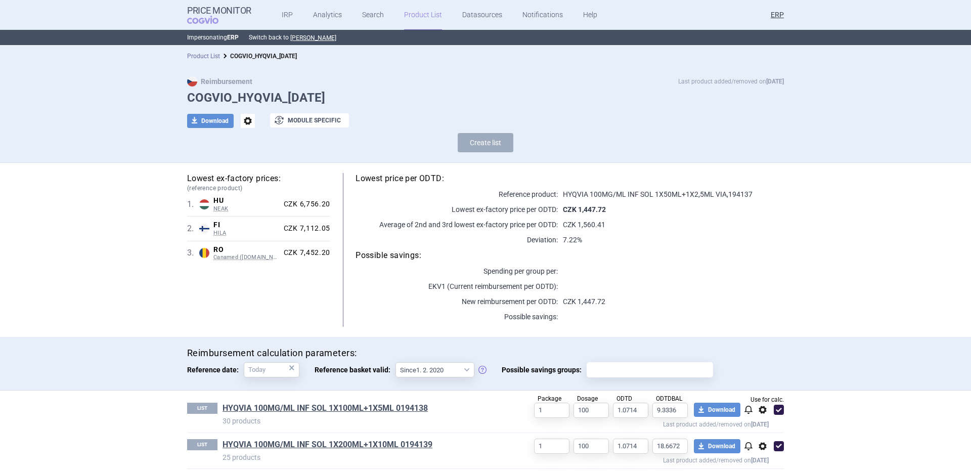
click at [189, 56] on link "Product List" at bounding box center [203, 56] width 33 height 7
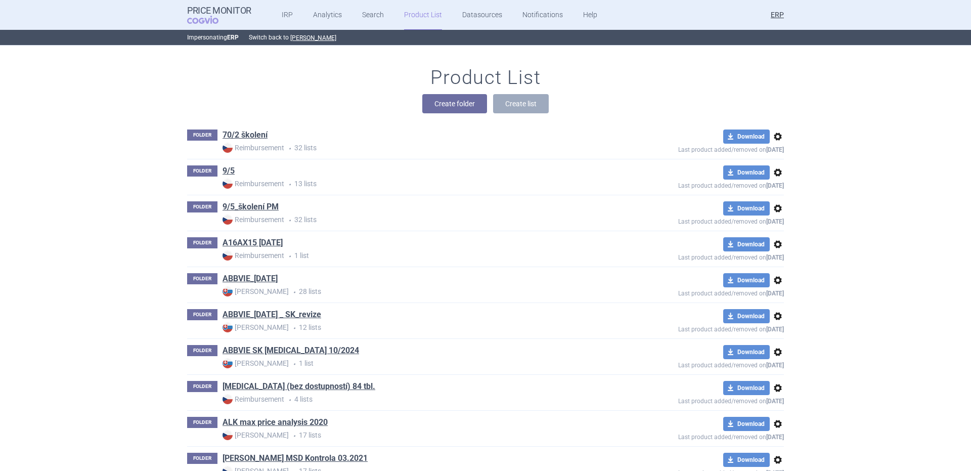
scroll to position [16556, 0]
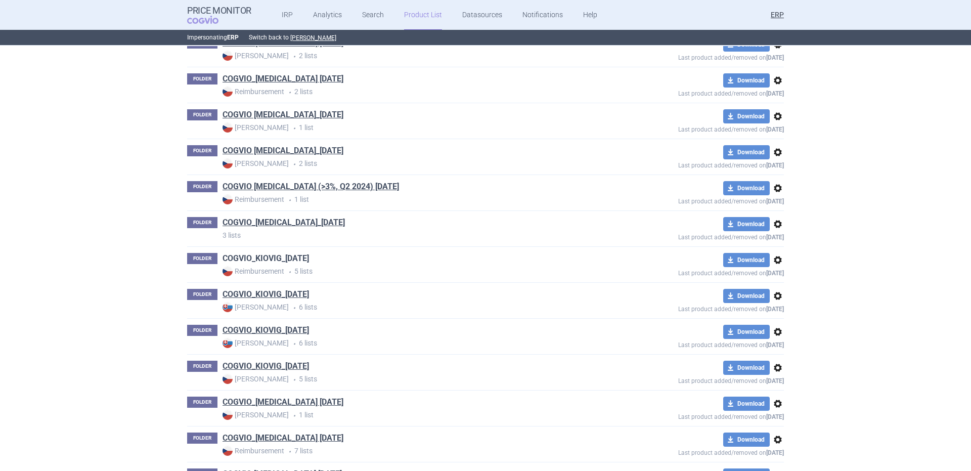
click at [281, 256] on link "COGVIO_KIOVIG_05.09.2025" at bounding box center [265, 258] width 86 height 11
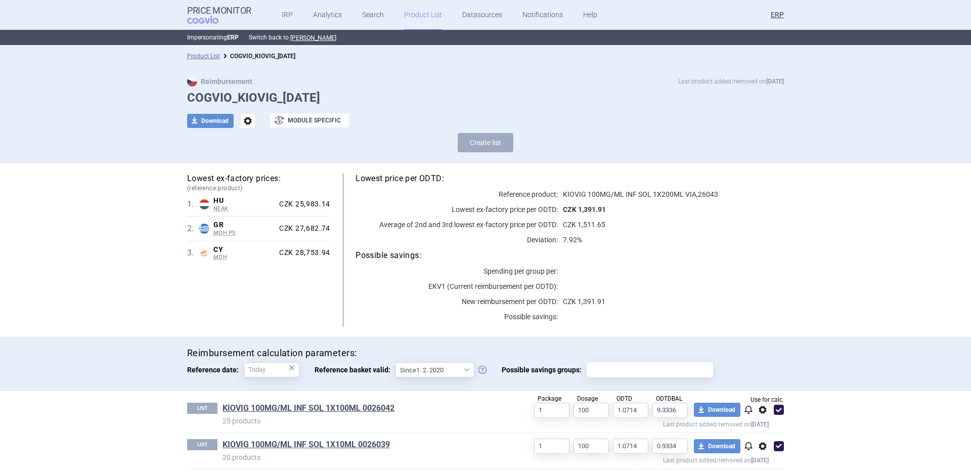
click at [245, 124] on span "options" at bounding box center [248, 121] width 14 height 14
click at [243, 164] on button "Rename" at bounding box center [243, 162] width 32 height 15
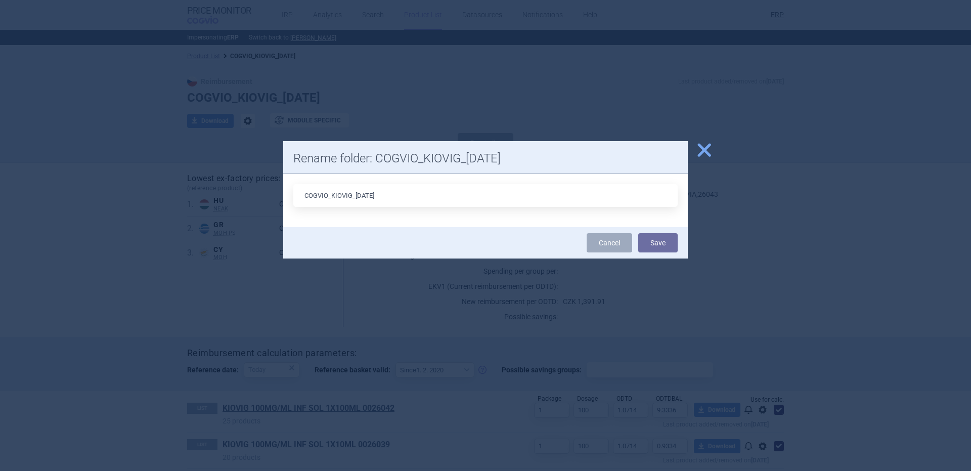
drag, startPoint x: 371, startPoint y: 196, endPoint x: 357, endPoint y: 194, distance: 13.7
click at [357, 194] on input "COGVIO_KIOVIG_05.09.2025" at bounding box center [485, 195] width 384 height 23
type input "COGVIO_KIOVIG_09.10.2025"
click at [638, 233] on button "Save" at bounding box center [657, 242] width 39 height 19
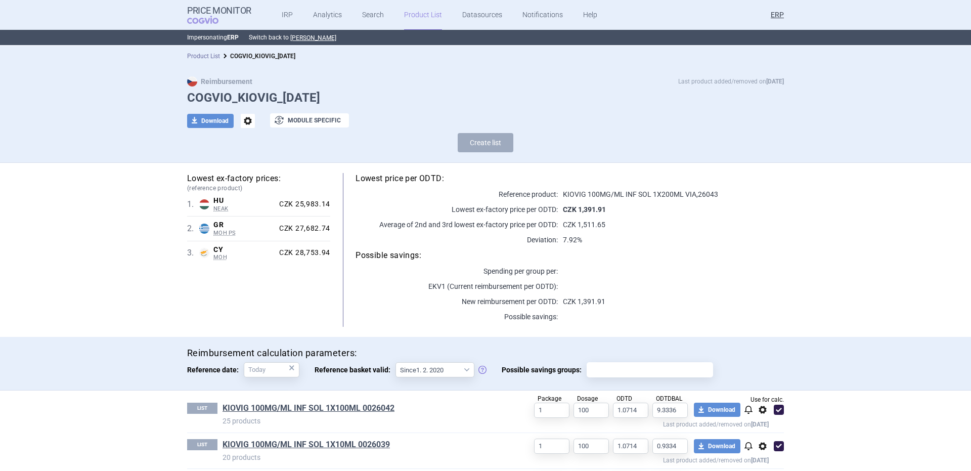
click at [188, 55] on link "Product List" at bounding box center [203, 56] width 33 height 7
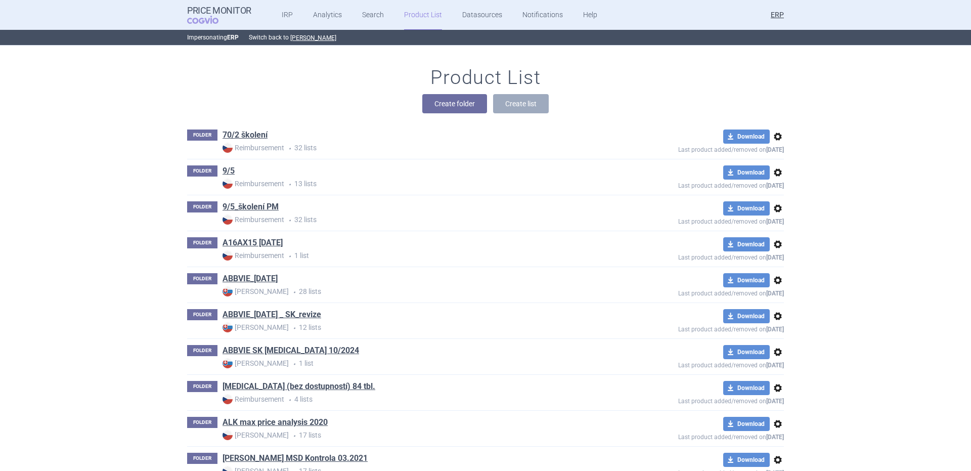
scroll to position [18782, 0]
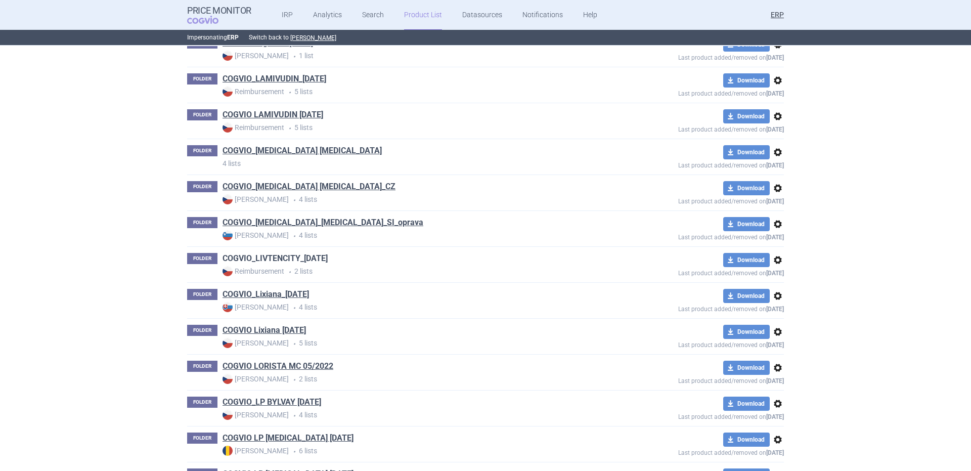
click at [285, 260] on link "COGVIO_LIVTENCITY_05.09.2025" at bounding box center [274, 258] width 105 height 11
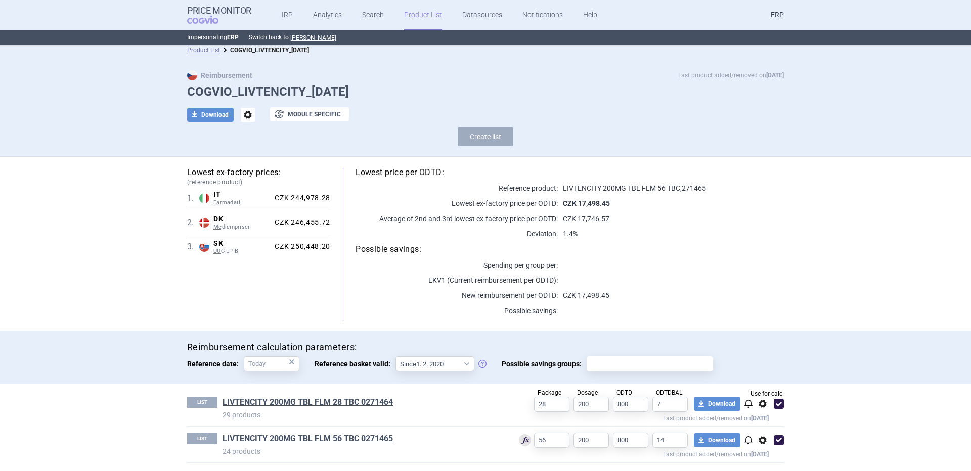
scroll to position [8, 0]
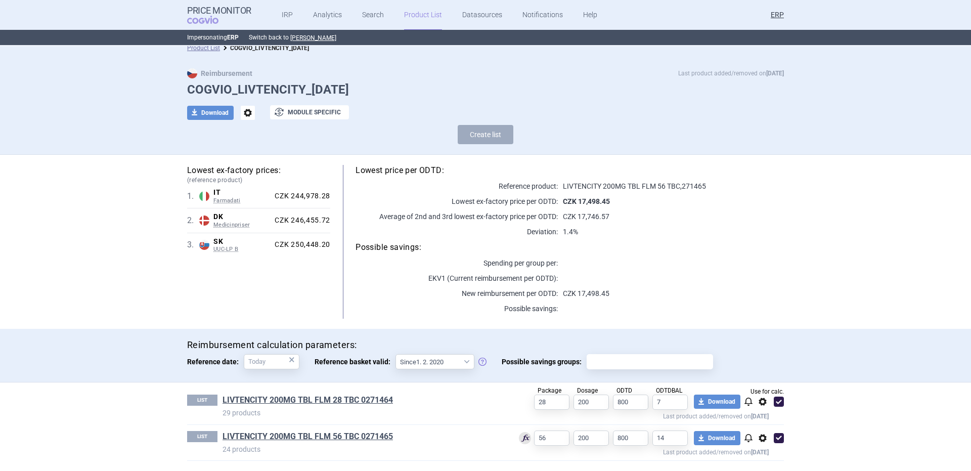
click at [244, 112] on span "options" at bounding box center [248, 113] width 14 height 14
click at [249, 153] on button "Rename" at bounding box center [243, 154] width 32 height 15
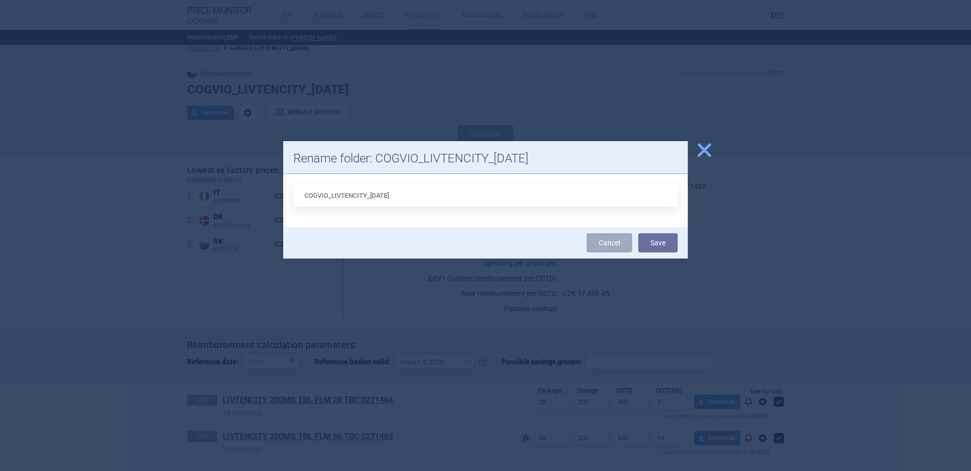
type input "COGVIO_LIVTENCITY_09.1.2025"
click at [638, 233] on button "Save" at bounding box center [657, 242] width 39 height 19
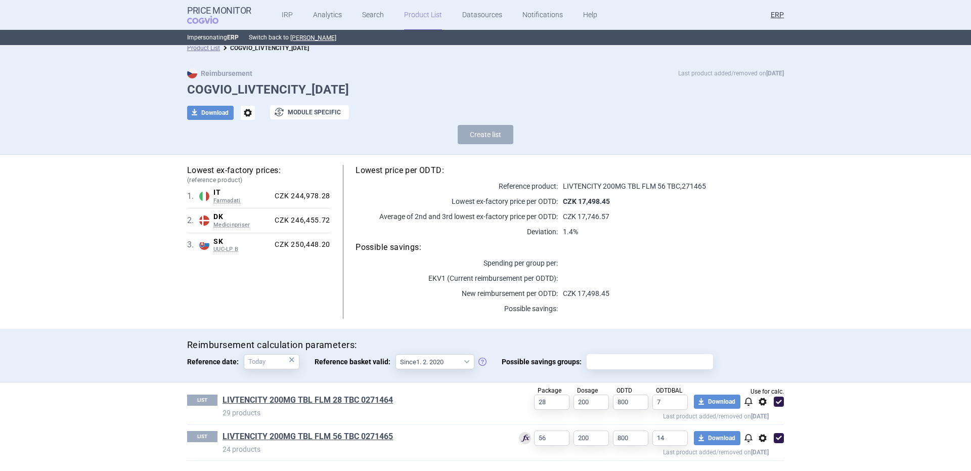
drag, startPoint x: 386, startPoint y: 197, endPoint x: 245, endPoint y: 112, distance: 164.2
click at [246, 112] on span "options" at bounding box center [248, 113] width 14 height 14
click at [254, 154] on button "Rename" at bounding box center [243, 154] width 32 height 15
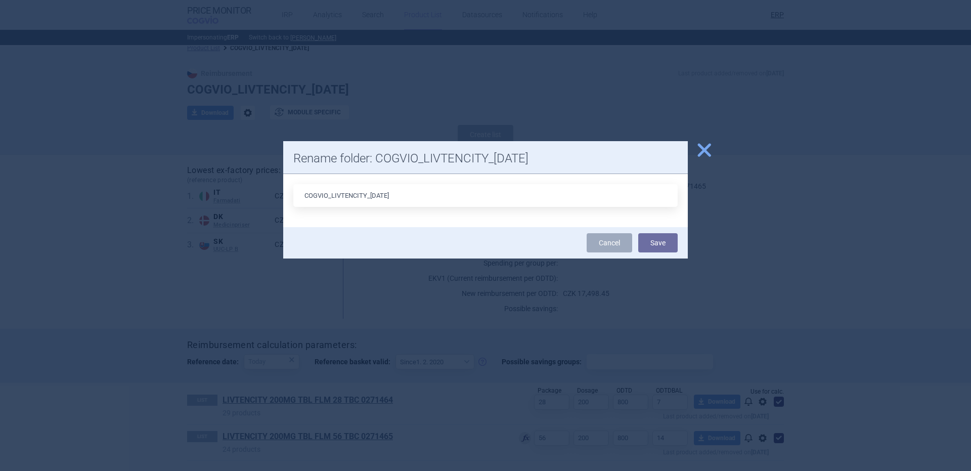
click at [382, 195] on input "COGVIO_LIVTENCITY_09.1.2025" at bounding box center [485, 195] width 384 height 23
type input "COGVIO_LIVTENCITY_09.10.2025"
click at [638, 233] on button "Save" at bounding box center [657, 242] width 39 height 19
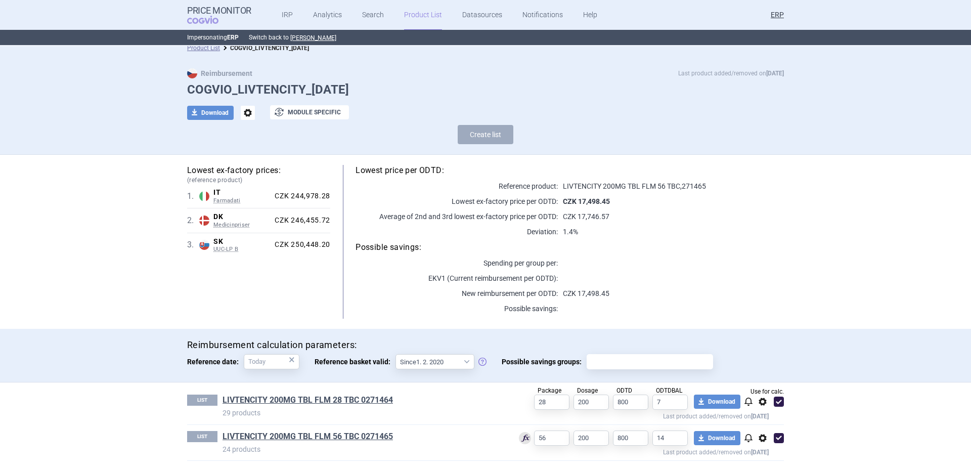
click at [201, 52] on li "Product List" at bounding box center [203, 48] width 33 height 10
click at [199, 48] on link "Product List" at bounding box center [203, 47] width 33 height 7
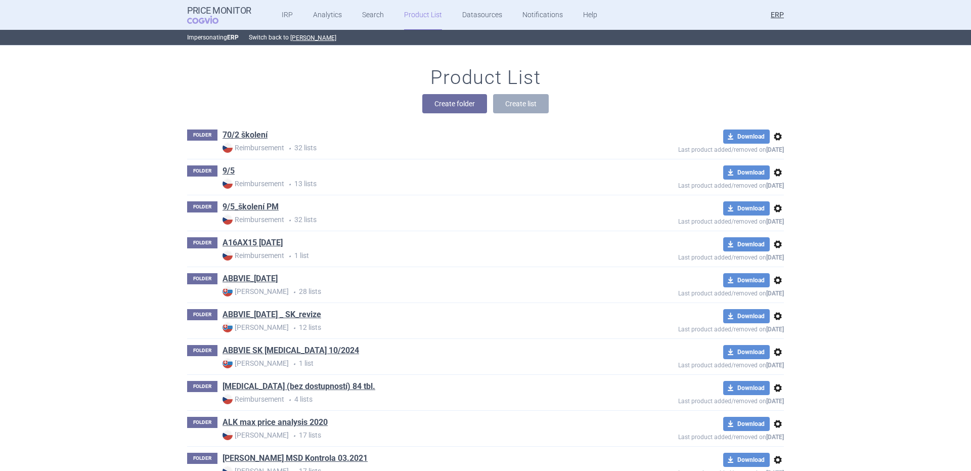
scroll to position [20865, 0]
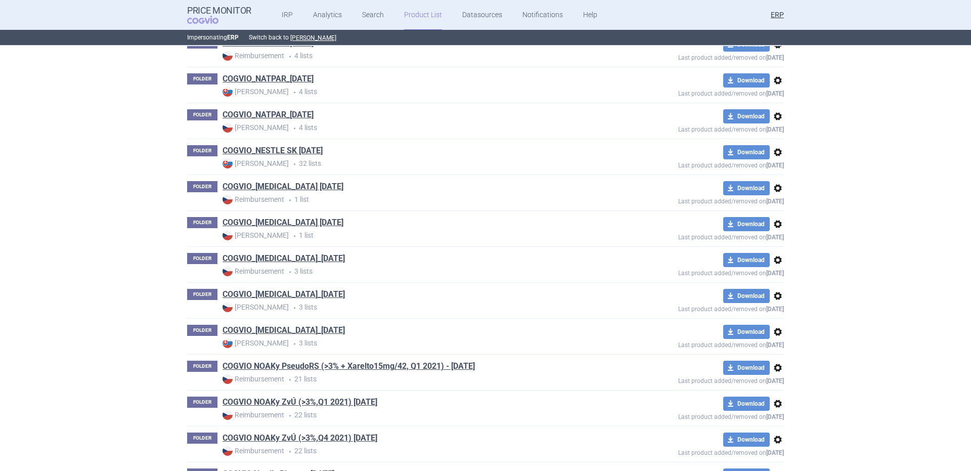
drag, startPoint x: 276, startPoint y: 257, endPoint x: 295, endPoint y: 269, distance: 22.5
click at [277, 257] on link "COGVIO_NINLARO_05.09.2025" at bounding box center [283, 258] width 122 height 11
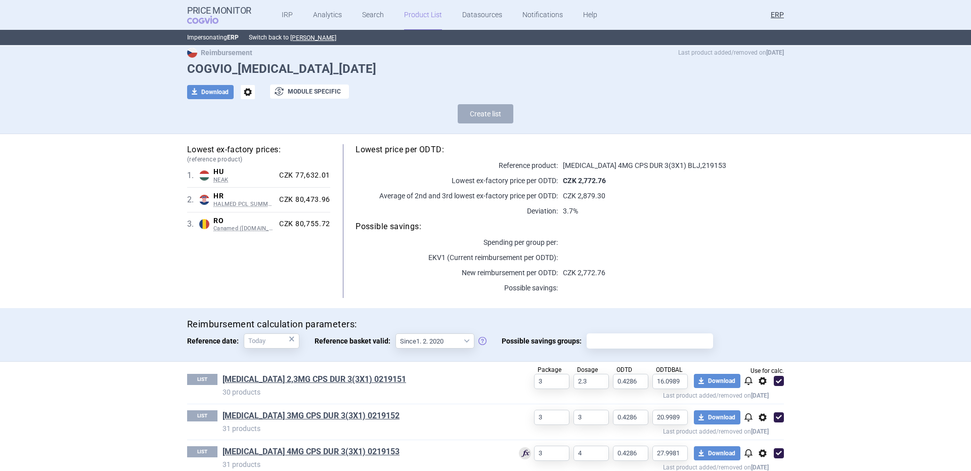
scroll to position [44, 0]
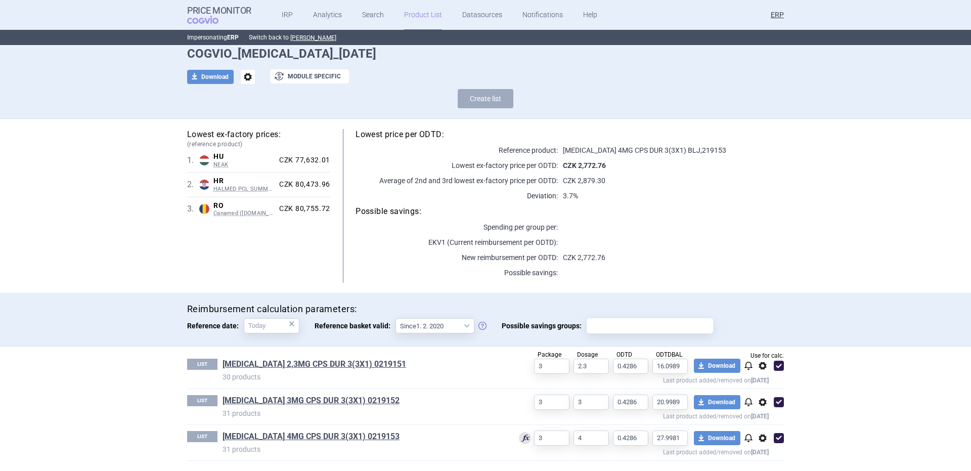
click at [241, 76] on span "options" at bounding box center [248, 77] width 14 height 14
click at [248, 114] on button "Rename" at bounding box center [243, 118] width 32 height 15
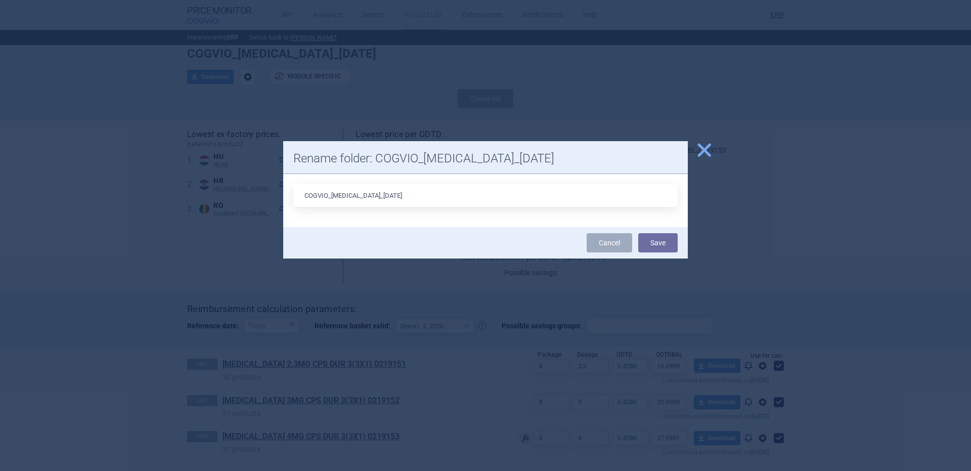
type input "COGVIO_NINLARO_09.10.2025"
click at [638, 233] on button "Save" at bounding box center [657, 242] width 39 height 19
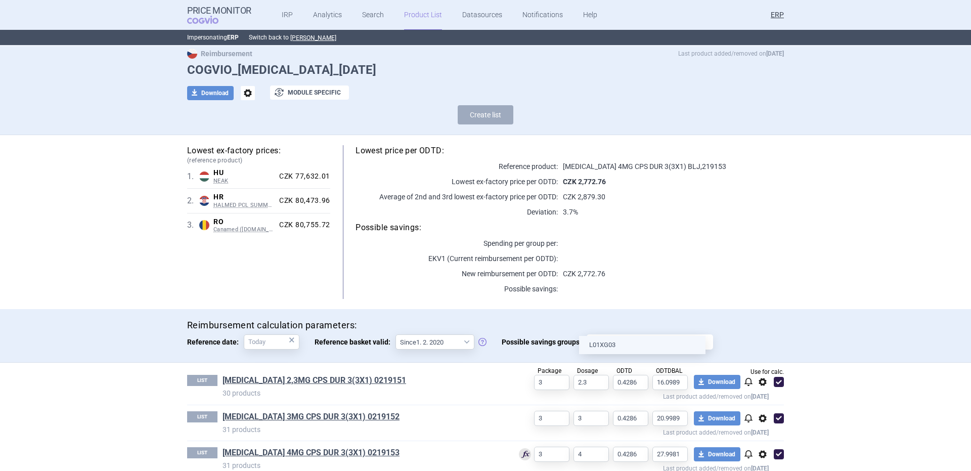
scroll to position [0, 0]
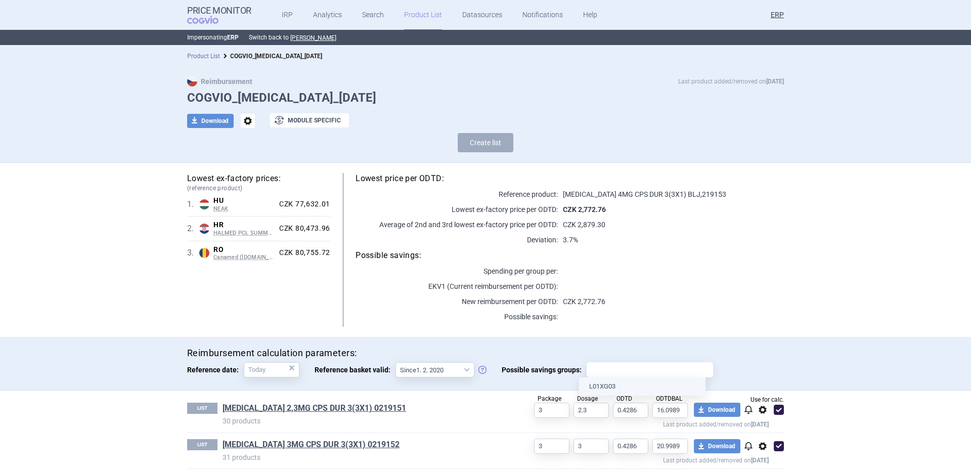
drag, startPoint x: 377, startPoint y: 193, endPoint x: 207, endPoint y: 55, distance: 218.8
click at [192, 56] on link "Product List" at bounding box center [203, 56] width 33 height 7
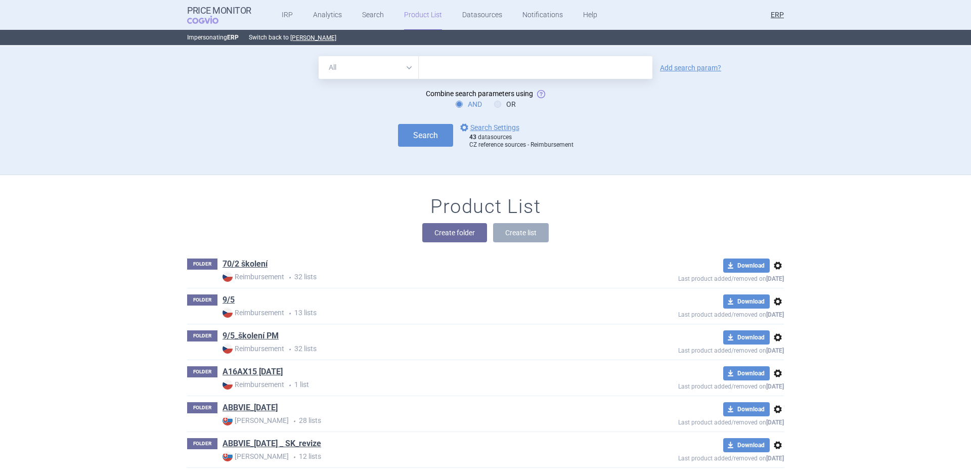
scroll to position [23486, 0]
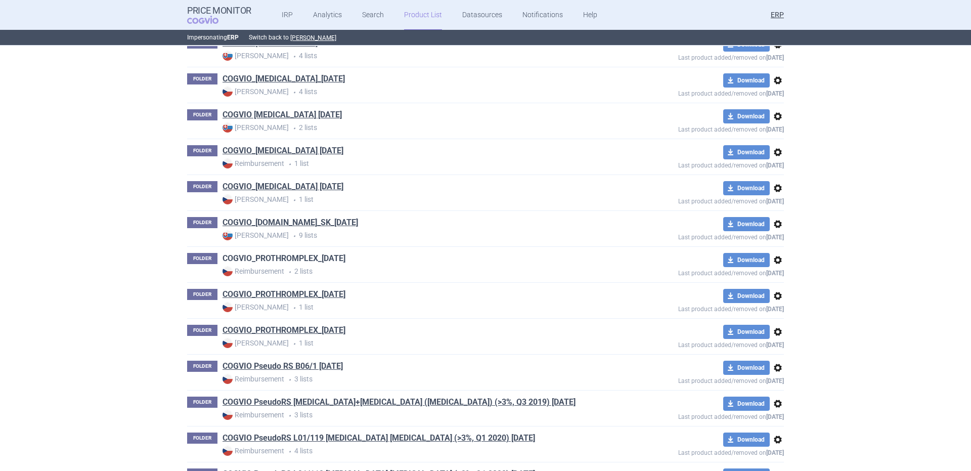
click at [345, 261] on link "COGVIO_PROTHROMPLEX_05.09.2025" at bounding box center [283, 258] width 123 height 11
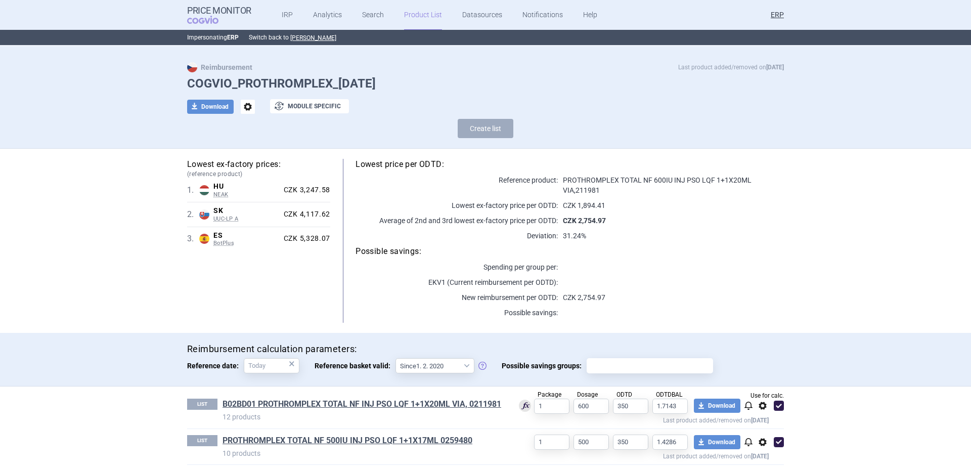
scroll to position [18, 0]
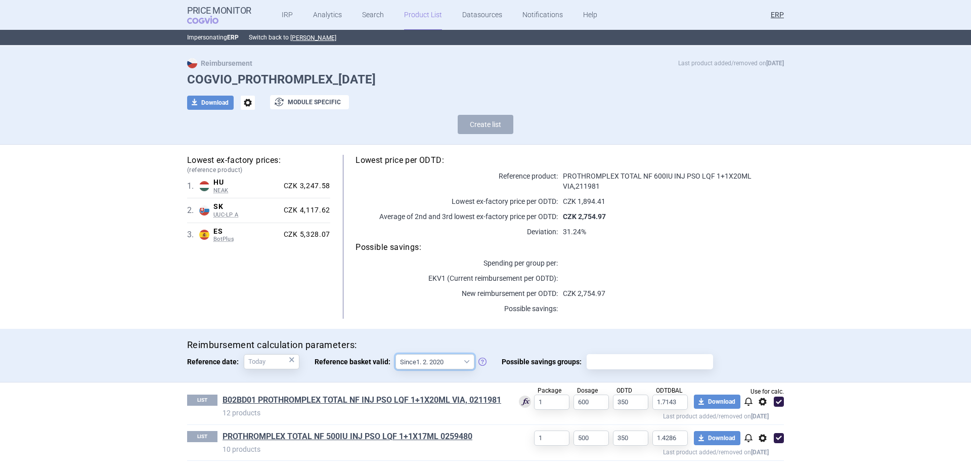
click at [418, 358] on select "Since 1. 2. 2020 Since 1. 7. 2013" at bounding box center [434, 361] width 79 height 15
click at [420, 358] on select "Since 1. 2. 2020 Since 1. 7. 2013" at bounding box center [434, 361] width 79 height 15
click at [245, 102] on span "options" at bounding box center [248, 103] width 14 height 14
click at [245, 145] on button "Rename" at bounding box center [243, 144] width 32 height 15
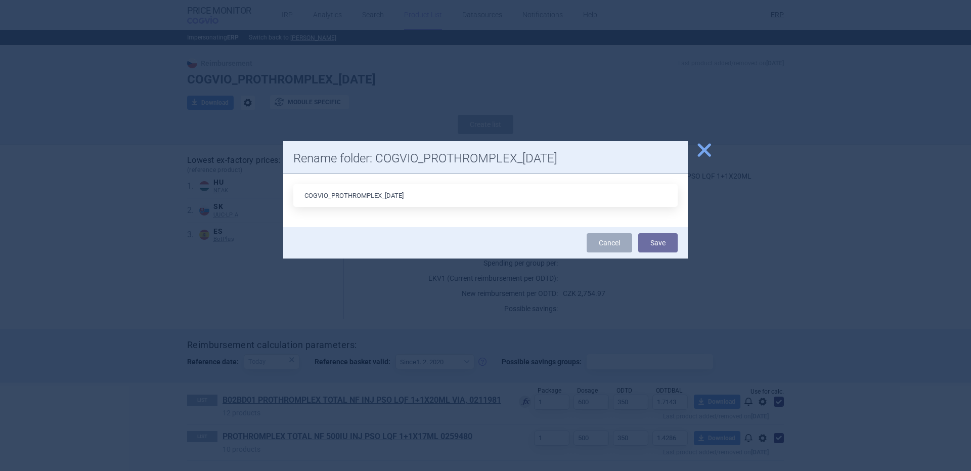
drag, startPoint x: 401, startPoint y: 198, endPoint x: 390, endPoint y: 196, distance: 11.7
click at [390, 196] on input "COGVIO_PROTHROMPLEX_05.09.2025" at bounding box center [485, 195] width 384 height 23
type input "COGVIO_PROTHROMPLEX_09.10.2025"
click at [638, 233] on button "Save" at bounding box center [657, 242] width 39 height 19
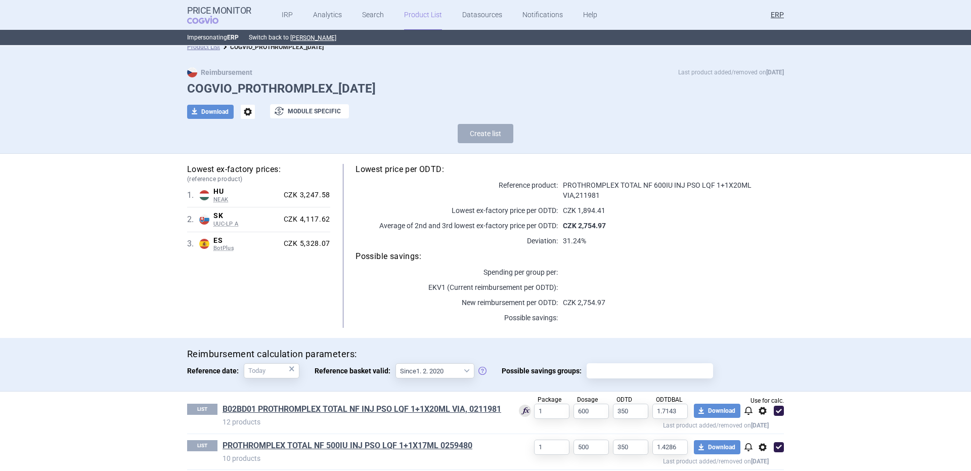
scroll to position [0, 0]
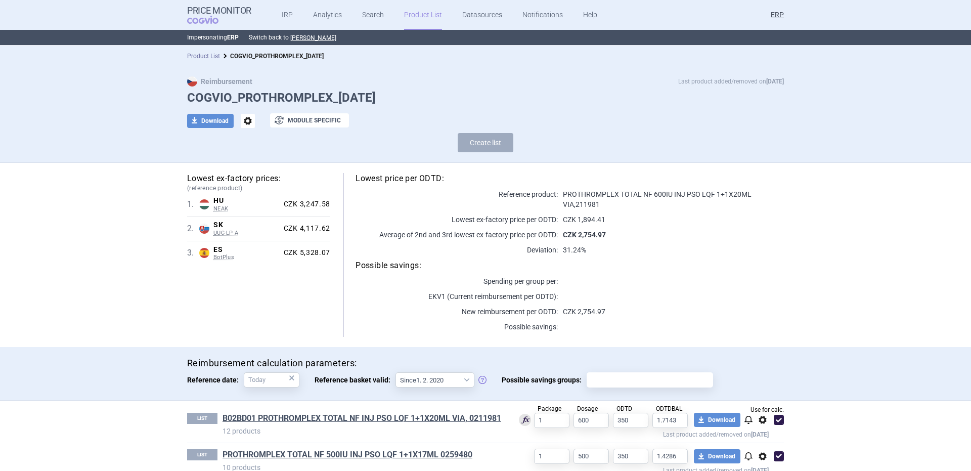
click at [207, 54] on link "Product List" at bounding box center [203, 56] width 33 height 7
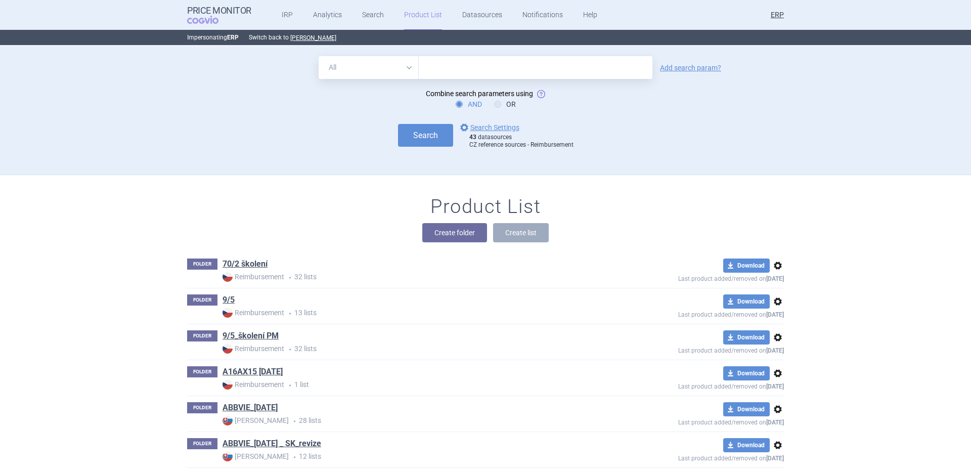
scroll to position [24275, 0]
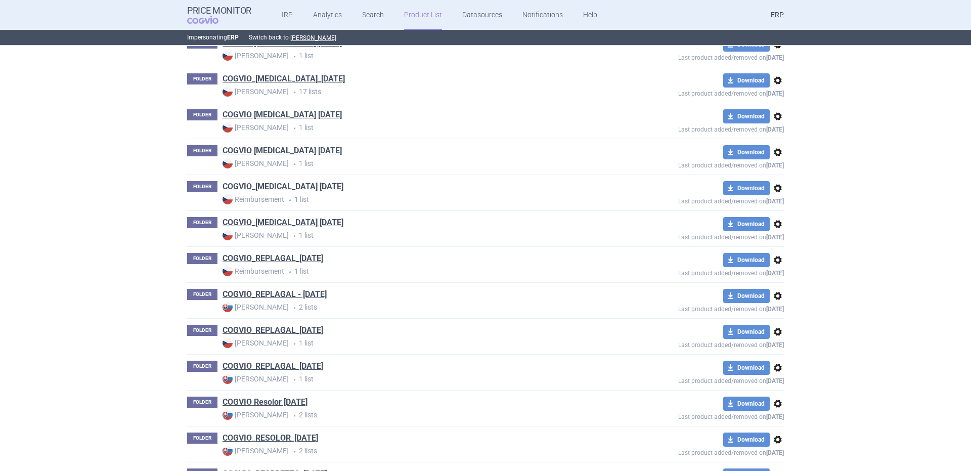
click at [323, 260] on link "COGVIO_REPLAGAL_05.09.2025" at bounding box center [272, 258] width 101 height 11
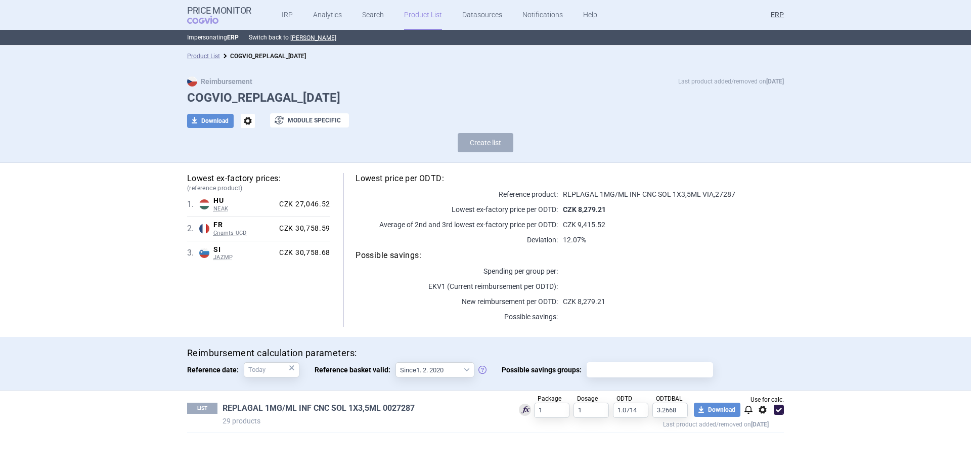
click at [342, 413] on link "REPLAGAL 1MG/ML INF CNC SOL 1X3,5ML 0027287" at bounding box center [318, 408] width 192 height 11
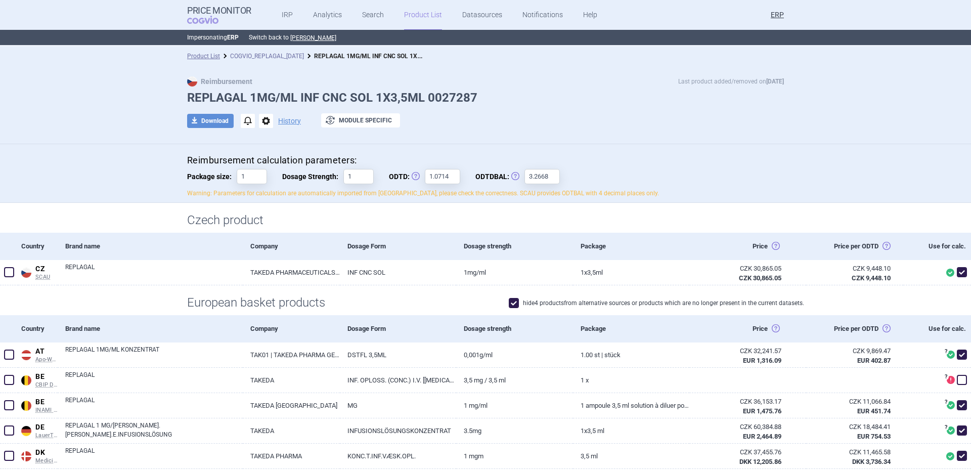
click at [239, 57] on link "COGVIO_REPLAGAL_05.09.2025" at bounding box center [267, 56] width 74 height 7
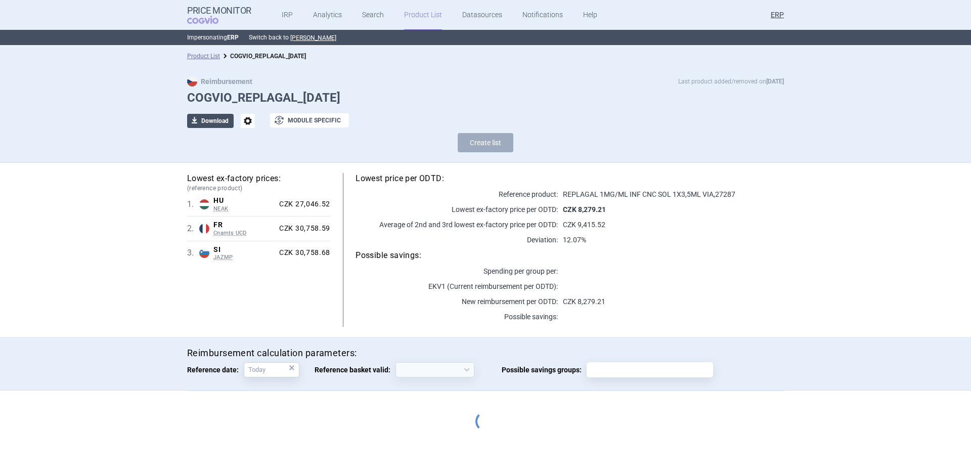
select select "2020-02-01"
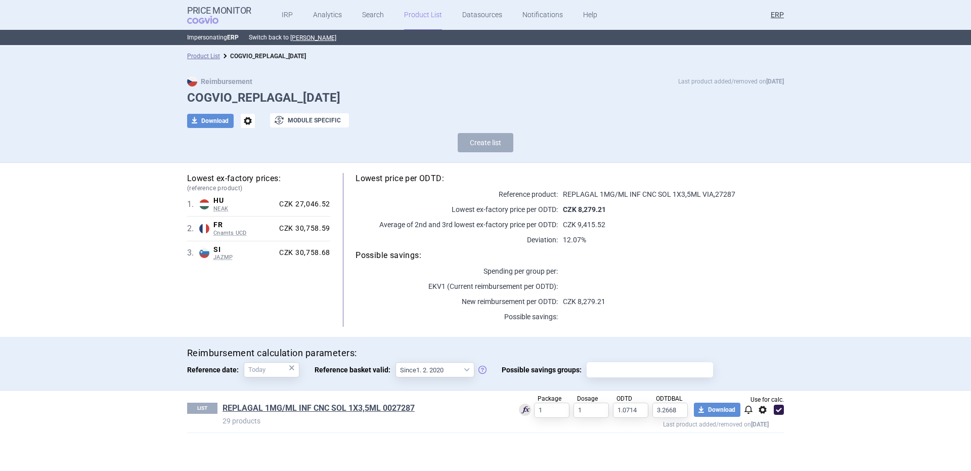
click at [249, 119] on span "options" at bounding box center [248, 121] width 14 height 14
click at [250, 161] on button "Rename" at bounding box center [247, 162] width 32 height 15
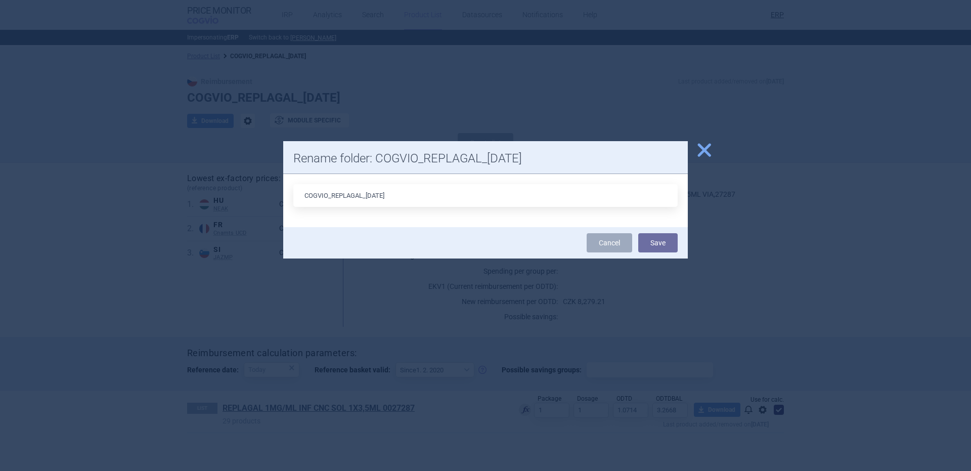
click at [371, 194] on input "COGVIO_REPLAGAL_05.09.2025" at bounding box center [485, 195] width 384 height 23
type input "COGVIO_REPLAGAL_09.10.2025"
click at [638, 233] on button "Save" at bounding box center [657, 242] width 39 height 19
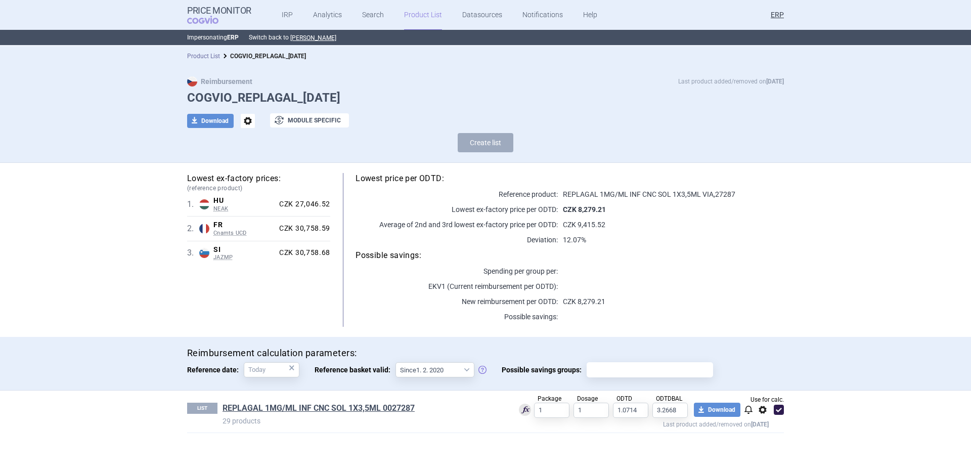
click at [199, 56] on link "Product List" at bounding box center [203, 56] width 33 height 7
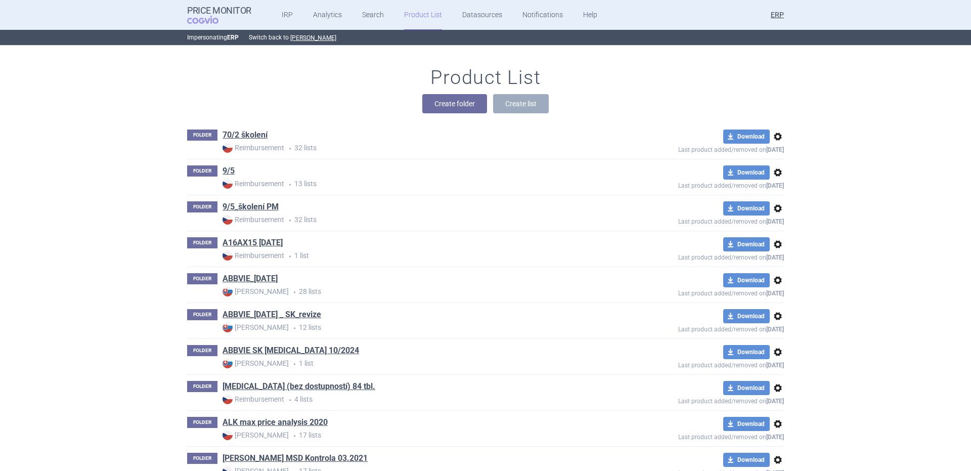
scroll to position [24598, 0]
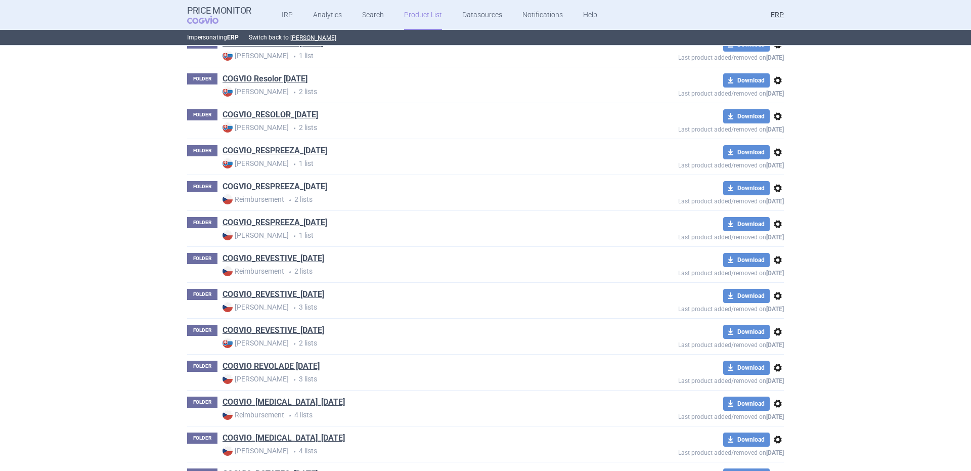
click at [306, 259] on link "COGVIO_REVESTIVE_05.09.2025" at bounding box center [273, 258] width 102 height 11
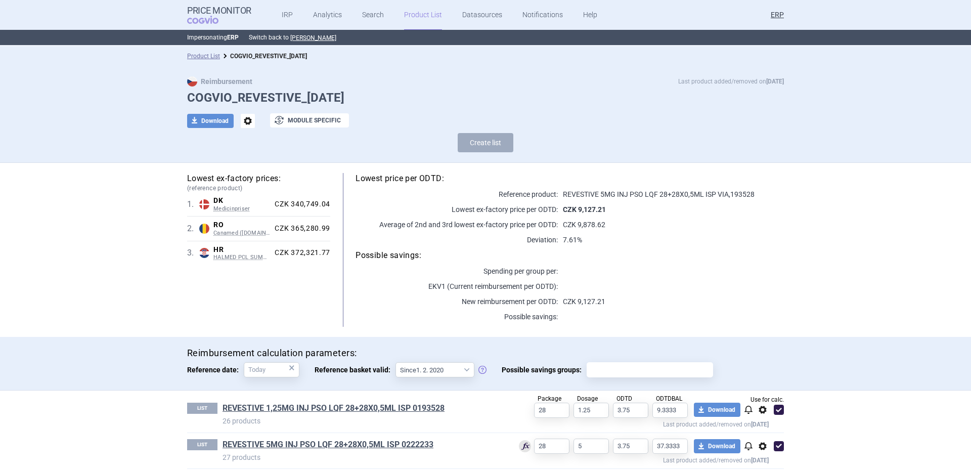
click at [244, 123] on span "options" at bounding box center [248, 121] width 14 height 14
click at [235, 161] on button "Rename" at bounding box center [243, 162] width 32 height 15
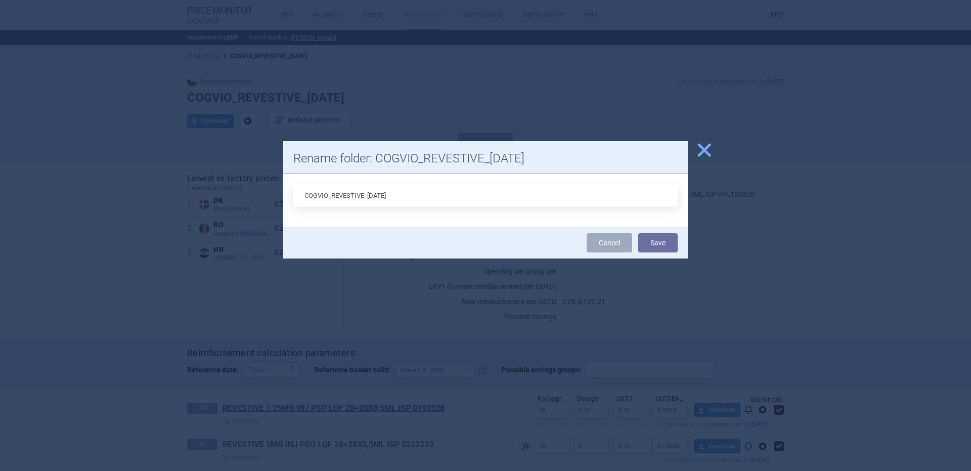
click at [372, 196] on input "COGVIO_REVESTIVE_05.09.2025" at bounding box center [485, 195] width 384 height 23
type input "COGVIO_REVESTIVE_09.10.2025"
click at [638, 233] on button "Save" at bounding box center [657, 242] width 39 height 19
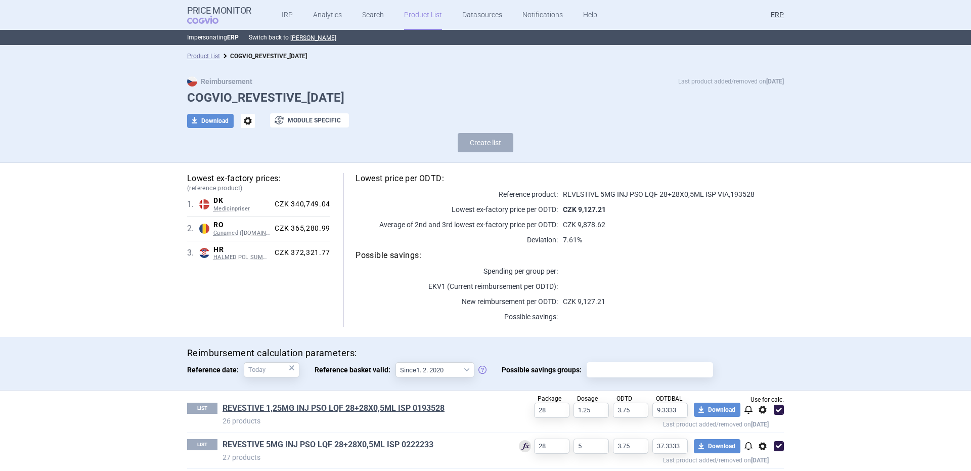
click at [200, 52] on li "Product List" at bounding box center [203, 56] width 33 height 10
click at [198, 59] on link "Product List" at bounding box center [203, 56] width 33 height 7
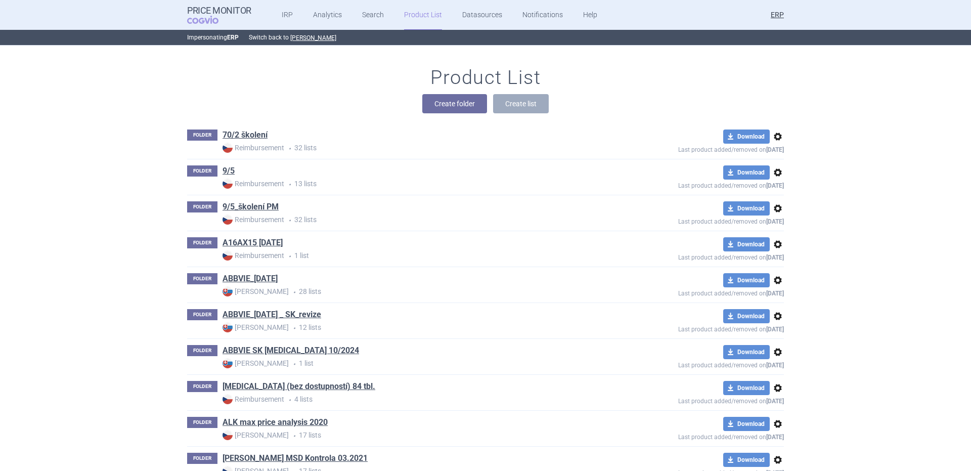
scroll to position [29596, 0]
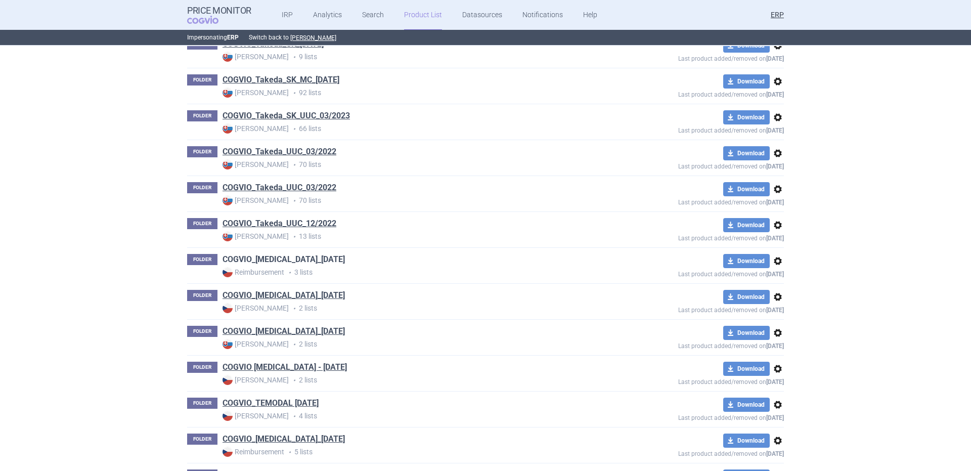
click at [324, 259] on link "COGVIO_TAKHZYRO_05.09.2025" at bounding box center [283, 259] width 122 height 11
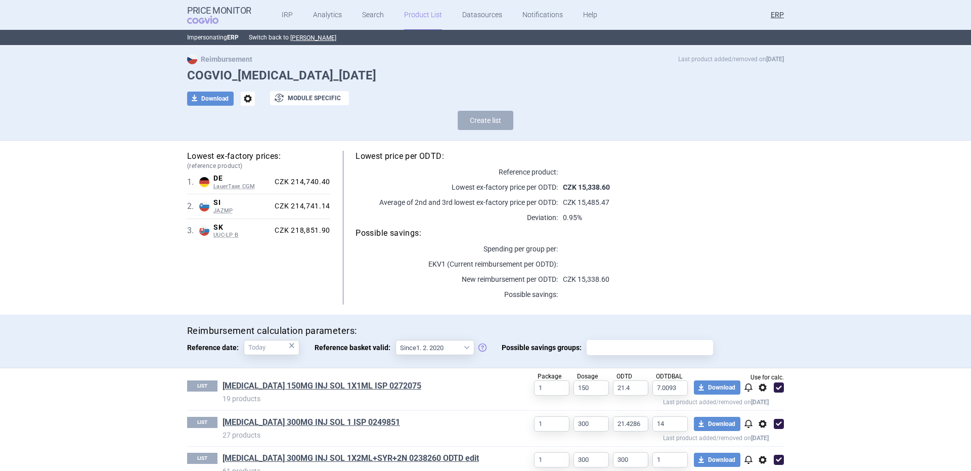
scroll to position [44, 0]
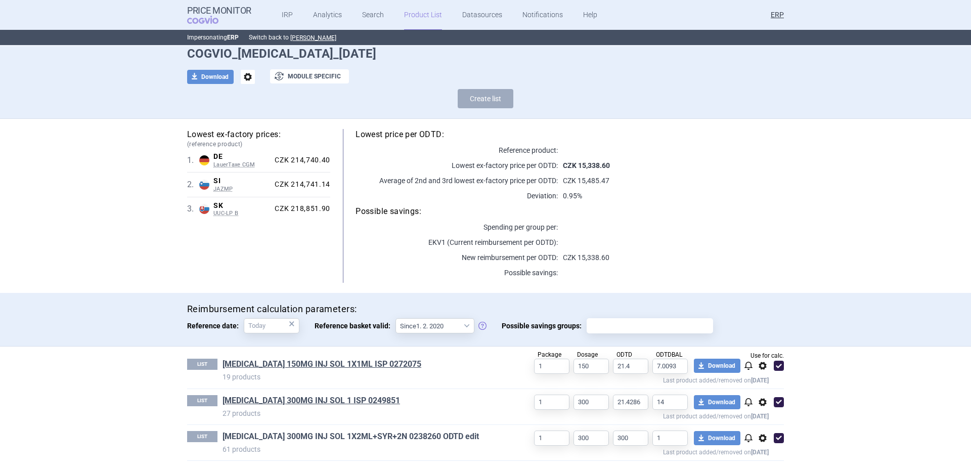
drag, startPoint x: 375, startPoint y: 443, endPoint x: 365, endPoint y: 433, distance: 13.9
click at [248, 78] on span "options" at bounding box center [248, 77] width 14 height 14
click at [246, 120] on button "Rename" at bounding box center [243, 118] width 32 height 15
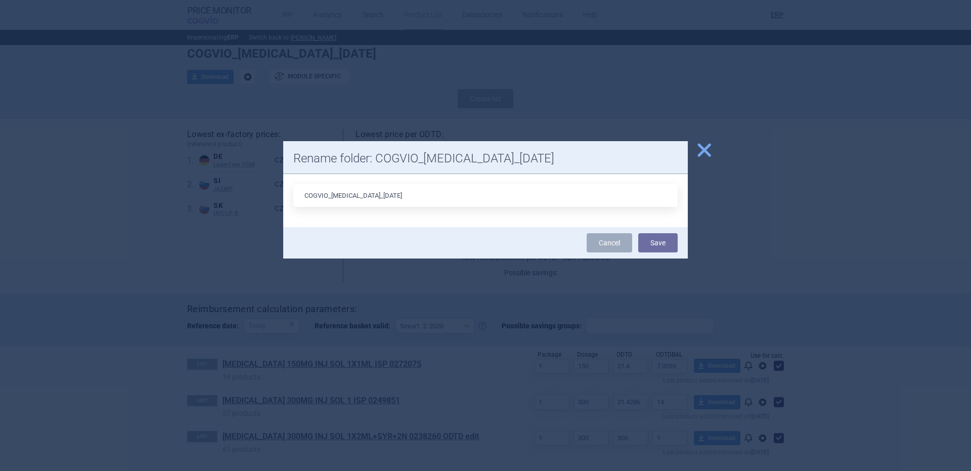
drag, startPoint x: 383, startPoint y: 196, endPoint x: 372, endPoint y: 198, distance: 11.3
click at [372, 198] on input "COGVIO_TAKHZYRO_05.09.2025" at bounding box center [485, 195] width 384 height 23
type input "COGVIO_TAKHZYRO_09.10.2025"
click at [638, 233] on button "Save" at bounding box center [657, 242] width 39 height 19
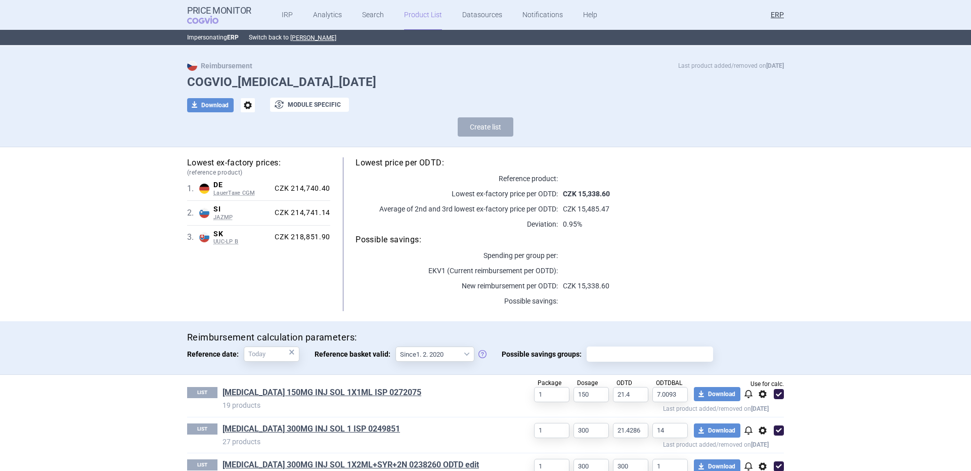
scroll to position [0, 0]
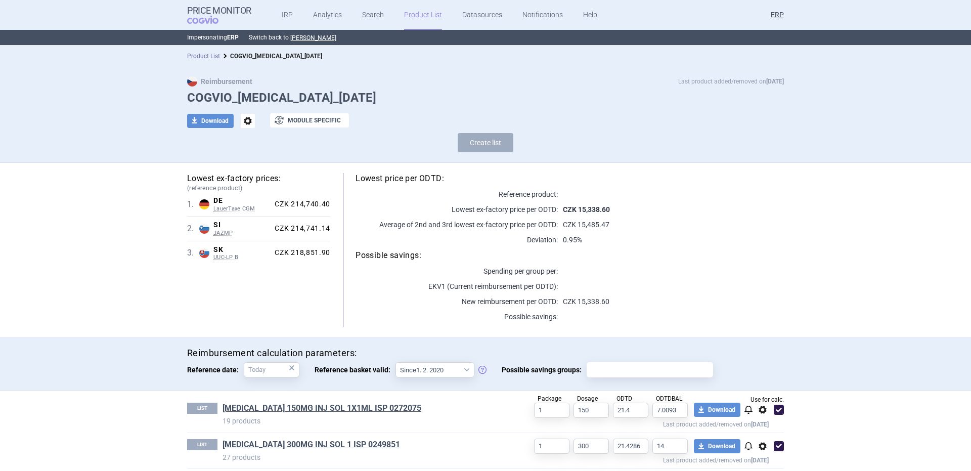
click at [198, 56] on link "Product List" at bounding box center [203, 56] width 33 height 7
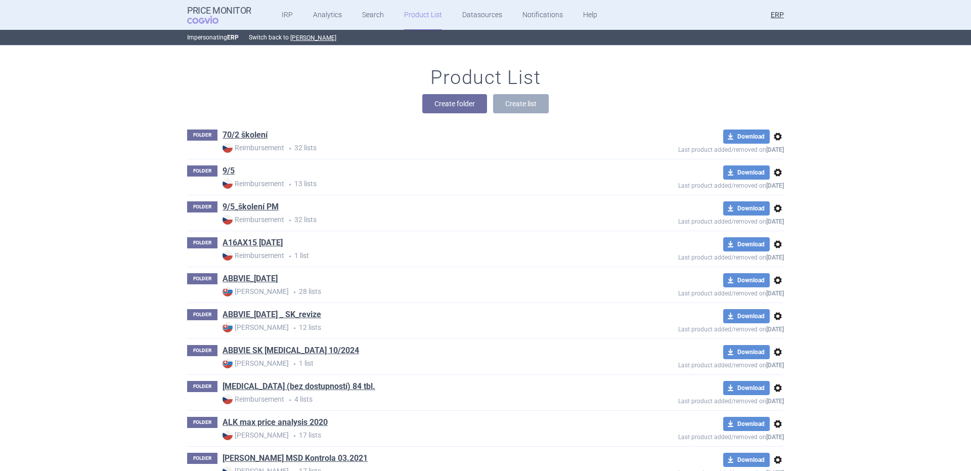
scroll to position [30817, 0]
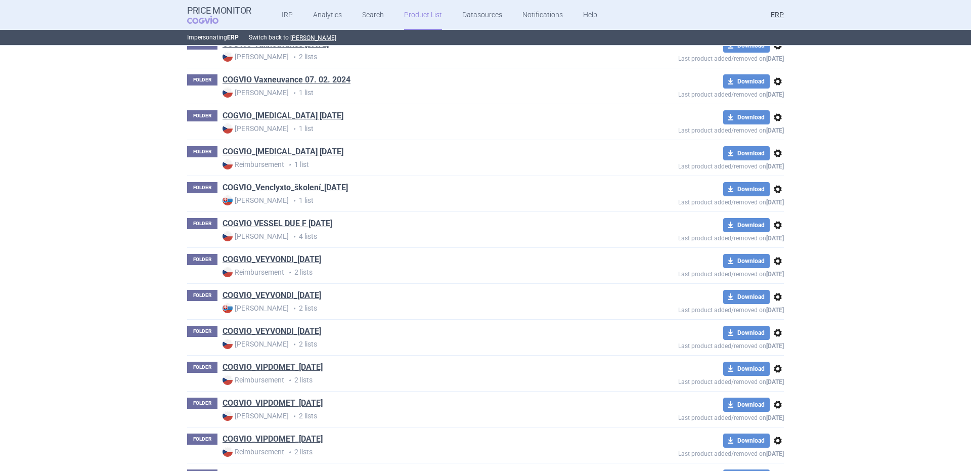
click at [305, 251] on div "FOLDER COGVIO_VEYVONDI_05.09.2025 Reimbursement • 2 lists download Download opt…" at bounding box center [485, 265] width 597 height 35
click at [301, 261] on link "COGVIO_VEYVONDI_05.09.2025" at bounding box center [271, 259] width 99 height 11
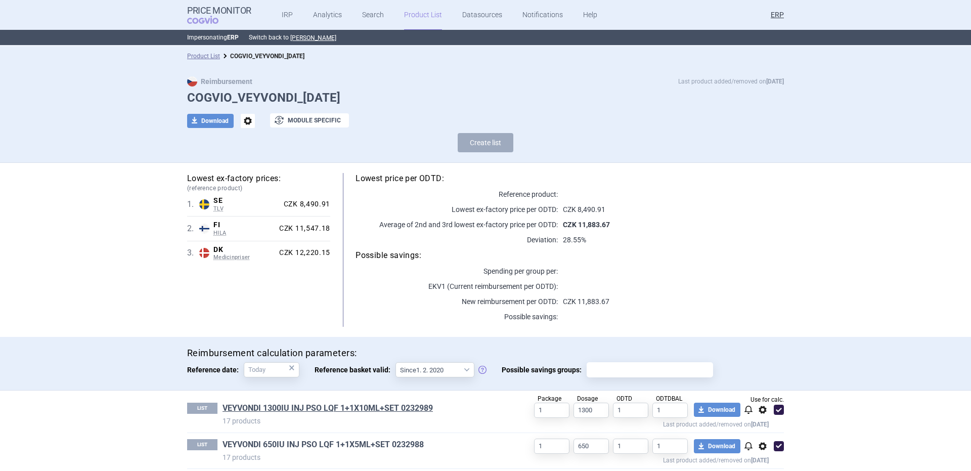
drag, startPoint x: 365, startPoint y: 450, endPoint x: 358, endPoint y: 446, distance: 8.4
click at [241, 120] on span "options" at bounding box center [248, 121] width 14 height 14
click at [241, 163] on button "Rename" at bounding box center [243, 162] width 32 height 15
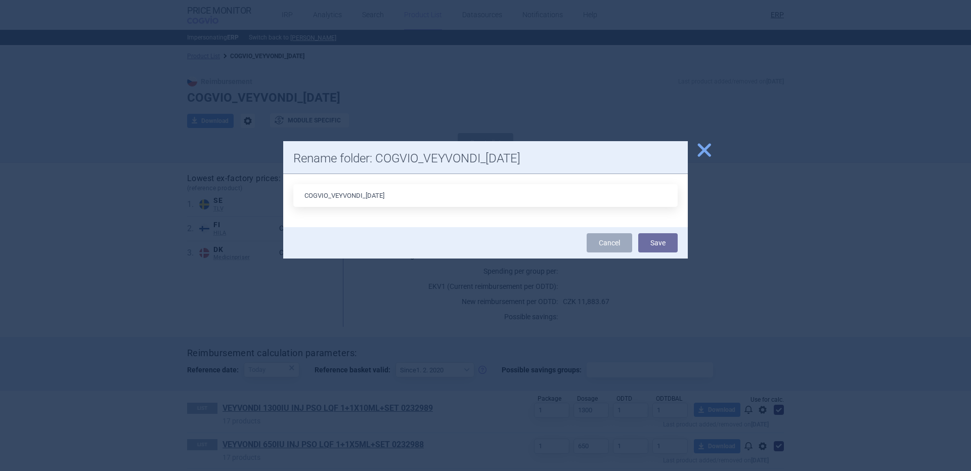
click at [371, 197] on input "COGVIO_VEYVONDI_05.09.2025" at bounding box center [485, 195] width 384 height 23
type input "COGVIO_VEYVONDI_09.10.2025"
click at [638, 233] on button "Save" at bounding box center [657, 242] width 39 height 19
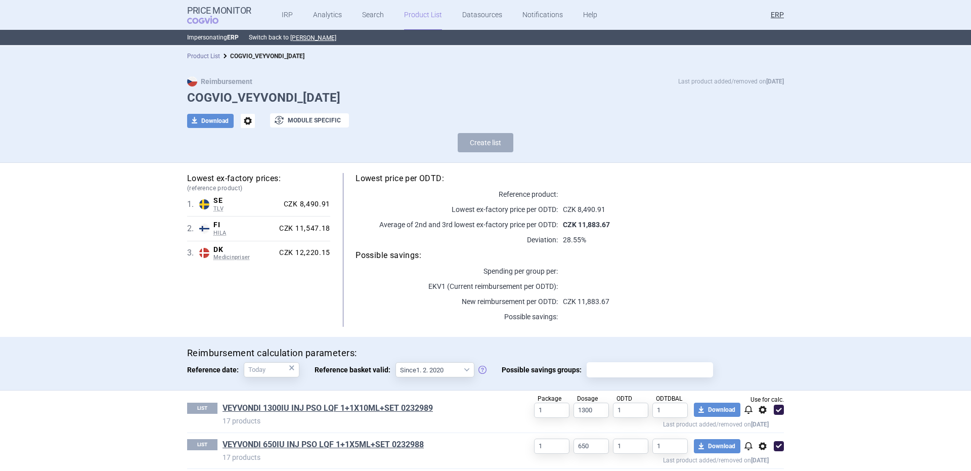
click at [207, 55] on link "Product List" at bounding box center [203, 56] width 33 height 7
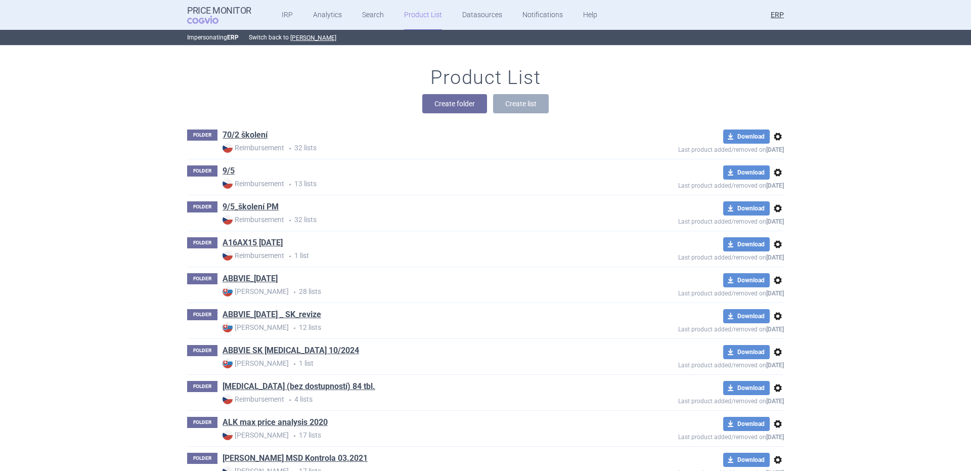
scroll to position [30924, 0]
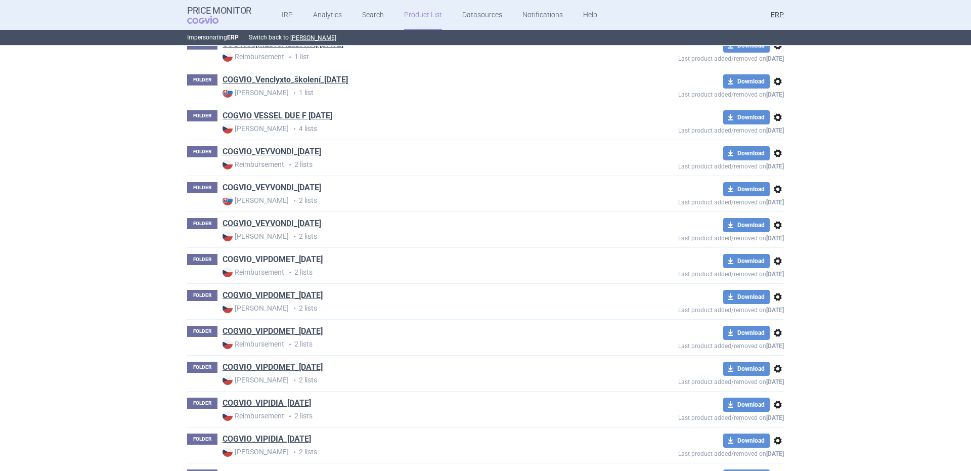
click at [290, 259] on link "COGVIO_VIPDOMET_05.09.2025" at bounding box center [272, 259] width 100 height 11
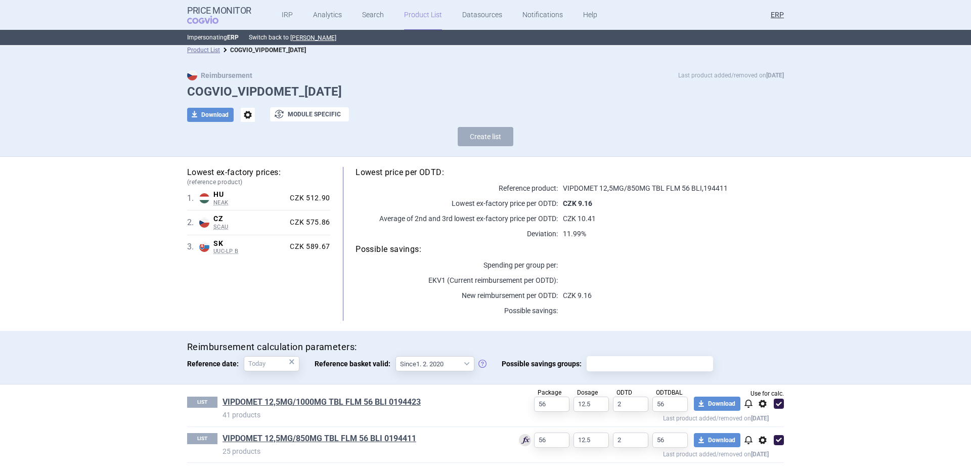
scroll to position [8, 0]
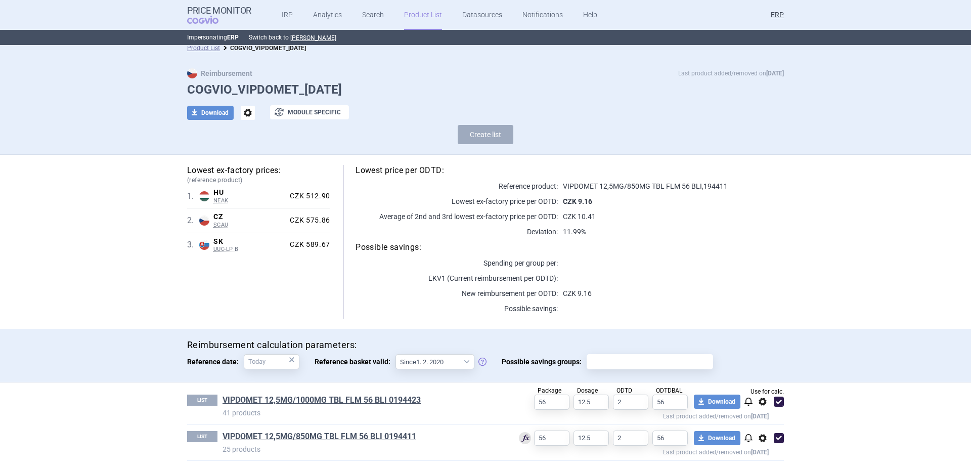
click at [245, 115] on span "options" at bounding box center [248, 113] width 14 height 14
click at [252, 147] on button "Rename" at bounding box center [243, 154] width 32 height 15
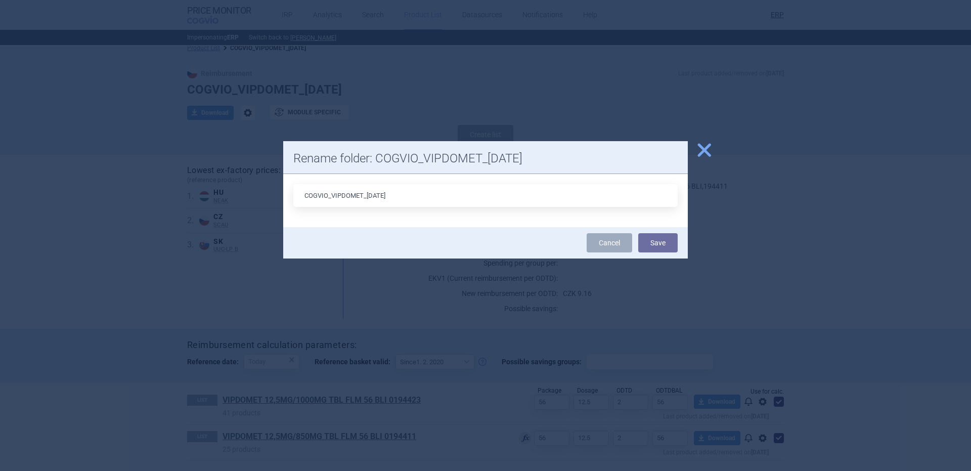
drag, startPoint x: 384, startPoint y: 198, endPoint x: 372, endPoint y: 198, distance: 12.1
click at [372, 198] on input "COGVIO_VIPDOMET_05.09.2025" at bounding box center [485, 195] width 384 height 23
type input "COGVIO_VIPDOMET_09.10.2025"
click at [638, 233] on button "Save" at bounding box center [657, 242] width 39 height 19
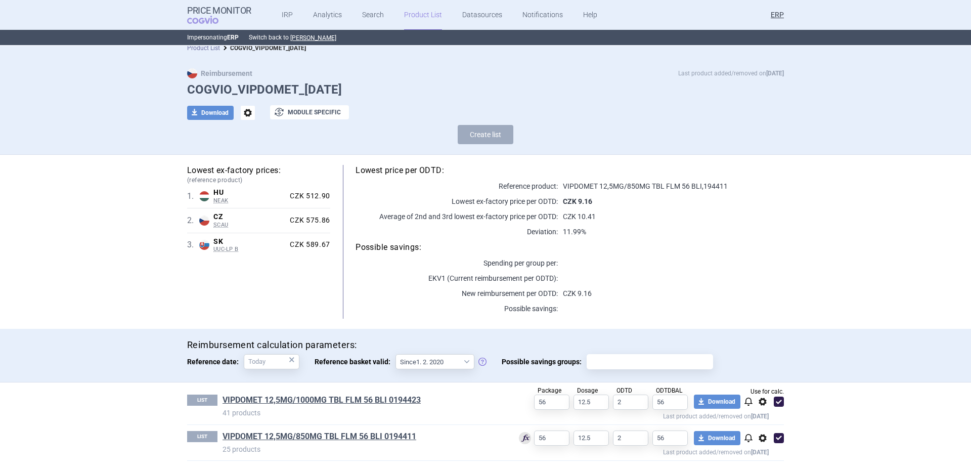
click at [199, 48] on link "Product List" at bounding box center [203, 47] width 33 height 7
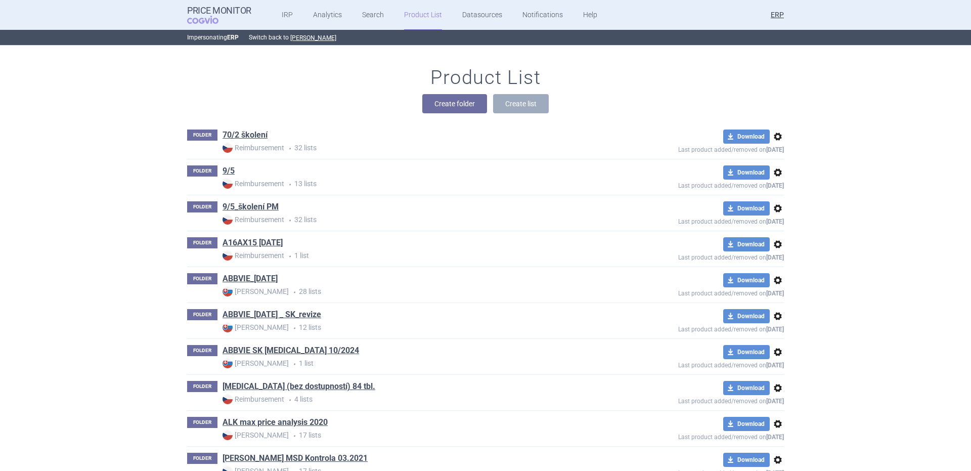
scroll to position [31068, 0]
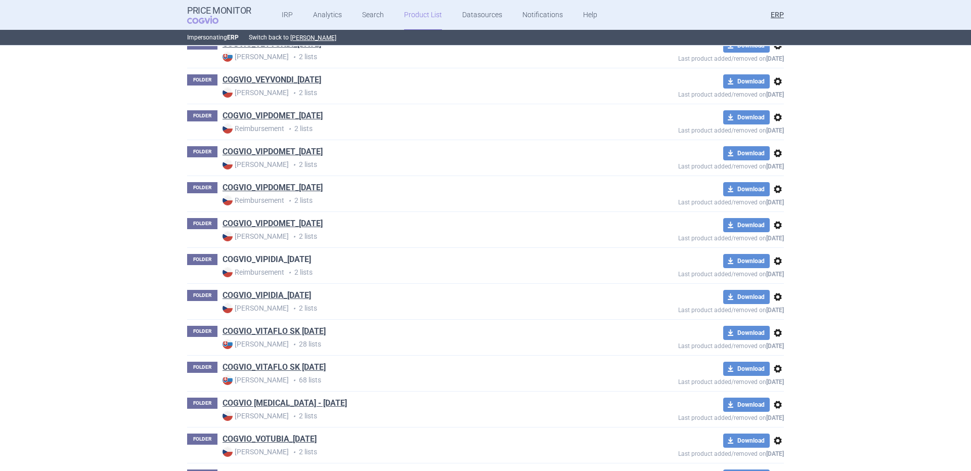
click at [311, 259] on link "COGVIO_VIPIDIA_05.09.2025" at bounding box center [266, 259] width 88 height 11
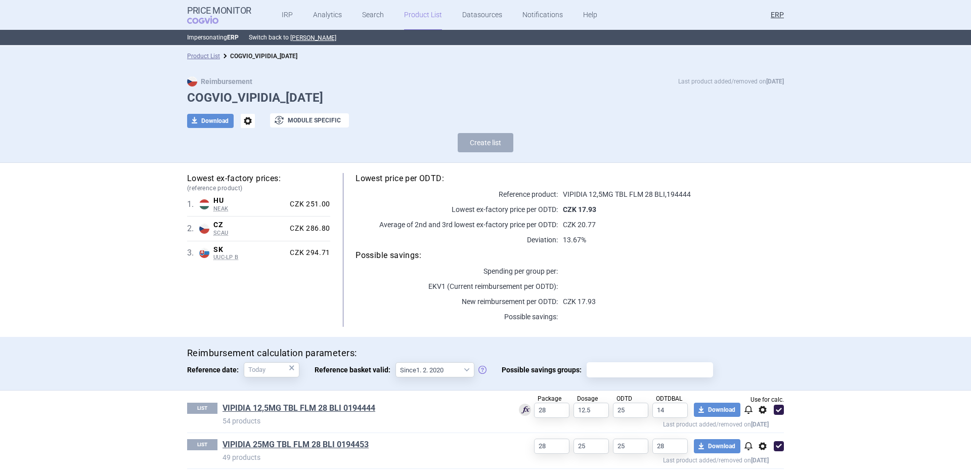
scroll to position [8, 0]
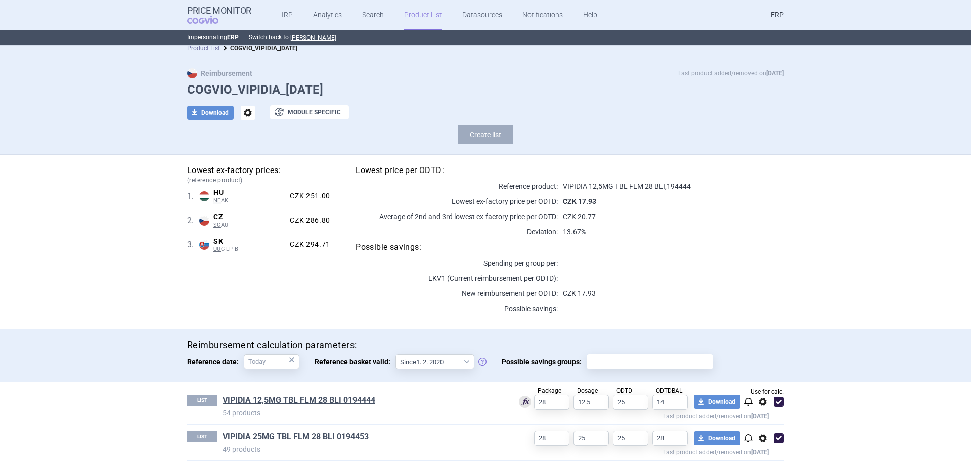
click at [250, 114] on span "options" at bounding box center [248, 113] width 14 height 14
click at [242, 154] on button "Rename" at bounding box center [243, 154] width 32 height 15
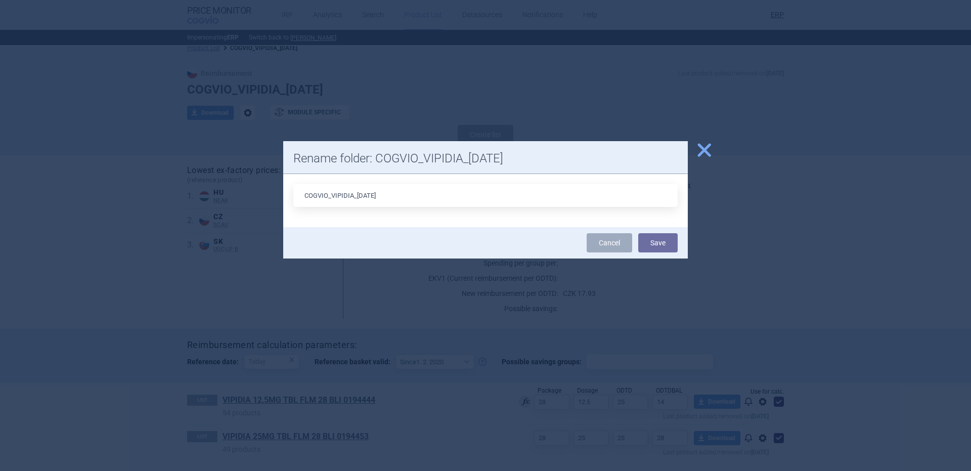
drag, startPoint x: 371, startPoint y: 194, endPoint x: 359, endPoint y: 196, distance: 12.7
click at [359, 196] on input "COGVIO_VIPIDIA_05.09.2025" at bounding box center [485, 195] width 384 height 23
type input "COGVIO_VIPIDIA_09.10.2025"
click at [638, 233] on button "Save" at bounding box center [657, 242] width 39 height 19
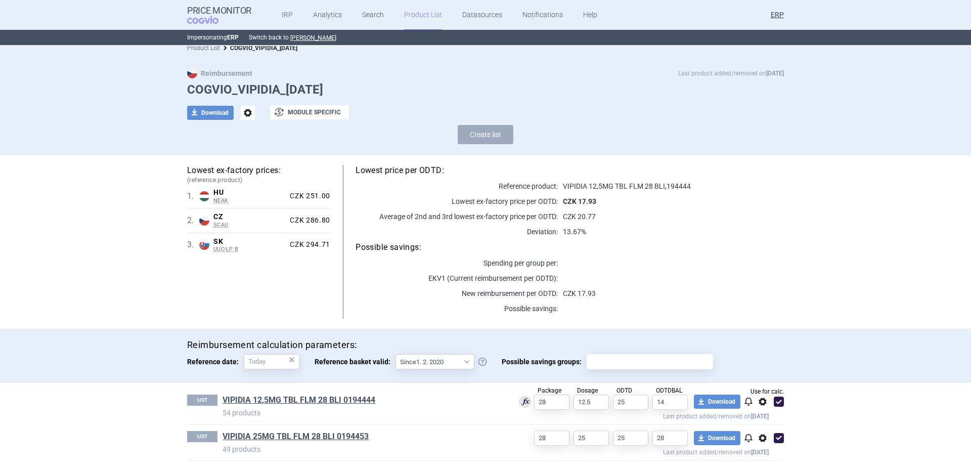
click at [203, 47] on link "Product List" at bounding box center [203, 47] width 33 height 7
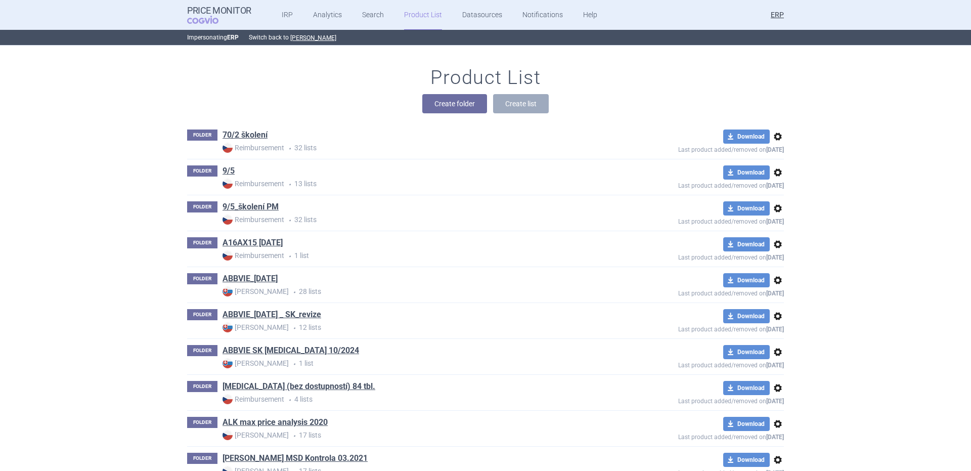
scroll to position [938, 0]
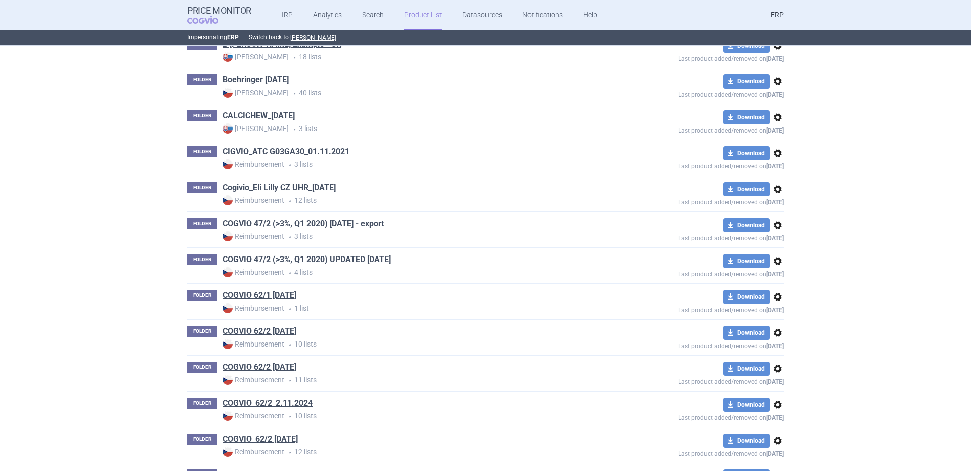
click at [593, 102] on div "FOLDER Boehringer 11.05.2023 Max Price • 40 lists download Download options Las…" at bounding box center [485, 85] width 597 height 35
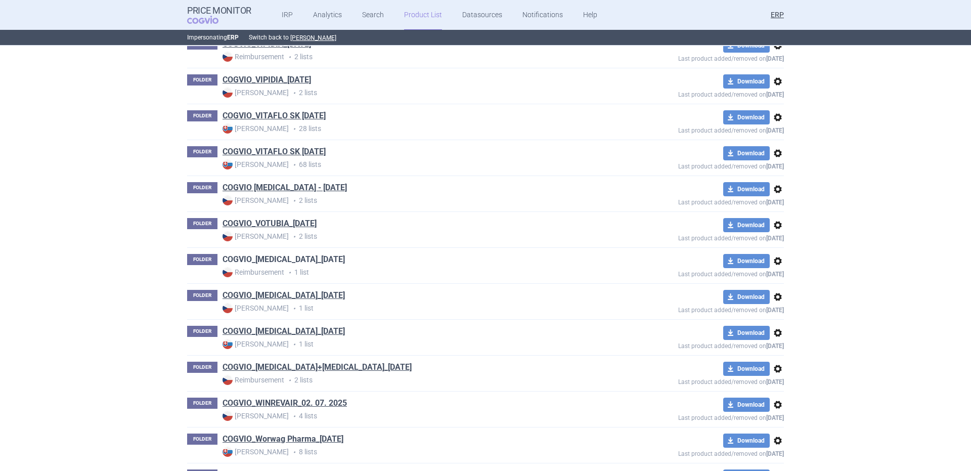
click at [301, 258] on link "COGVIO_VPRIV_05.09.2025" at bounding box center [283, 259] width 122 height 11
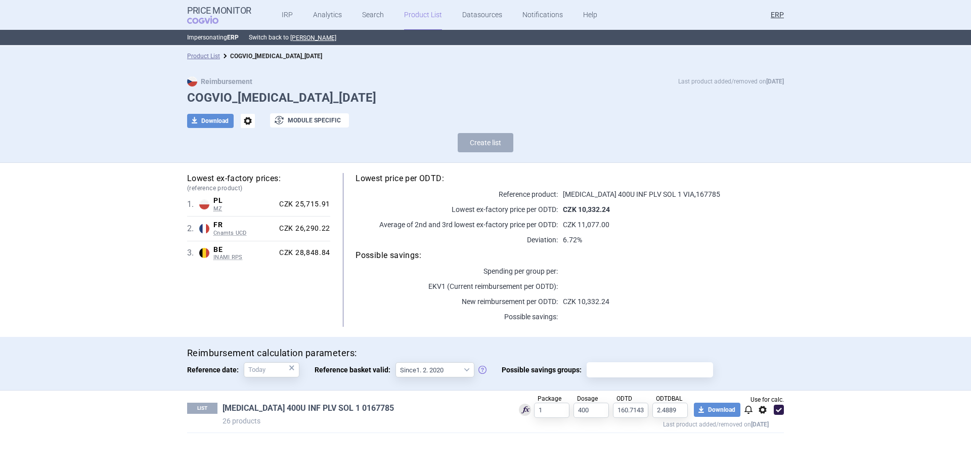
click at [307, 407] on link "VPRIV 400U INF PLV SOL 1 0167785" at bounding box center [307, 408] width 171 height 11
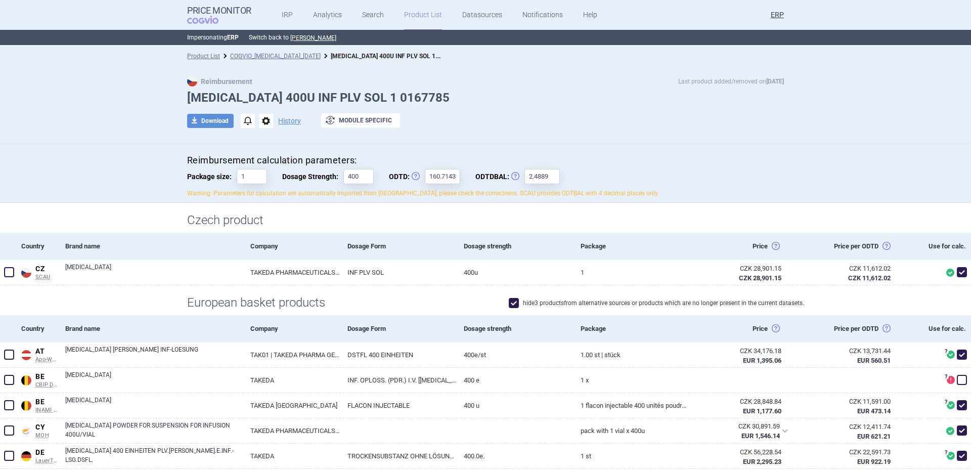
click at [240, 60] on li "COGVIO_VPRIV_05.09.2025" at bounding box center [270, 56] width 101 height 10
click at [247, 51] on li "COGVIO_VPRIV_05.09.2025" at bounding box center [270, 56] width 101 height 10
click at [258, 56] on link "COGVIO_VPRIV_05.09.2025" at bounding box center [275, 56] width 91 height 7
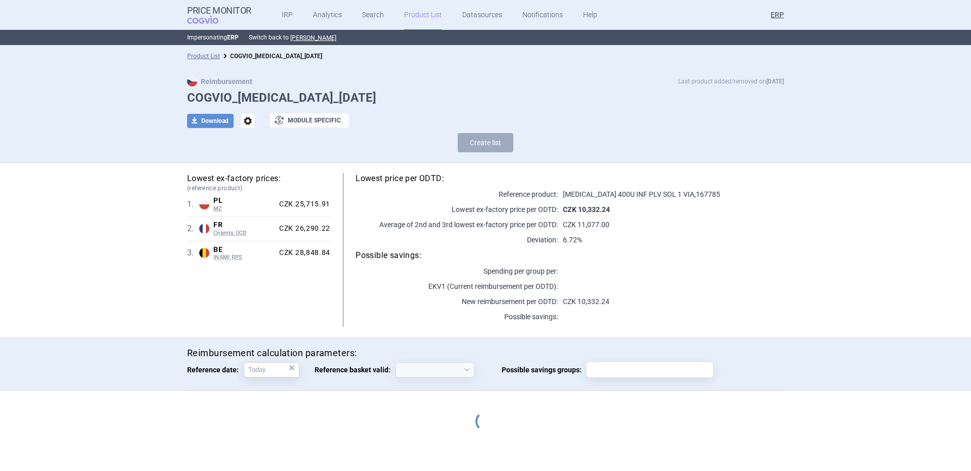
select select "2020-02-01"
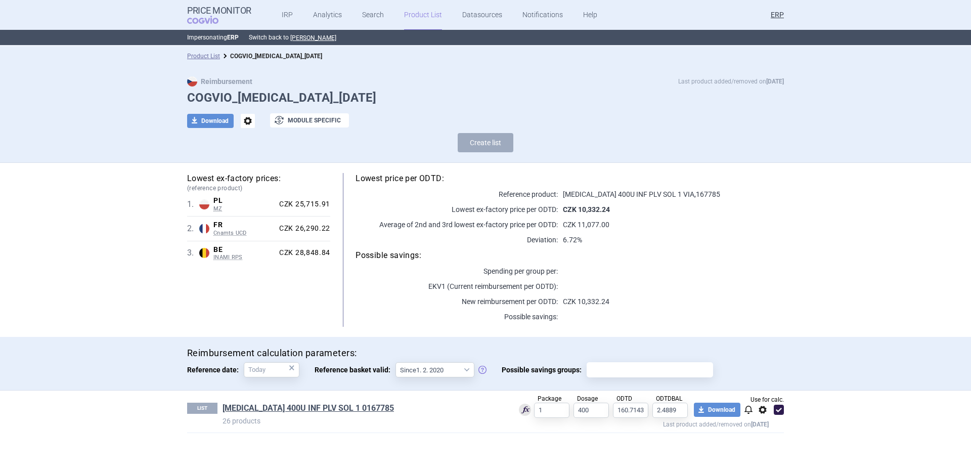
click at [251, 121] on span "options" at bounding box center [248, 121] width 14 height 14
click at [245, 155] on button "Rename" at bounding box center [247, 162] width 32 height 15
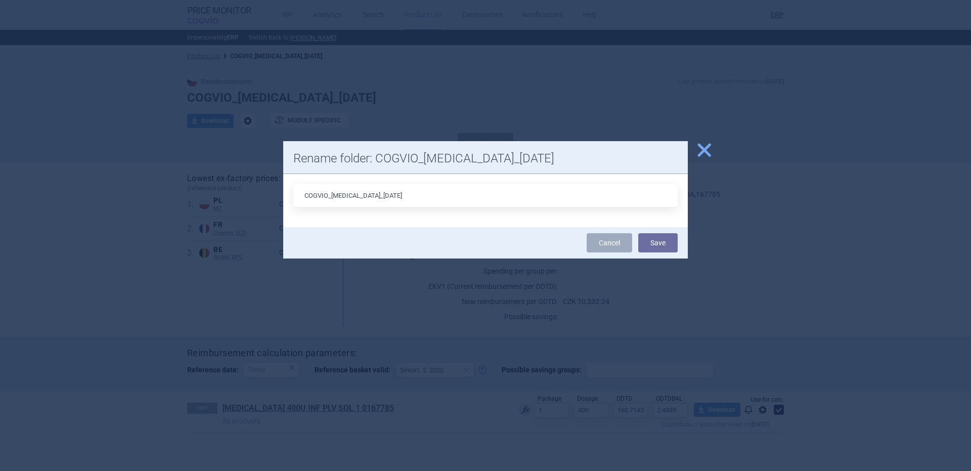
drag, startPoint x: 368, startPoint y: 197, endPoint x: 358, endPoint y: 197, distance: 10.1
click at [358, 197] on input "COGVIO_VPRIV_05.09.2025" at bounding box center [485, 195] width 384 height 23
type input "COGVIO_VPRIV_09.10.2025"
click at [638, 233] on button "Save" at bounding box center [657, 242] width 39 height 19
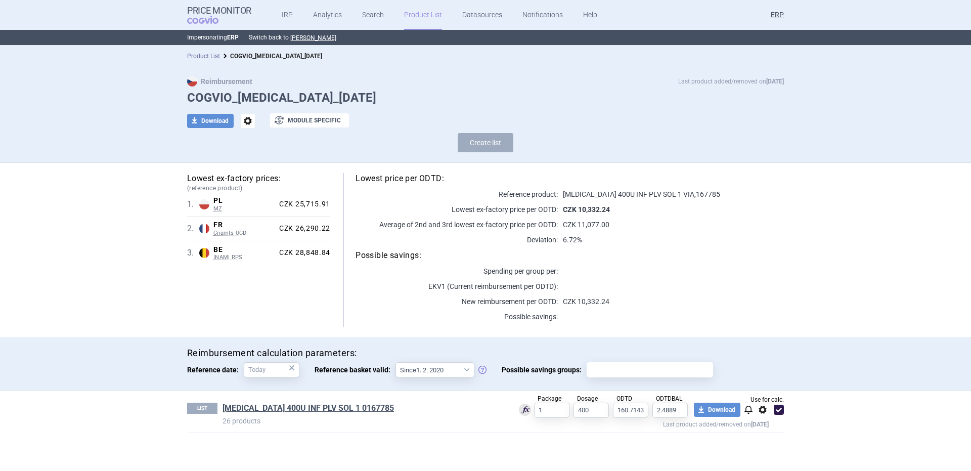
click at [200, 57] on link "Product List" at bounding box center [203, 56] width 33 height 7
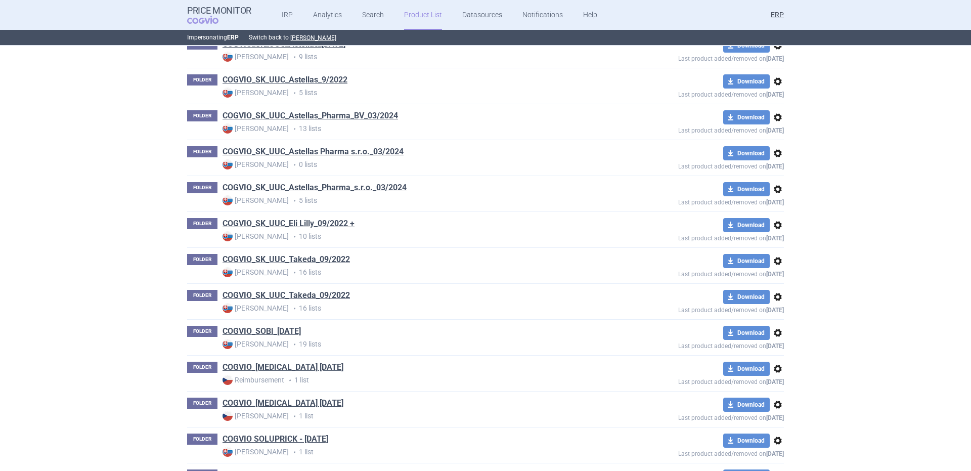
scroll to position [29093, 0]
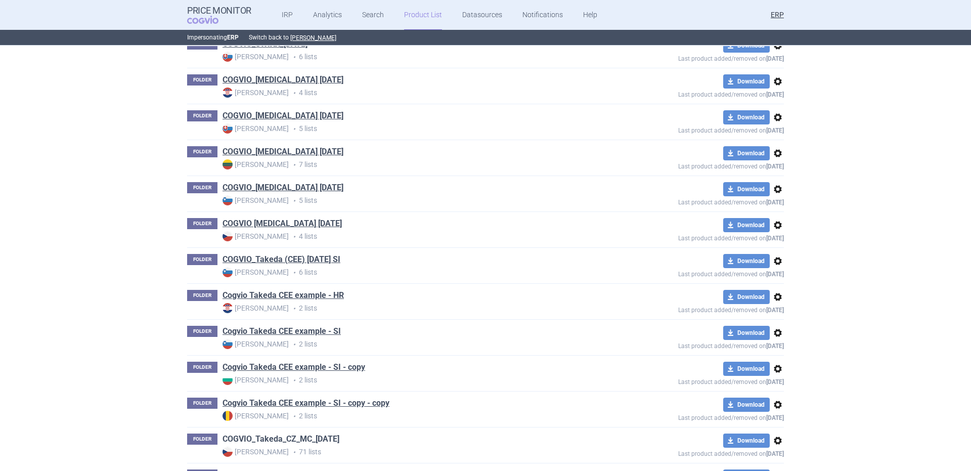
click at [302, 436] on link "COGVIO_Takeda_CZ_MC_[DATE]" at bounding box center [280, 438] width 117 height 11
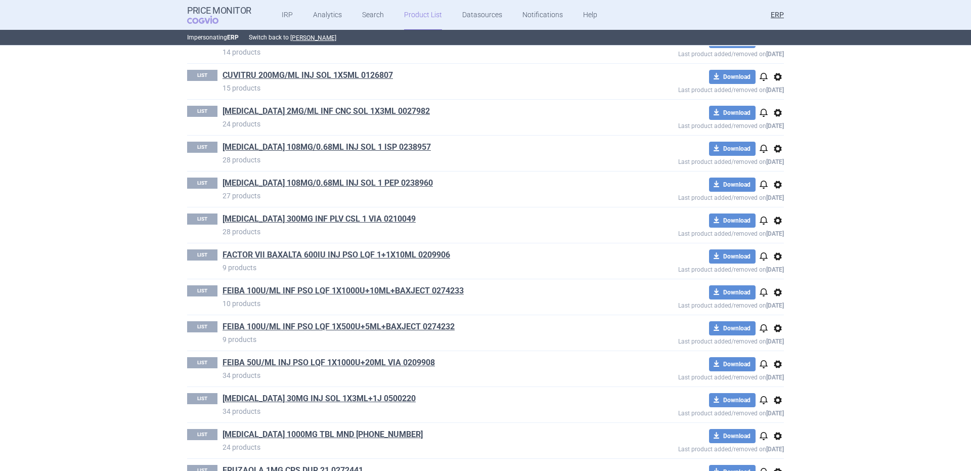
scroll to position [817, 0]
drag, startPoint x: 315, startPoint y: 333, endPoint x: 295, endPoint y: 326, distance: 20.3
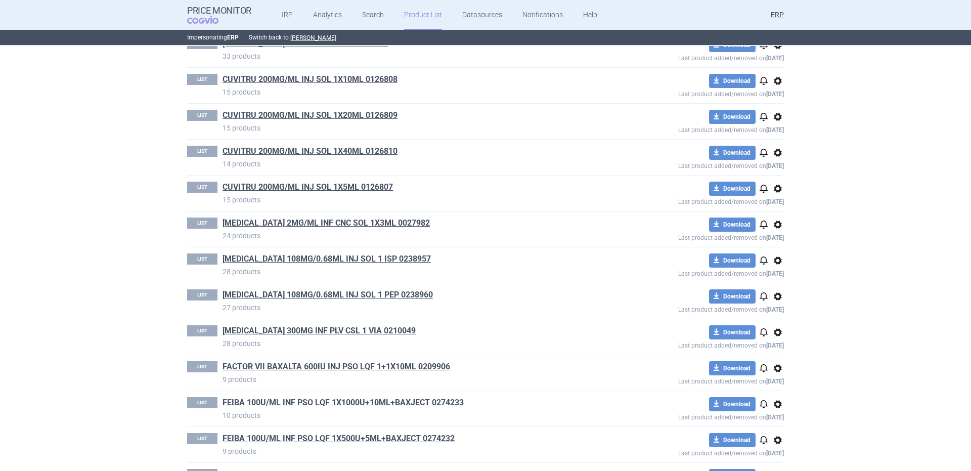
scroll to position [503, 0]
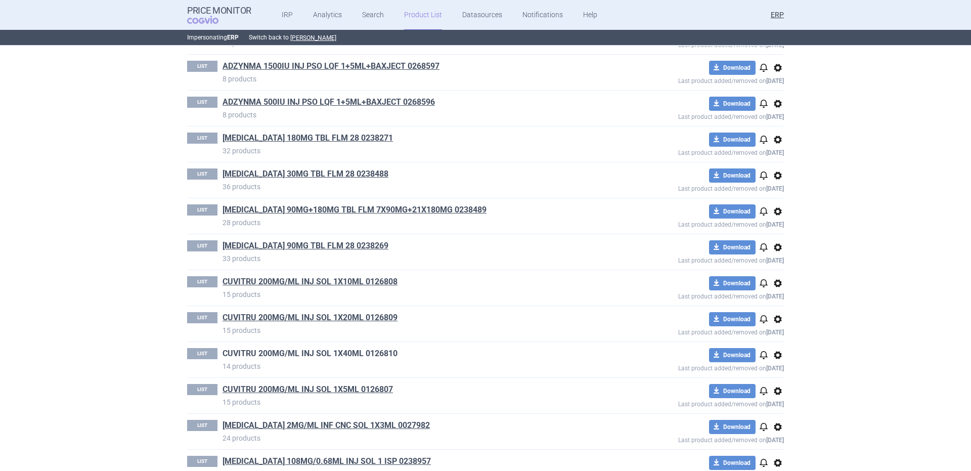
drag, startPoint x: 305, startPoint y: 346, endPoint x: 308, endPoint y: 353, distance: 8.4
drag, startPoint x: 301, startPoint y: 167, endPoint x: 290, endPoint y: 176, distance: 14.4
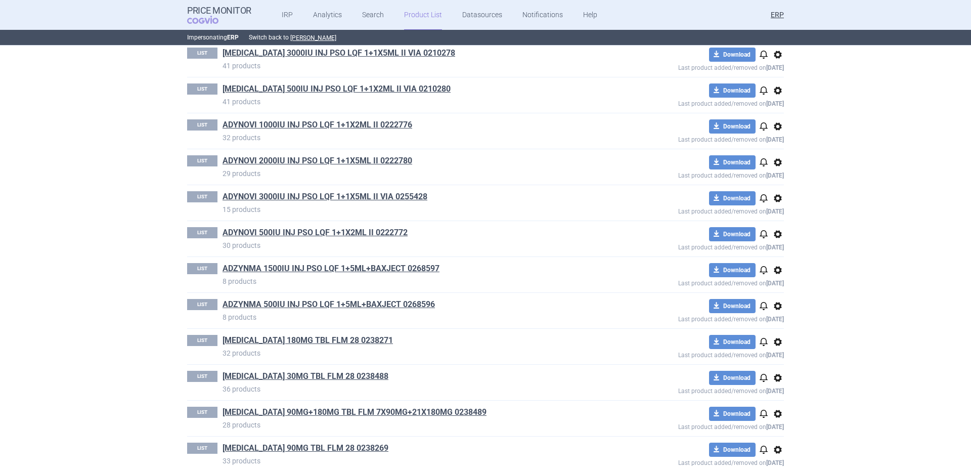
scroll to position [0, 0]
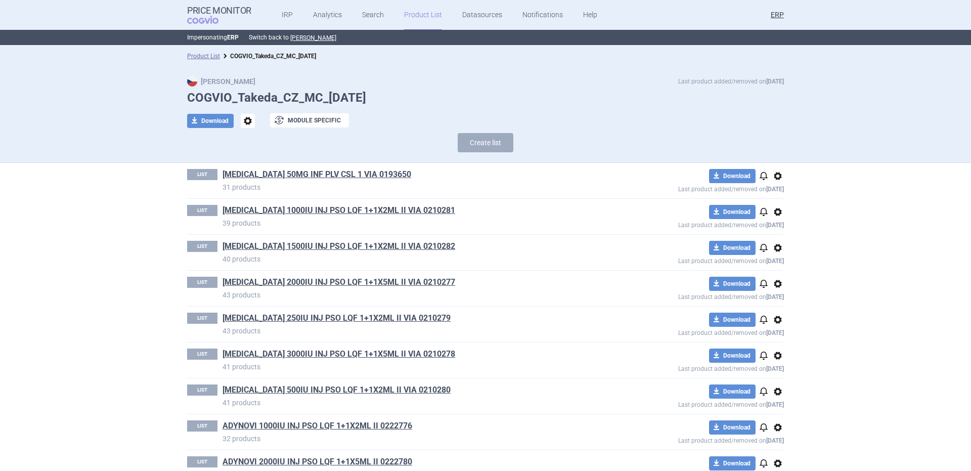
drag, startPoint x: 345, startPoint y: 174, endPoint x: 395, endPoint y: 178, distance: 50.2
click at [345, 174] on link "ADCETRIS 50MG INF PLV CSL 1 VIA 0193650" at bounding box center [316, 174] width 189 height 11
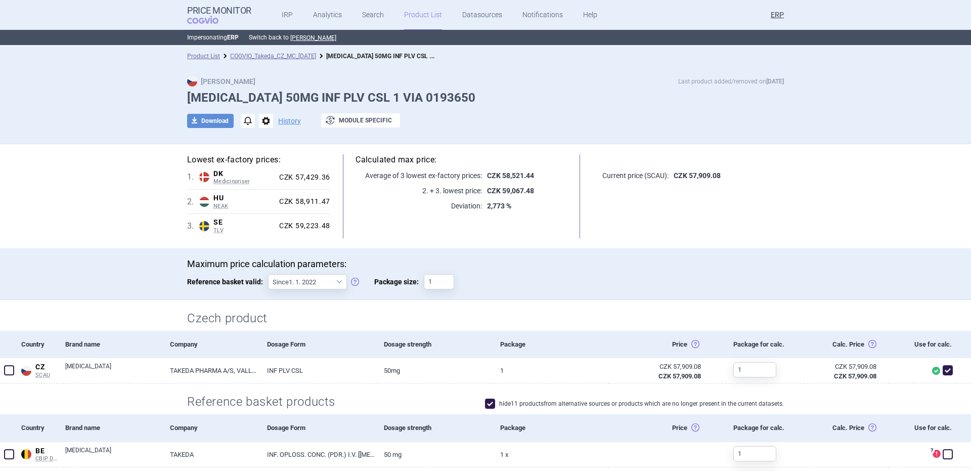
click at [311, 51] on div "Product List COGVIO_Takeda_CZ_MC_05.09.2025 ADCETRIS 50MG INF PLV CSL 1 VIA 019…" at bounding box center [485, 56] width 971 height 20
click at [305, 63] on div "Product List COGVIO_Takeda_CZ_MC_05.09.2025 ADCETRIS 50MG INF PLV CSL 1 VIA 019…" at bounding box center [485, 56] width 971 height 20
click at [285, 51] on div "Product List COGVIO_Takeda_CZ_MC_05.09.2025 ADCETRIS 50MG INF PLV CSL 1 VIA 019…" at bounding box center [485, 56] width 971 height 20
click at [284, 56] on link "COGVIO_Takeda_CZ_MC_[DATE]" at bounding box center [273, 56] width 86 height 7
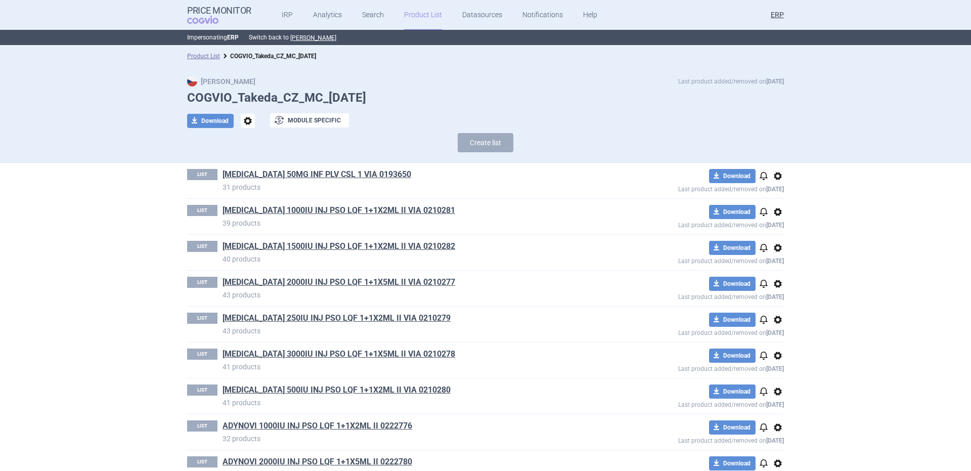
click at [241, 119] on span "options" at bounding box center [248, 121] width 14 height 14
click at [242, 162] on button "Rename" at bounding box center [243, 162] width 32 height 15
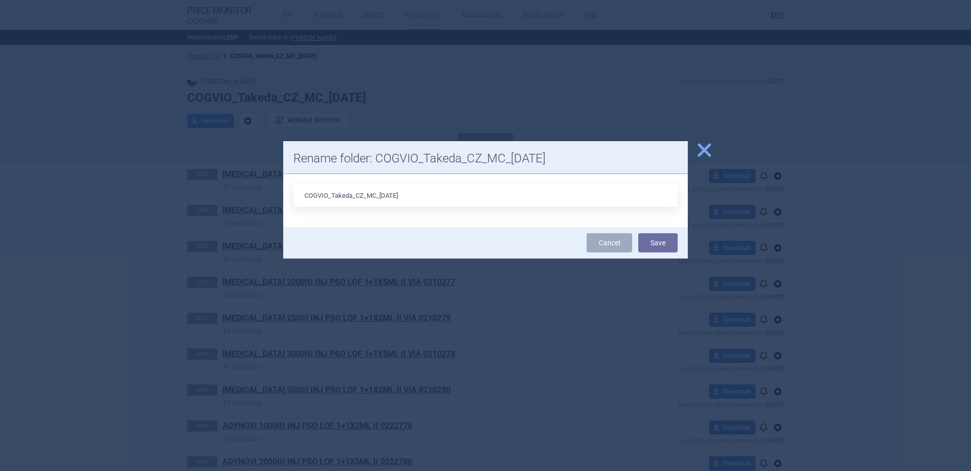
drag, startPoint x: 396, startPoint y: 193, endPoint x: 381, endPoint y: 196, distance: 15.5
click at [381, 196] on input "COGVIO_Takeda_CZ_MC_[DATE]" at bounding box center [485, 195] width 384 height 23
type input "COGVIO_Takeda_CZ_MC_09.10.2025"
click at [638, 233] on button "Save" at bounding box center [657, 242] width 39 height 19
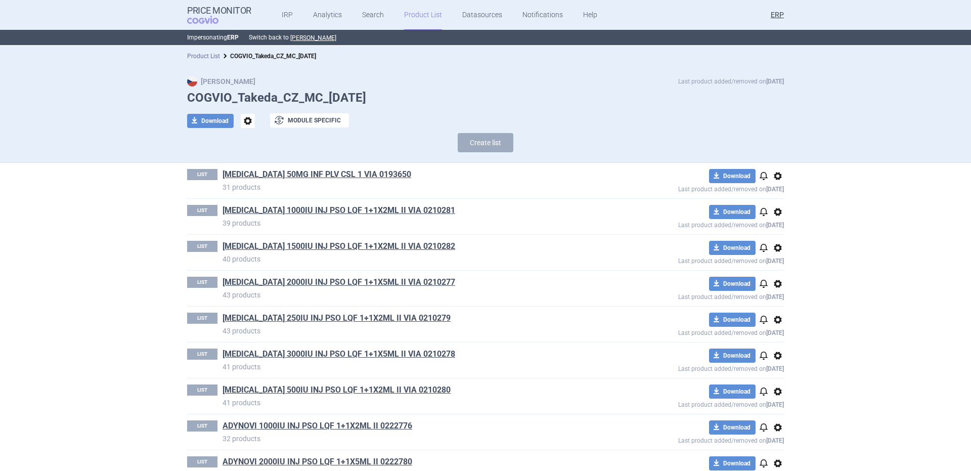
click at [211, 56] on link "Product List" at bounding box center [203, 56] width 33 height 7
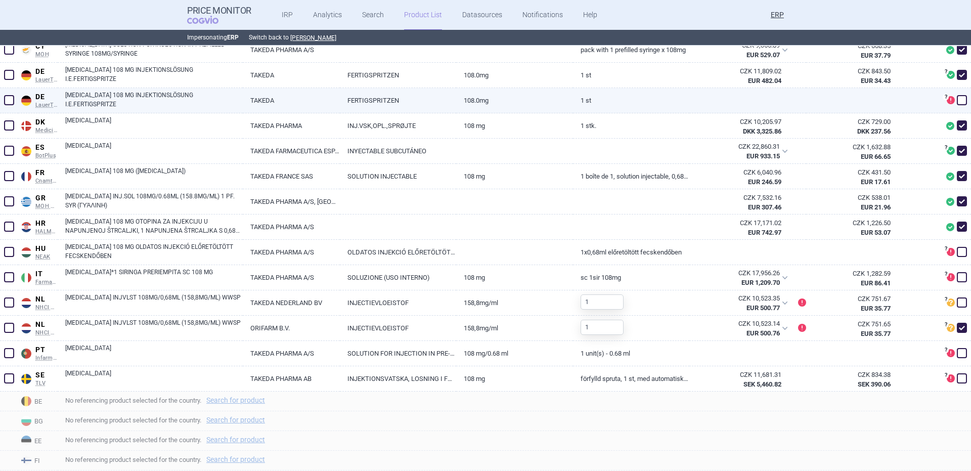
scroll to position [128, 0]
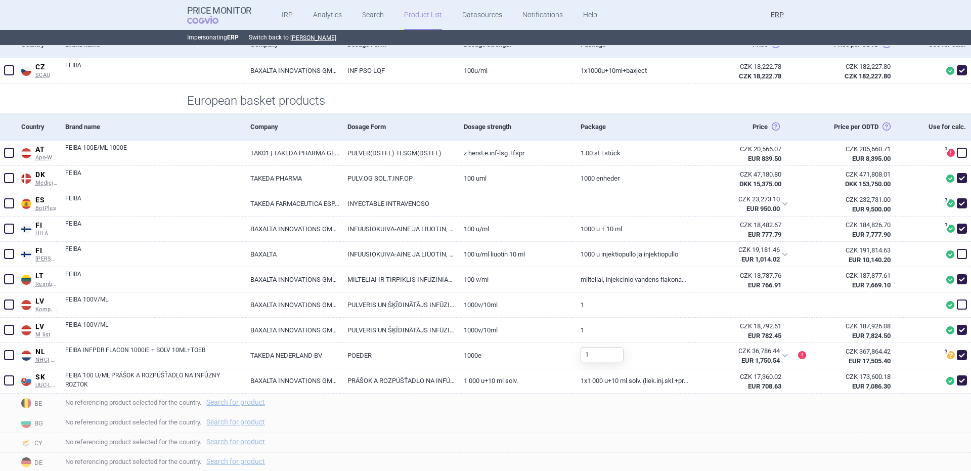
scroll to position [202, 0]
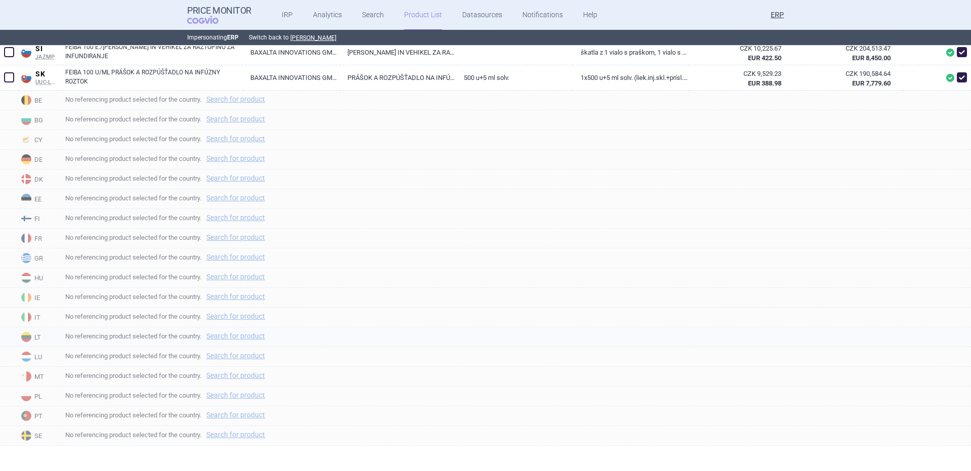
scroll to position [302, 0]
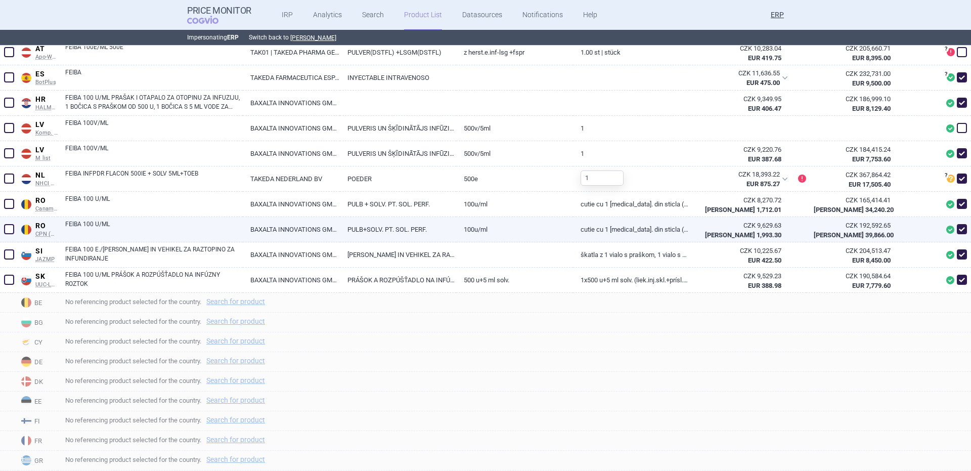
click at [959, 227] on span at bounding box center [961, 228] width 15 height 15
checkbox input "false"
click at [586, 222] on link "Cutie cu 1 [MEDICAL_DATA]. din sticla (tip I) de 500 U pulb. pt. sol. perf.+1 […" at bounding box center [631, 229] width 116 height 25
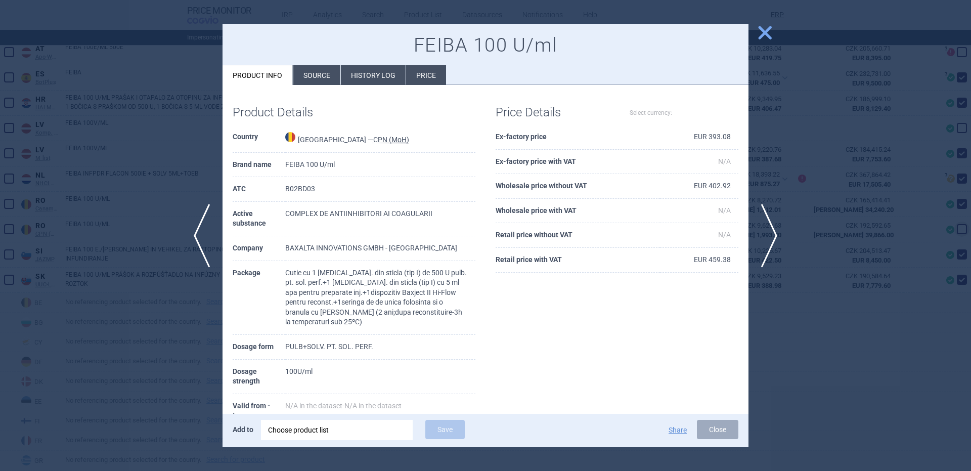
select select "EUR"
click at [311, 73] on li "Source" at bounding box center [316, 75] width 47 height 20
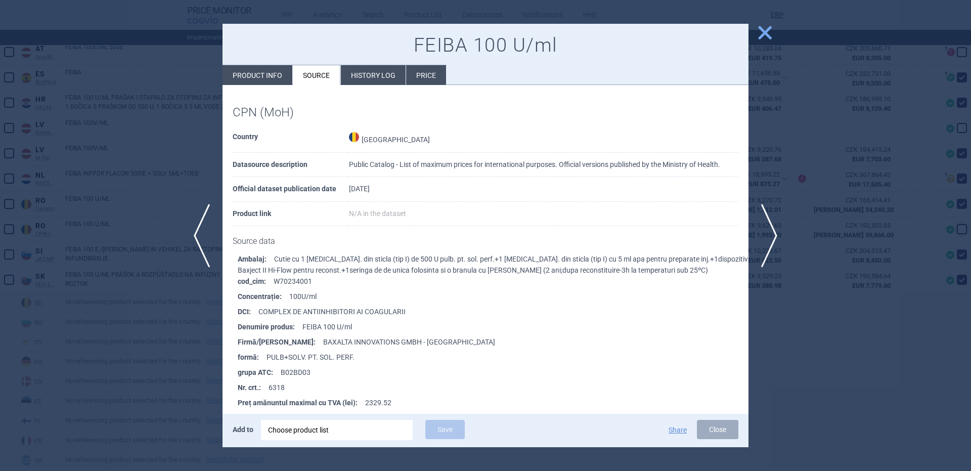
click at [152, 276] on div at bounding box center [485, 235] width 971 height 471
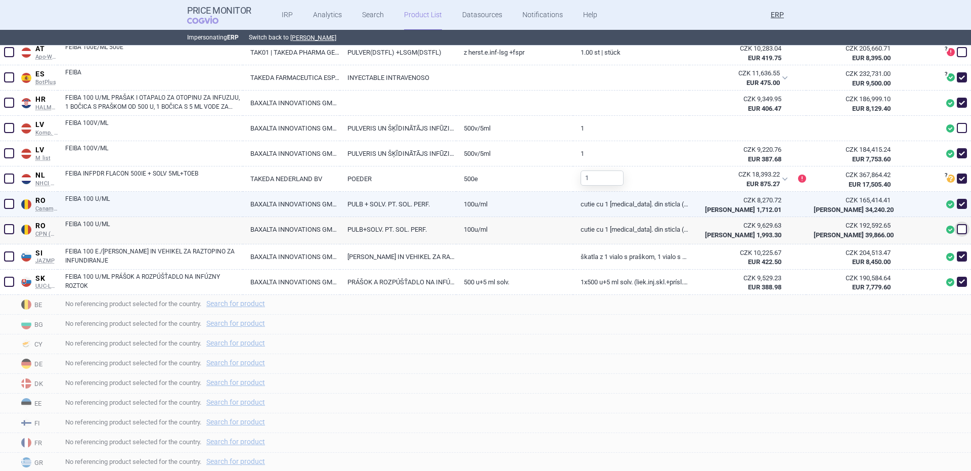
click at [118, 210] on link "FEIBA 100 U/ML" at bounding box center [153, 203] width 177 height 18
select select "EUR"
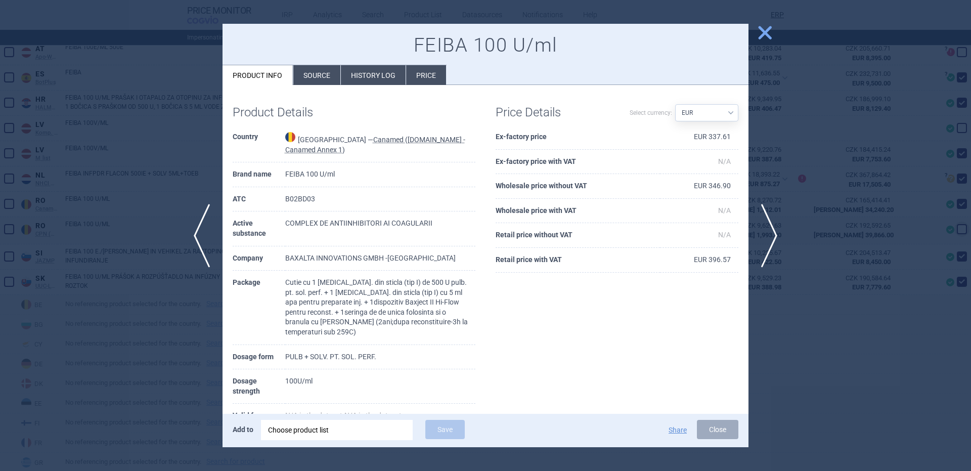
click at [329, 73] on li "Source" at bounding box center [316, 75] width 47 height 20
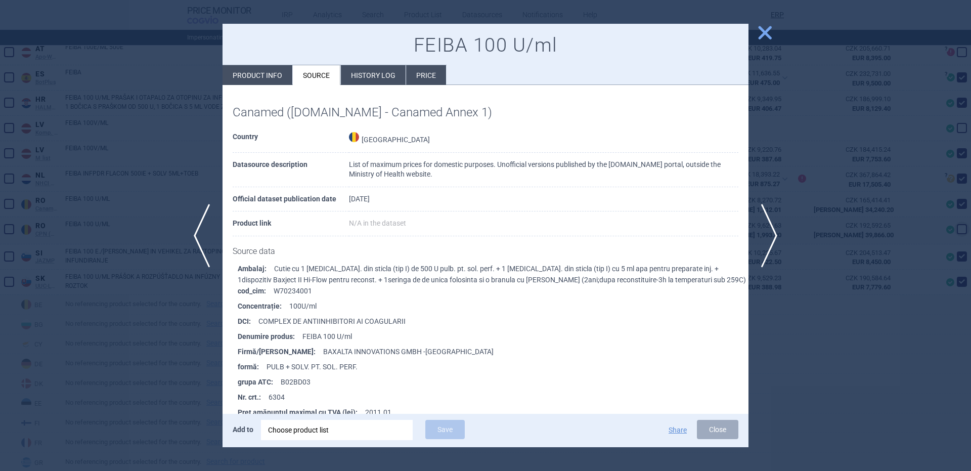
click at [176, 159] on div at bounding box center [485, 235] width 971 height 471
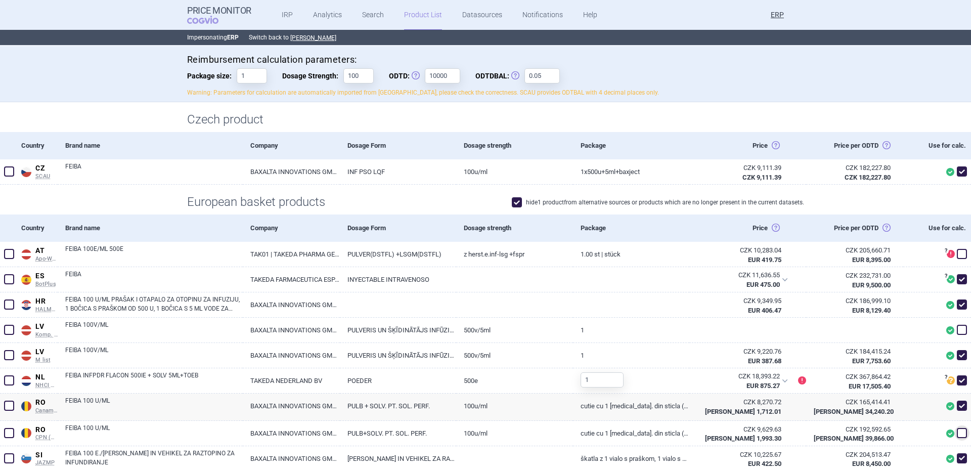
scroll to position [100, 0]
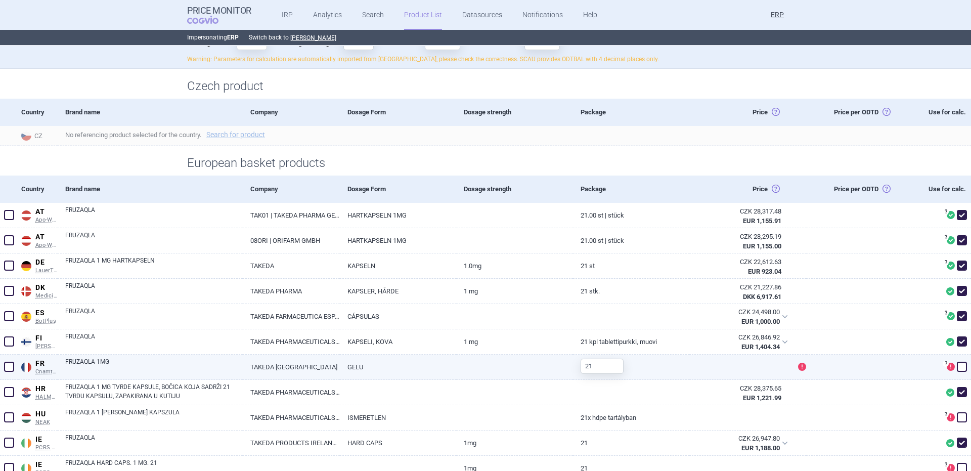
scroll to position [133, 0]
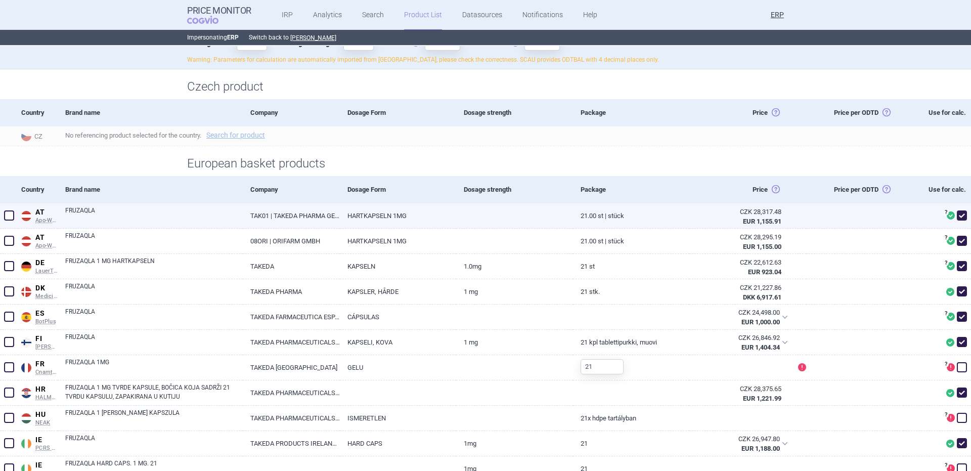
click at [957, 212] on span at bounding box center [962, 215] width 10 height 10
checkbox input "false"
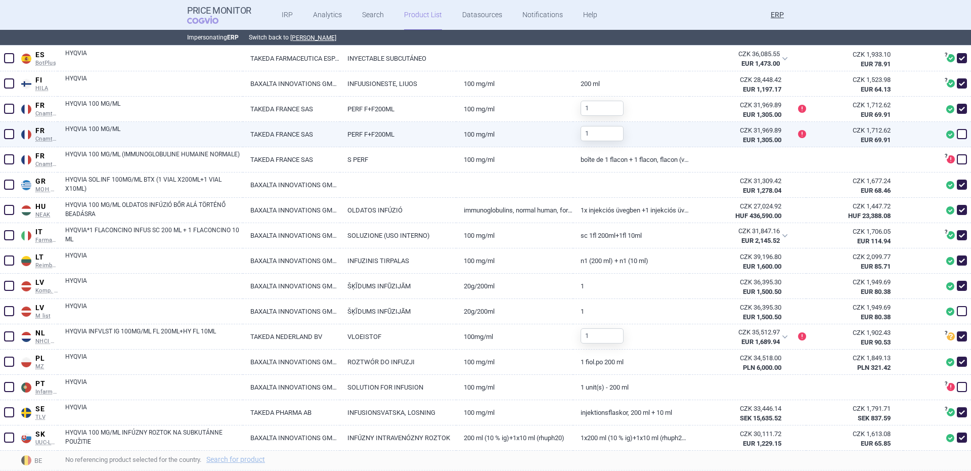
scroll to position [170, 0]
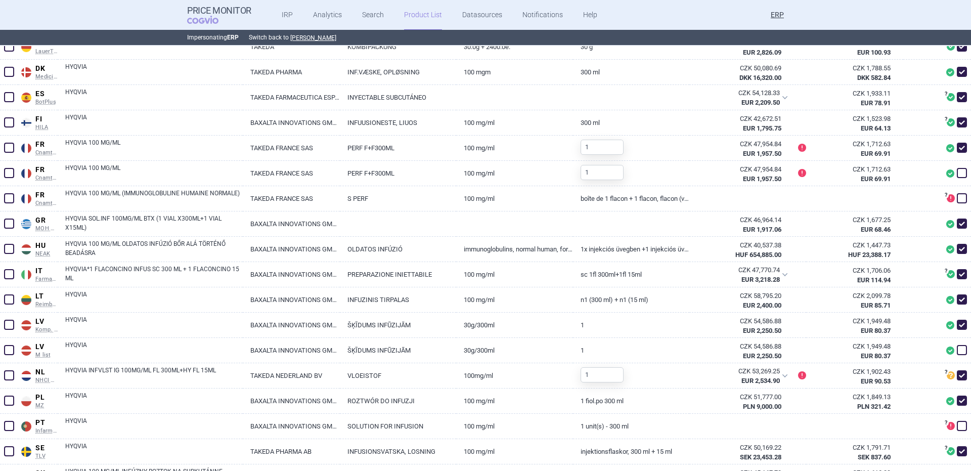
scroll to position [405, 0]
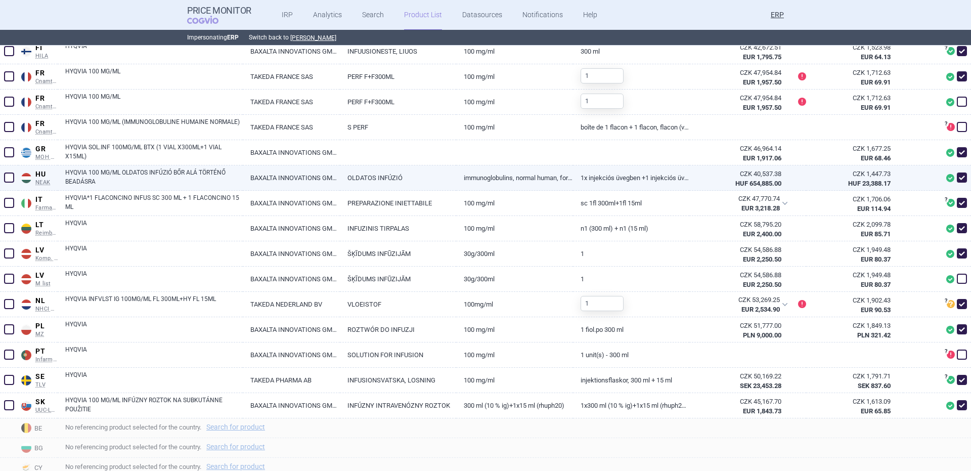
click at [922, 187] on div at bounding box center [937, 177] width 68 height 25
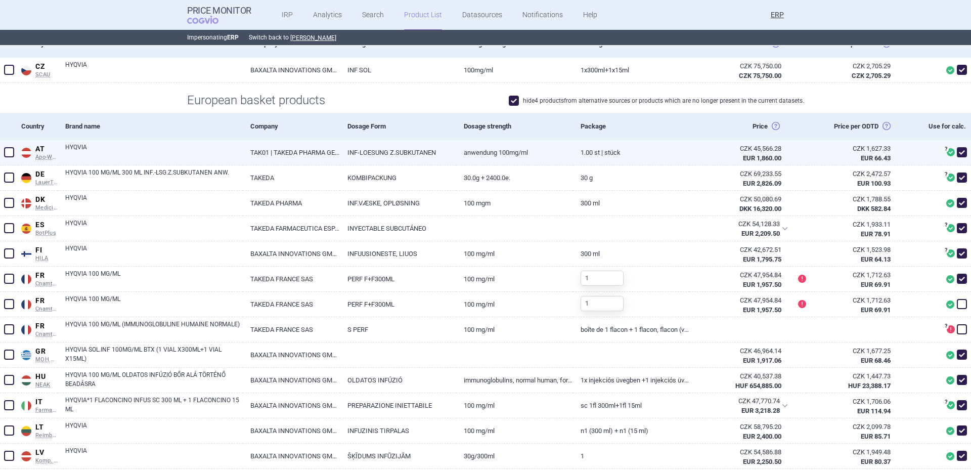
scroll to position [0, 0]
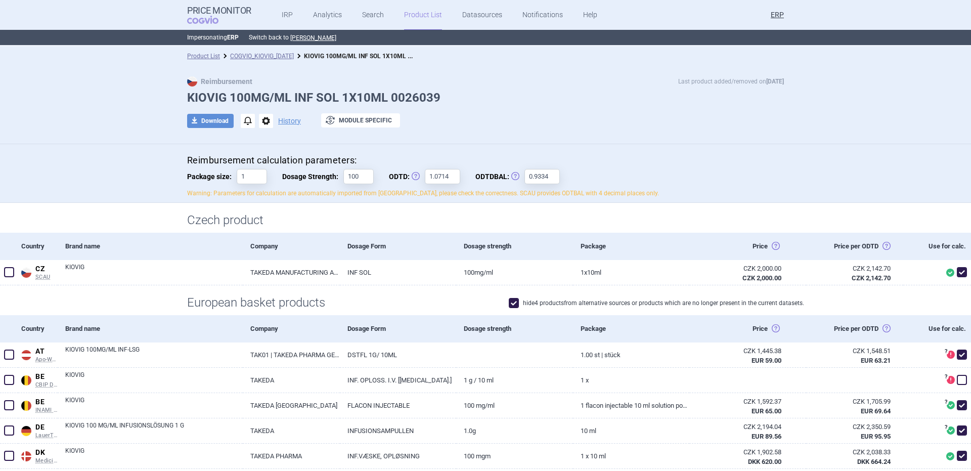
scroll to position [202, 0]
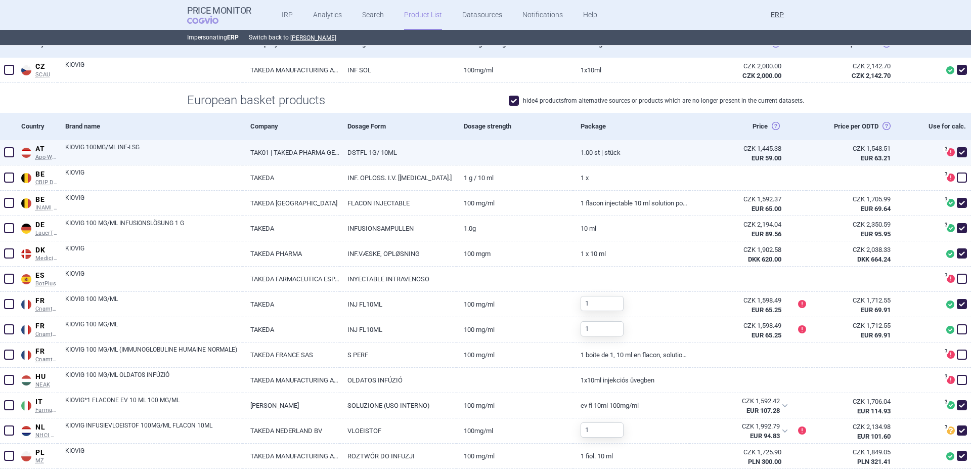
click at [958, 155] on span at bounding box center [962, 152] width 10 height 10
checkbox input "false"
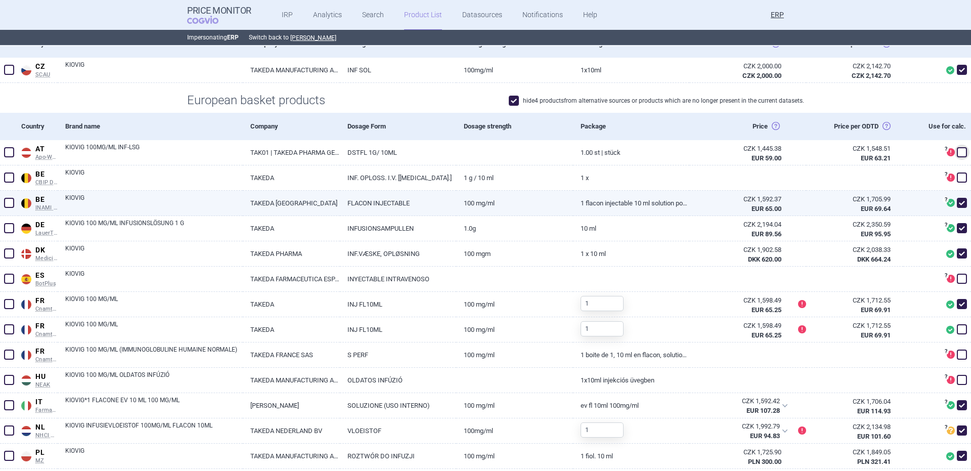
scroll to position [0, 0]
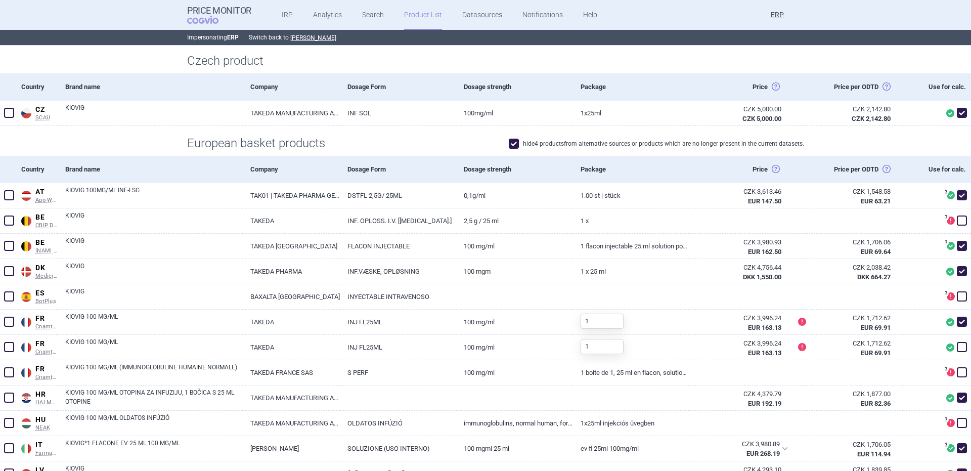
scroll to position [159, 0]
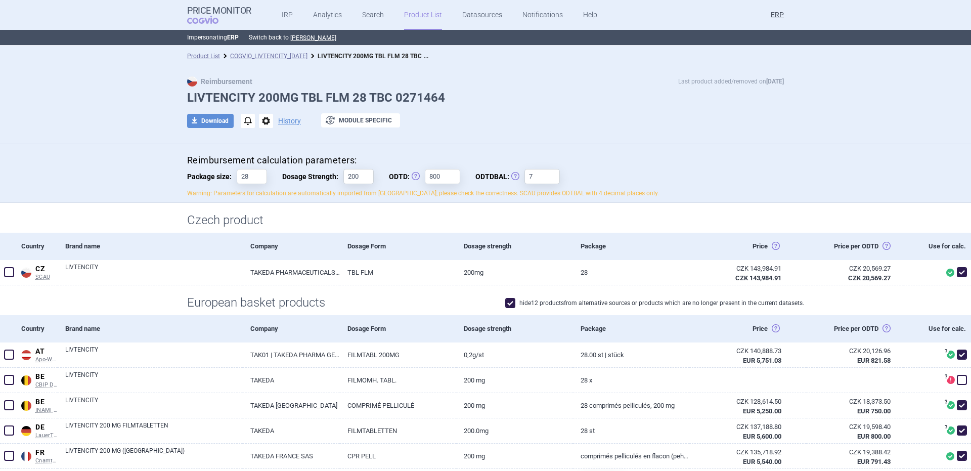
scroll to position [202, 0]
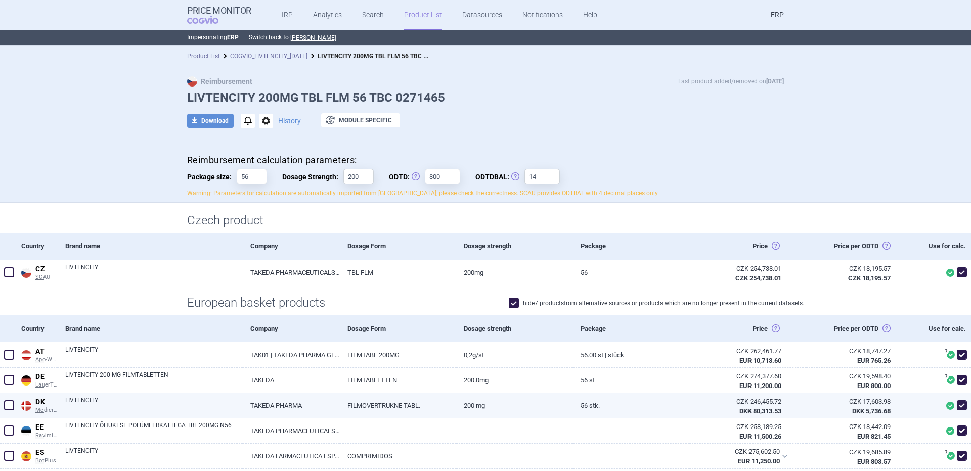
scroll to position [405, 0]
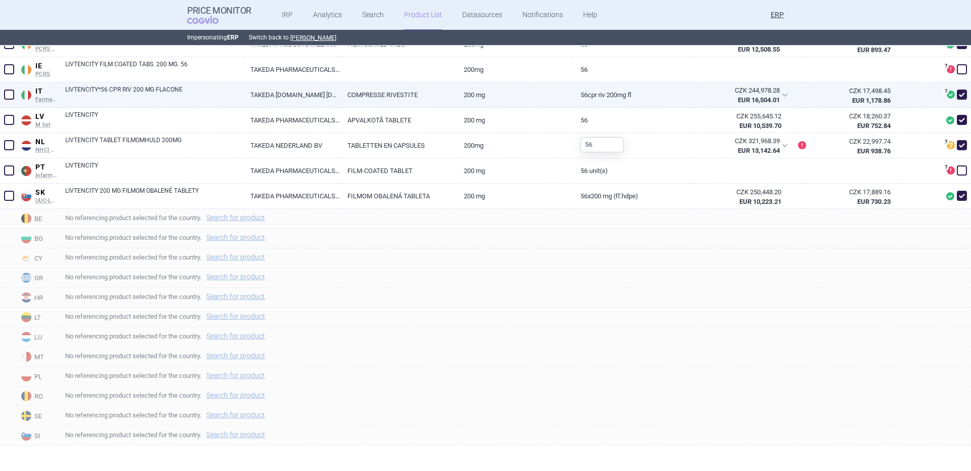
scroll to position [361, 0]
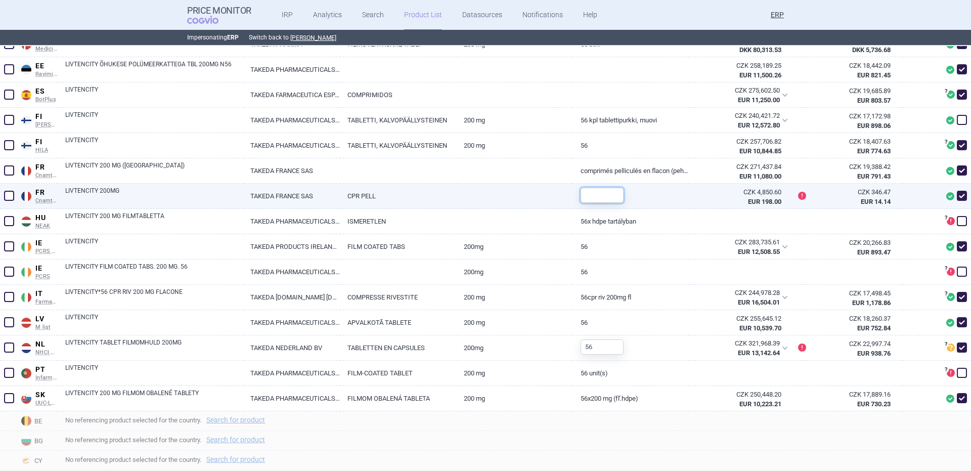
click at [605, 200] on input "text" at bounding box center [602, 195] width 43 height 15
type input "56"
click at [957, 194] on span at bounding box center [962, 196] width 10 height 10
checkbox input "false"
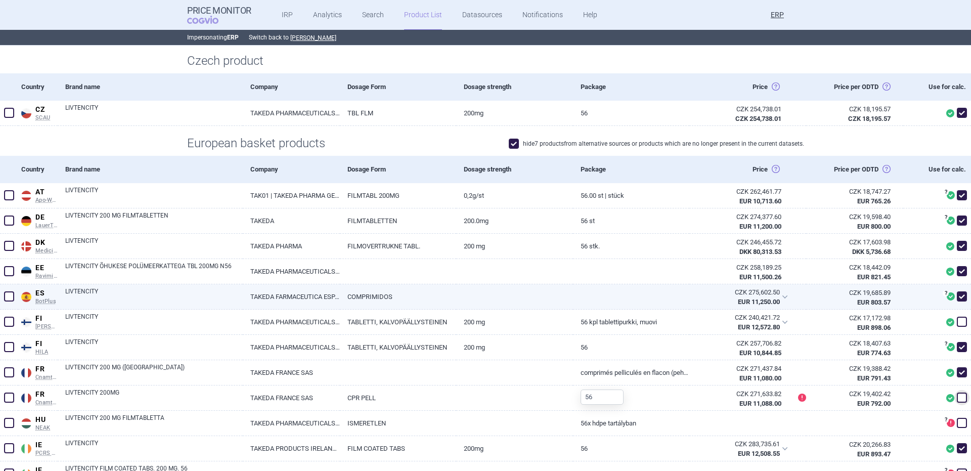
scroll to position [159, 0]
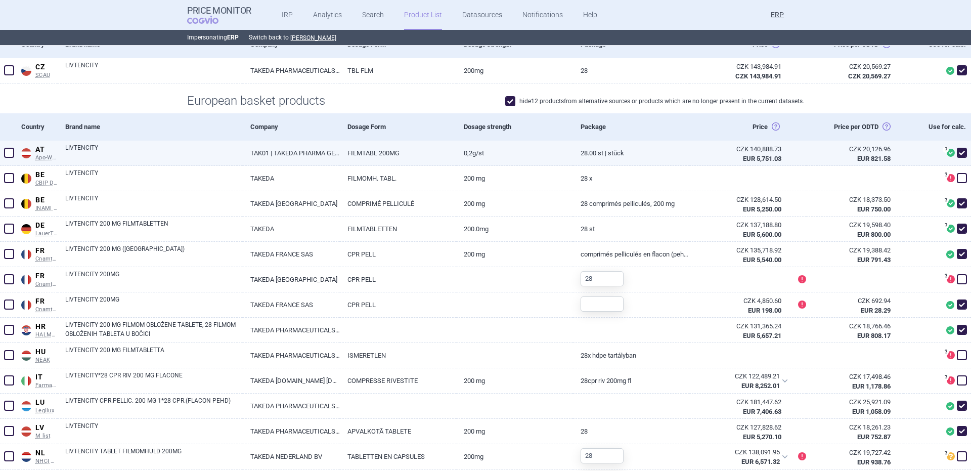
scroll to position [202, 0]
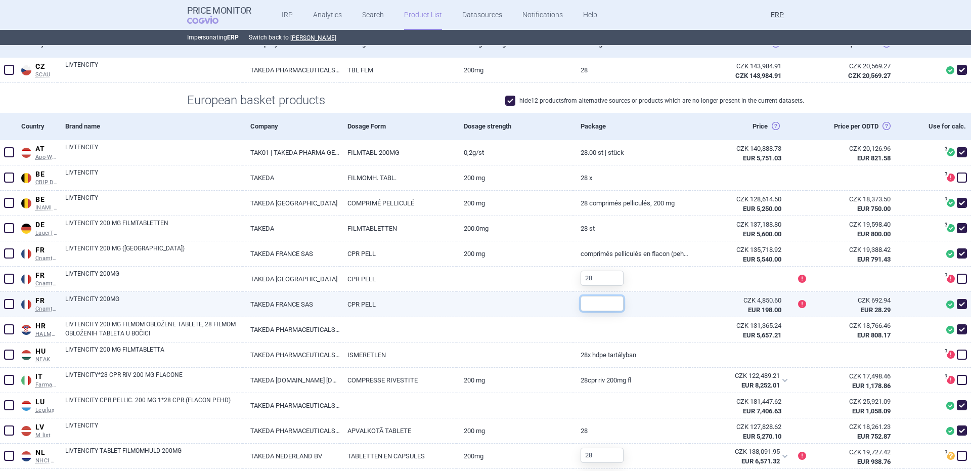
click at [603, 303] on input "text" at bounding box center [602, 303] width 43 height 15
type input "28"
click at [957, 301] on span at bounding box center [962, 304] width 10 height 10
checkbox input "false"
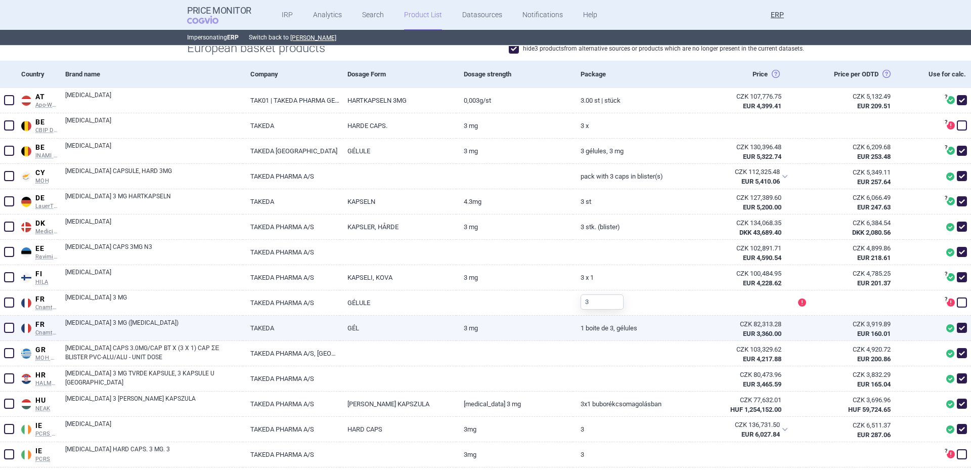
scroll to position [254, 0]
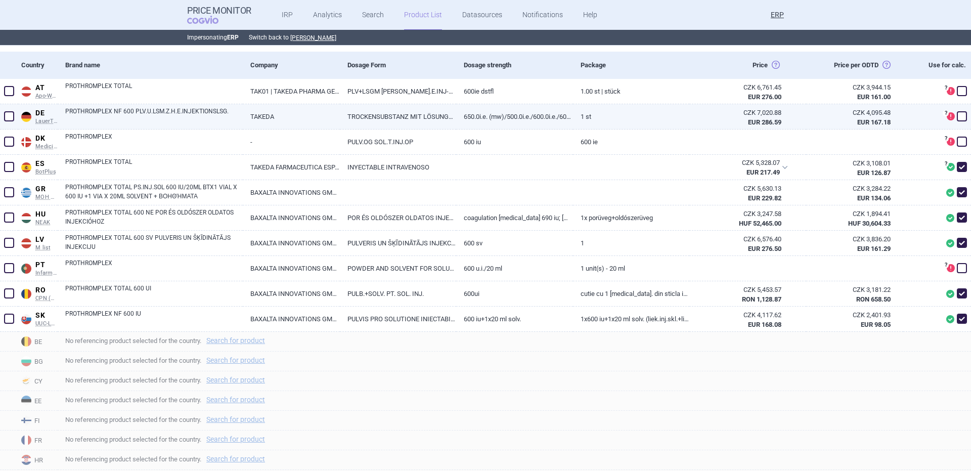
scroll to position [263, 0]
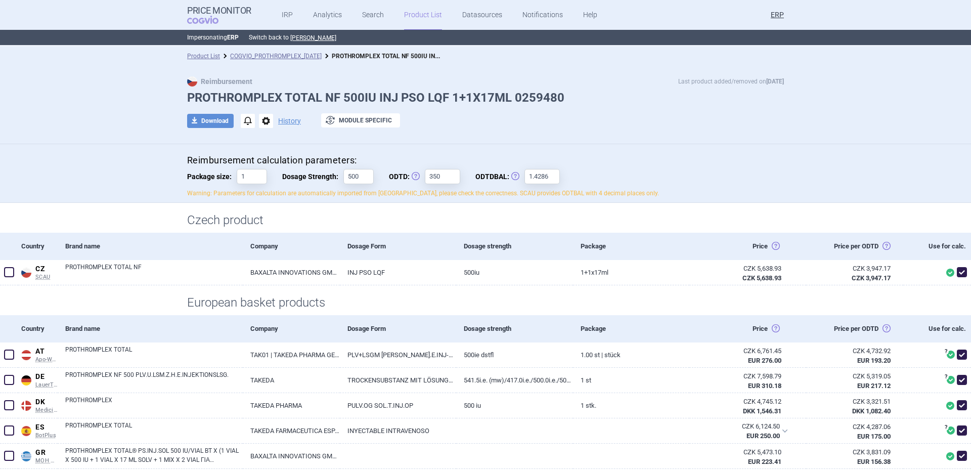
scroll to position [202, 0]
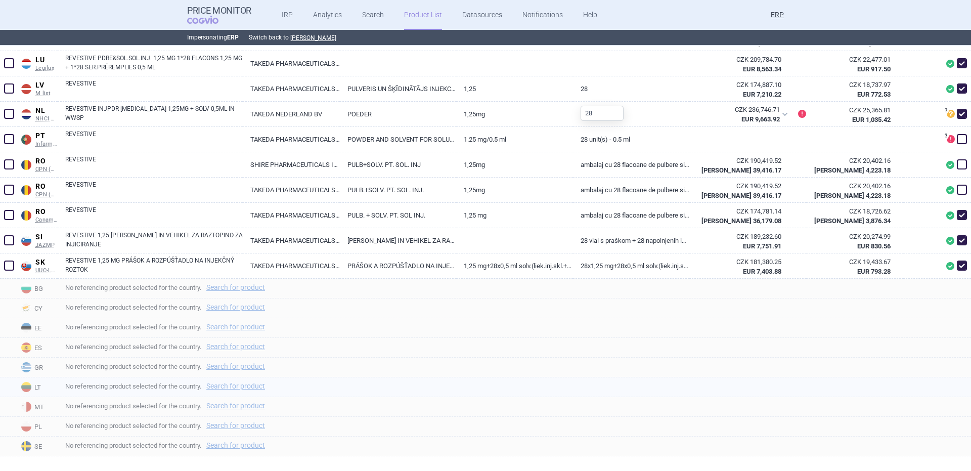
scroll to position [605, 0]
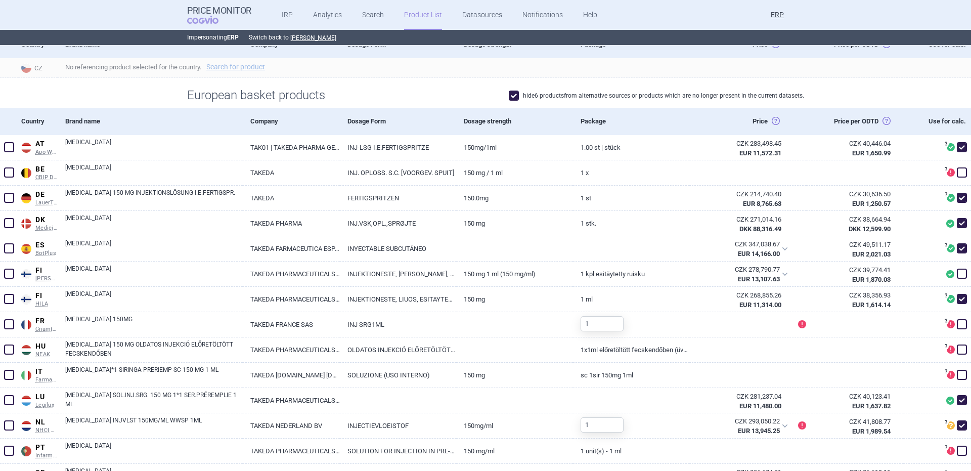
scroll to position [202, 0]
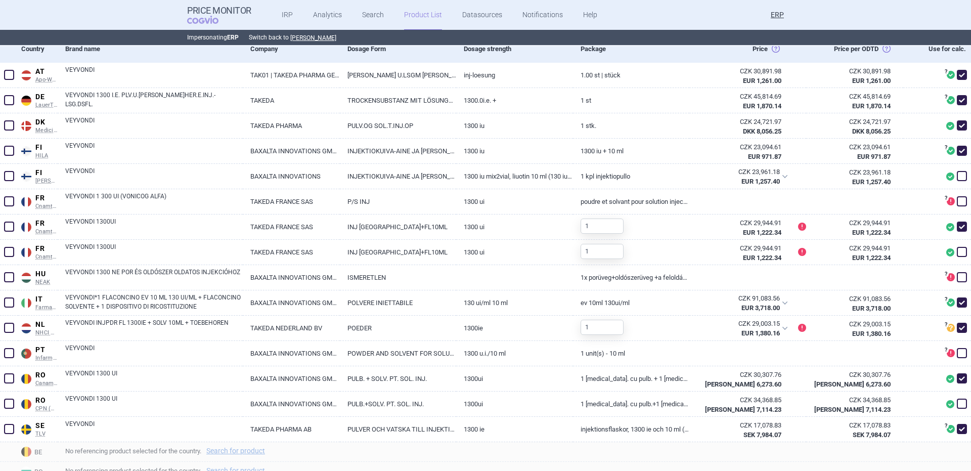
scroll to position [72, 0]
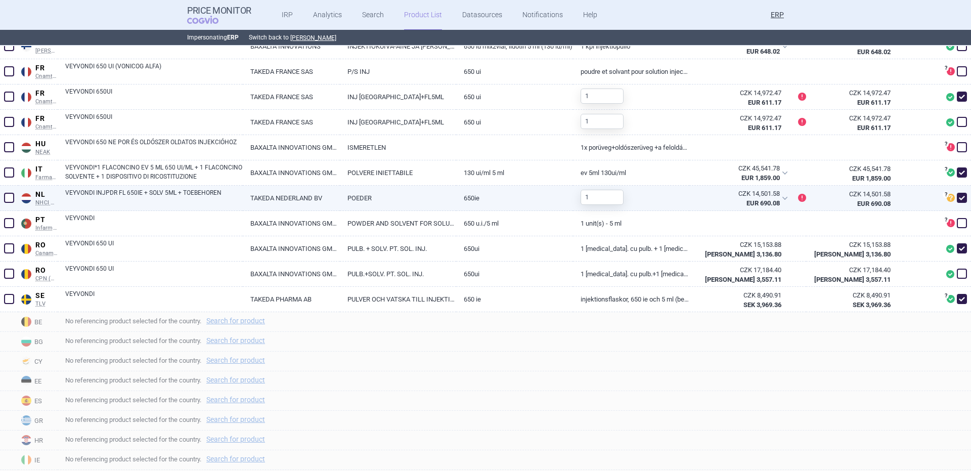
scroll to position [405, 0]
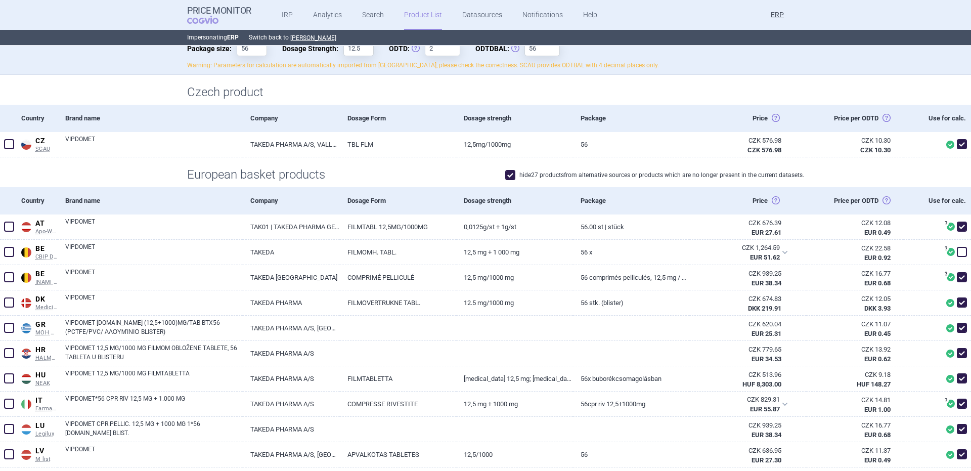
scroll to position [117, 0]
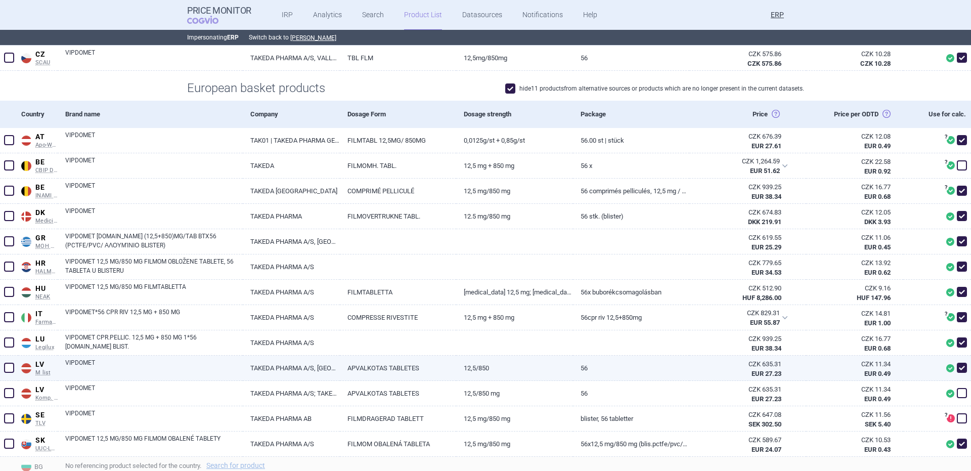
scroll to position [202, 0]
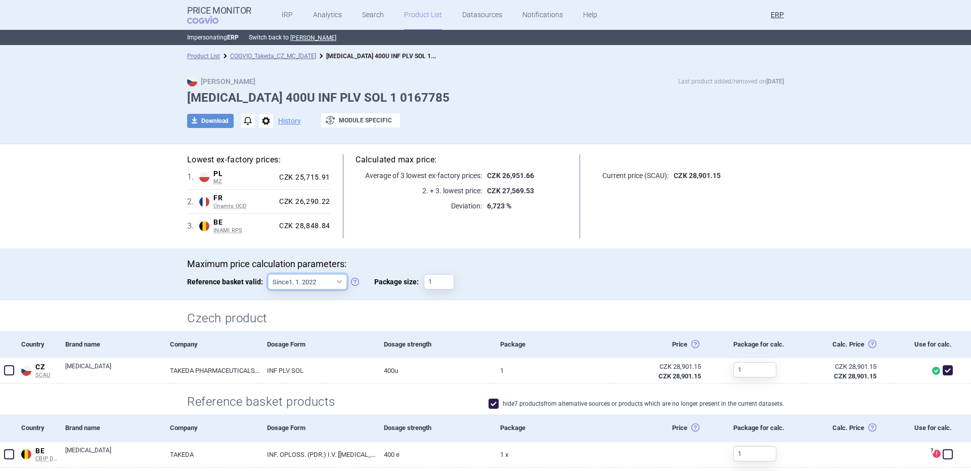
click at [318, 282] on select "Since 1. 1. 2022 Since 1. 2. 2020 Since 1. 1. 2018 Since 1. 4. 2012" at bounding box center [307, 281] width 79 height 15
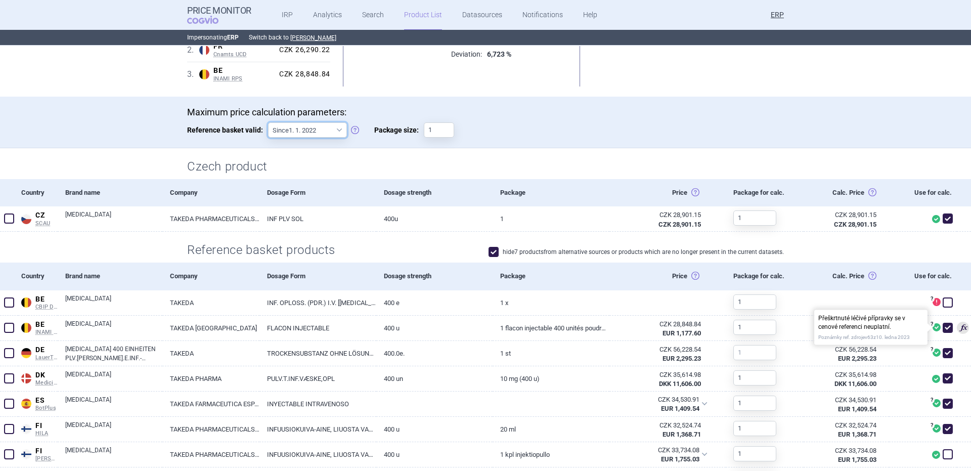
scroll to position [151, 0]
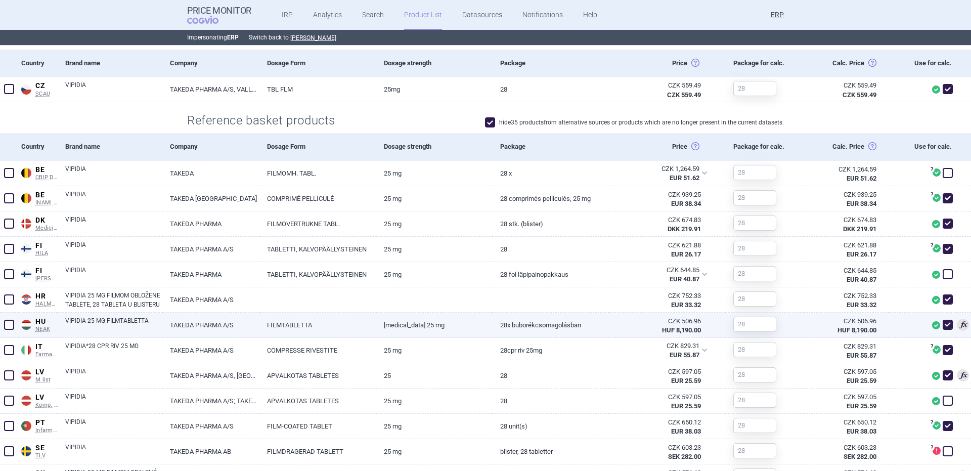
scroll to position [281, 0]
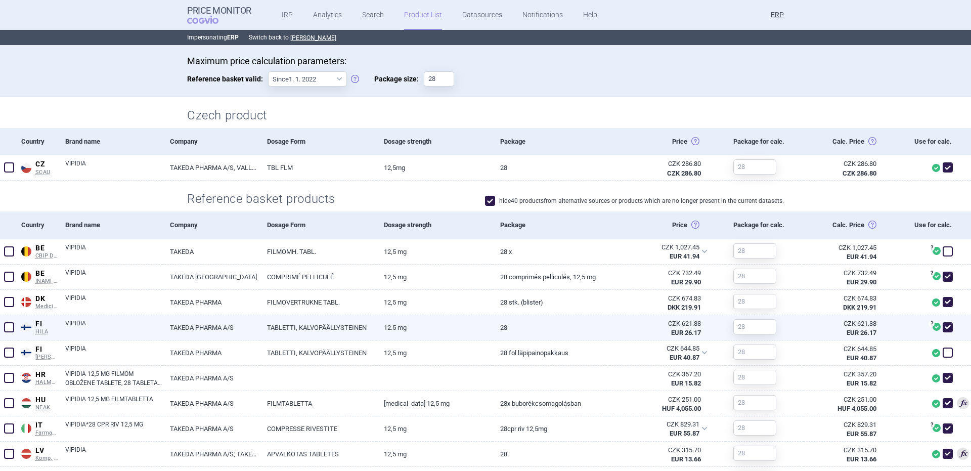
scroll to position [202, 0]
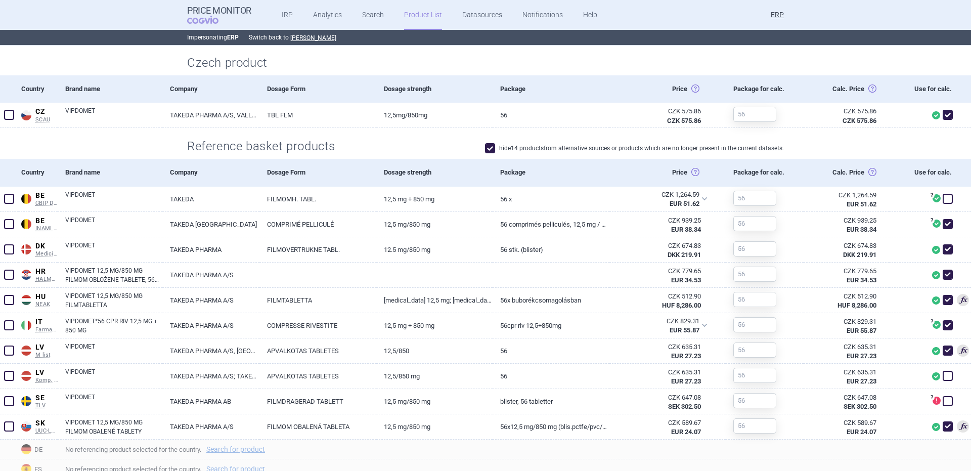
scroll to position [257, 0]
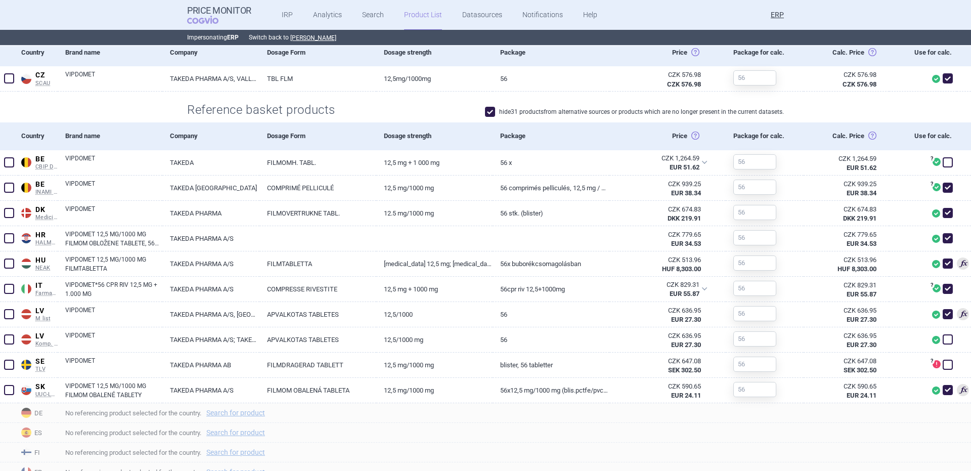
scroll to position [287, 0]
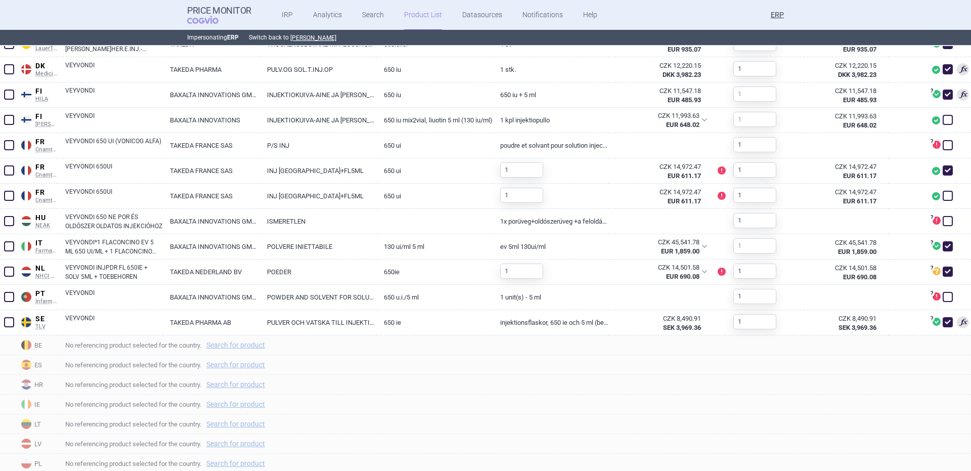
scroll to position [202, 0]
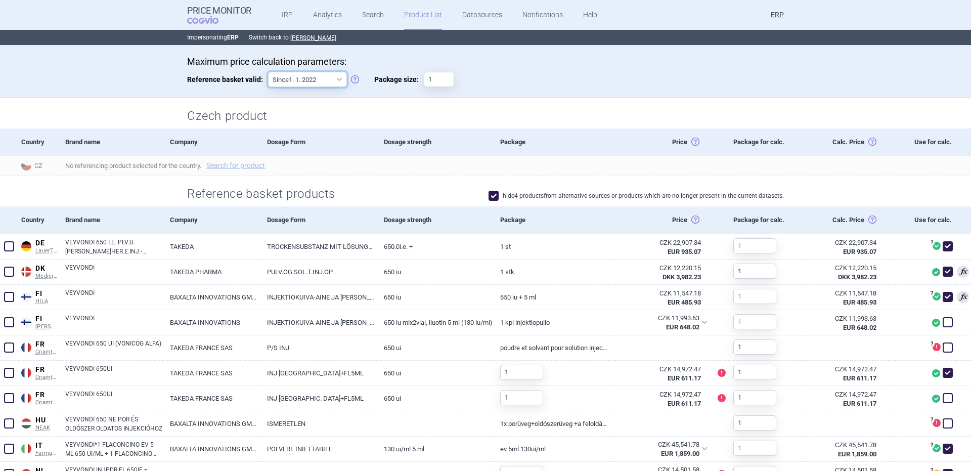
click at [317, 76] on select "Since 1. 1. 2022 Since 1. 2. 2020 Since 1. 1. 2018 Since 1. 4. 2012" at bounding box center [307, 79] width 79 height 15
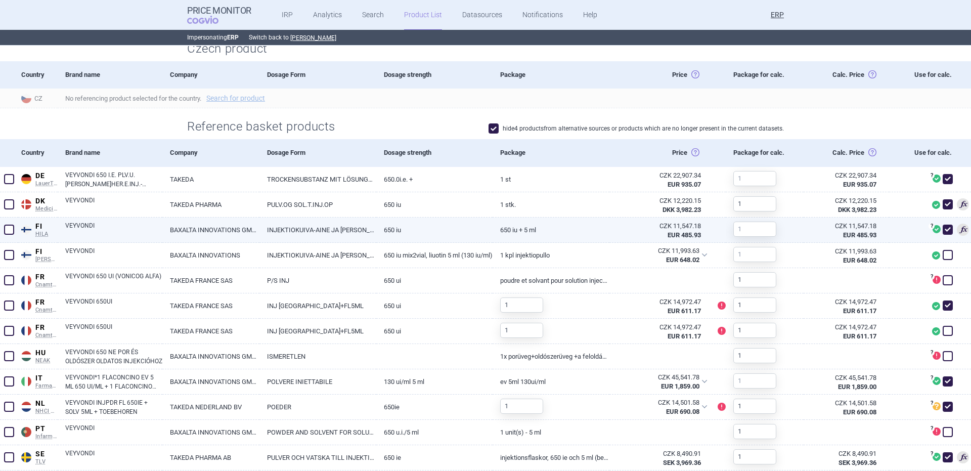
scroll to position [67, 0]
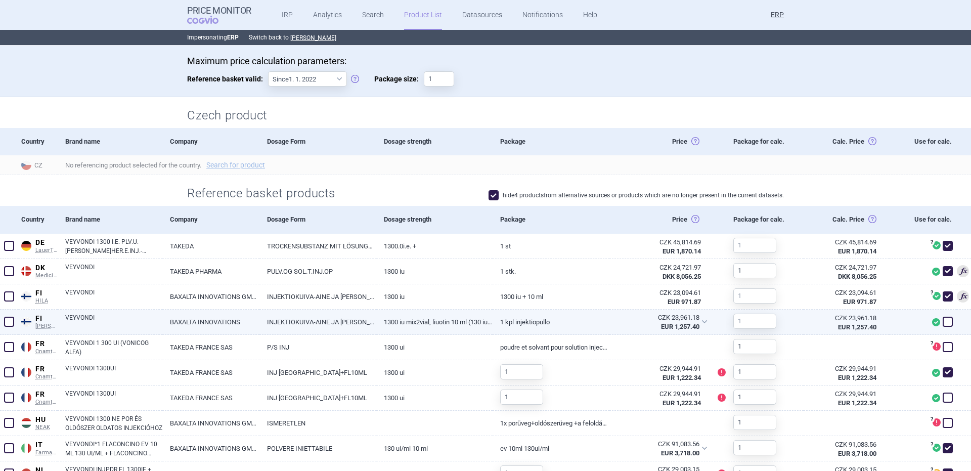
scroll to position [202, 0]
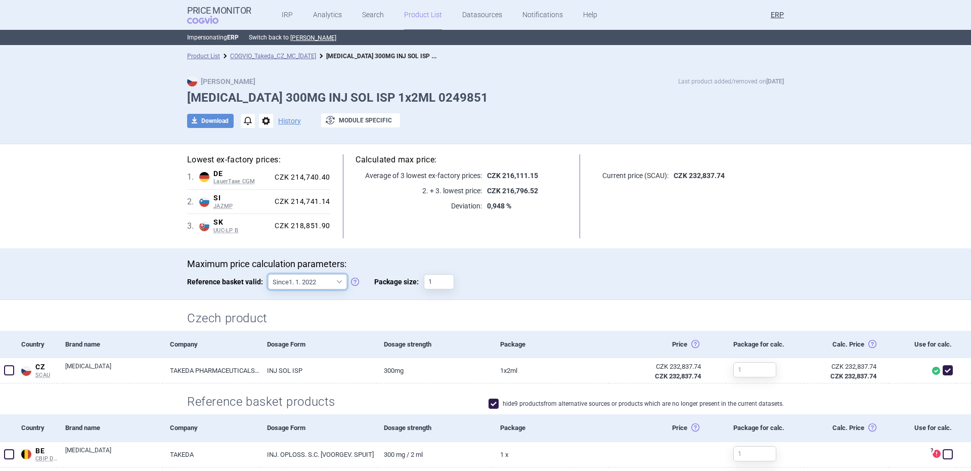
click at [306, 278] on select "Since 1. 1. 2022 Since 1. 2. 2020 Since 1. 1. 2018 Since 1. 4. 2012" at bounding box center [307, 281] width 79 height 15
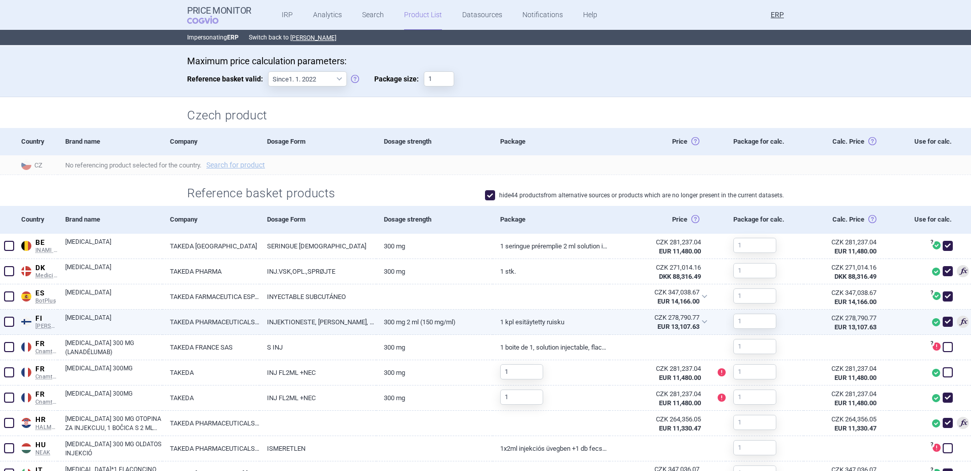
scroll to position [202, 0]
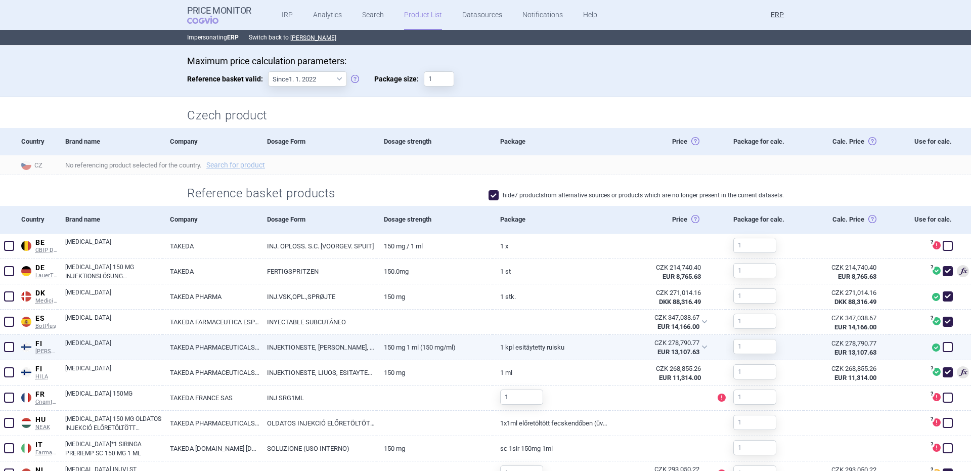
scroll to position [202, 0]
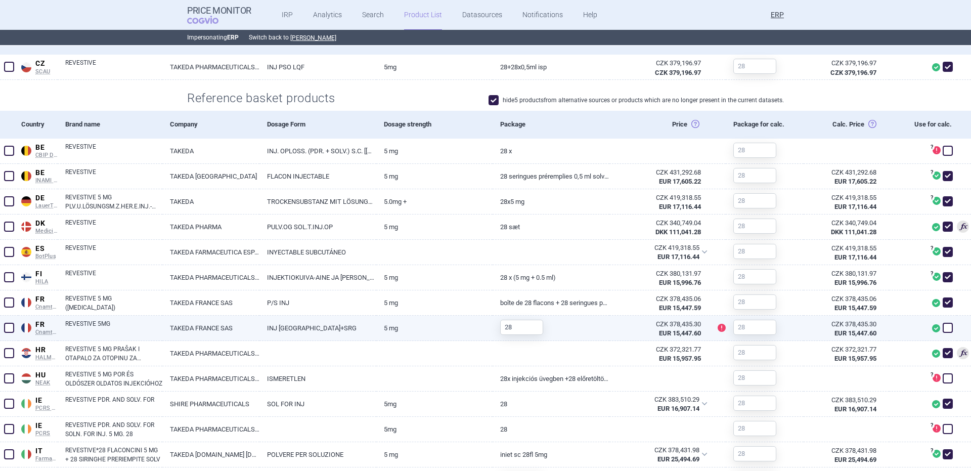
scroll to position [303, 0]
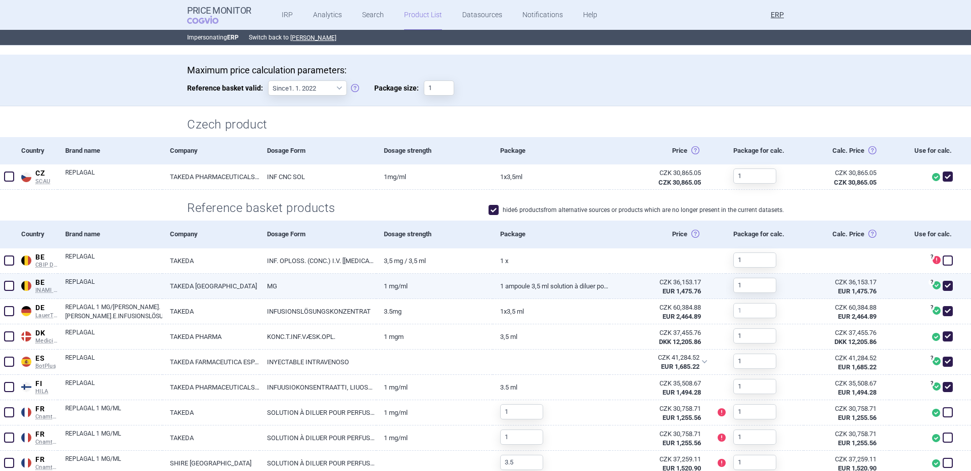
scroll to position [182, 0]
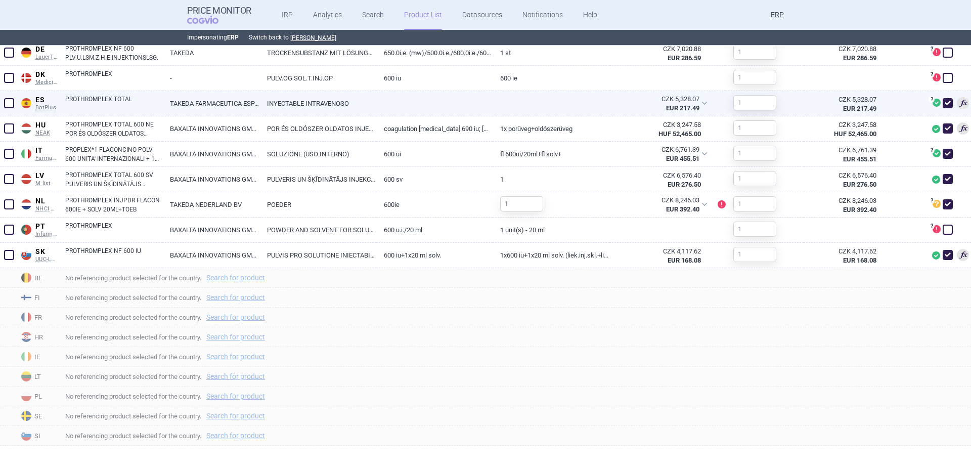
scroll to position [199, 0]
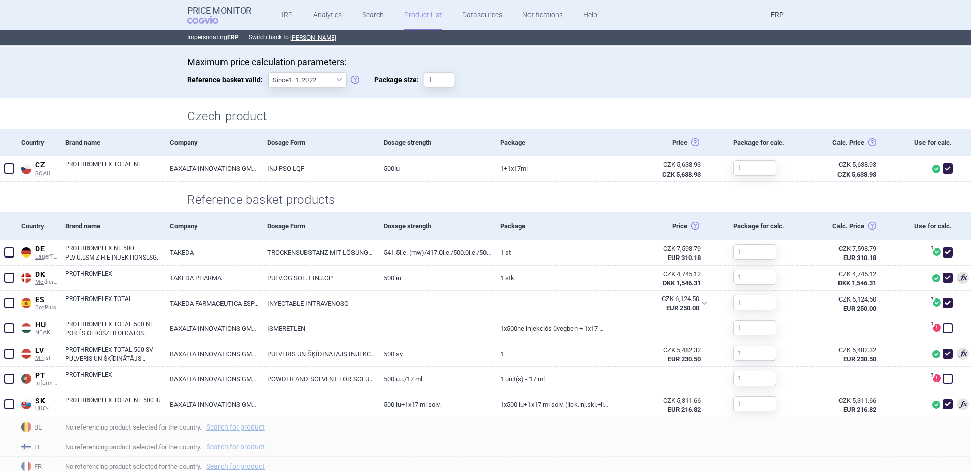
scroll to position [202, 0]
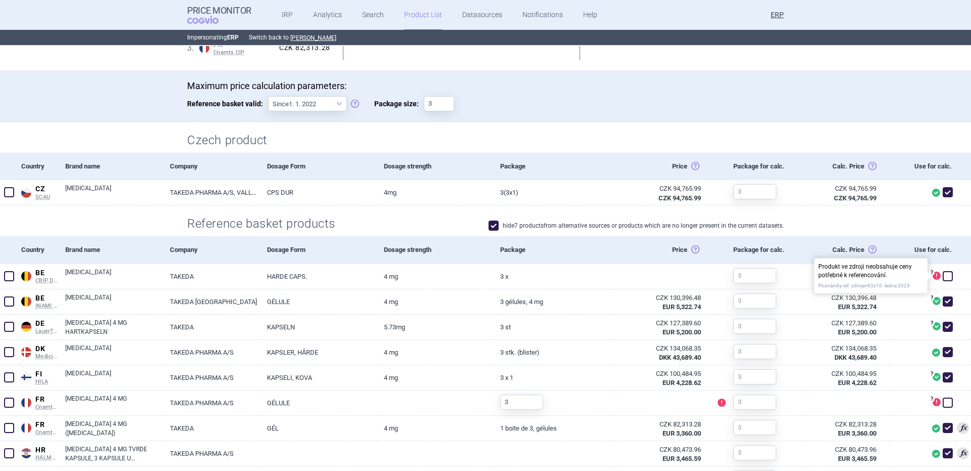
scroll to position [137, 0]
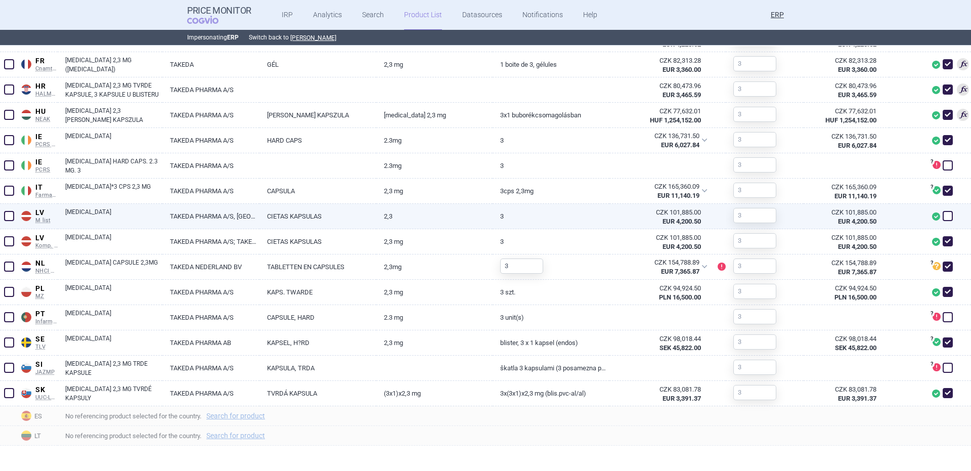
scroll to position [314, 0]
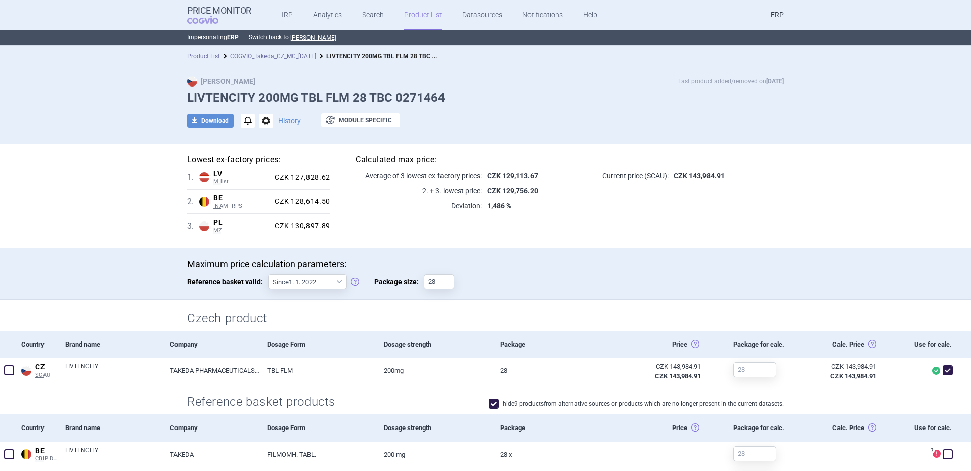
scroll to position [202, 0]
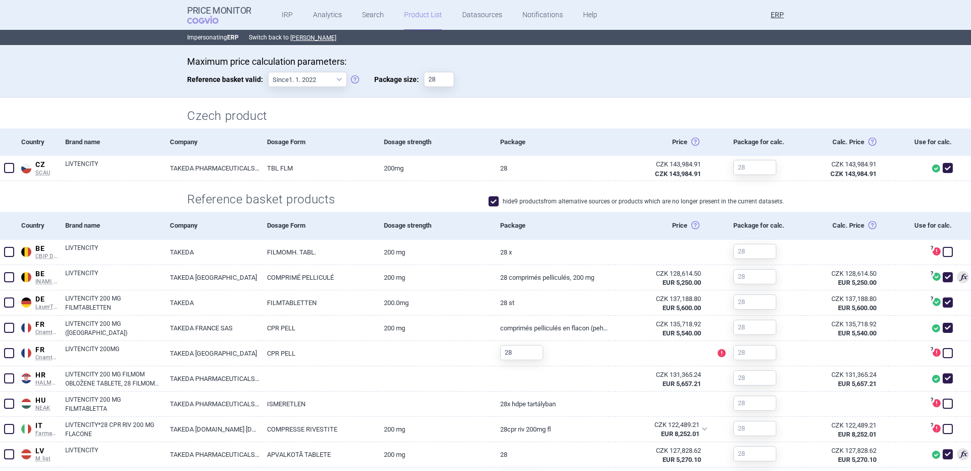
click at [334, 88] on div "Maximum price calculation parameters: Reference basket valid: Since 1. 1. 2022 …" at bounding box center [485, 76] width 597 height 41
click at [329, 81] on select "Since 1. 1. 2022 Since 1. 2. 2020 Since 1. 1. 2018 Since 1. 4. 2012" at bounding box center [307, 79] width 79 height 15
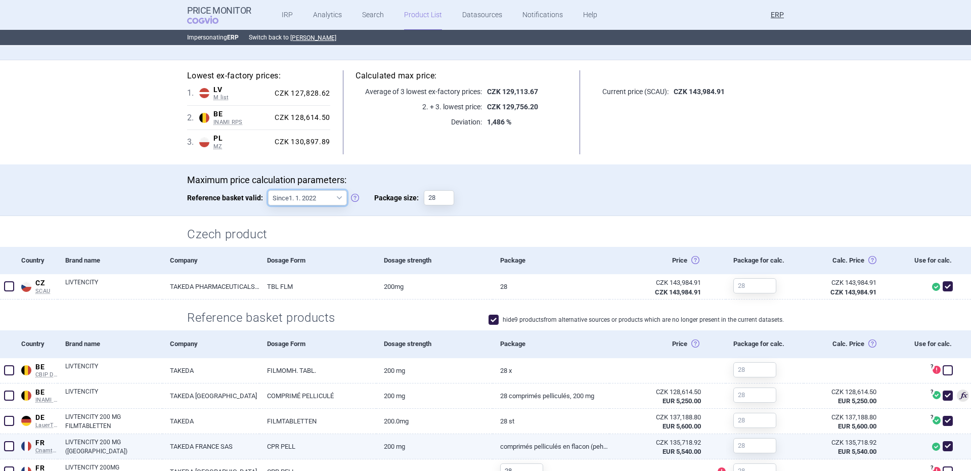
scroll to position [286, 0]
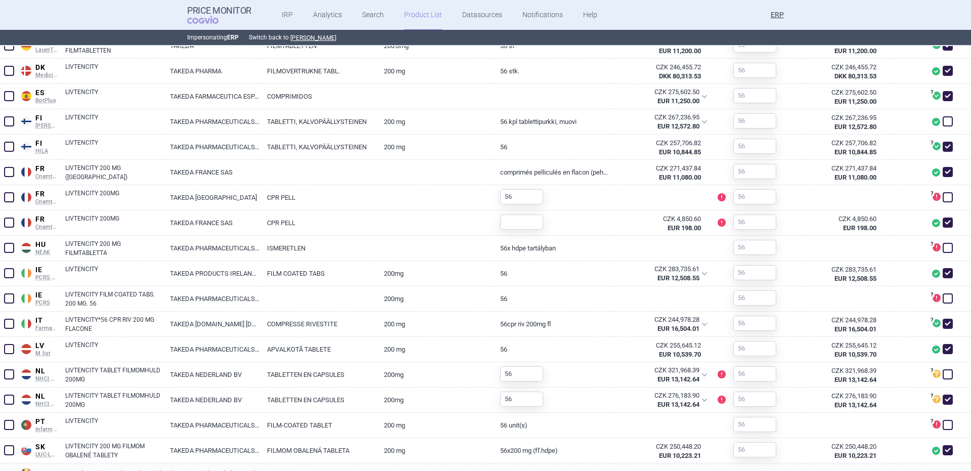
scroll to position [541, 0]
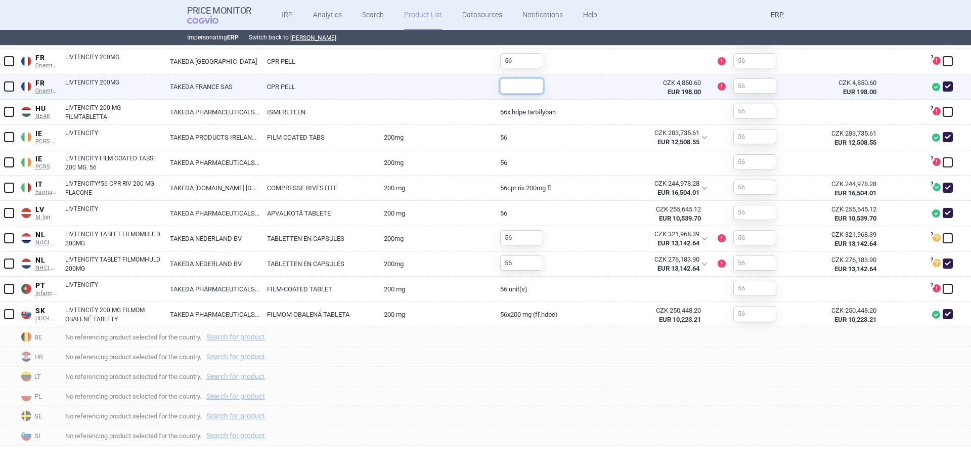
click at [532, 84] on input "text" at bounding box center [521, 85] width 43 height 15
type input "56"
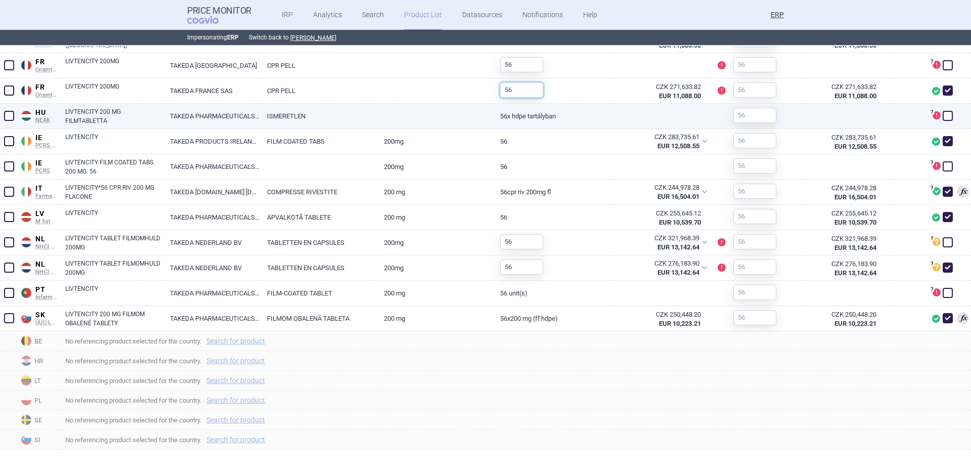
scroll to position [545, 0]
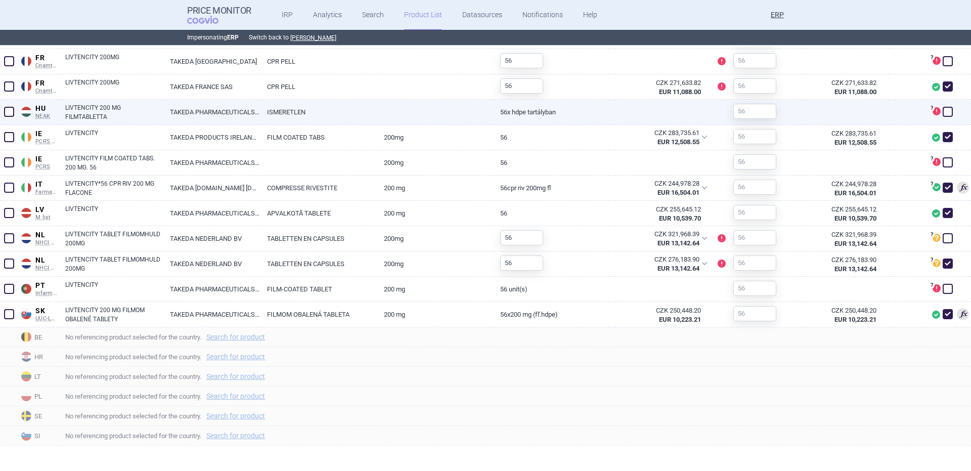
click at [609, 115] on div at bounding box center [667, 112] width 116 height 25
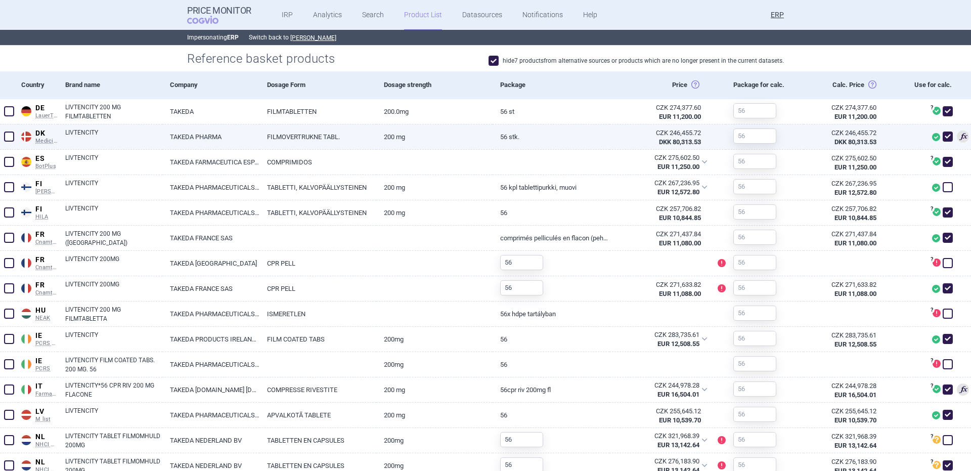
scroll to position [342, 0]
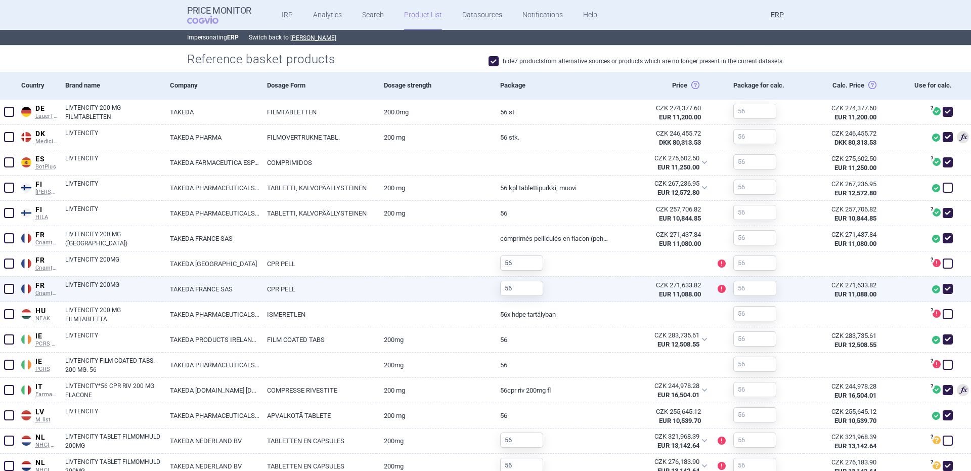
click at [942, 279] on div at bounding box center [923, 289] width 68 height 25
click at [943, 287] on span at bounding box center [948, 289] width 10 height 10
checkbox input "false"
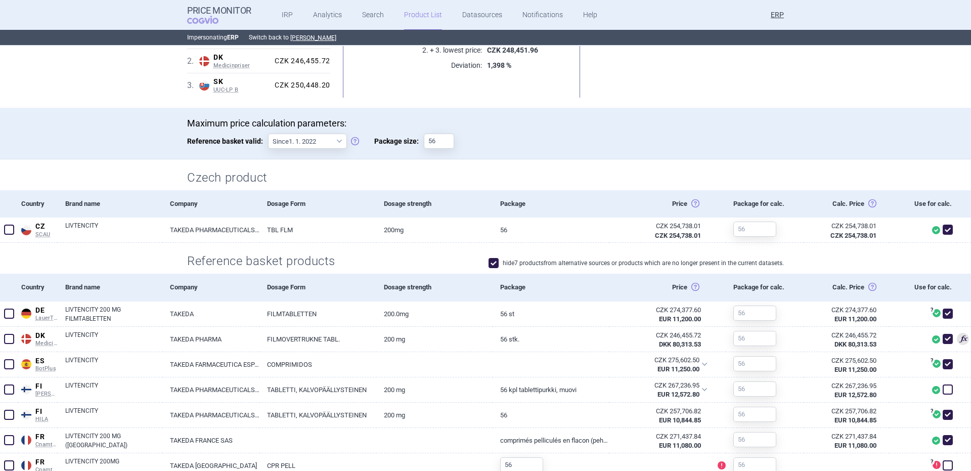
scroll to position [140, 0]
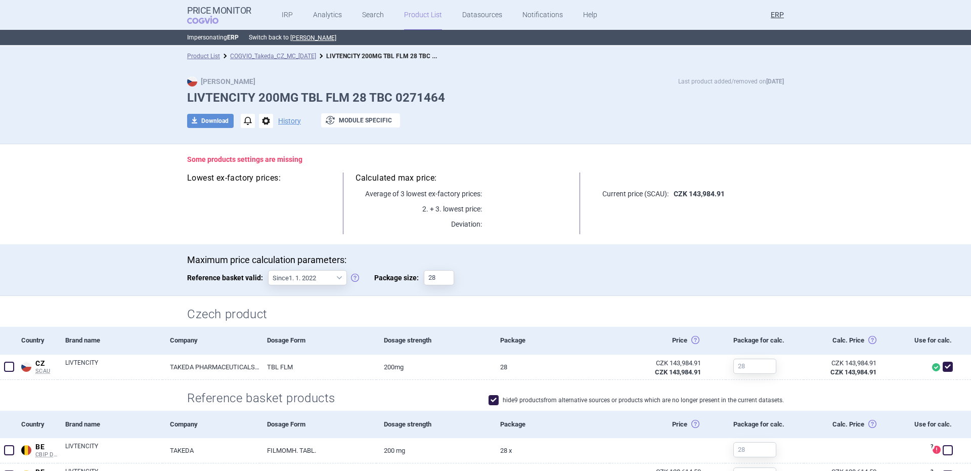
scroll to position [405, 0]
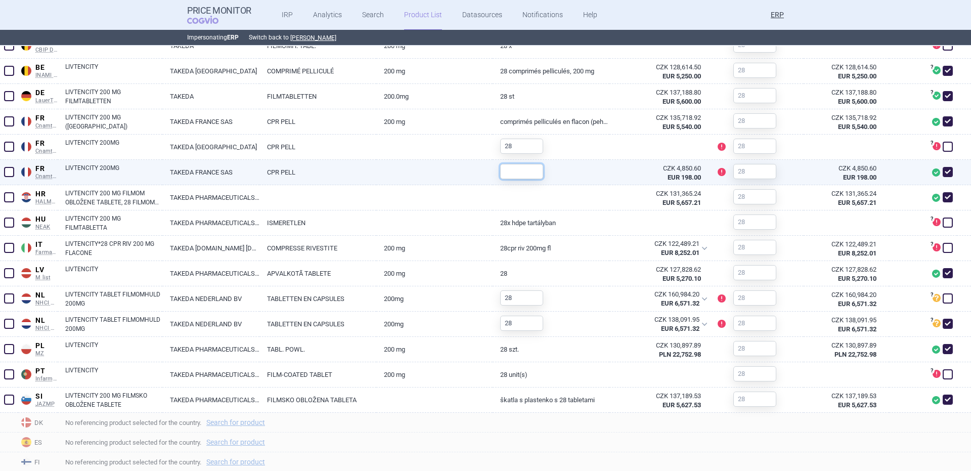
click at [525, 172] on input "text" at bounding box center [521, 171] width 43 height 15
type input "28"
click at [839, 166] on div "CZK 4,850.60" at bounding box center [843, 168] width 65 height 9
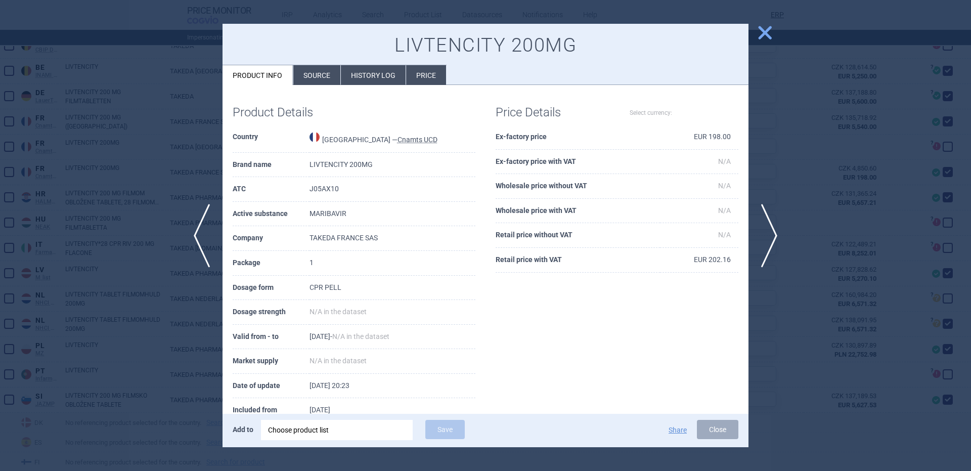
scroll to position [409, 0]
select select "EUR"
click at [763, 30] on span "close" at bounding box center [765, 33] width 18 height 18
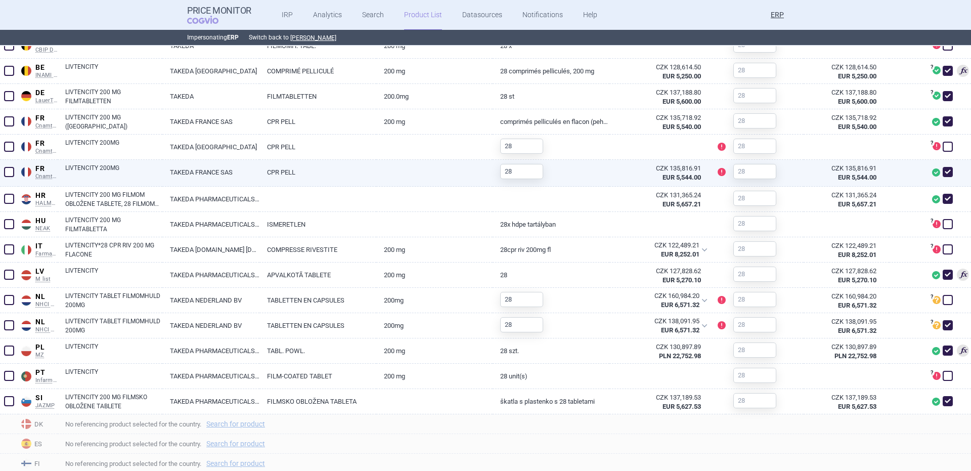
click at [943, 171] on span at bounding box center [948, 172] width 10 height 10
checkbox input "false"
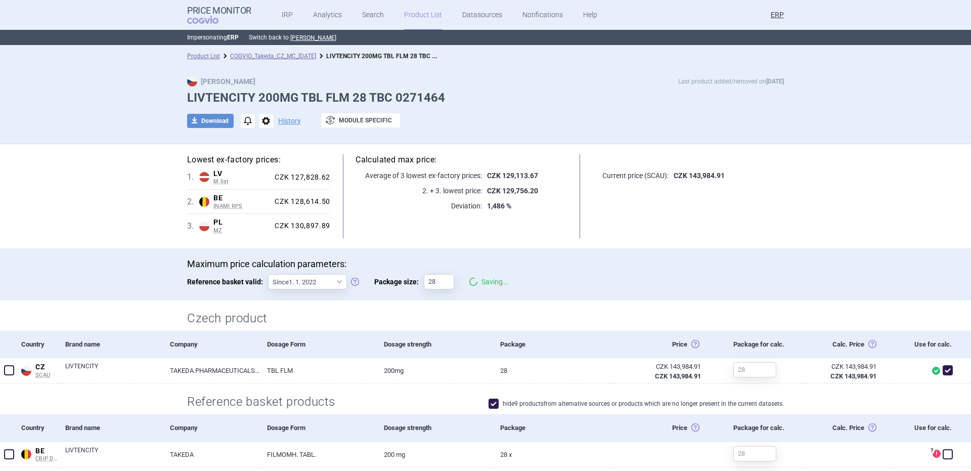
click at [243, 60] on li "COGVIO_Takeda_CZ_MC_[DATE]" at bounding box center [268, 56] width 96 height 10
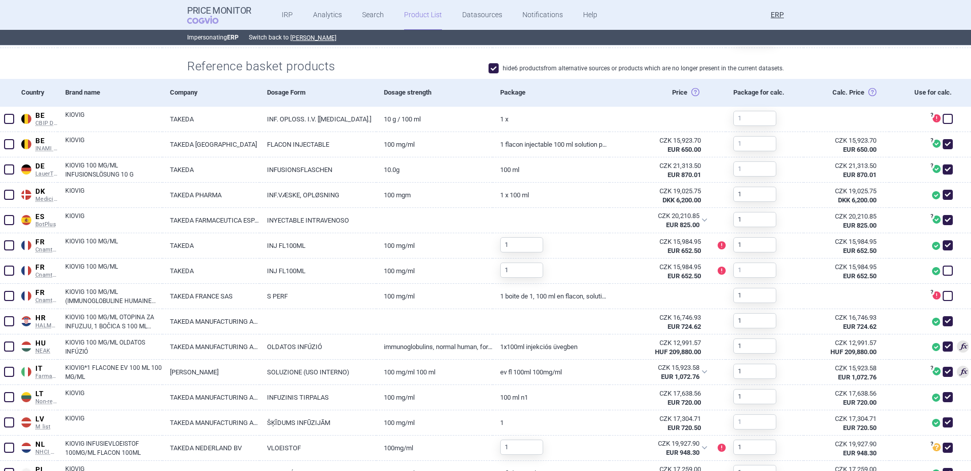
scroll to position [333, 0]
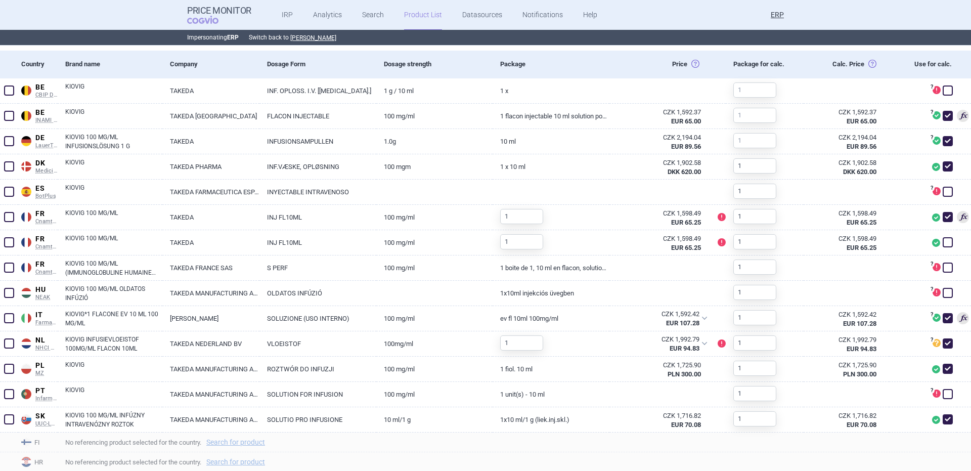
scroll to position [361, 0]
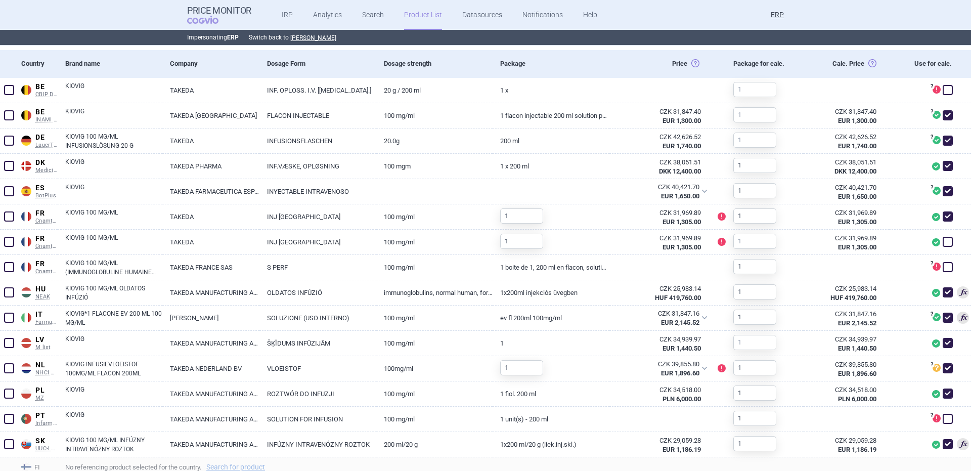
scroll to position [363, 0]
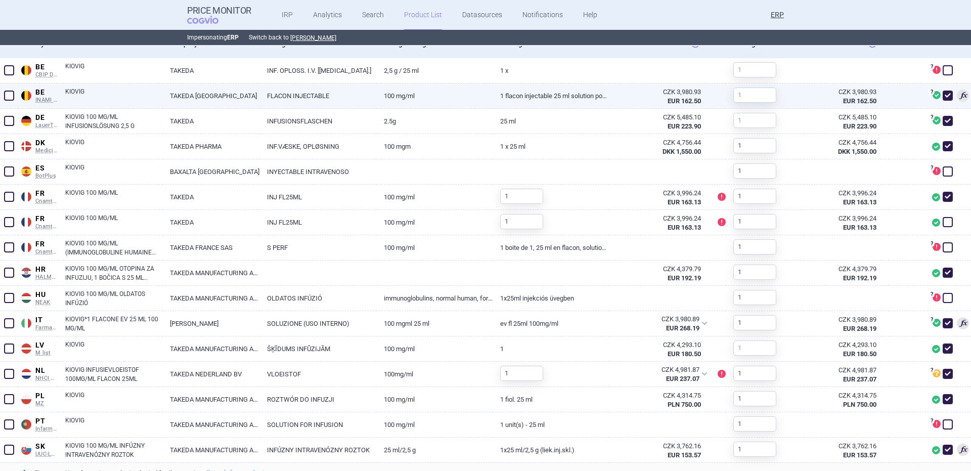
scroll to position [182, 0]
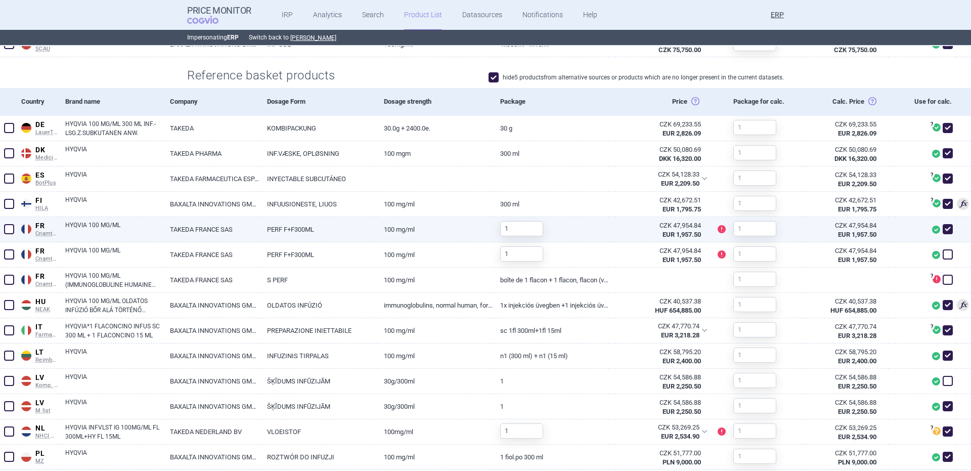
scroll to position [327, 0]
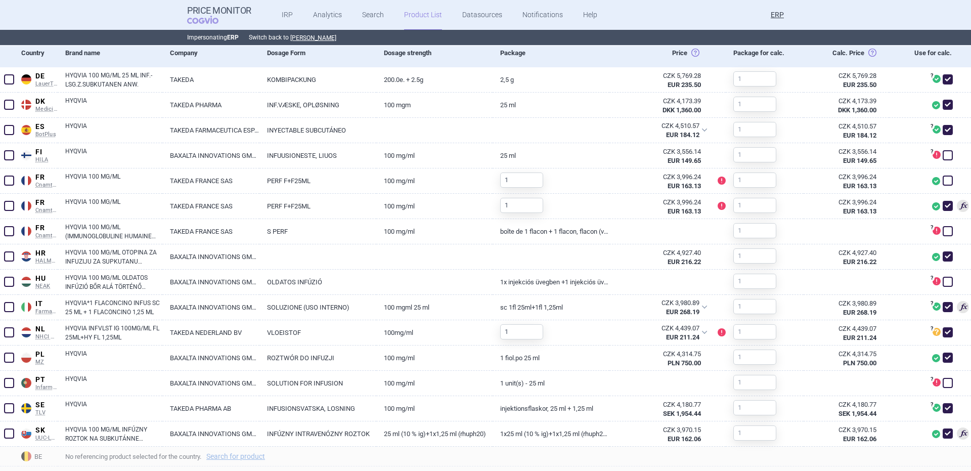
scroll to position [370, 0]
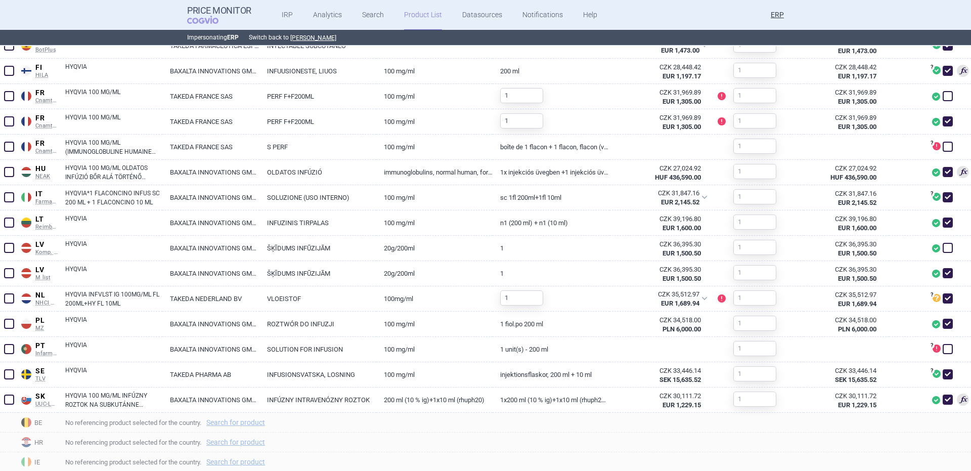
scroll to position [257, 0]
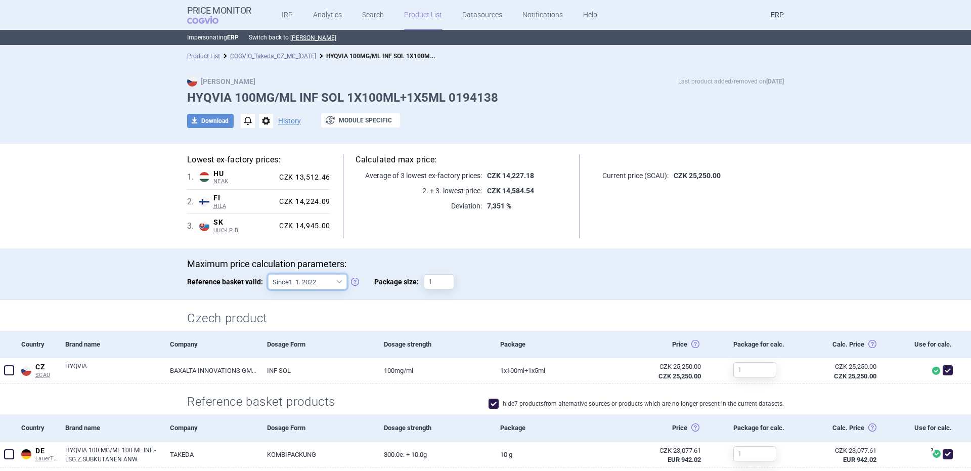
click at [337, 284] on select "Since 1. 1. 2022 Since 1. 2. 2020 Since 1. 1. 2018 Since 1. 4. 2012" at bounding box center [307, 281] width 79 height 15
click at [473, 236] on div "Calculated max price: Average of 3 lowest ex-factory prices: CZK 14,227.18 2. +…" at bounding box center [461, 196] width 262 height 84
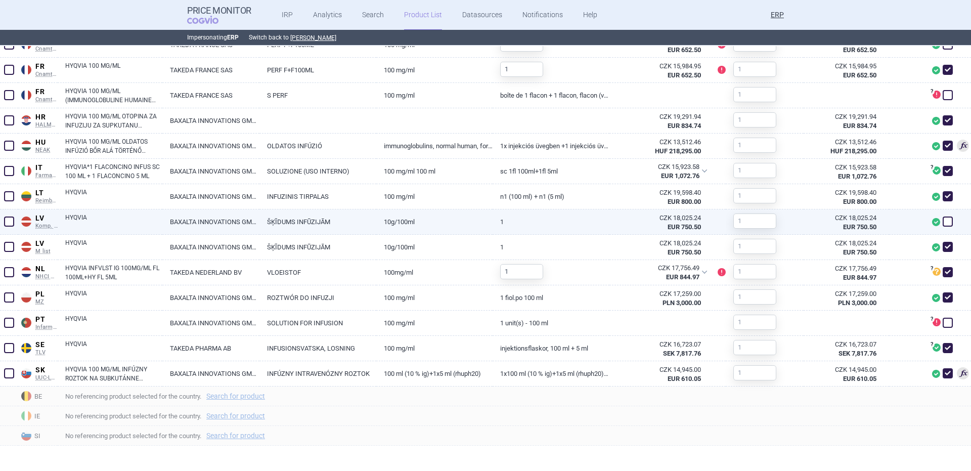
scroll to position [308, 0]
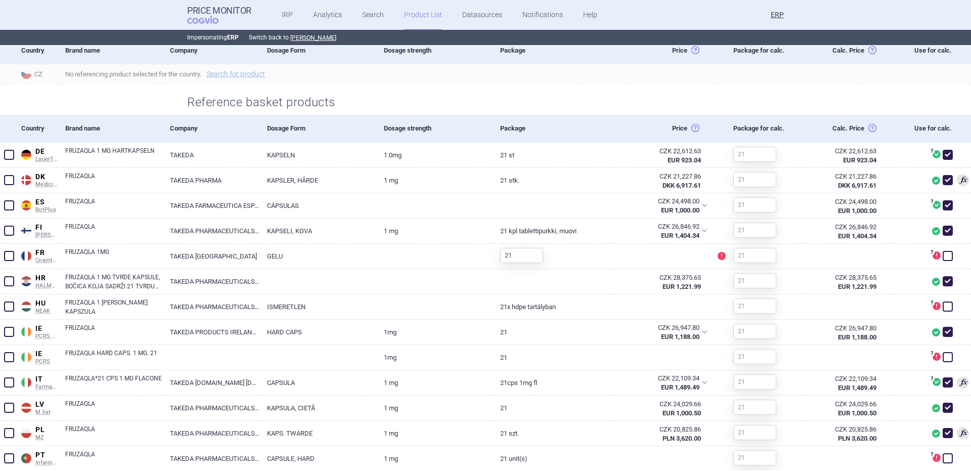
scroll to position [257, 0]
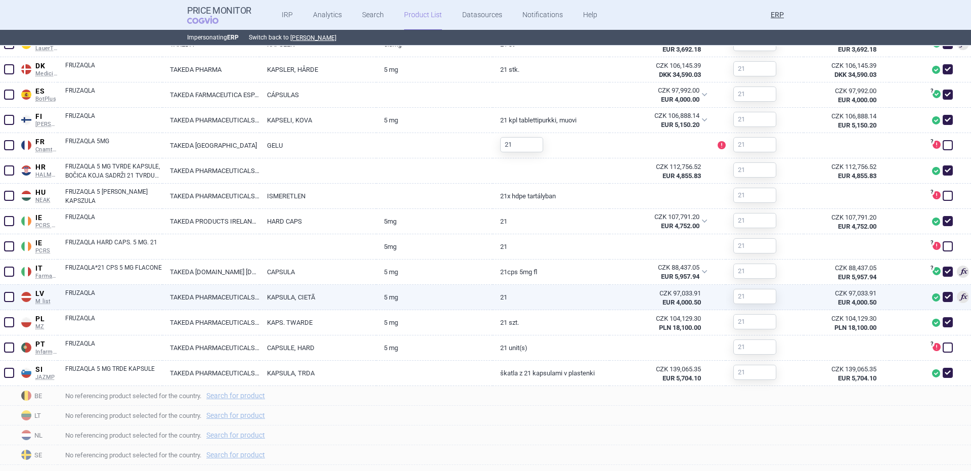
scroll to position [202, 0]
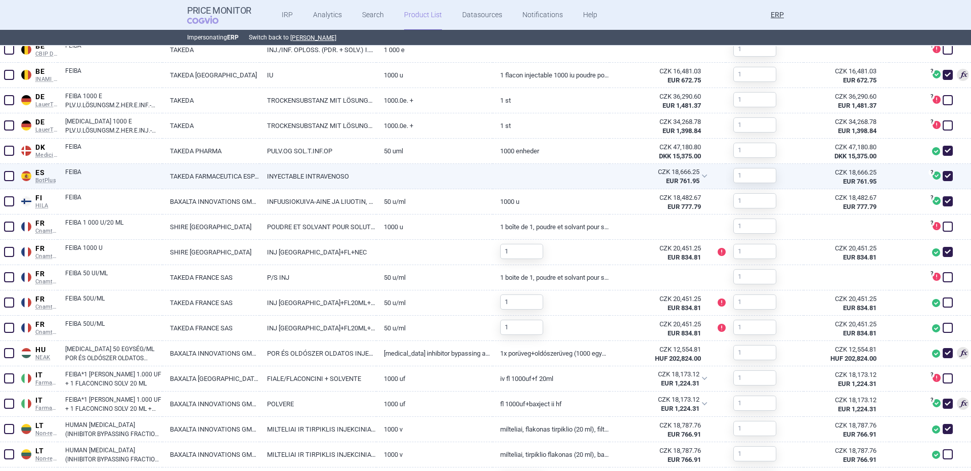
scroll to position [202, 0]
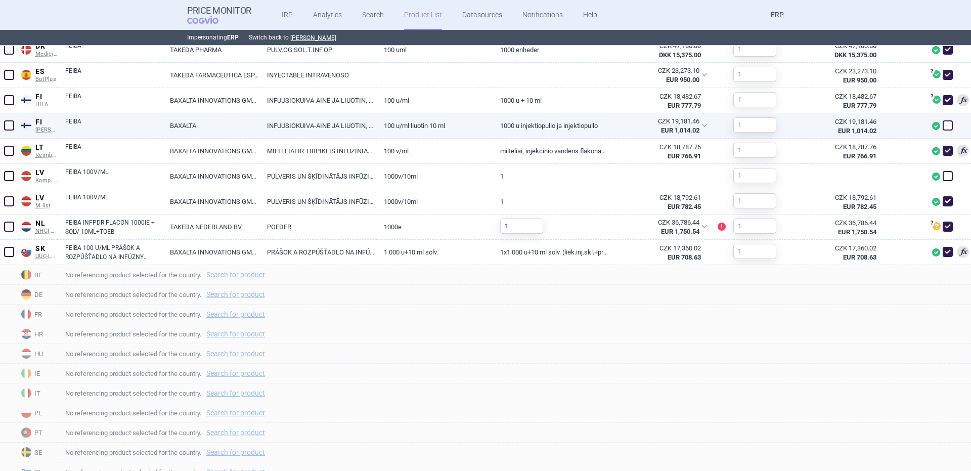
scroll to position [202, 0]
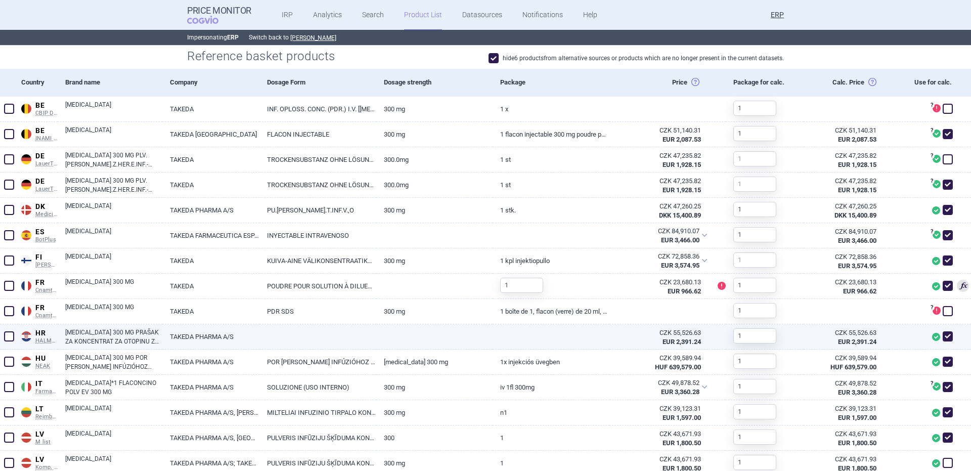
scroll to position [345, 0]
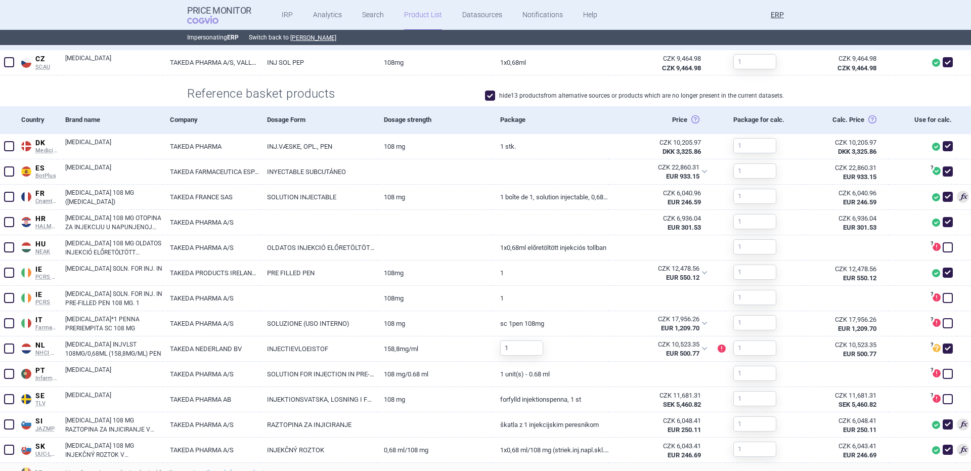
scroll to position [307, 0]
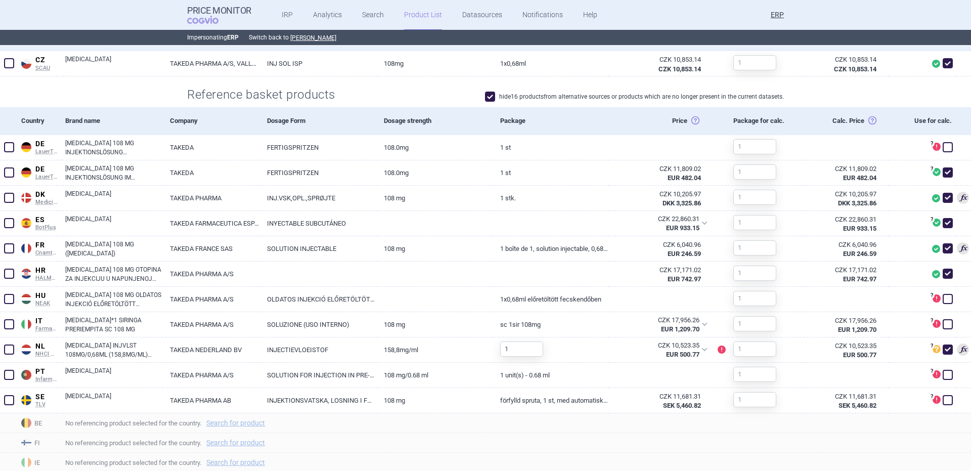
scroll to position [298, 0]
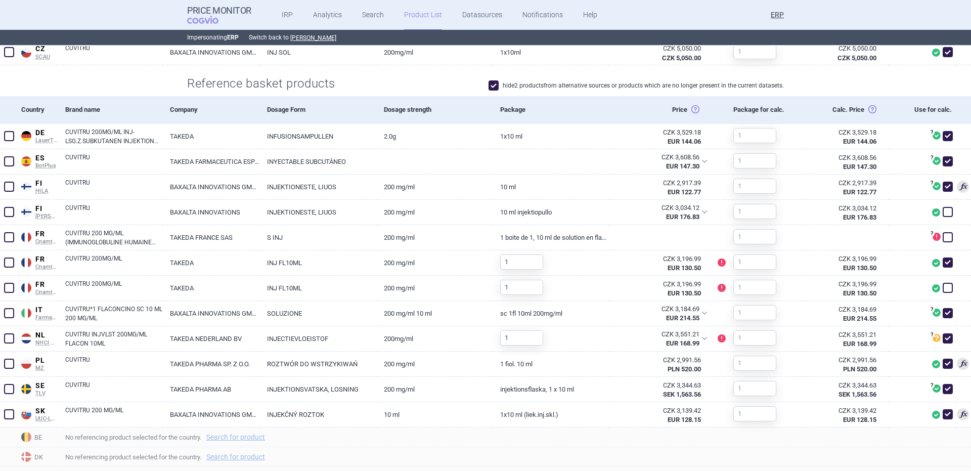
scroll to position [298, 0]
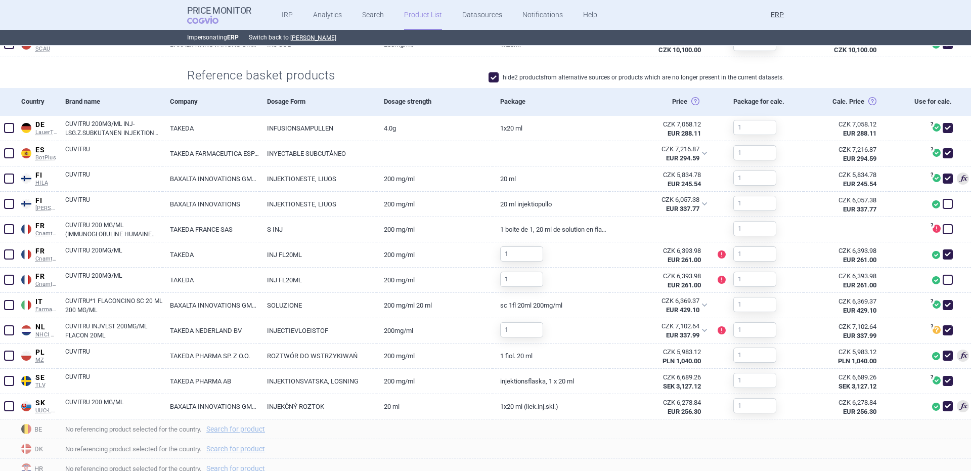
scroll to position [314, 0]
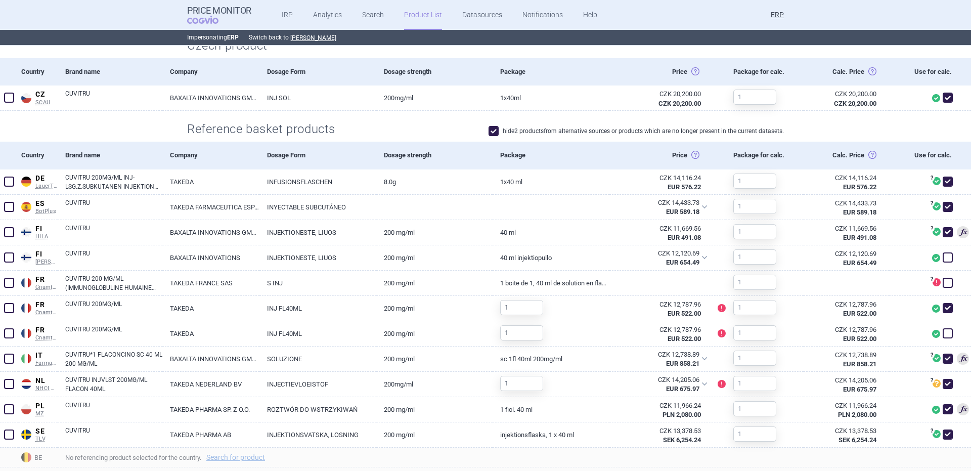
scroll to position [280, 0]
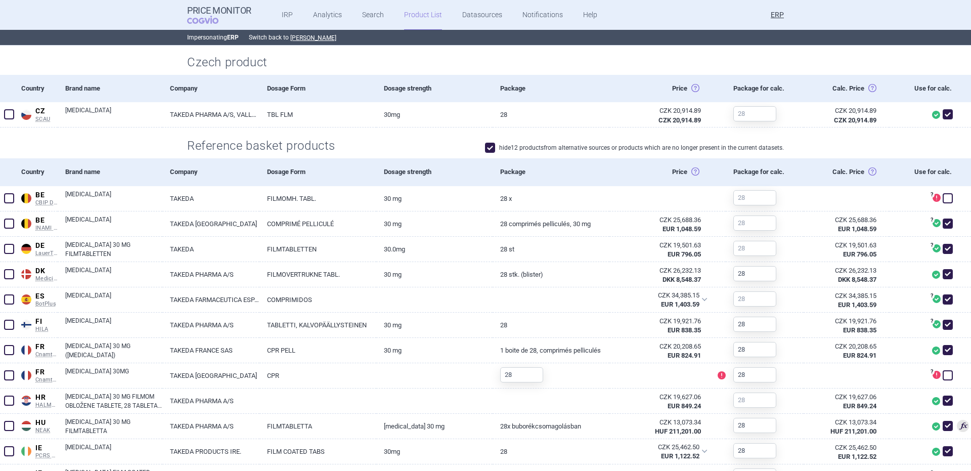
scroll to position [252, 0]
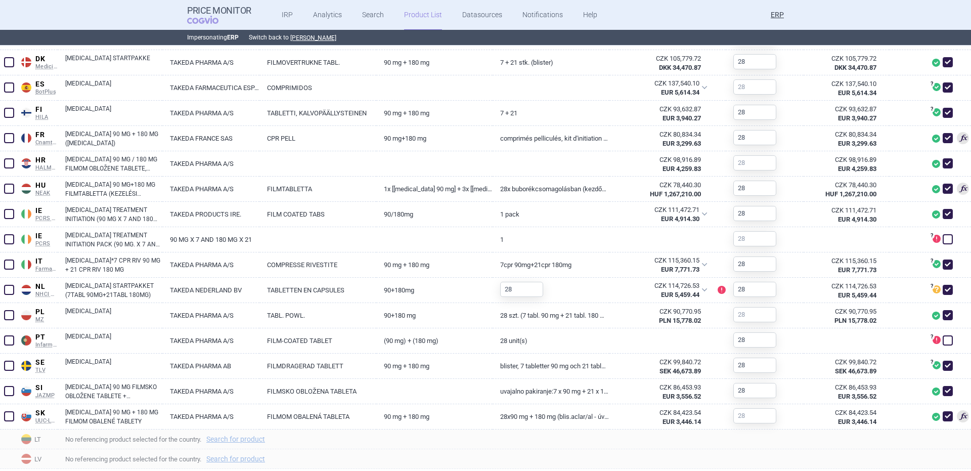
scroll to position [491, 0]
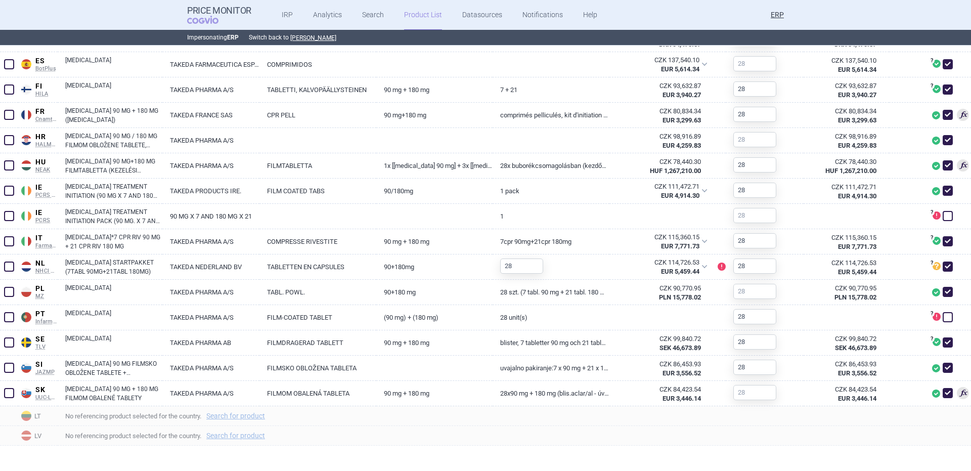
click at [964, 300] on section "Product List COGVIO_Takeda_CZ_MC_05.09.2025 ALUNBRIG 90MG+180MG TBL FLM 7X90MG+…" at bounding box center [485, 258] width 971 height 425
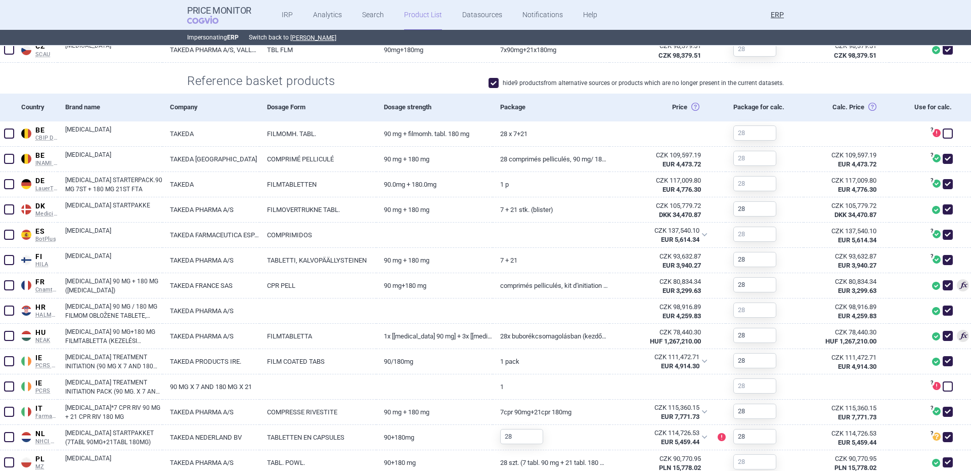
scroll to position [302, 0]
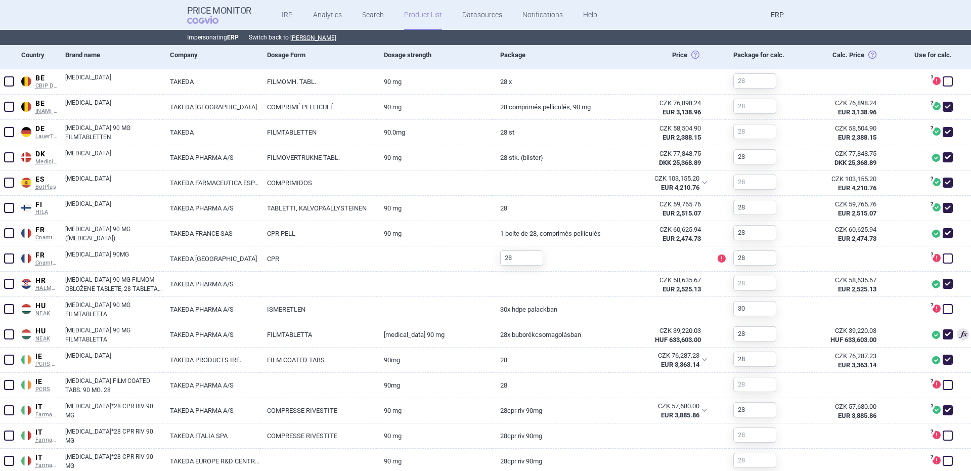
scroll to position [364, 0]
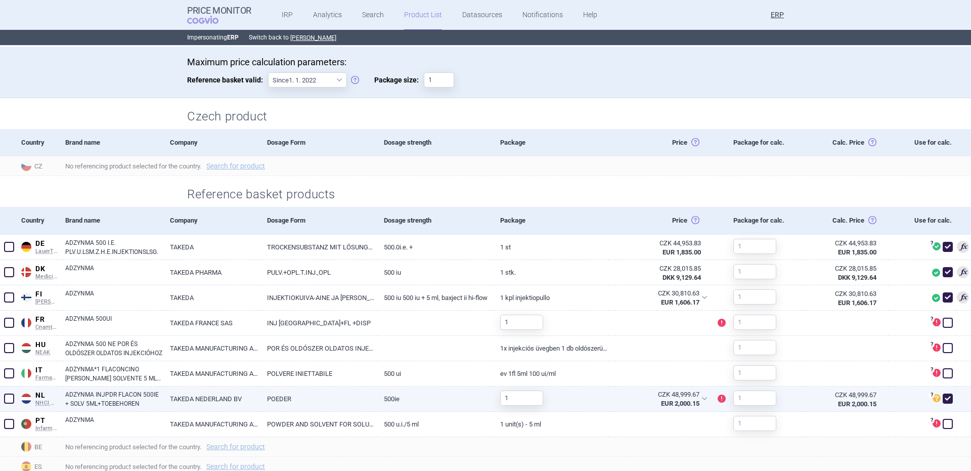
scroll to position [202, 0]
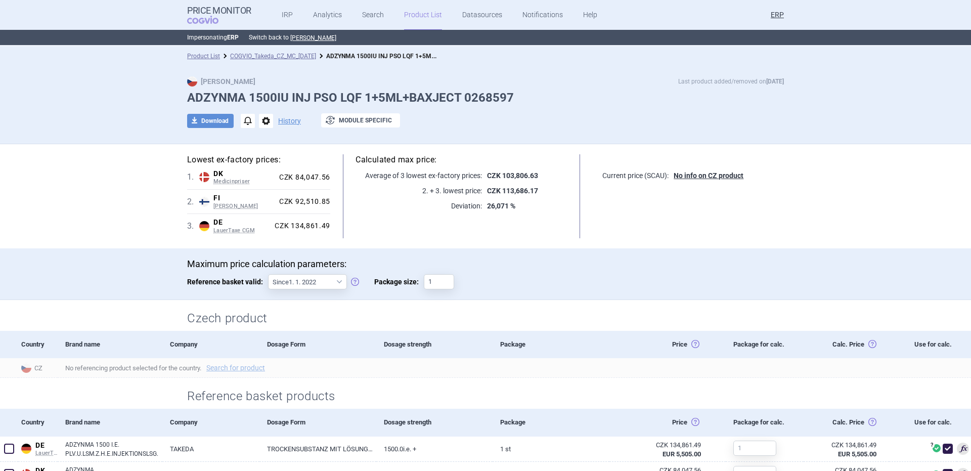
scroll to position [202, 0]
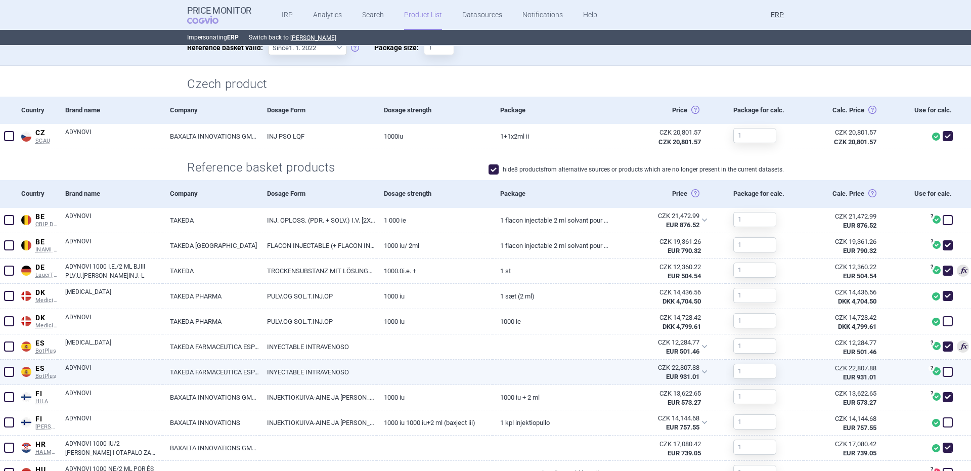
scroll to position [234, 0]
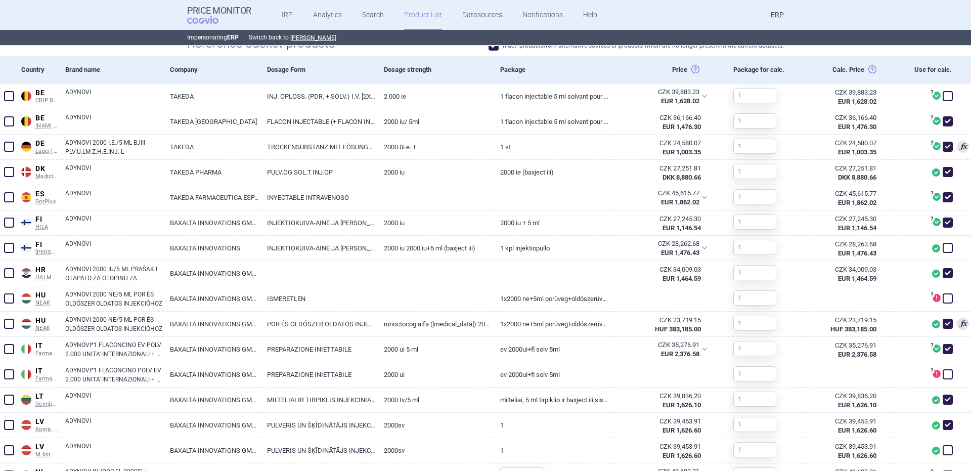
scroll to position [356, 0]
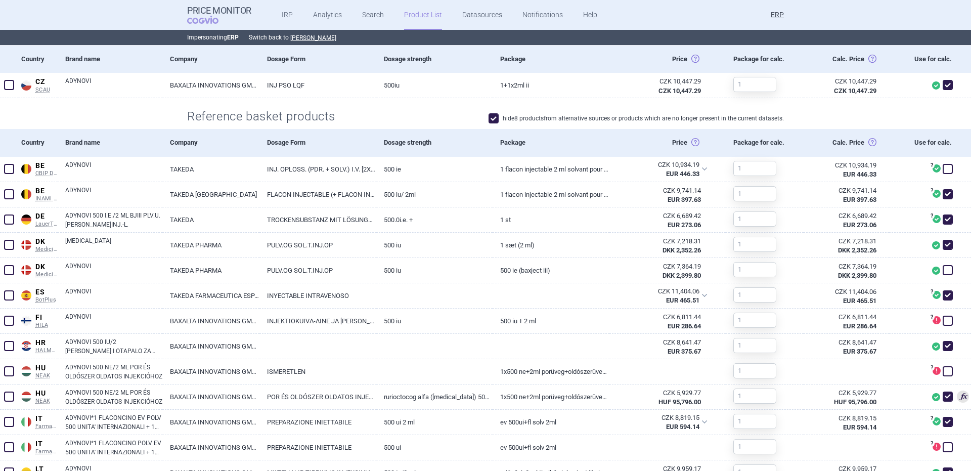
scroll to position [283, 0]
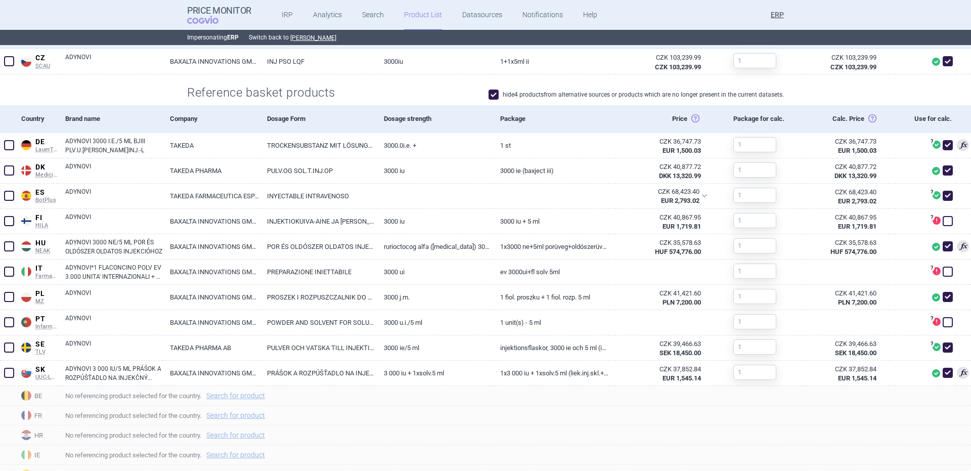
scroll to position [286, 0]
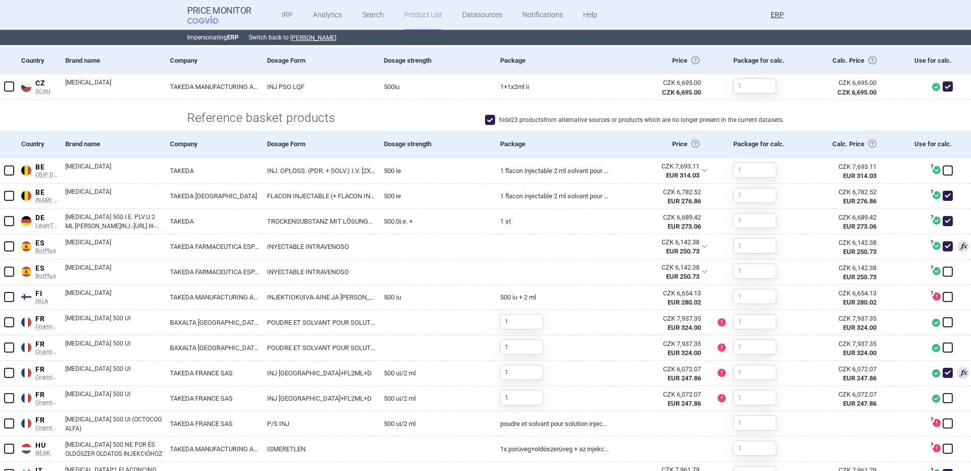
scroll to position [267, 0]
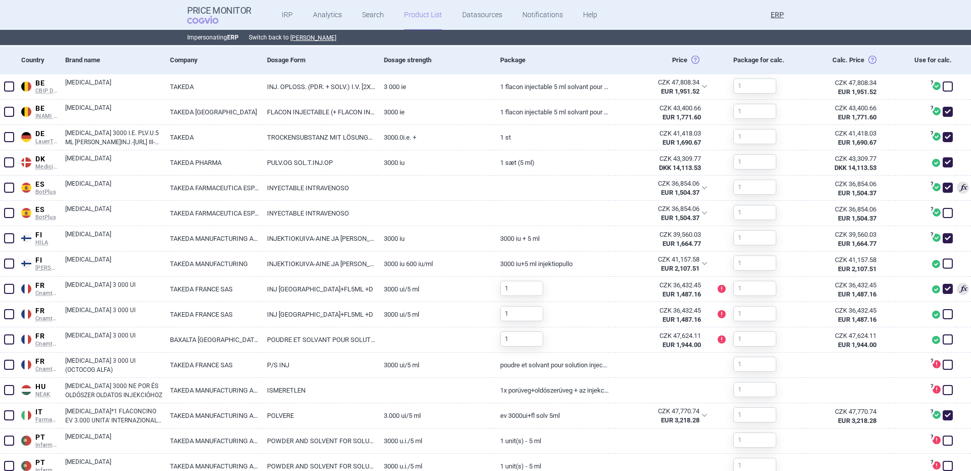
scroll to position [363, 0]
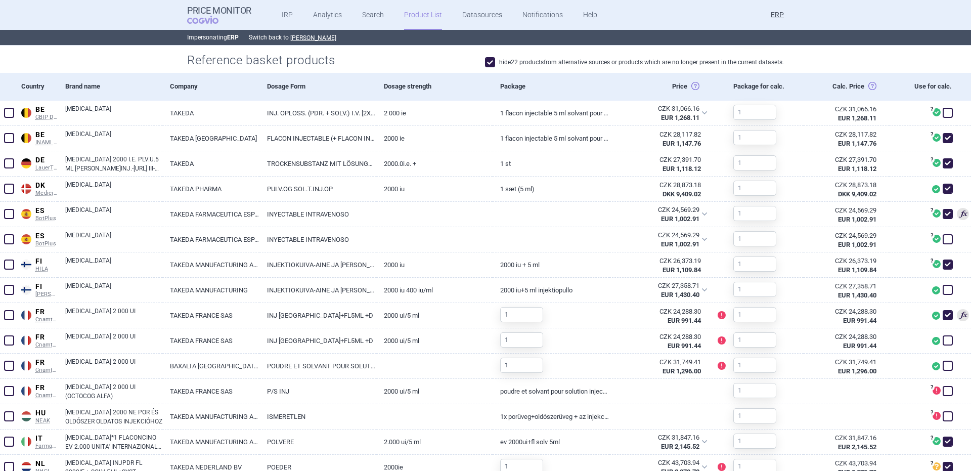
scroll to position [326, 0]
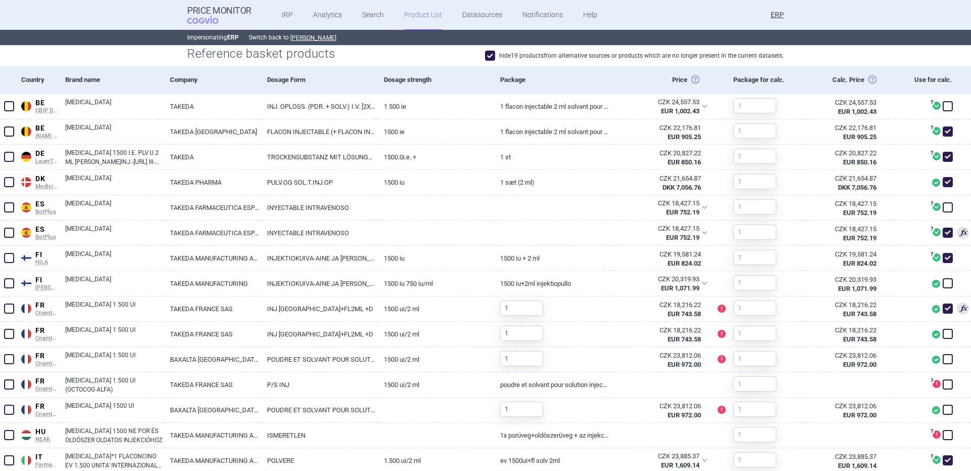
scroll to position [334, 0]
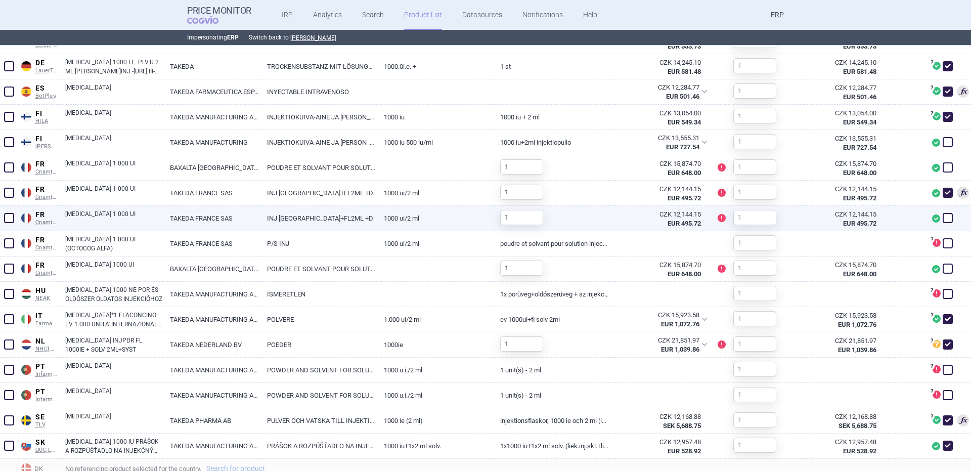
scroll to position [236, 0]
